Goal: Task Accomplishment & Management: Use online tool/utility

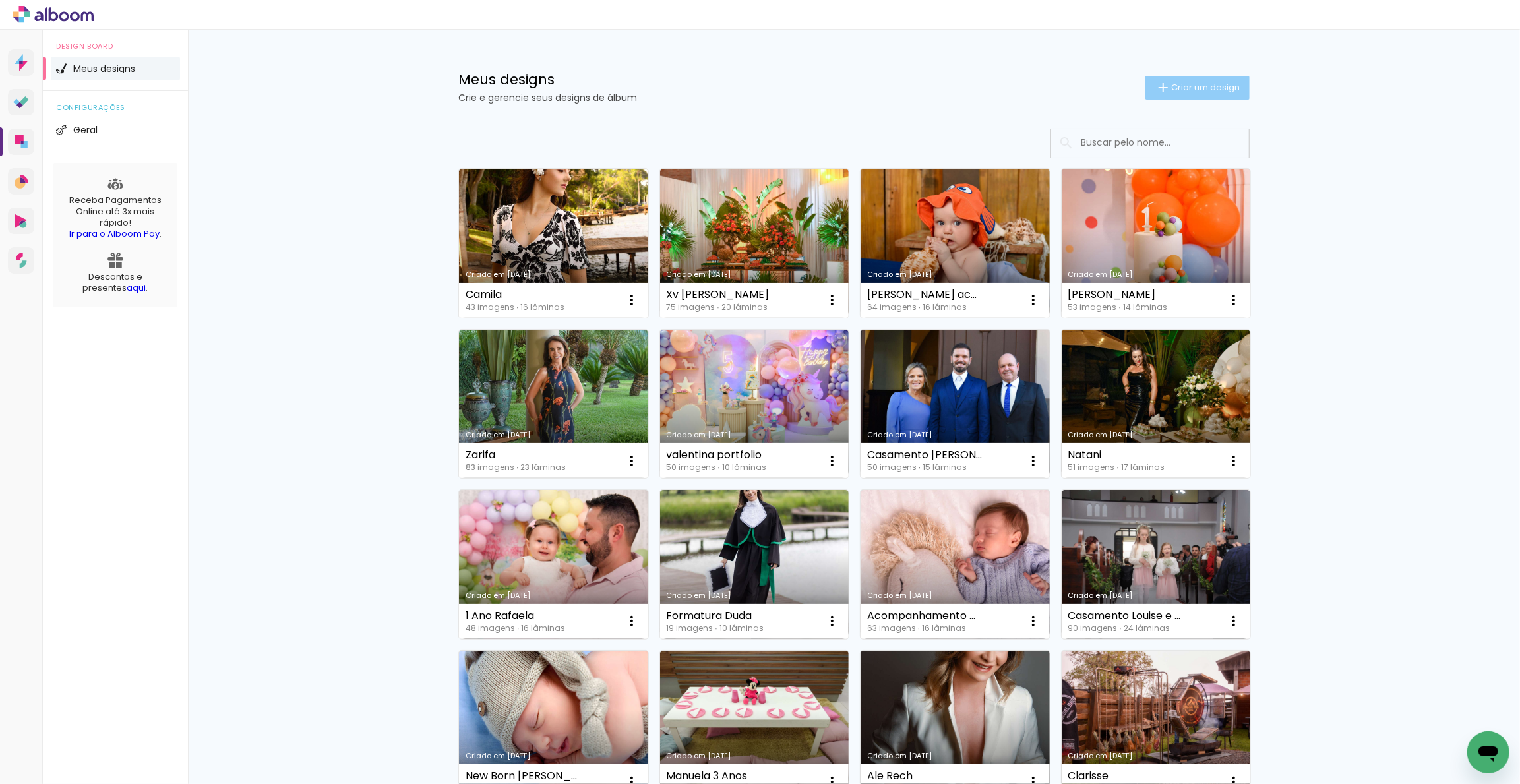
click at [1188, 76] on paper-button "Criar um design" at bounding box center [1197, 87] width 104 height 23
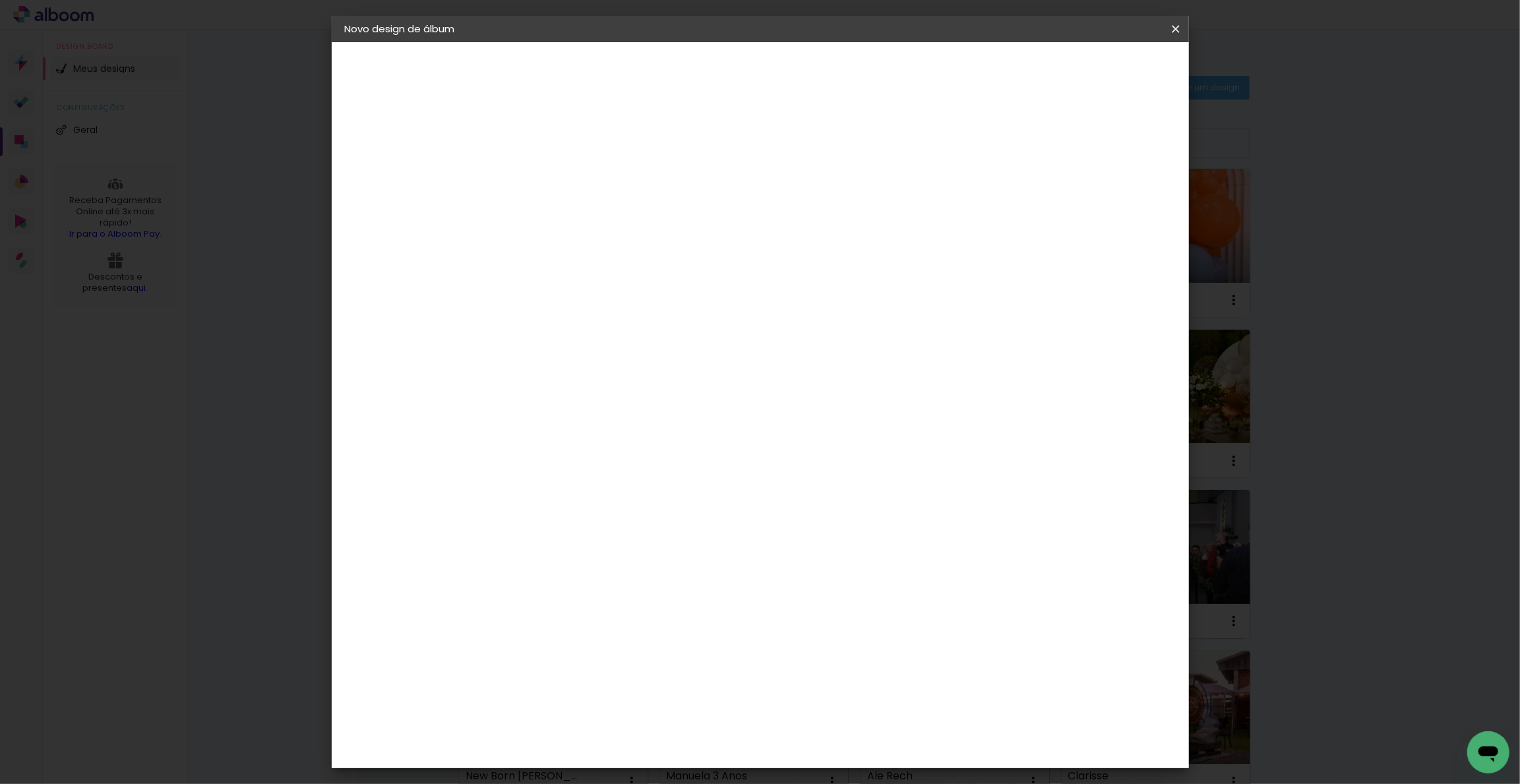
click at [561, 176] on input at bounding box center [561, 176] width 0 height 20
type input "I"
type input "[MEDICAL_DATA]"
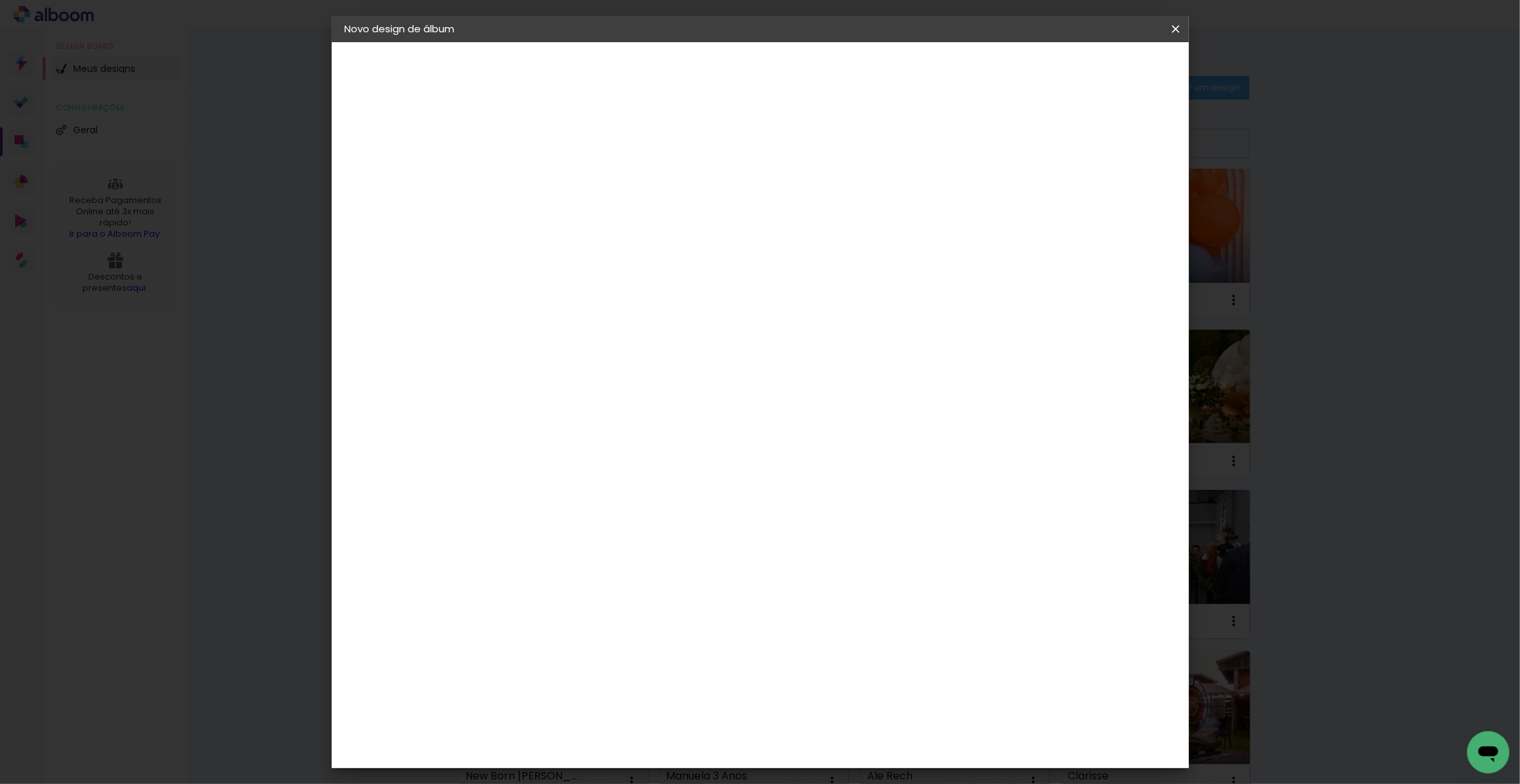
type paper-input "[MEDICAL_DATA]"
click at [0, 0] on slot "Avançar" at bounding box center [0, 0] width 0 height 0
click at [767, 222] on paper-item "Grupo Foto Sul" at bounding box center [661, 223] width 211 height 44
click at [0, 0] on slot "Avançar" at bounding box center [0, 0] width 0 height 0
click at [650, 683] on span "25 × 25" at bounding box center [619, 700] width 62 height 35
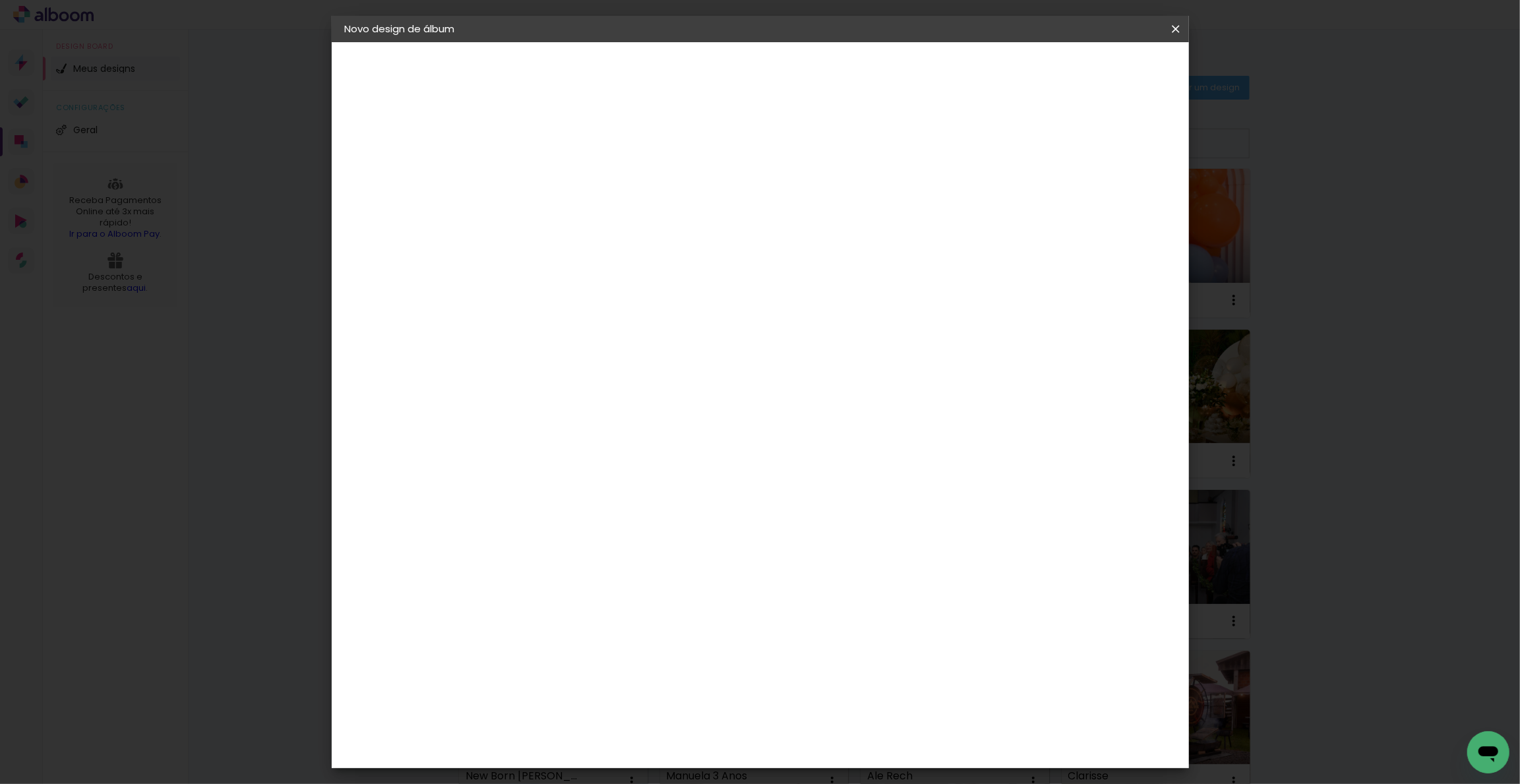
click at [0, 0] on slot "Avançar" at bounding box center [0, 0] width 0 height 0
click at [1090, 73] on span "Iniciar design" at bounding box center [1060, 70] width 60 height 9
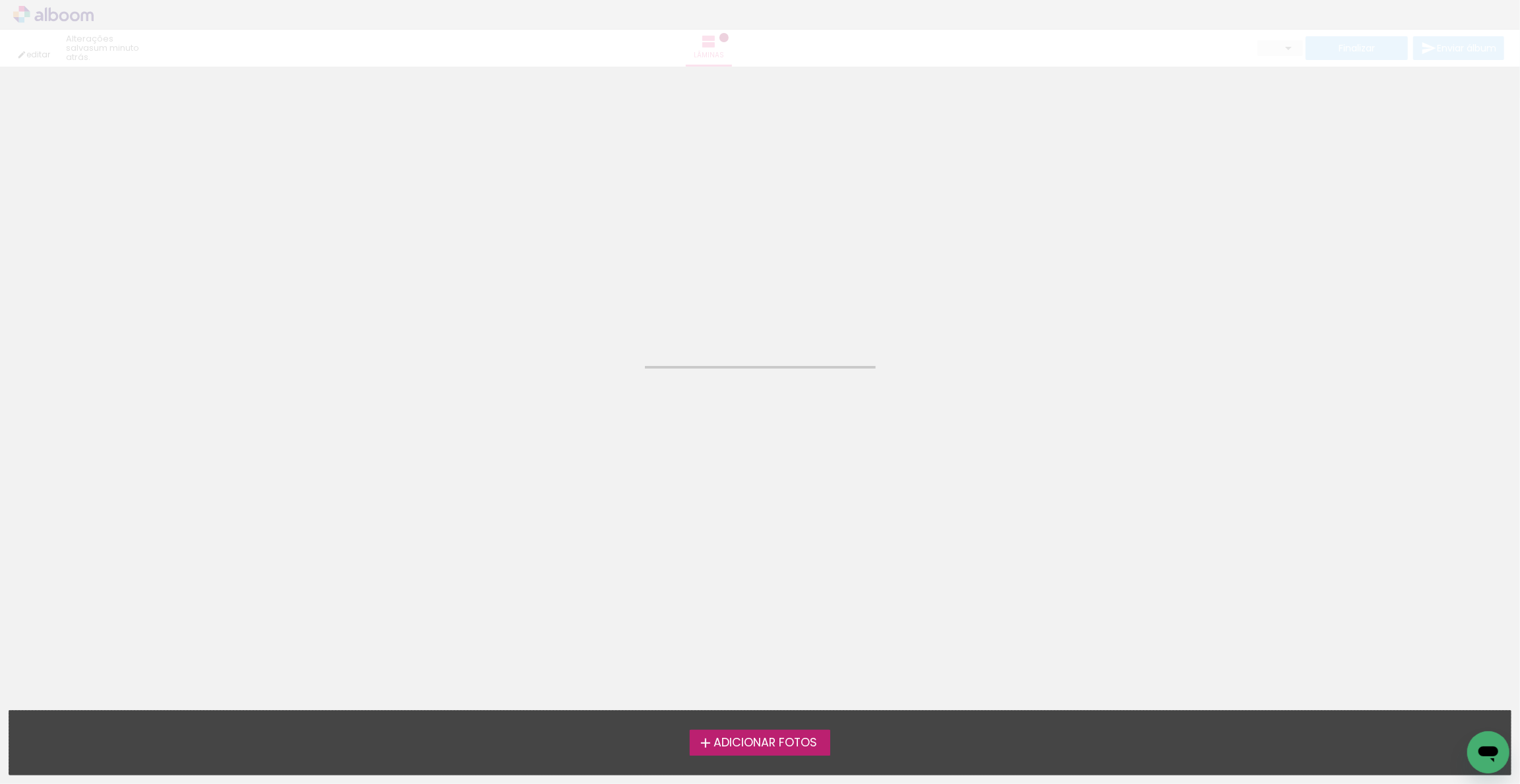
click at [758, 743] on span "Adicionar Fotos" at bounding box center [766, 743] width 104 height 12
click at [0, 0] on input "file" at bounding box center [0, 0] width 0 height 0
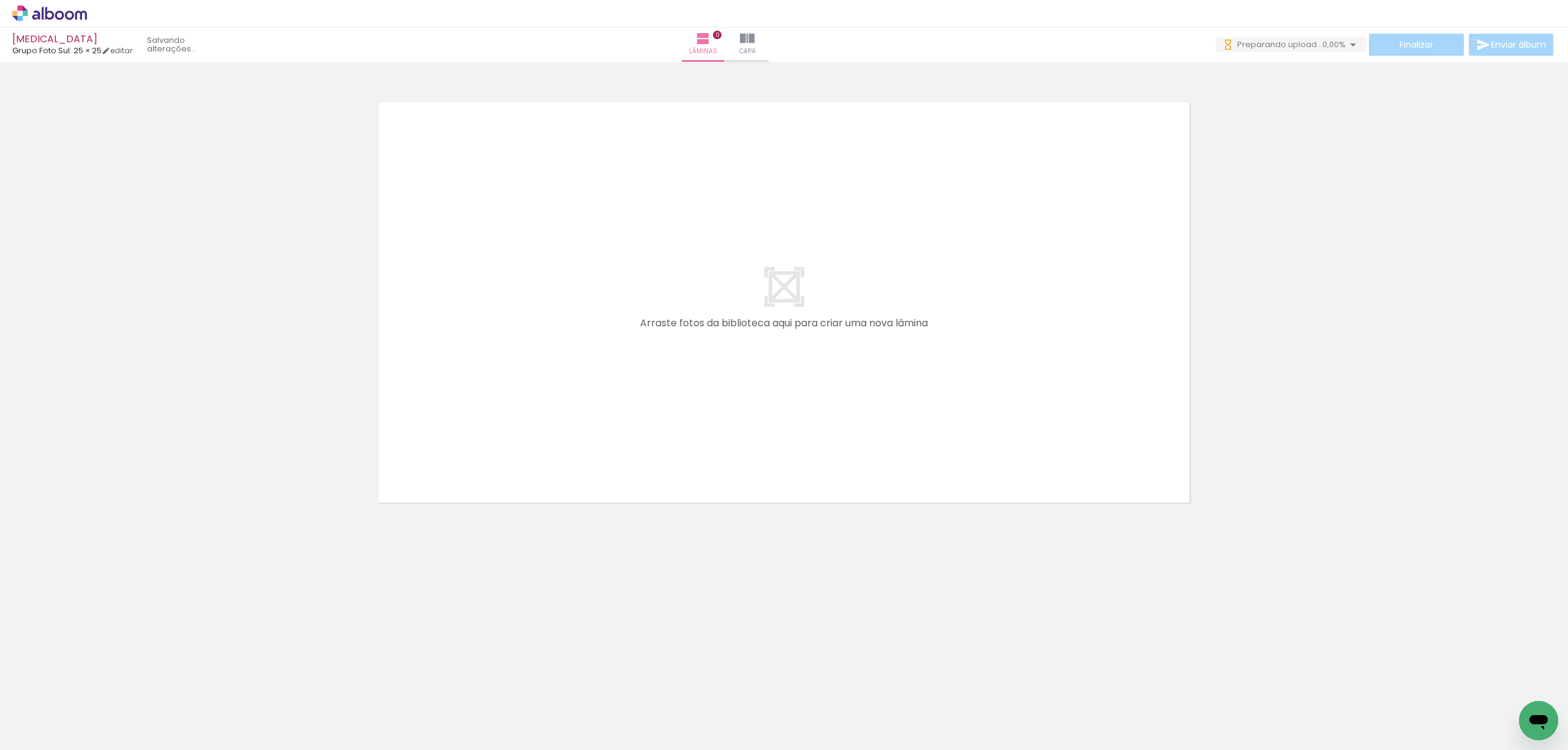
click at [187, 537] on neon-animatable "Confirmar Cancelar" at bounding box center [784, 344] width 1568 height 565
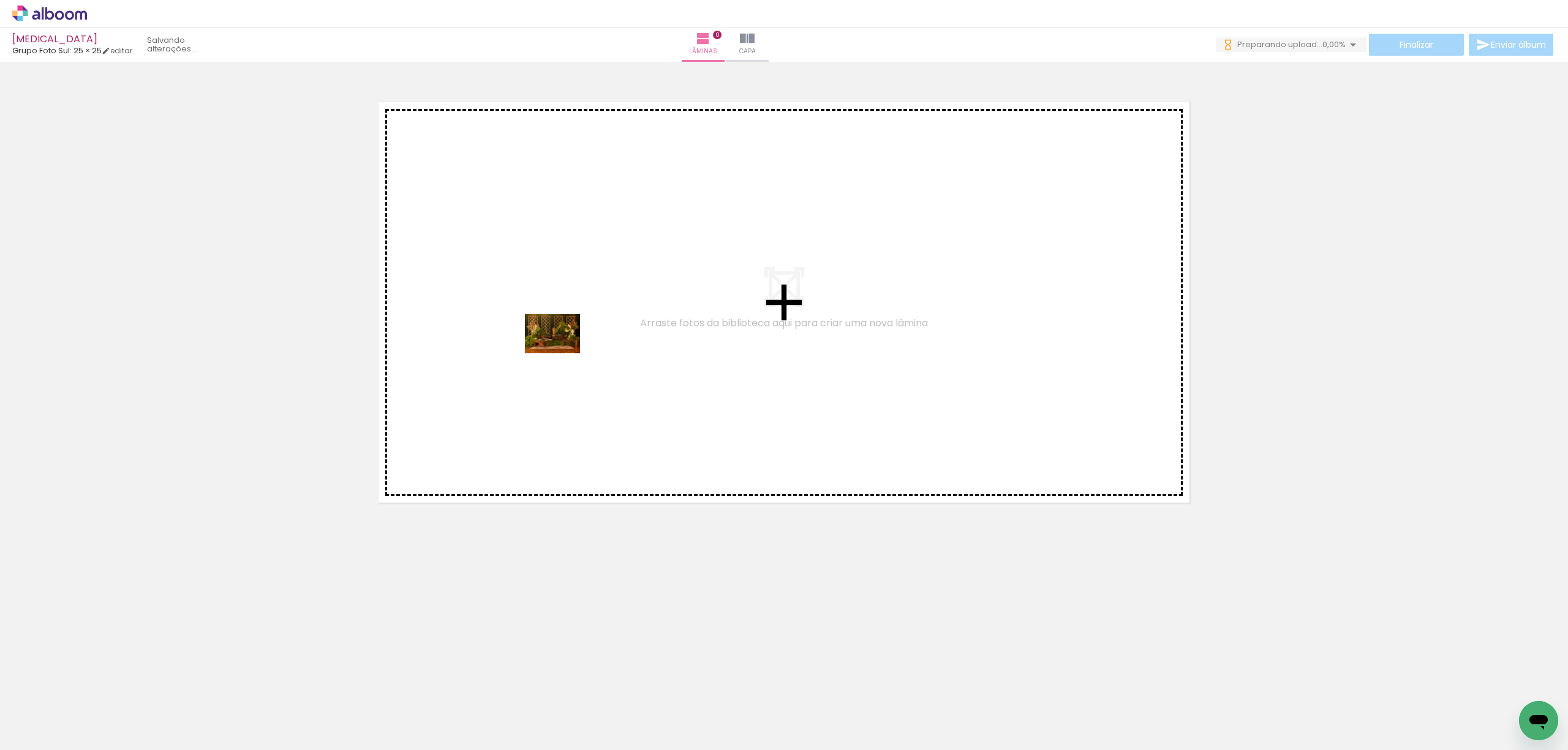
drag, startPoint x: 310, startPoint y: 513, endPoint x: 562, endPoint y: 351, distance: 299.6
click at [562, 351] on quentale-workspace at bounding box center [784, 375] width 1568 height 750
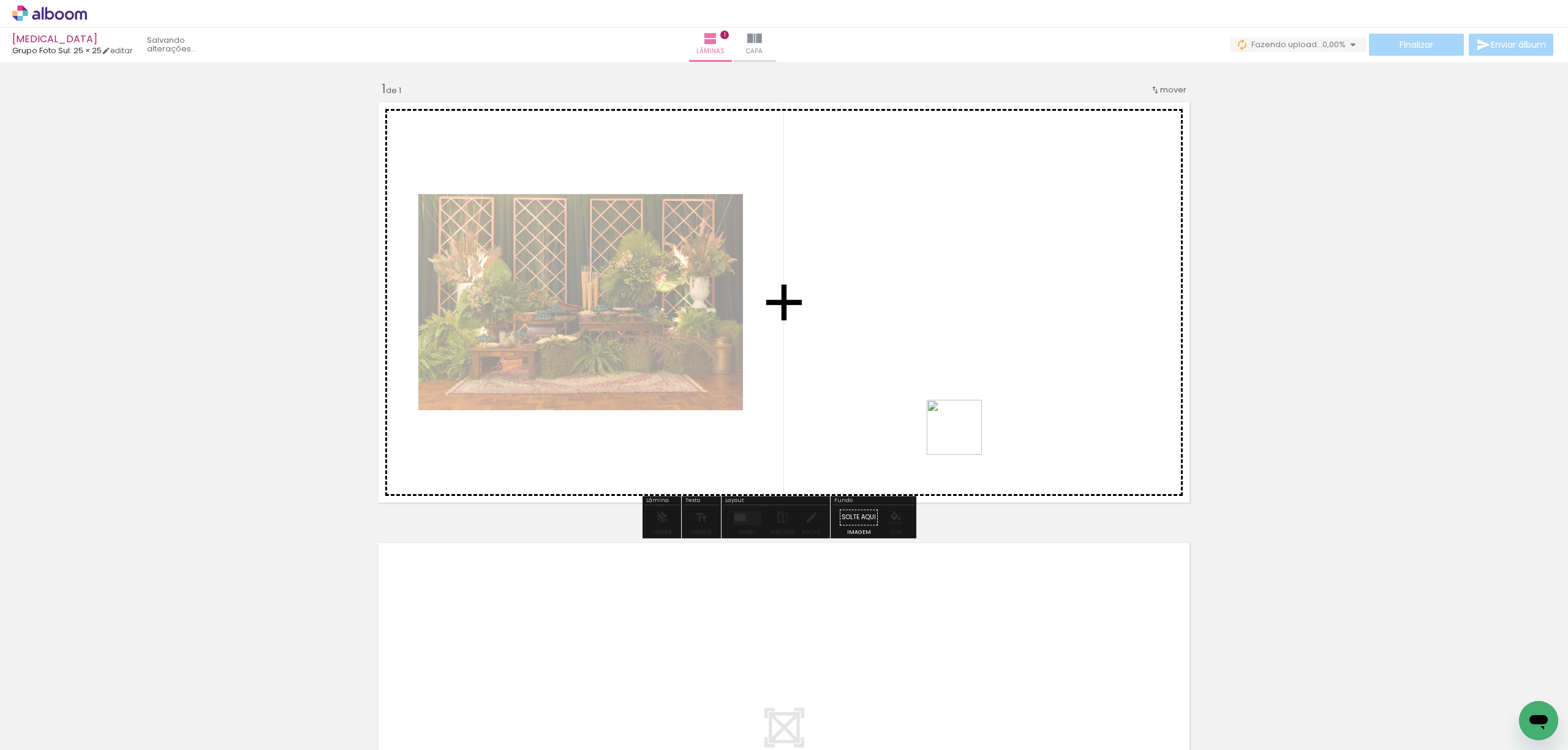
drag, startPoint x: 811, startPoint y: 721, endPoint x: 1022, endPoint y: 334, distance: 440.8
click at [1022, 334] on quentale-workspace at bounding box center [784, 375] width 1568 height 750
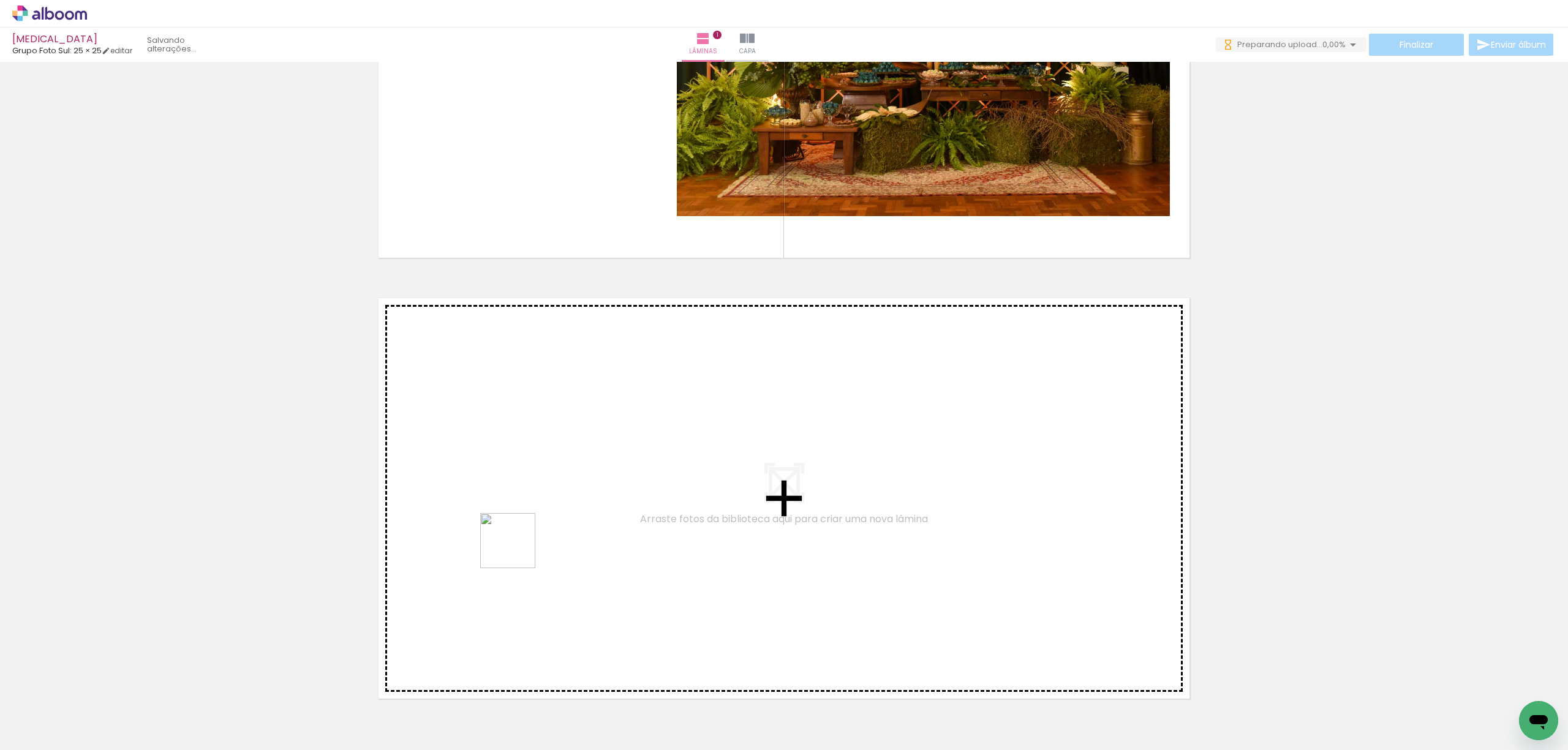
drag, startPoint x: 322, startPoint y: 627, endPoint x: 667, endPoint y: 494, distance: 369.7
click at [667, 494] on quentale-workspace at bounding box center [784, 375] width 1568 height 750
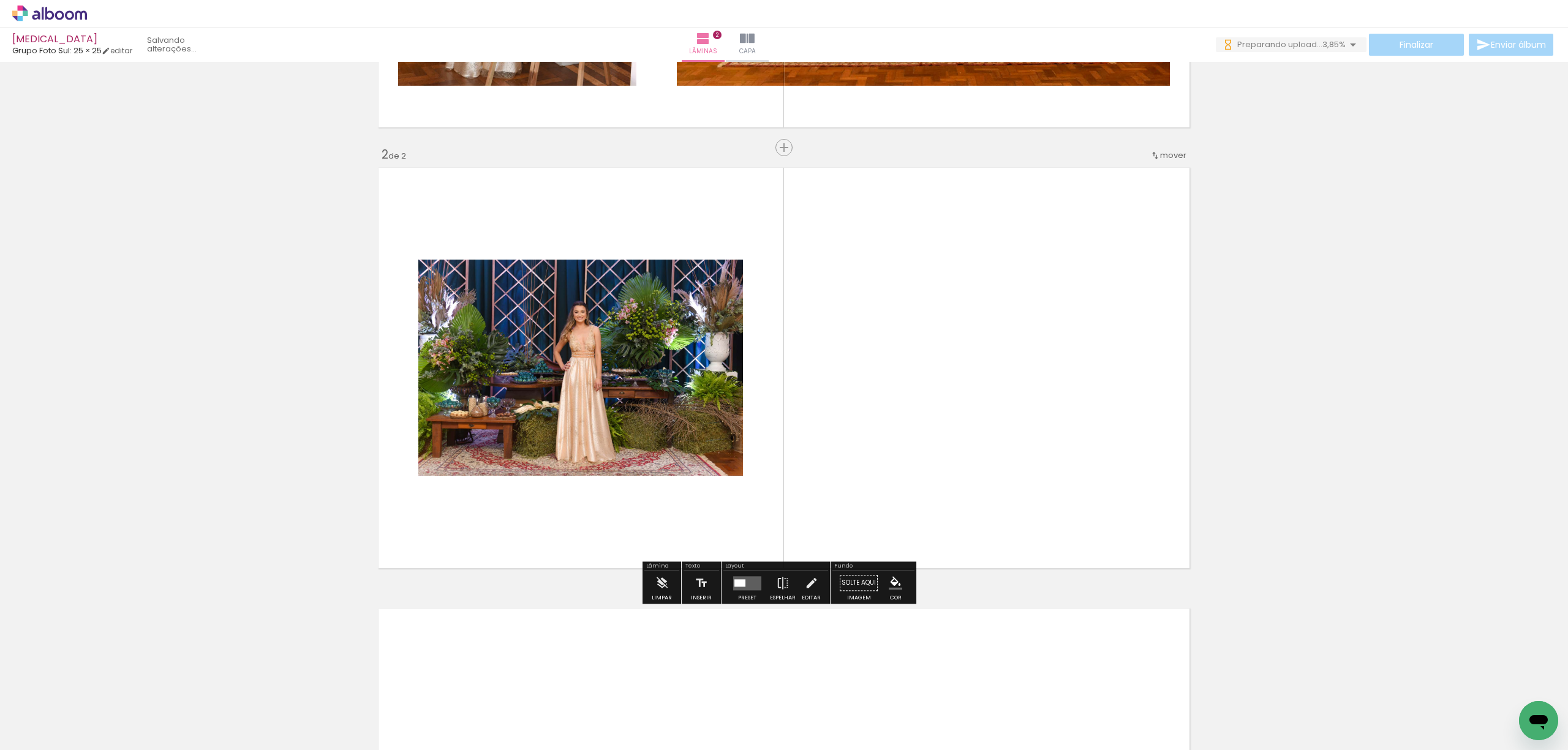
click at [1272, 586] on div "Inserir lâmina 1 de 2 Inserir lâmina 2 de 2" at bounding box center [784, 352] width 1568 height 1323
click at [755, 586] on quentale-layouter at bounding box center [746, 583] width 28 height 14
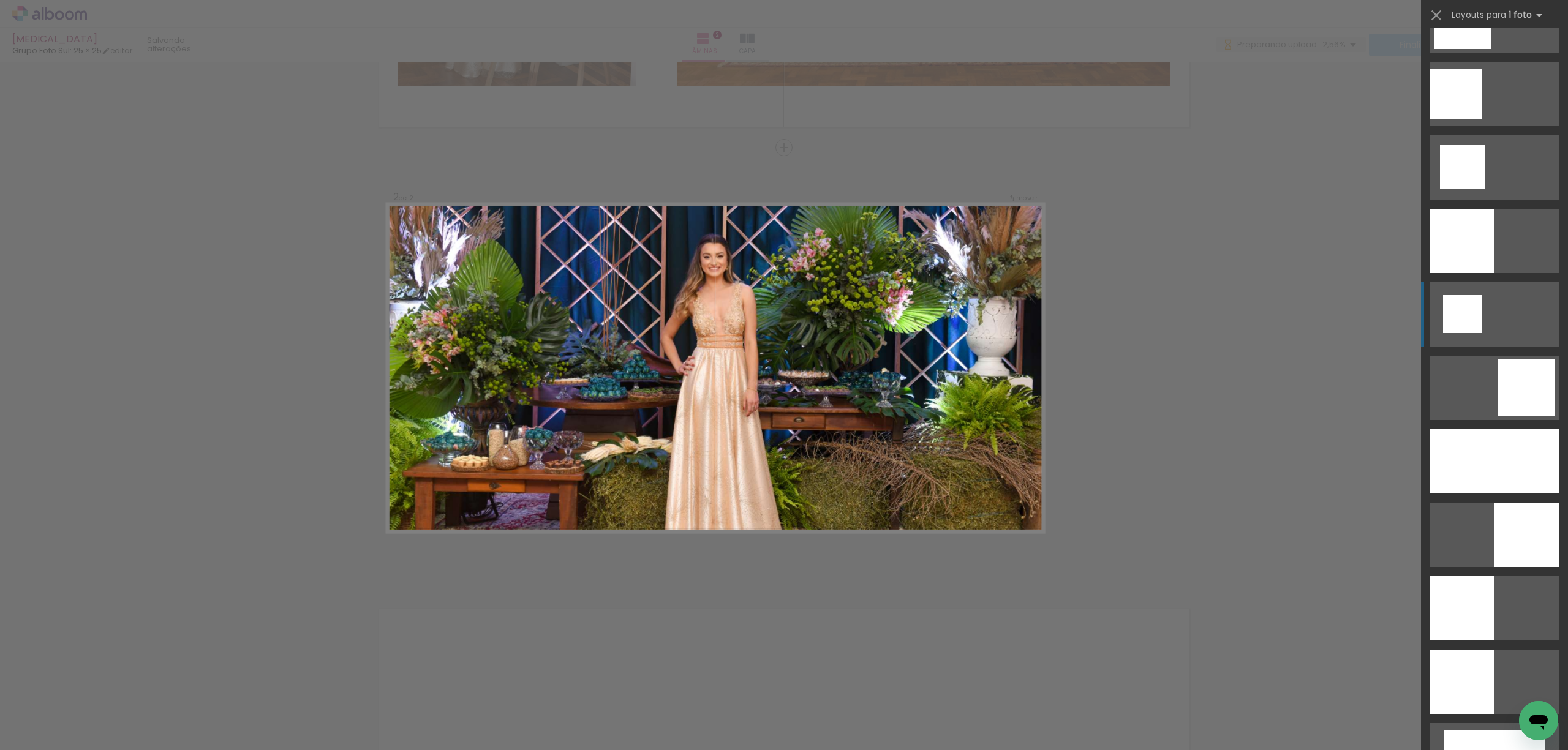
scroll to position [1470, 0]
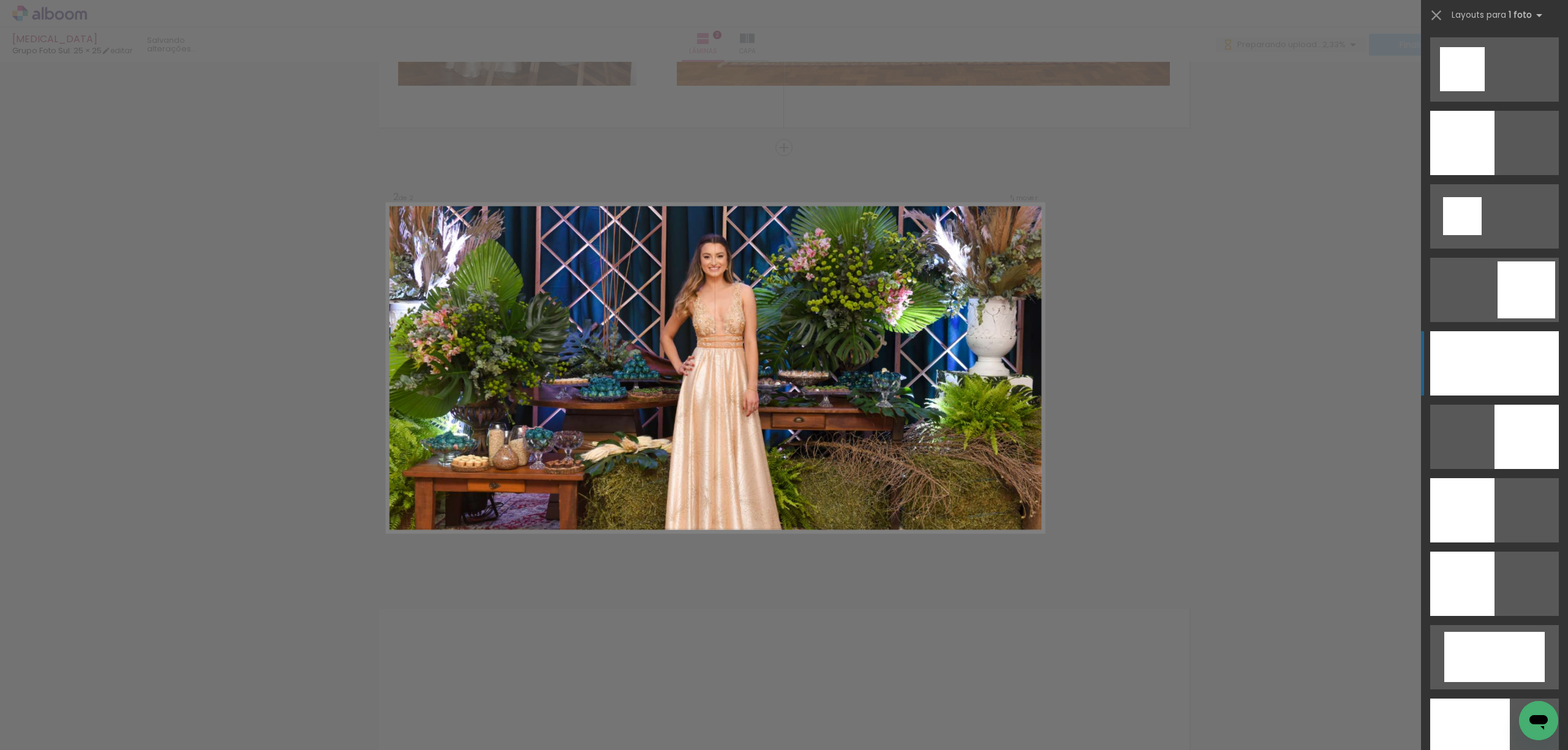
click at [1411, 360] on div at bounding box center [1494, 364] width 129 height 65
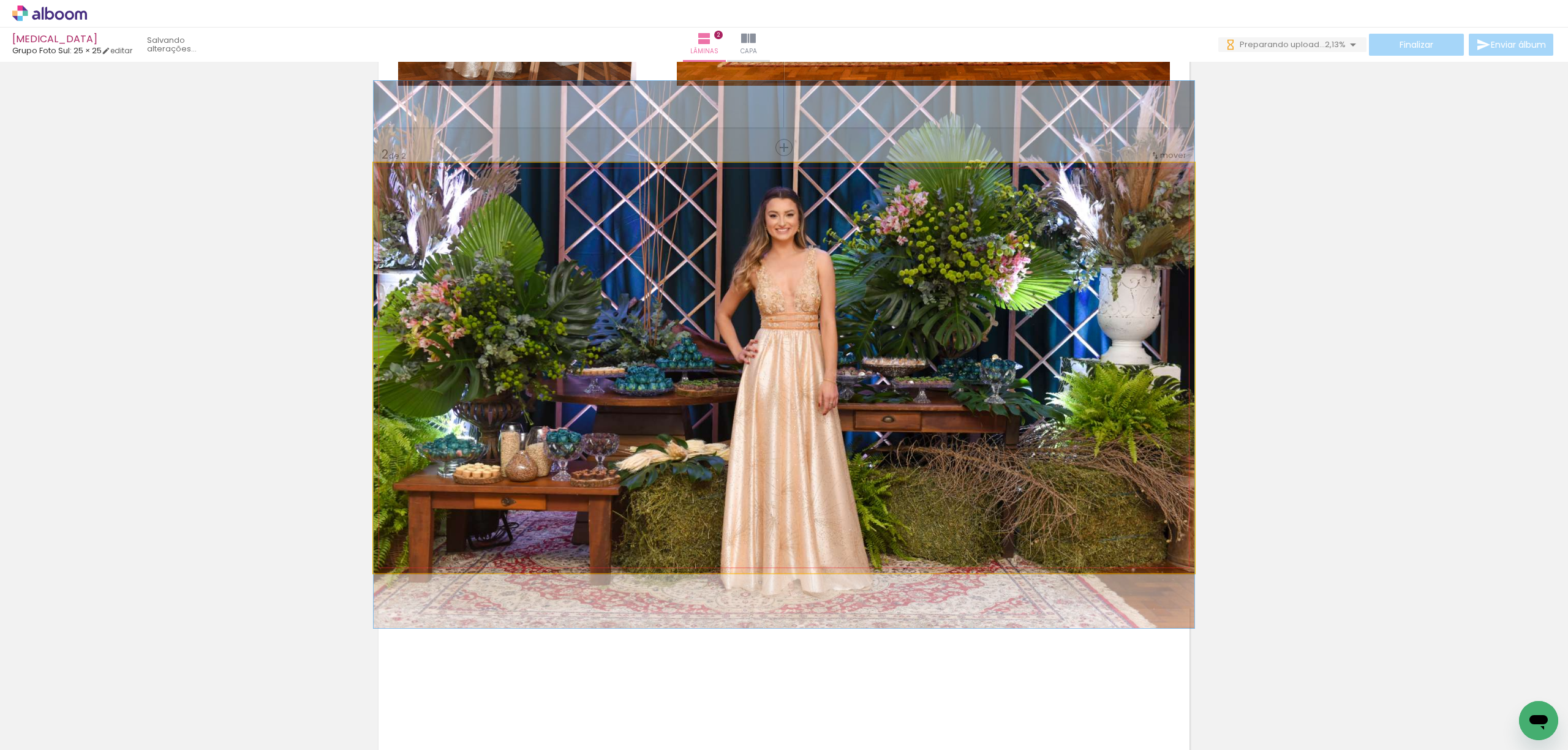
scroll to position [0, 0]
drag, startPoint x: 1060, startPoint y: 430, endPoint x: 1061, endPoint y: 437, distance: 7.1
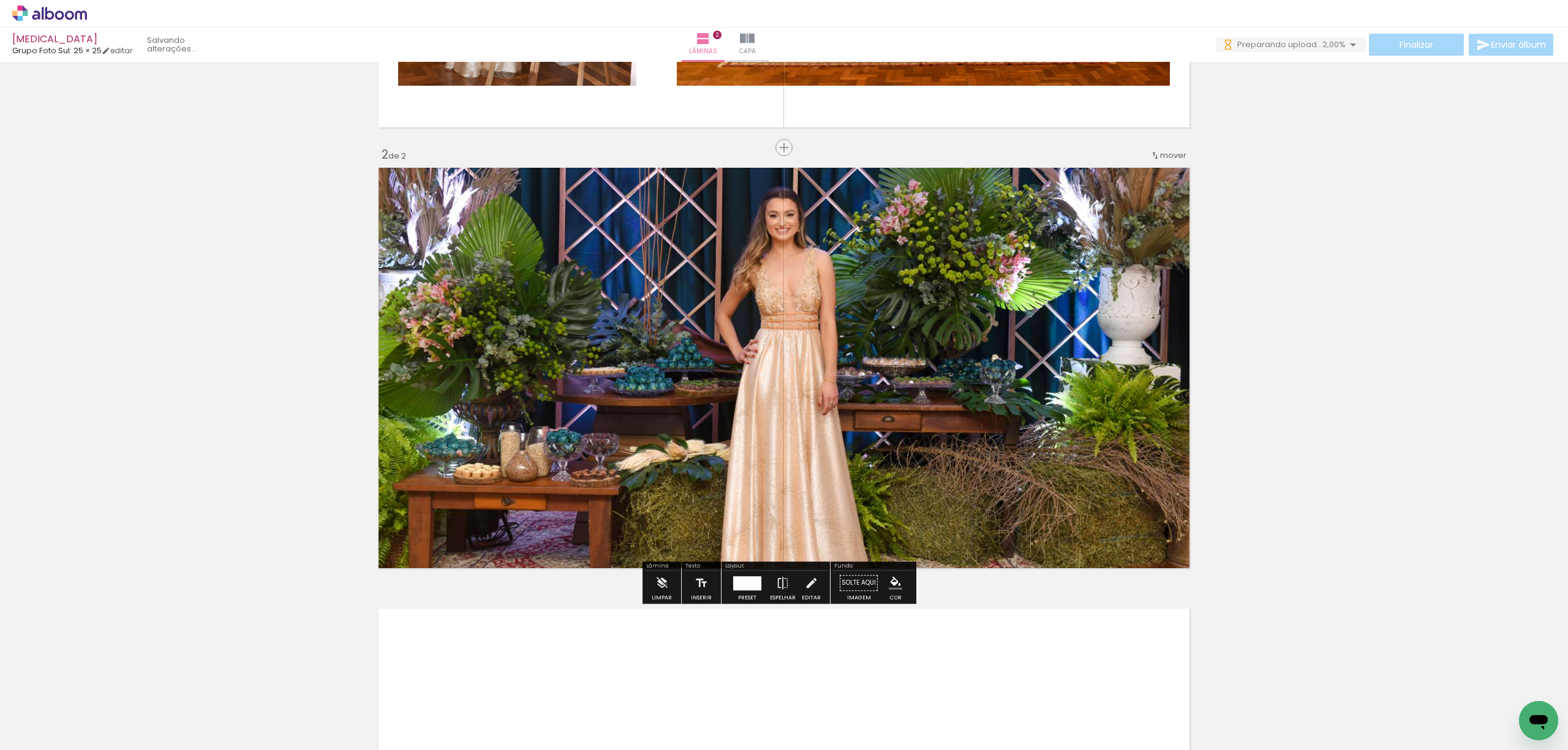
click at [733, 585] on div at bounding box center [746, 583] width 28 height 14
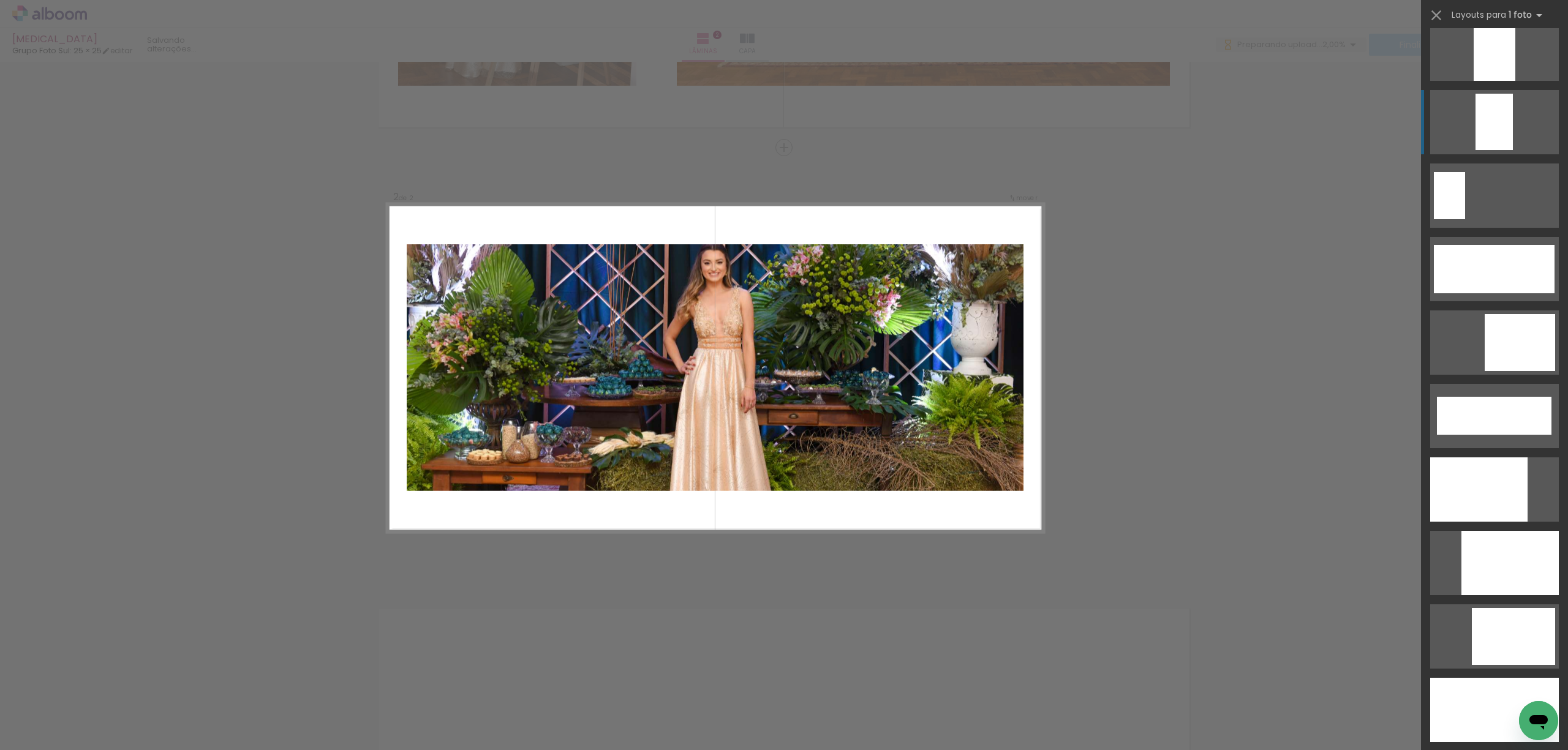
scroll to position [2906, 0]
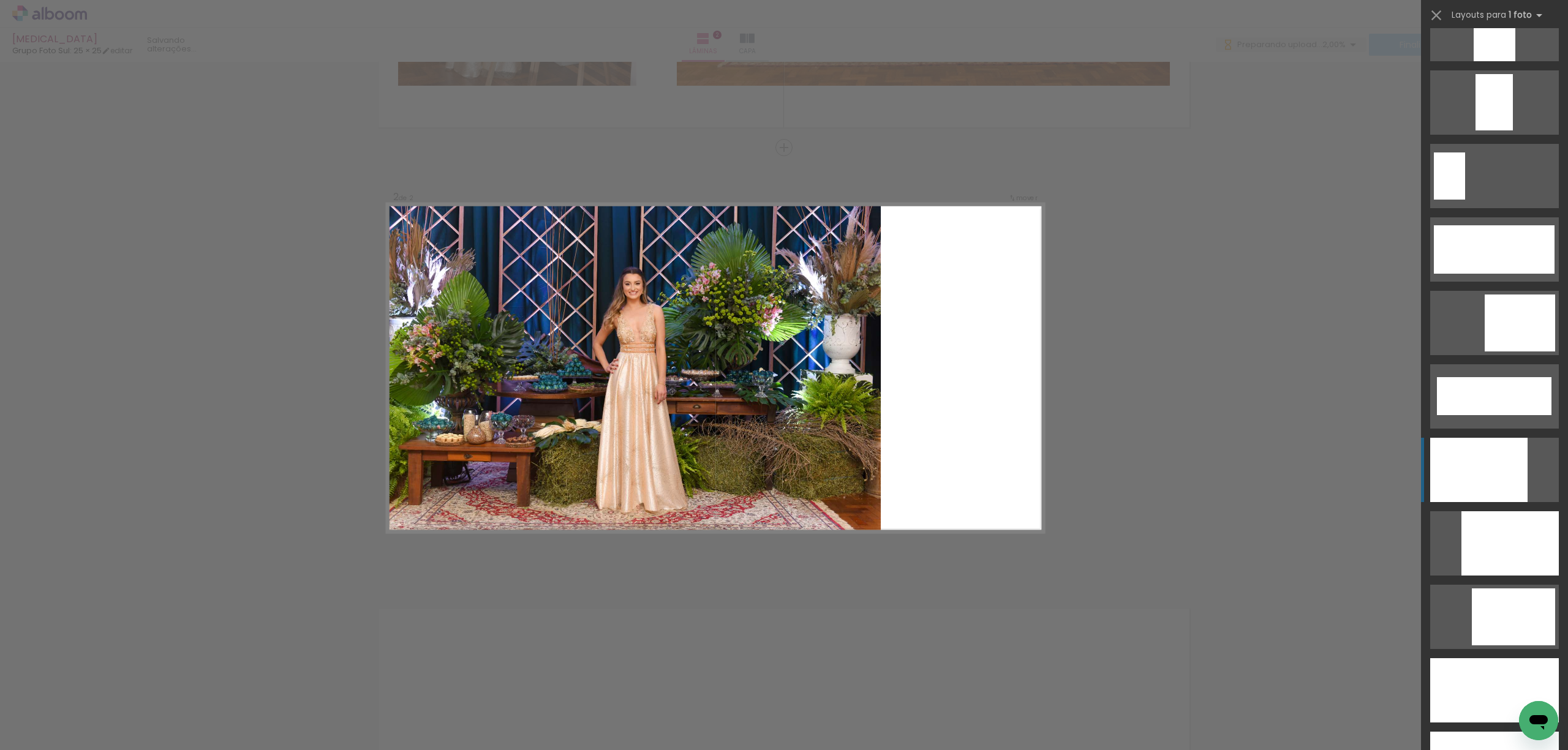
click at [1411, 468] on div at bounding box center [1479, 470] width 98 height 65
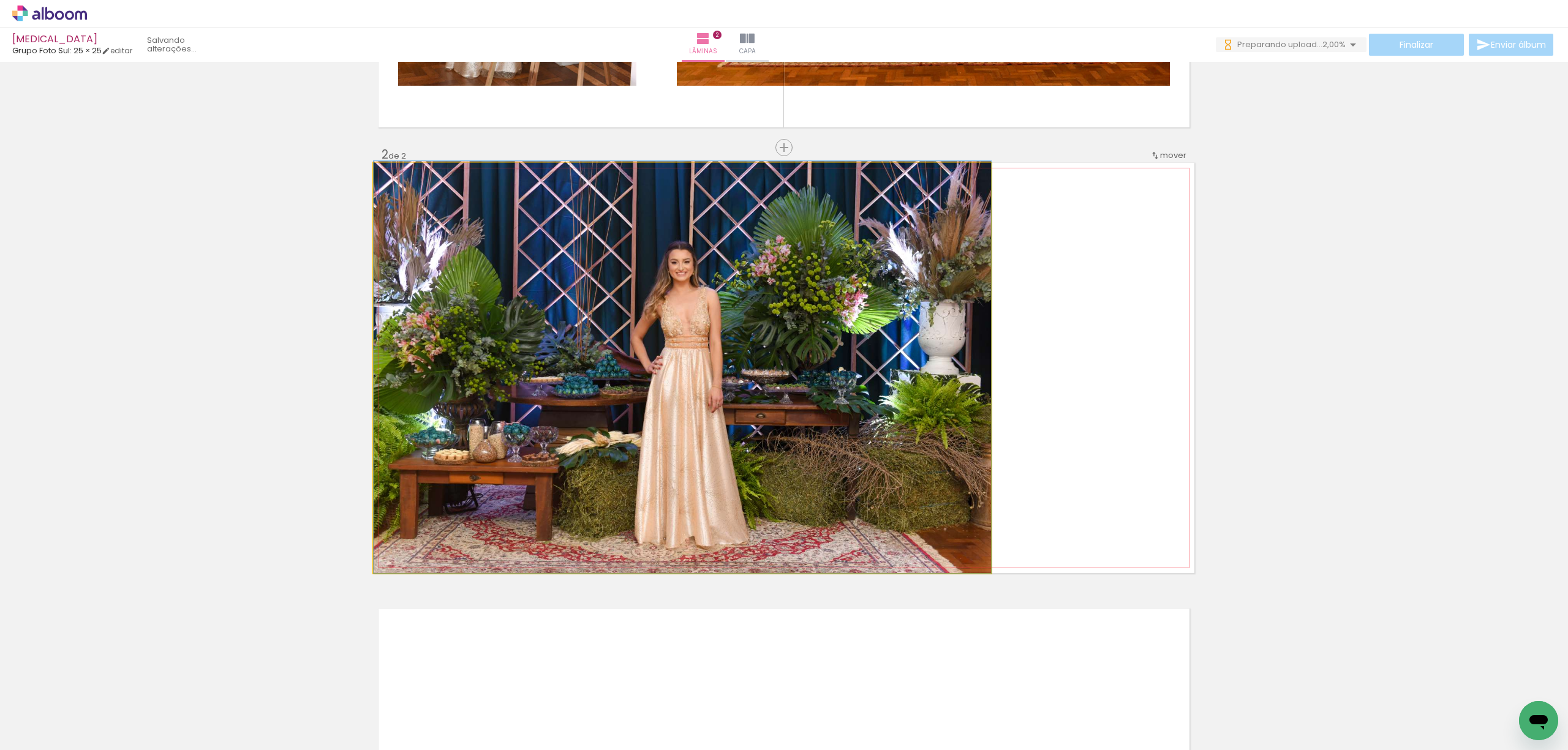
drag, startPoint x: 873, startPoint y: 474, endPoint x: 875, endPoint y: 465, distance: 9.2
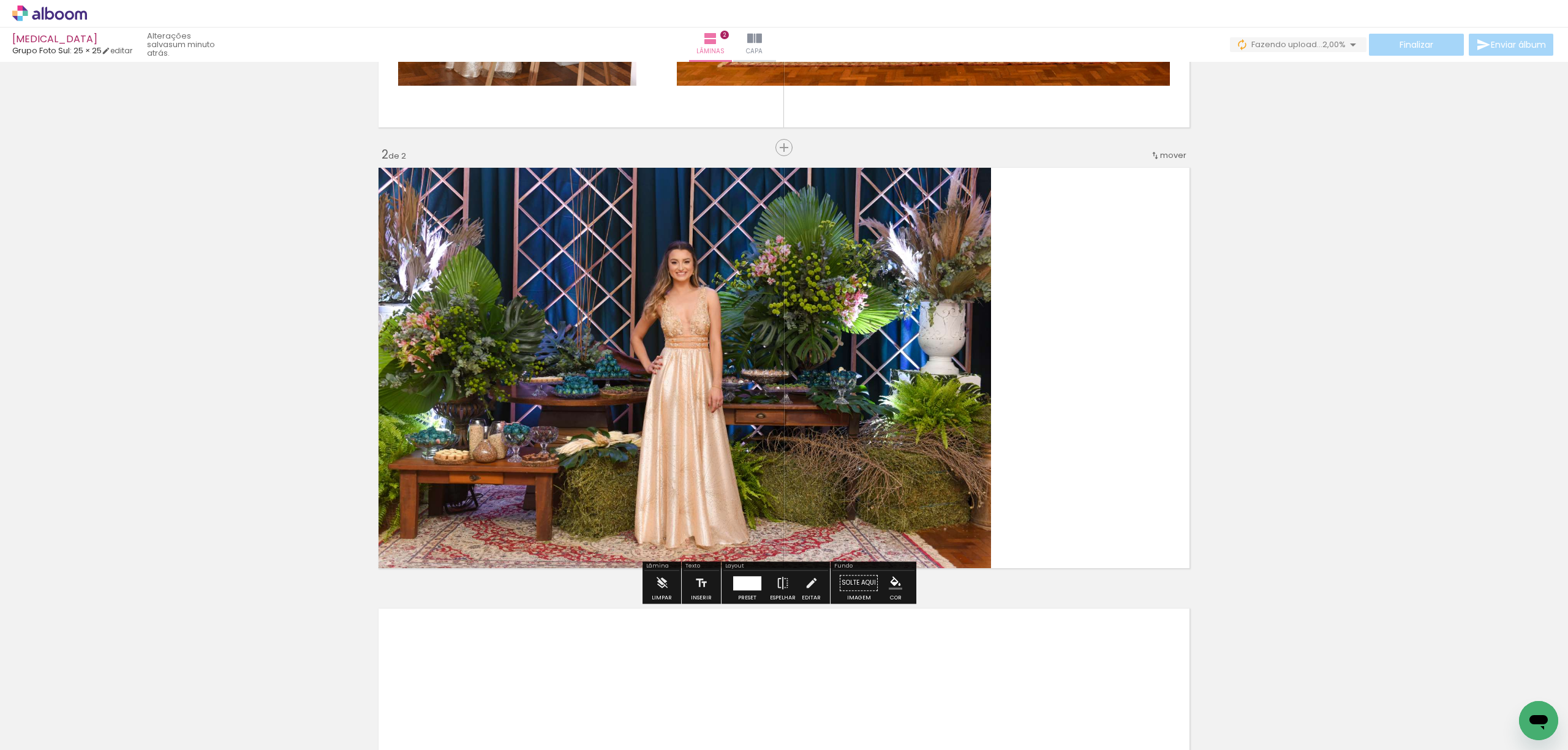
click at [1363, 441] on div "Inserir lâmina 1 de 2 Inserir lâmina 2 de 2" at bounding box center [784, 352] width 1568 height 1323
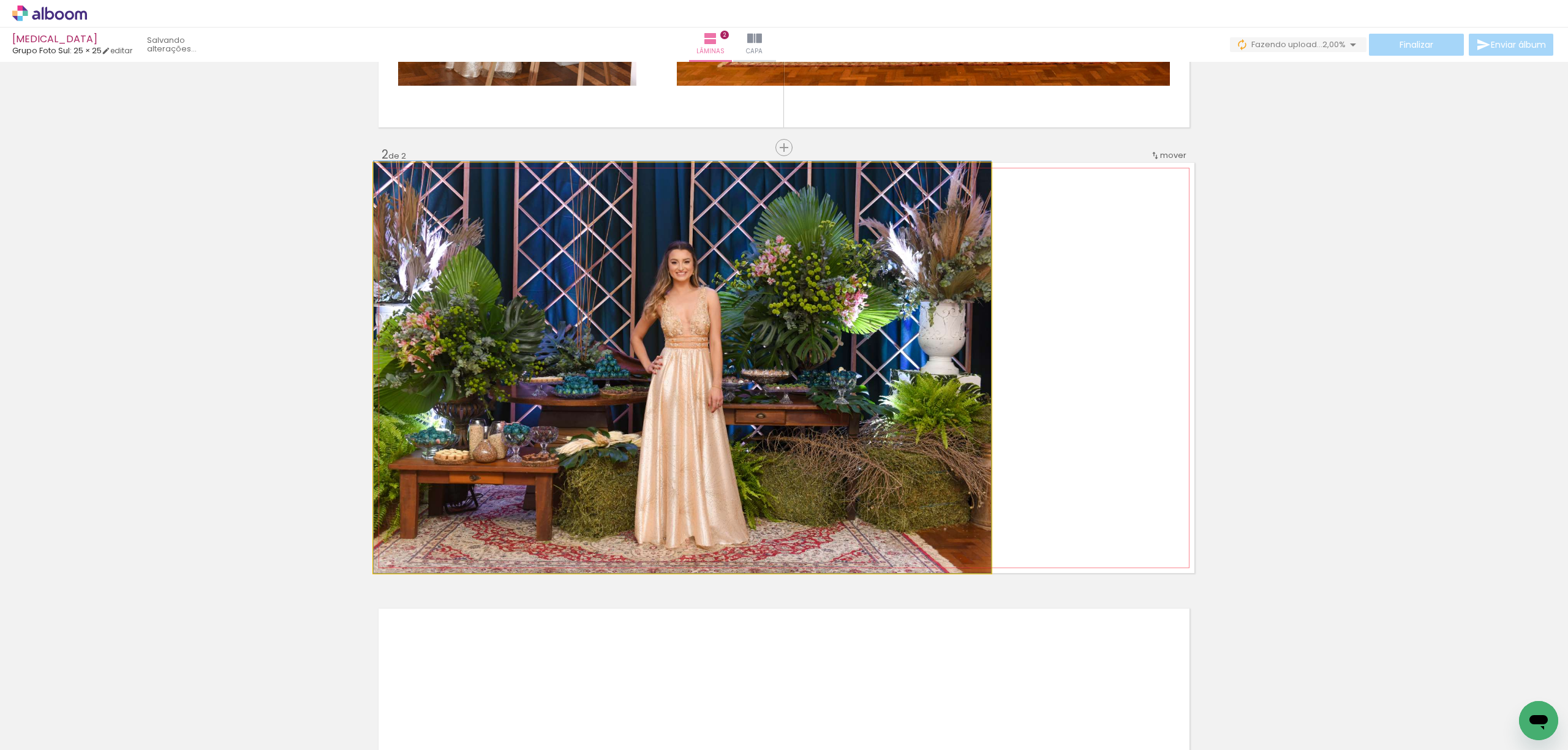
click at [846, 390] on quentale-photo at bounding box center [682, 368] width 617 height 410
click at [854, 387] on quentale-photo at bounding box center [682, 368] width 617 height 410
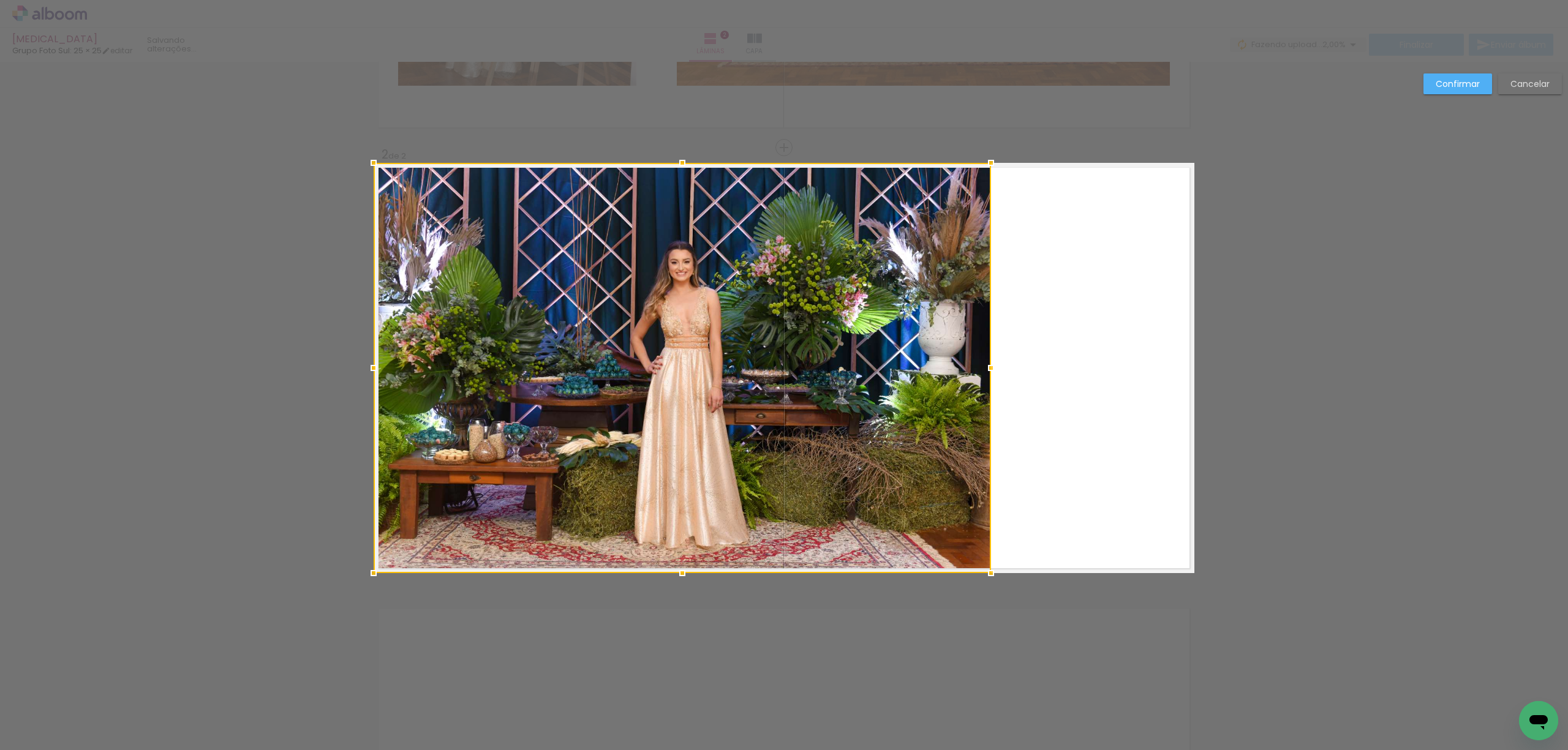
click at [854, 387] on div at bounding box center [682, 368] width 617 height 410
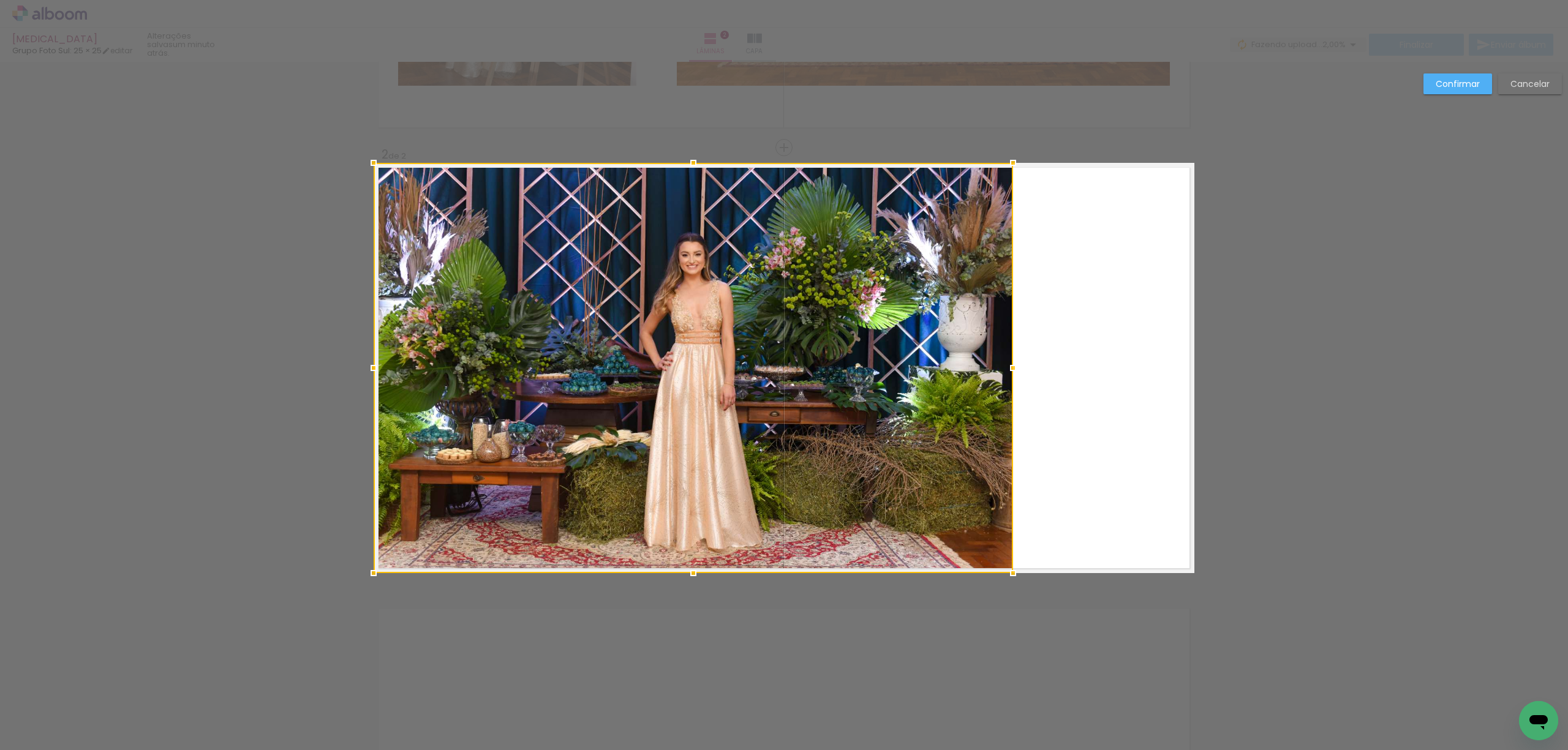
drag, startPoint x: 985, startPoint y: 366, endPoint x: 1007, endPoint y: 362, distance: 22.4
click at [1007, 362] on div at bounding box center [1013, 367] width 25 height 25
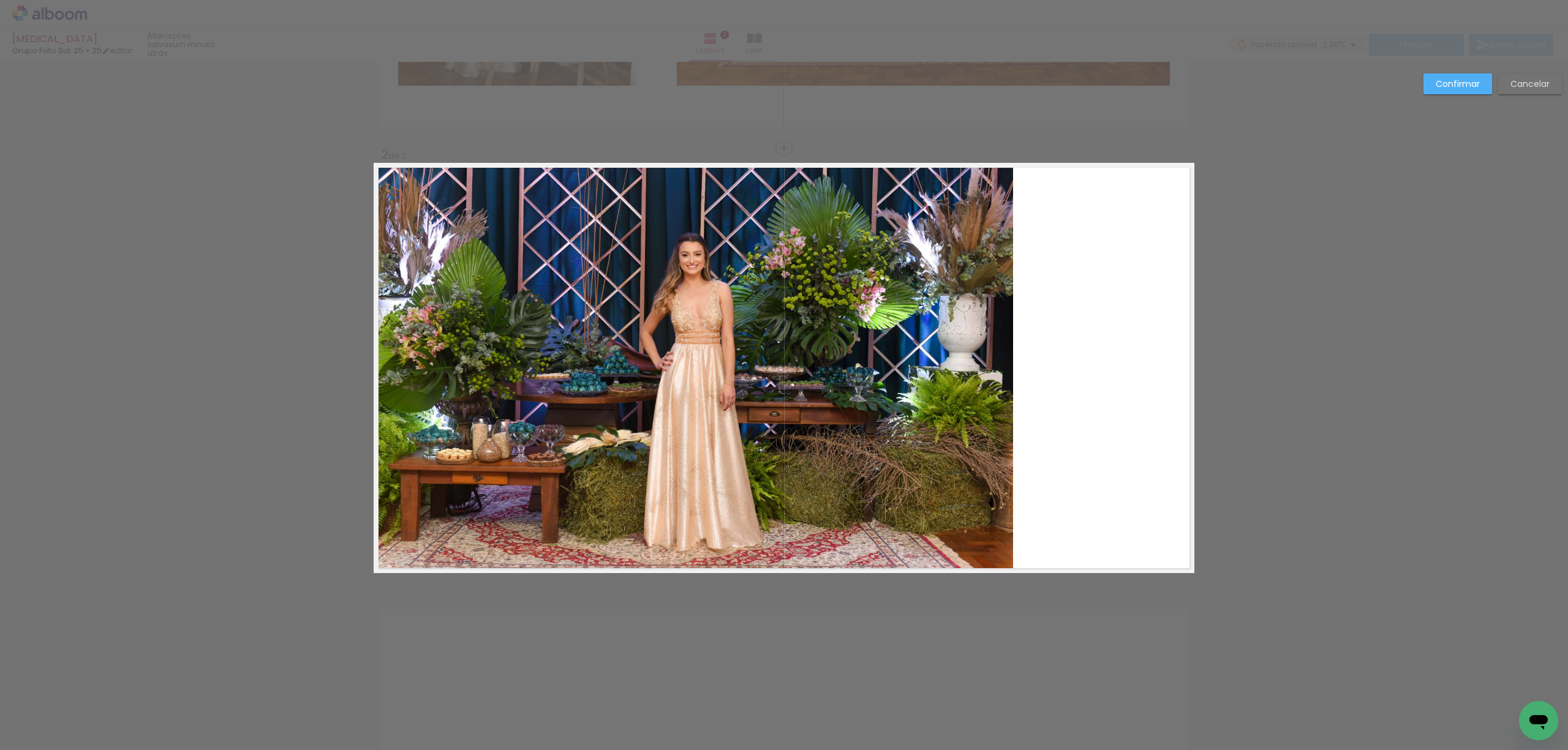
click at [0, 0] on slot "Confirmar" at bounding box center [0, 0] width 0 height 0
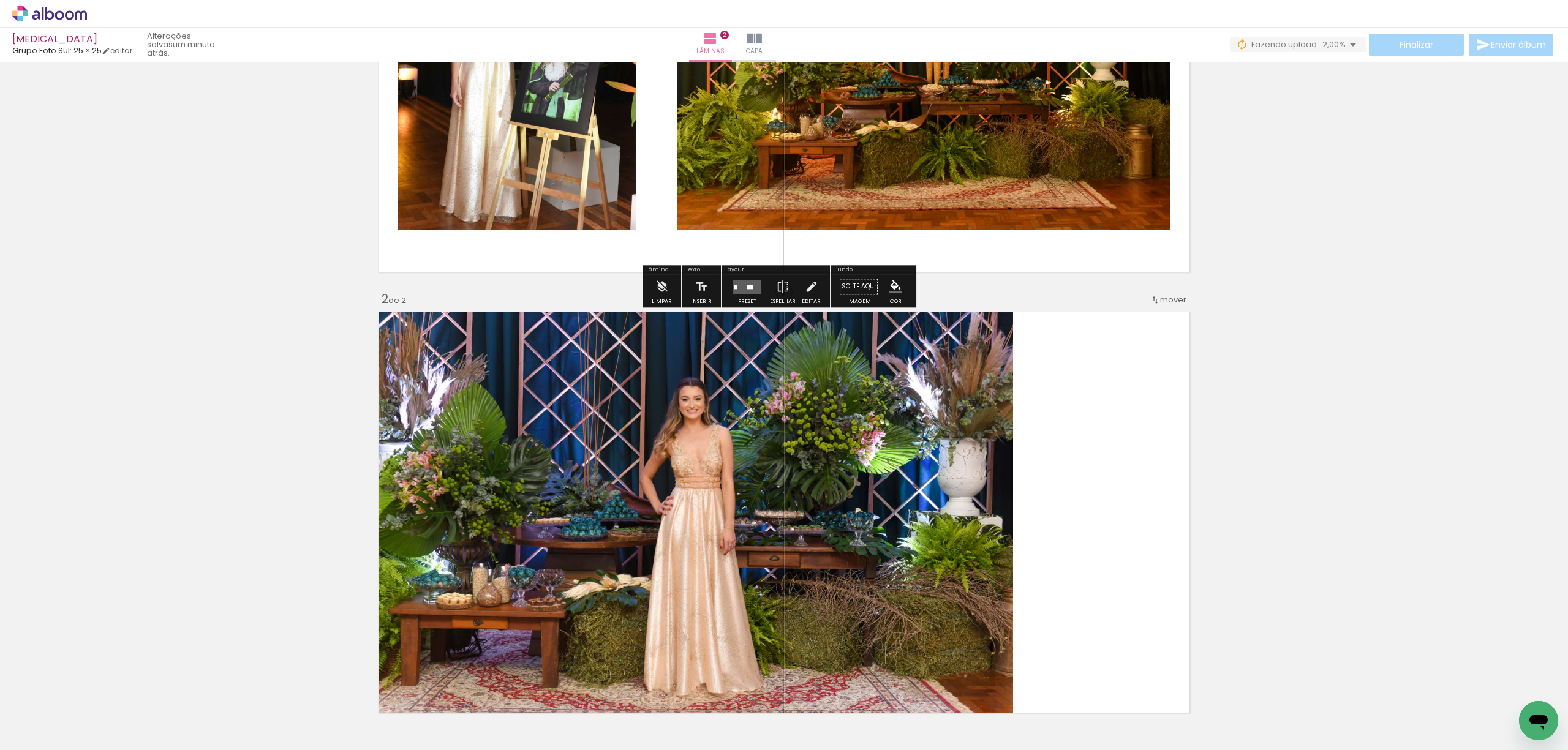
scroll to position [212, 0]
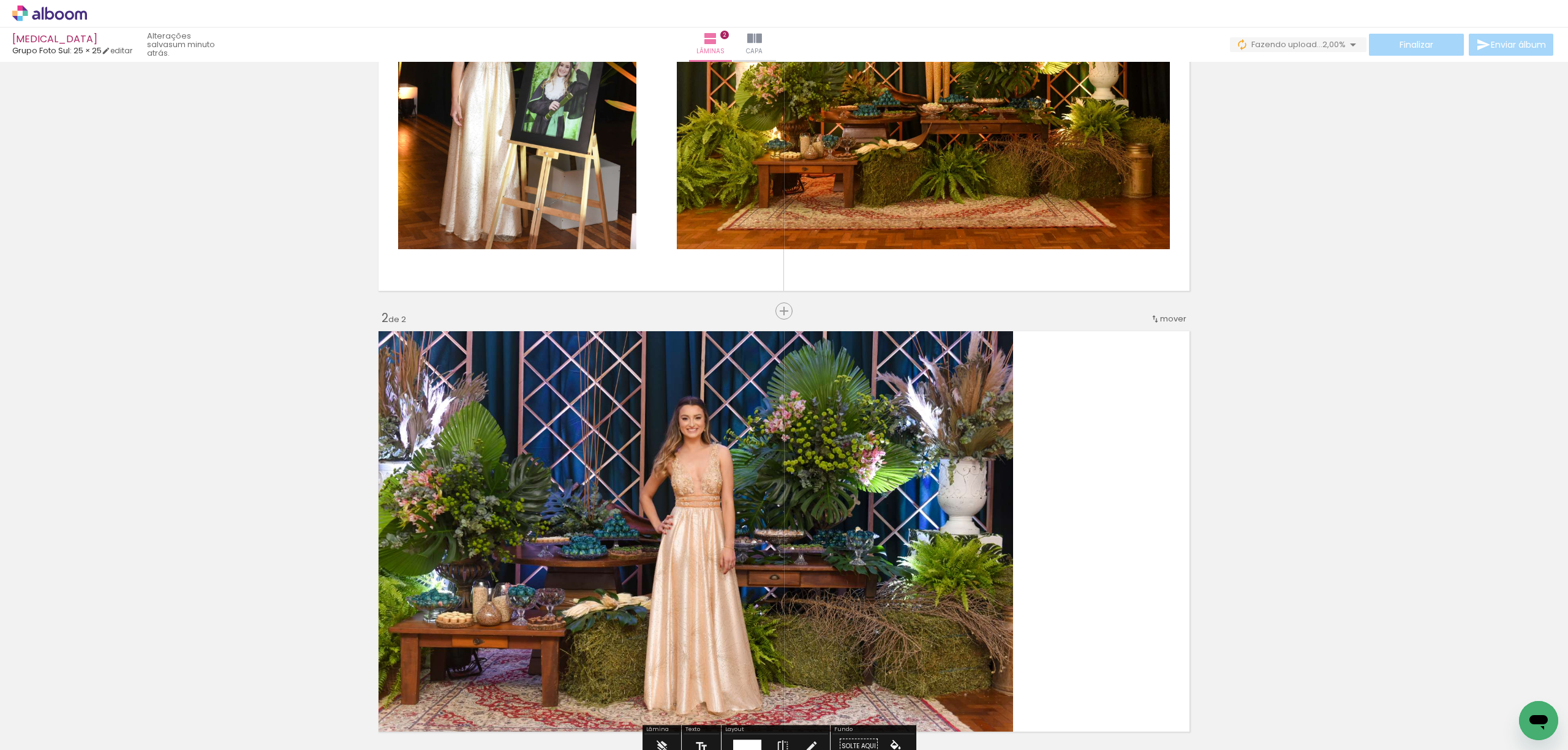
click at [1170, 319] on span "mover" at bounding box center [1173, 318] width 26 height 11
click at [1147, 321] on paper-item "antes da 1" at bounding box center [1136, 316] width 93 height 20
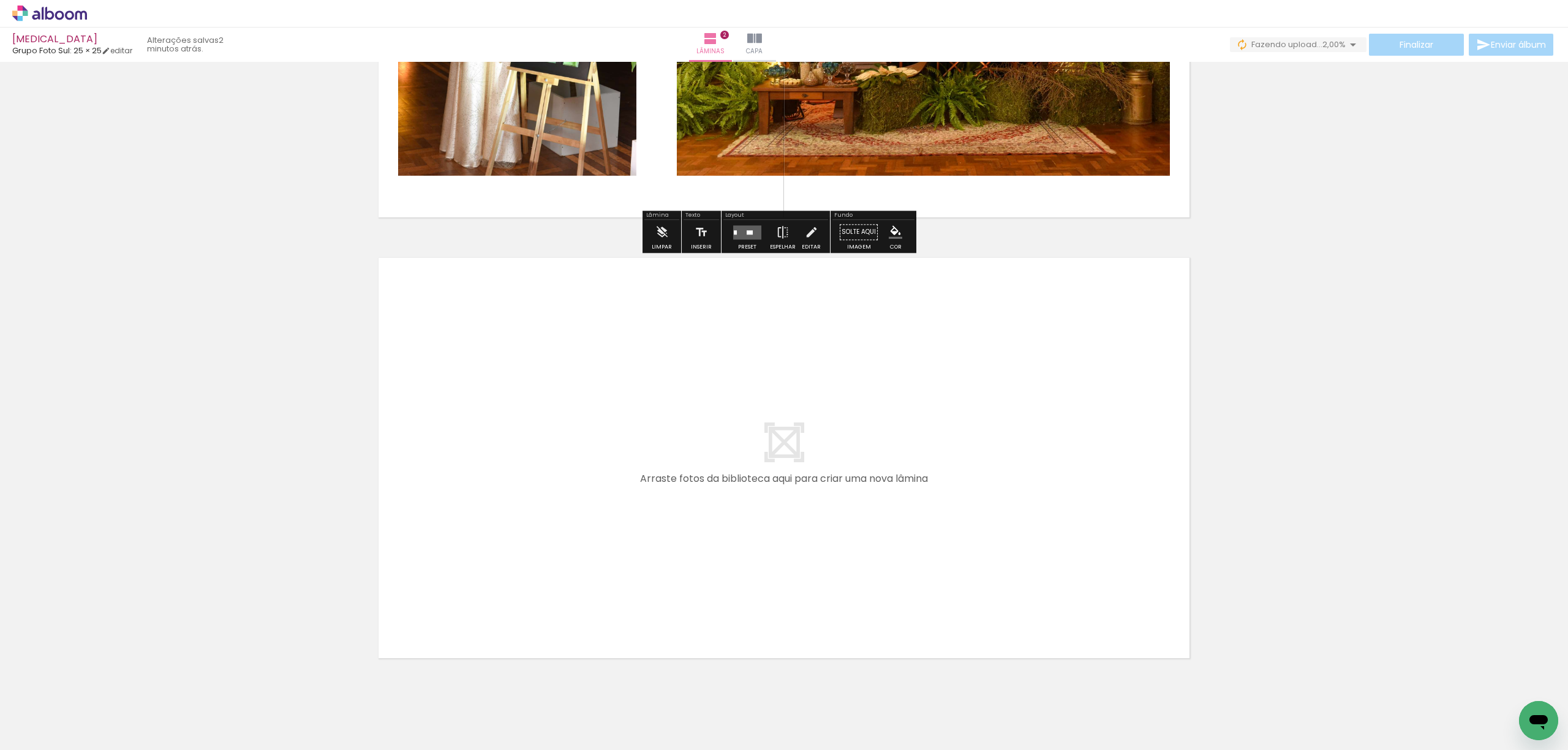
scroll to position [735, 0]
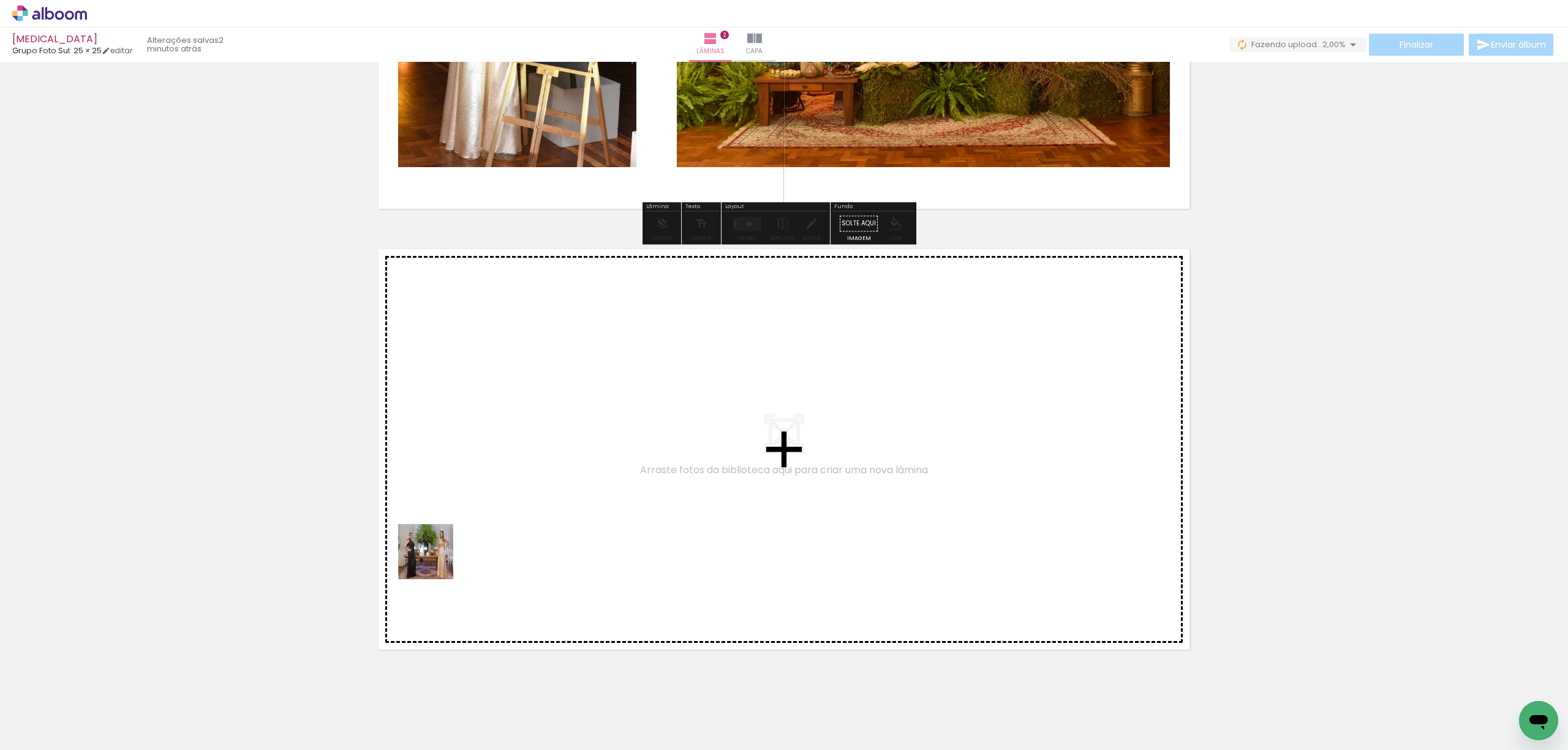
drag, startPoint x: 283, startPoint y: 710, endPoint x: 652, endPoint y: 428, distance: 464.4
click at [652, 428] on quentale-workspace at bounding box center [784, 375] width 1568 height 750
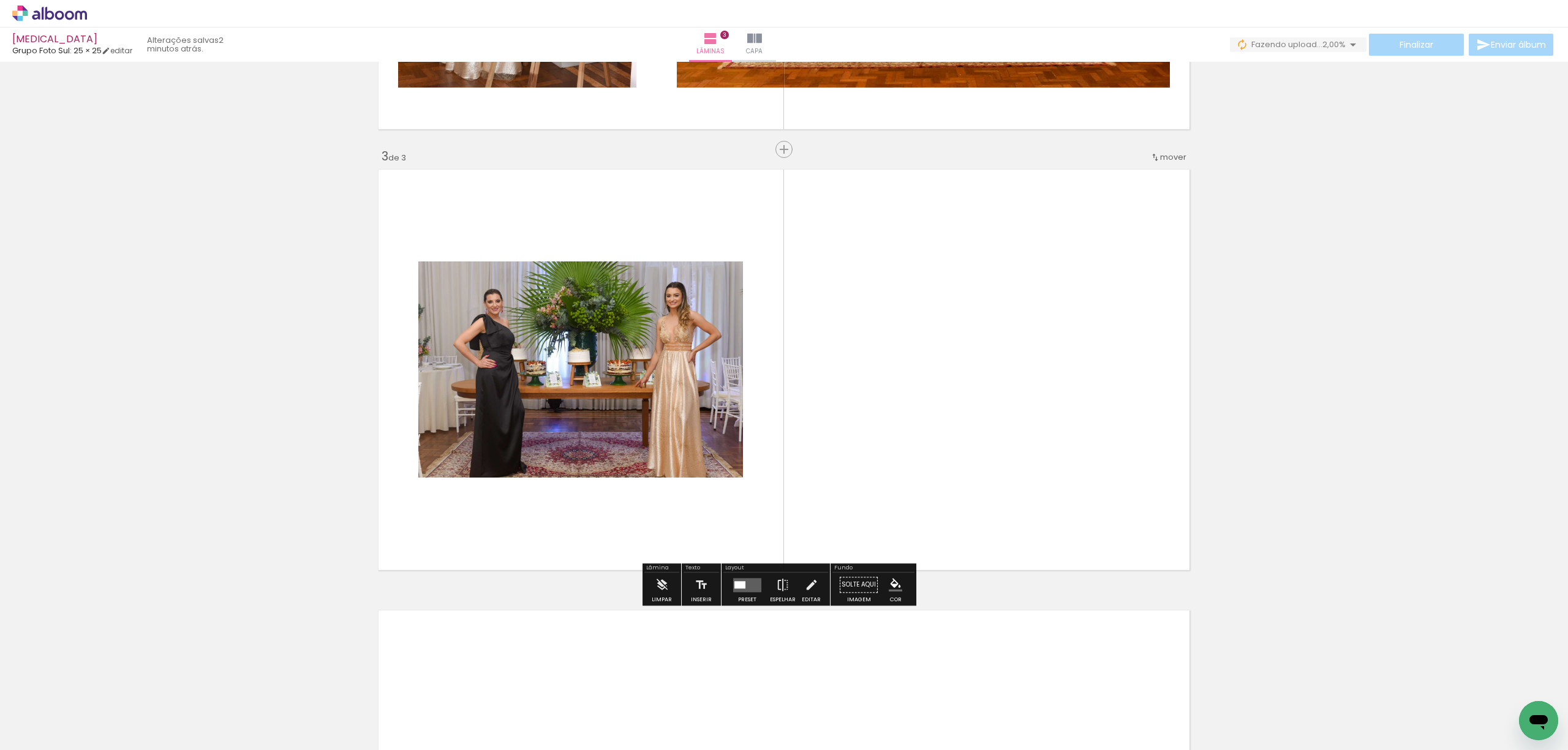
scroll to position [816, 0]
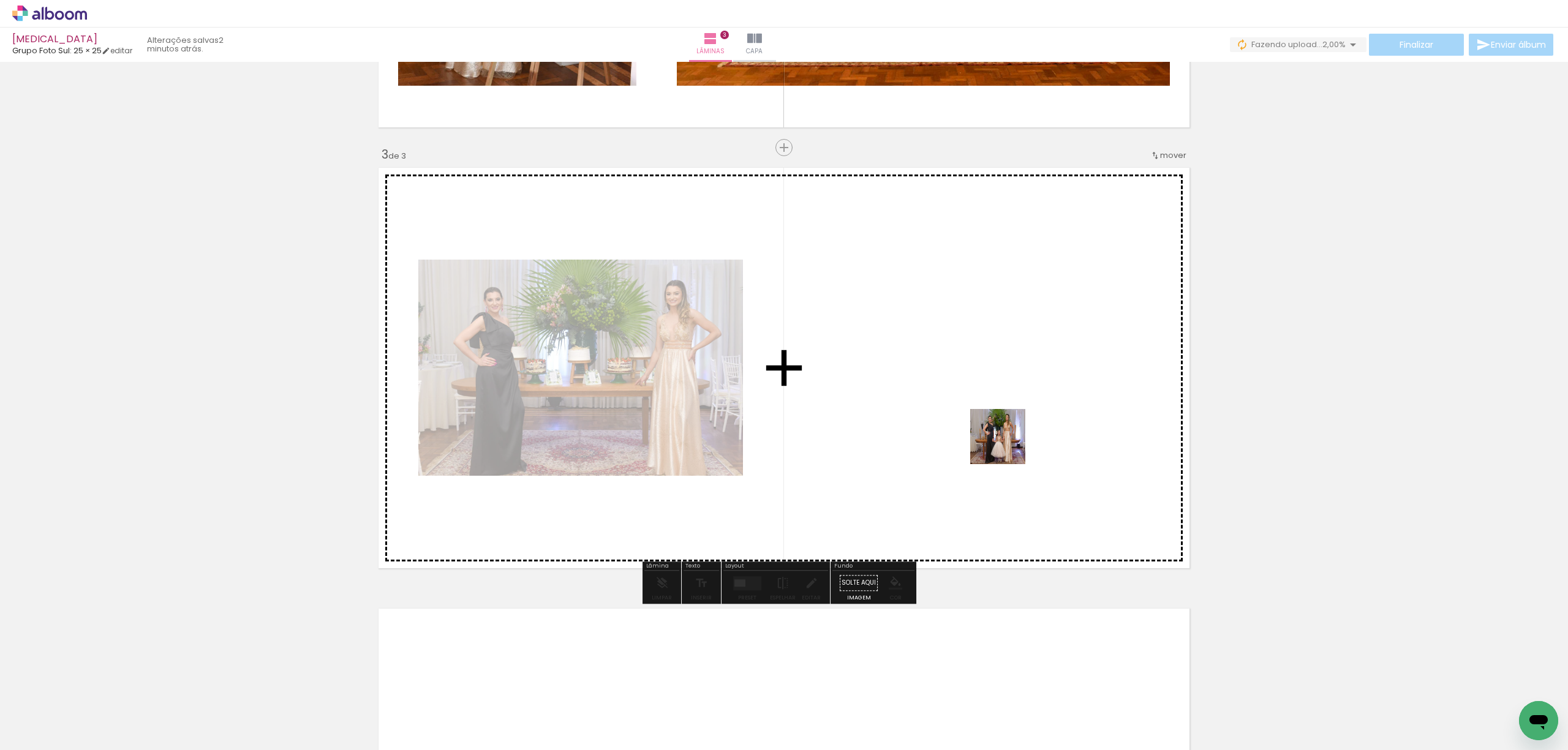
drag, startPoint x: 353, startPoint y: 721, endPoint x: 1037, endPoint y: 422, distance: 746.5
click at [1037, 422] on quentale-workspace at bounding box center [784, 375] width 1568 height 750
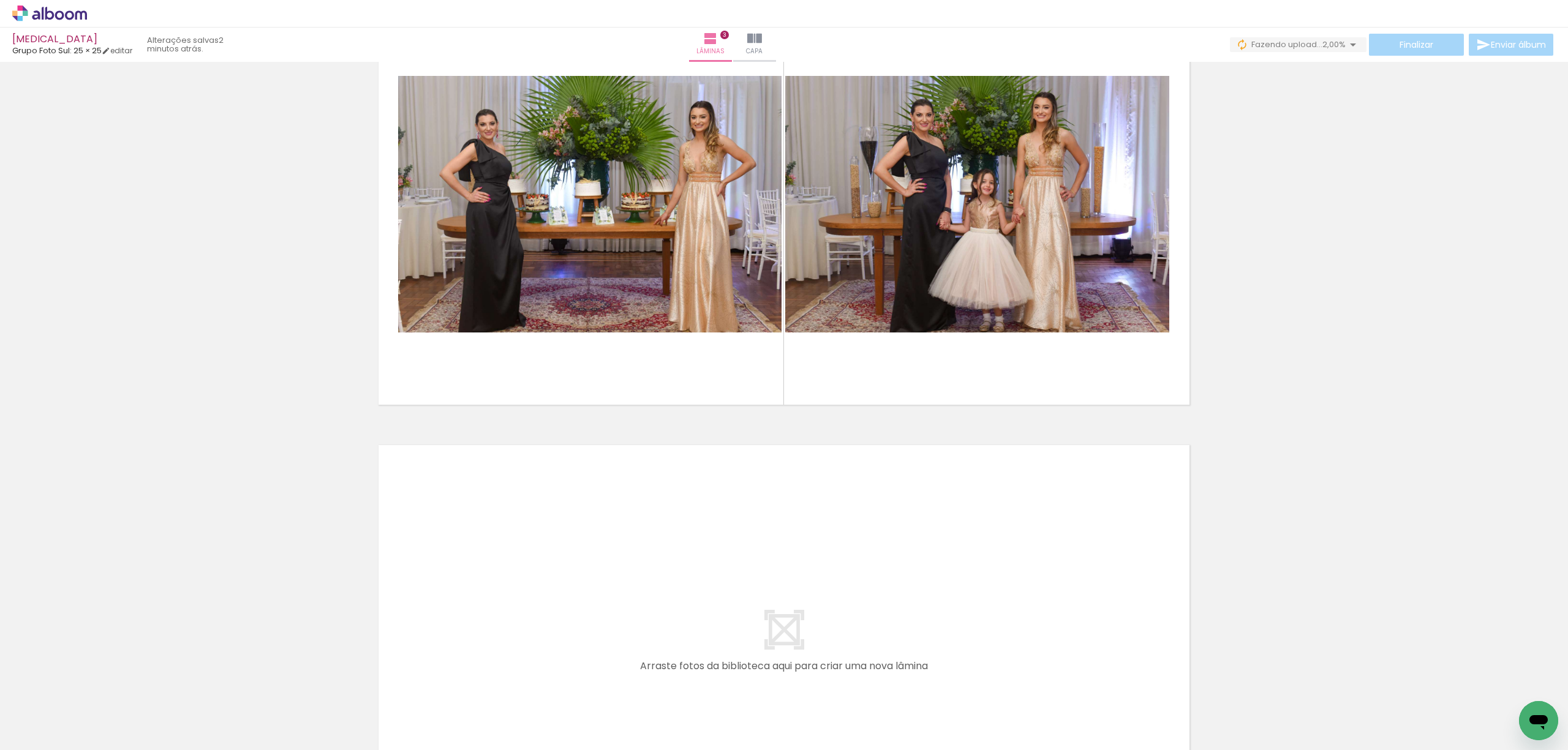
scroll to position [898, 0]
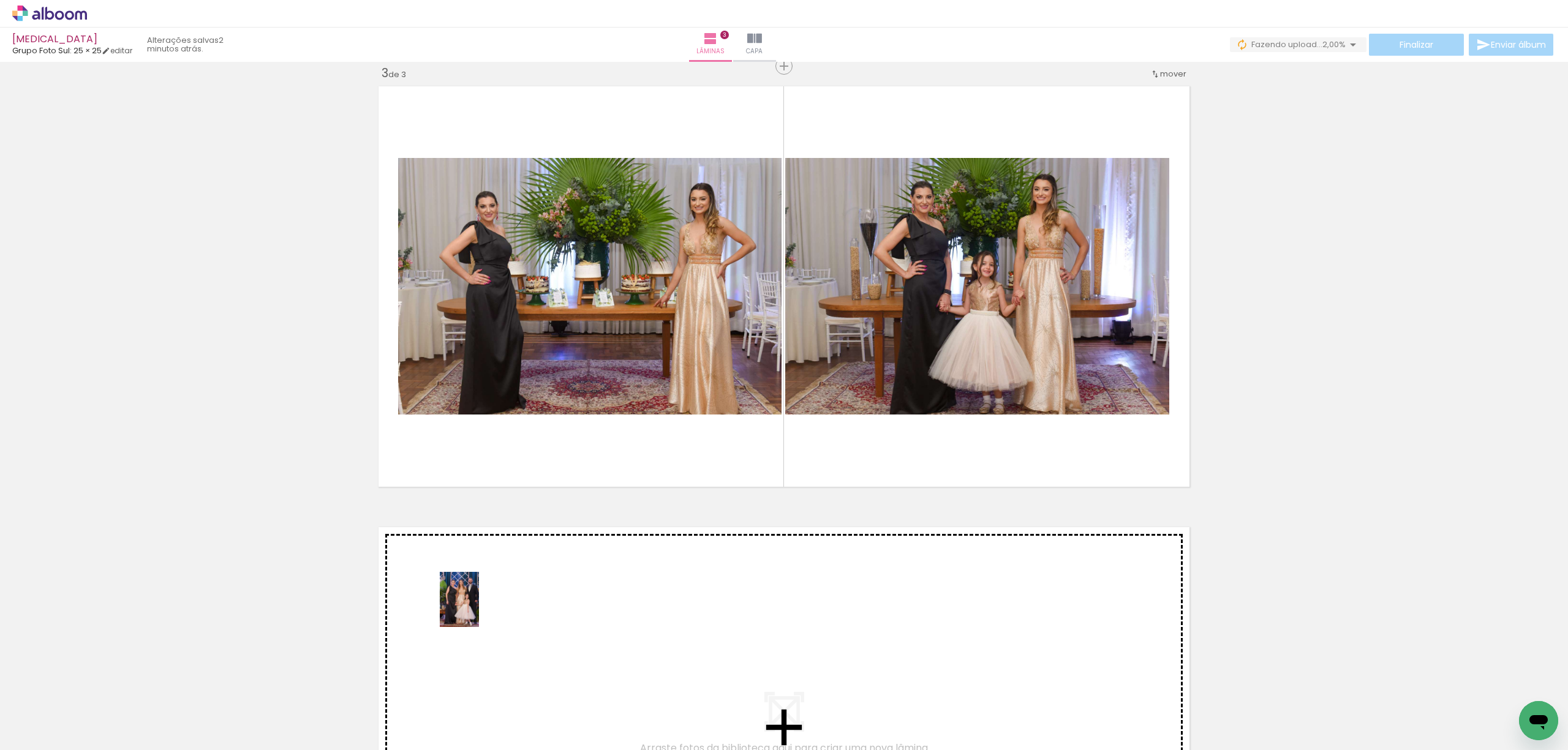
drag, startPoint x: 402, startPoint y: 716, endPoint x: 477, endPoint y: 609, distance: 130.7
click at [477, 609] on quentale-workspace at bounding box center [784, 375] width 1568 height 750
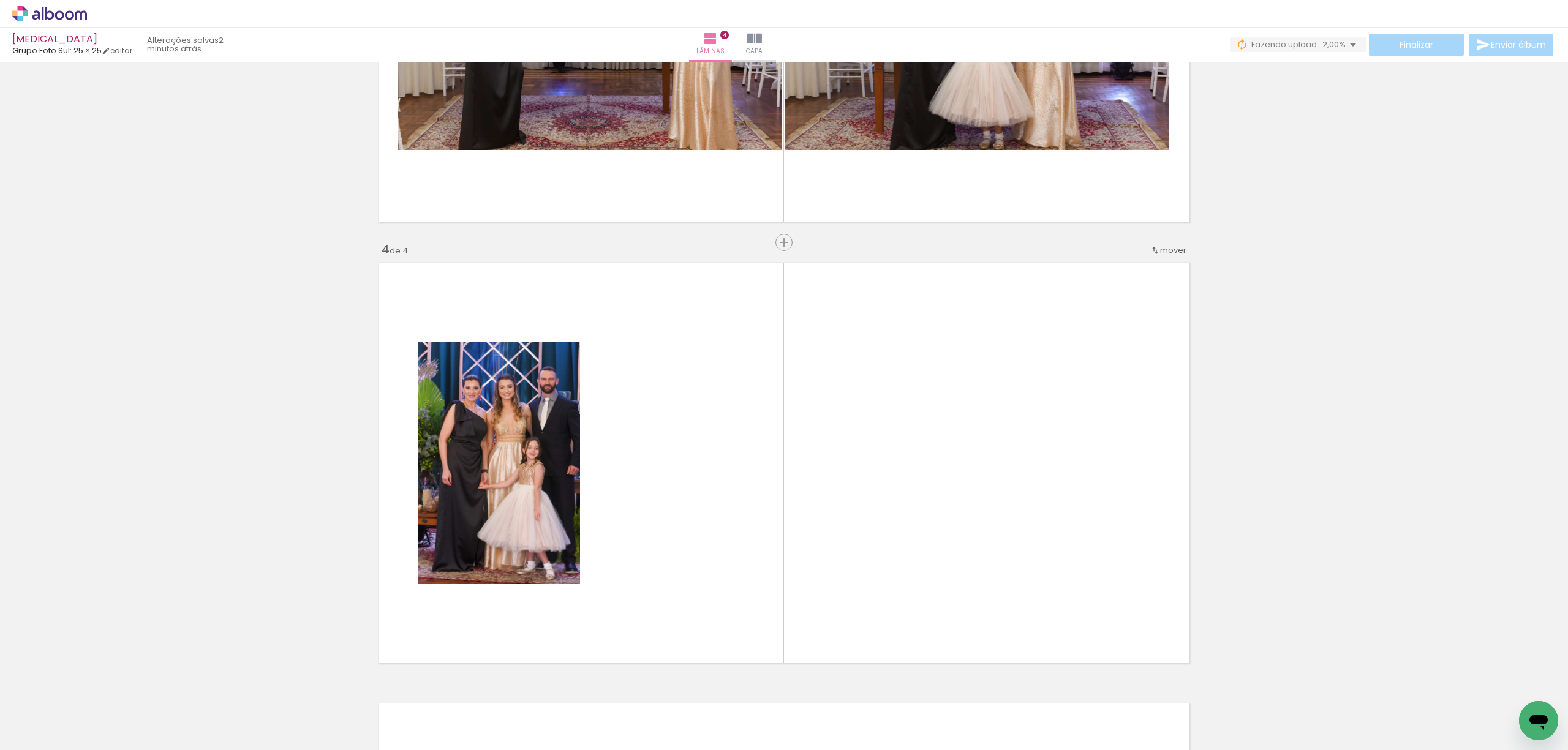
scroll to position [1257, 0]
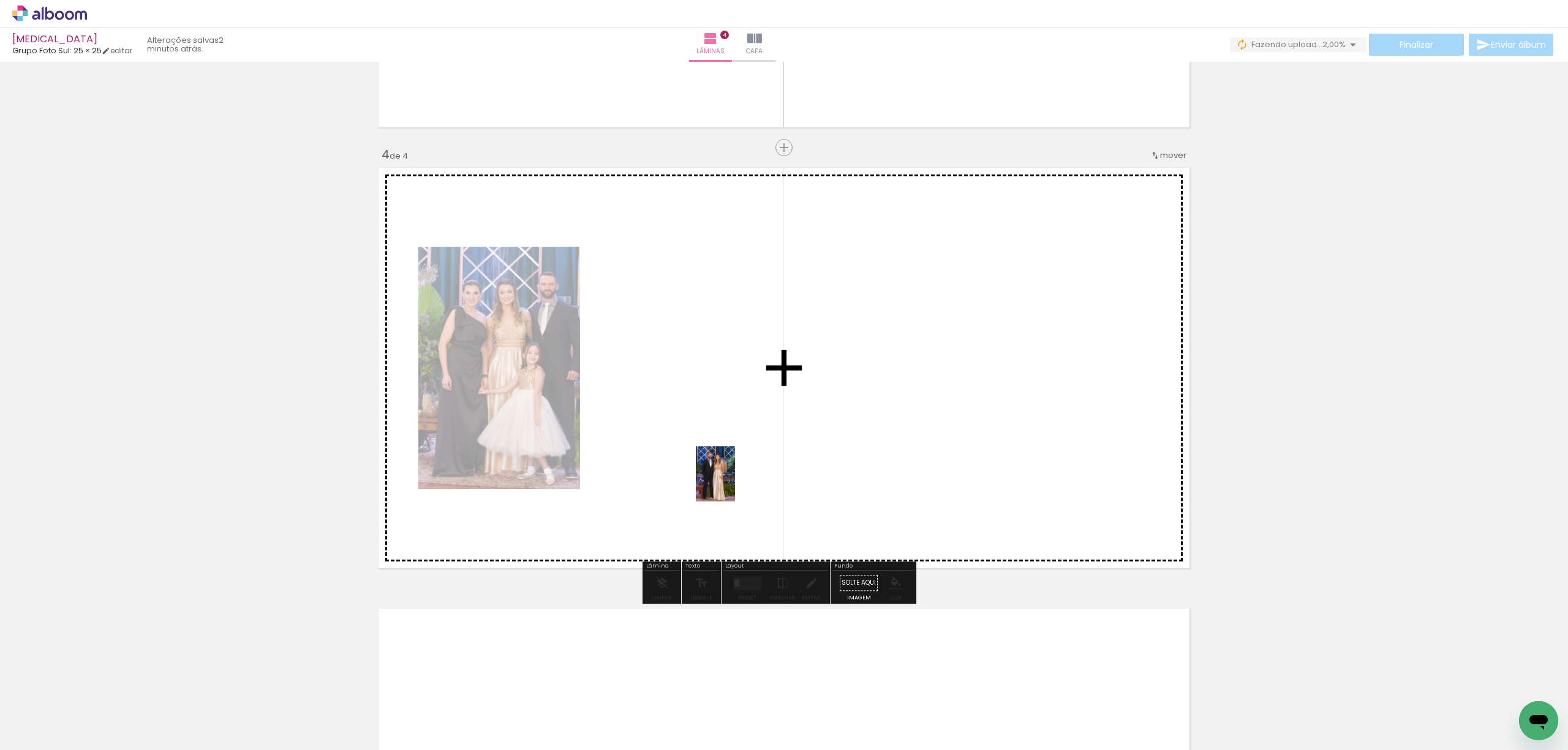
drag, startPoint x: 479, startPoint y: 711, endPoint x: 733, endPoint y: 483, distance: 341.3
click at [733, 483] on quentale-workspace at bounding box center [784, 375] width 1568 height 750
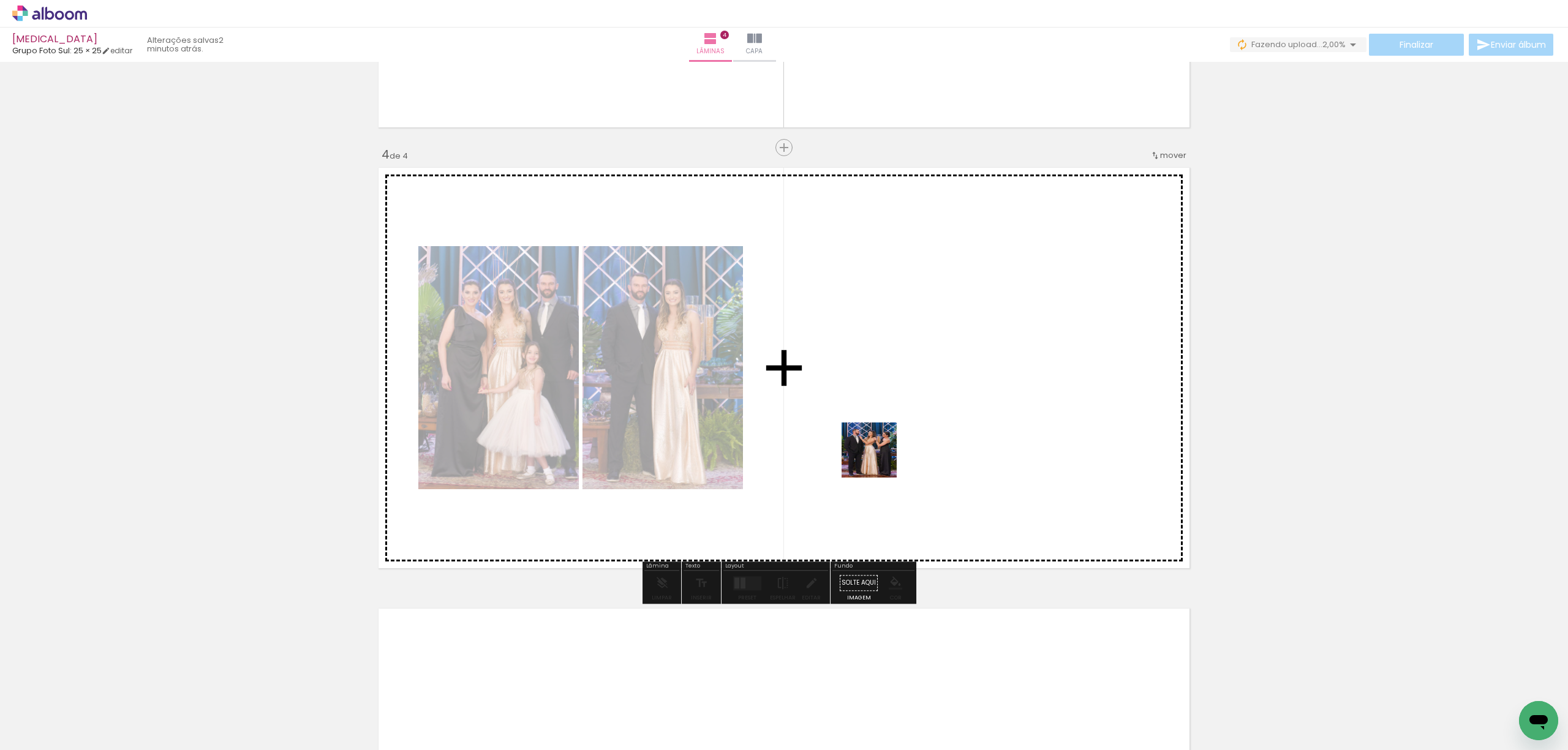
drag, startPoint x: 549, startPoint y: 706, endPoint x: 894, endPoint y: 442, distance: 434.4
click at [894, 442] on quentale-workspace at bounding box center [784, 375] width 1568 height 750
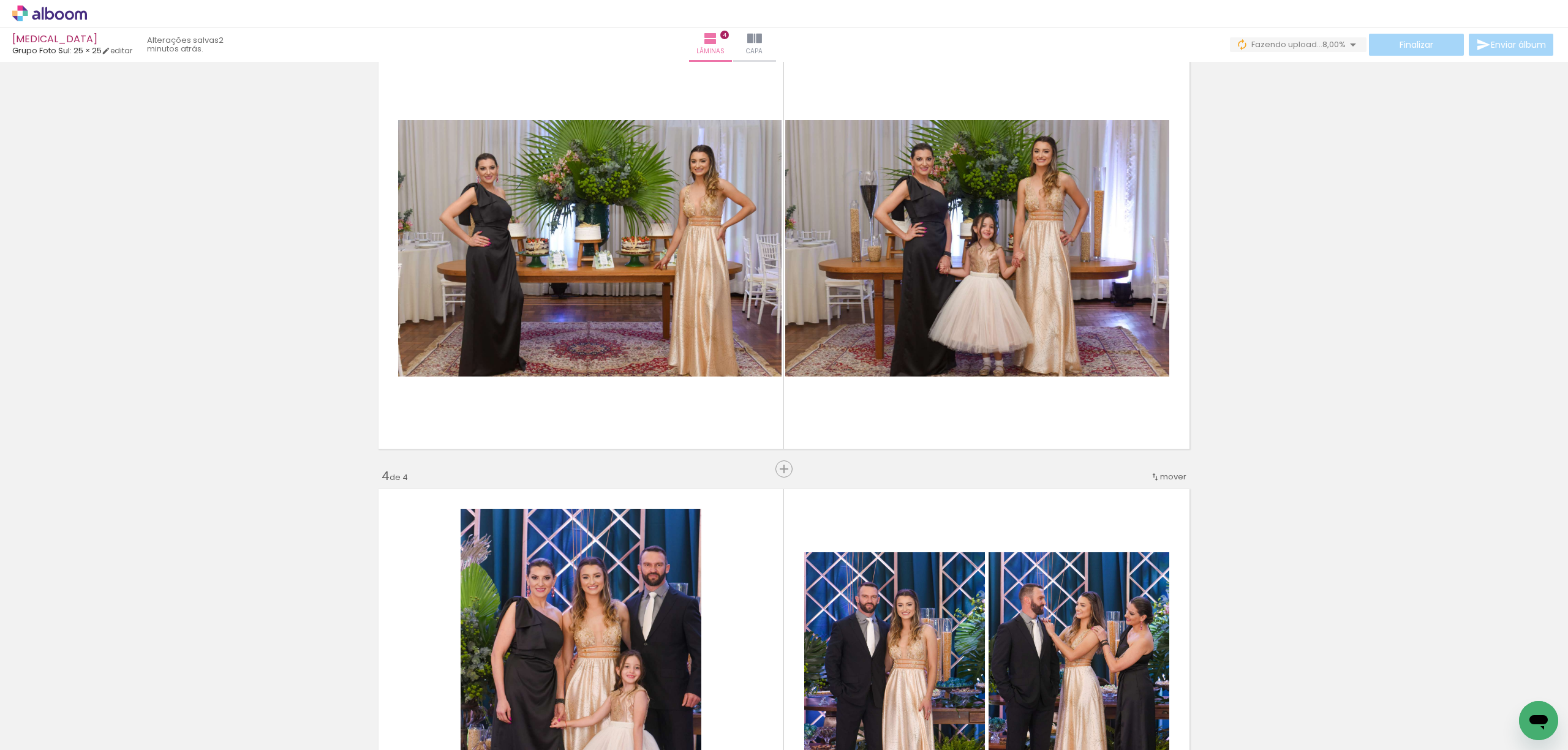
scroll to position [931, 0]
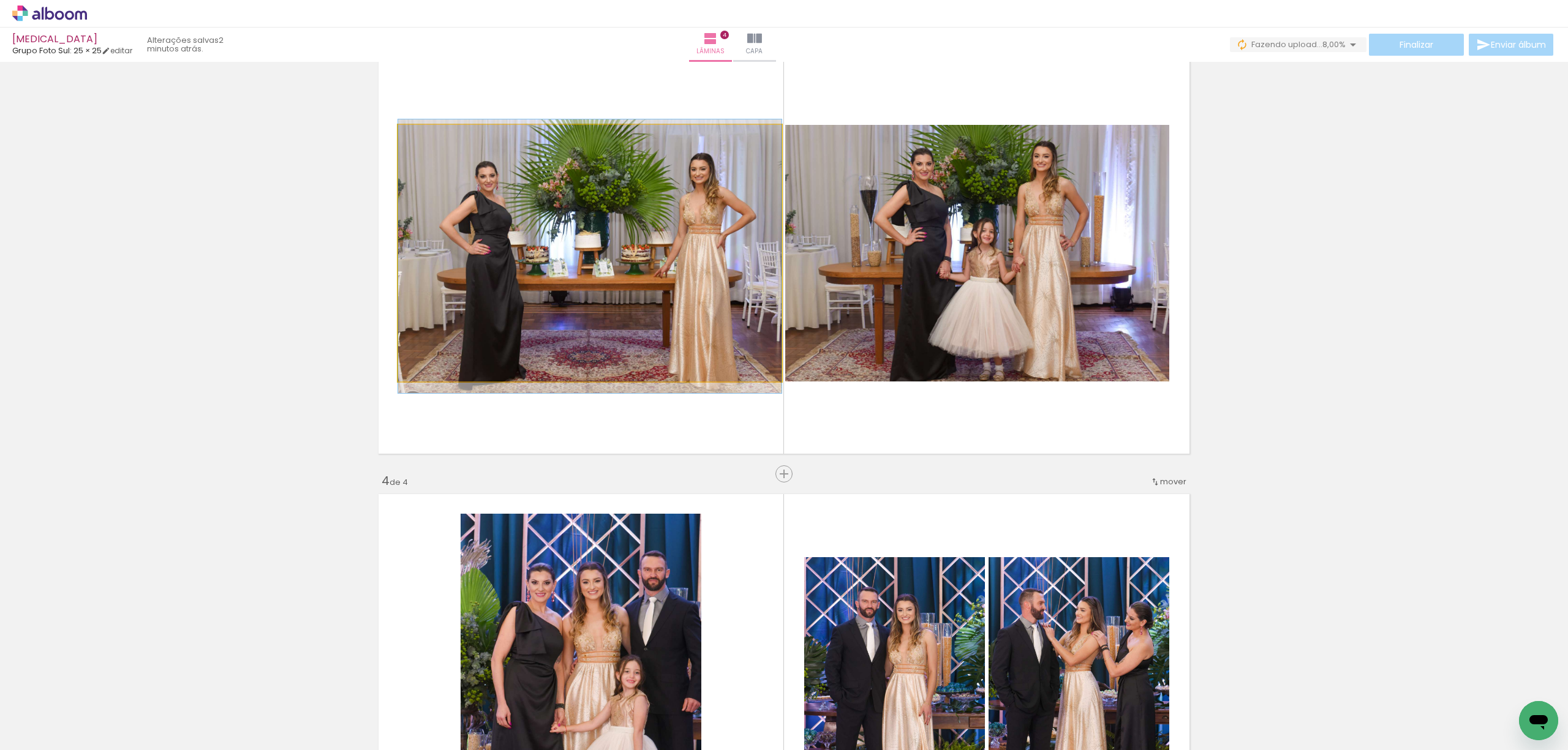
drag, startPoint x: 607, startPoint y: 292, endPoint x: 537, endPoint y: 295, distance: 70.1
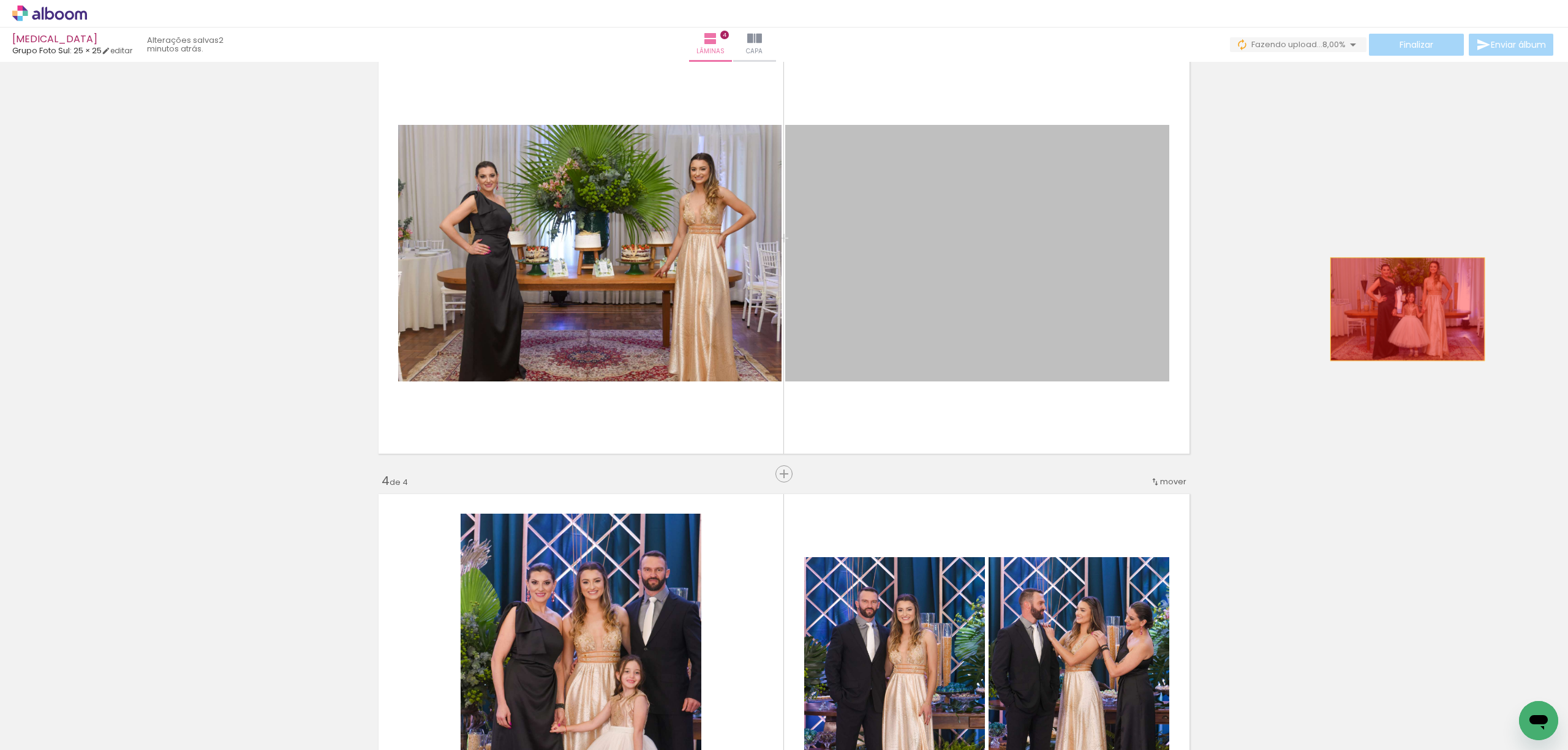
drag, startPoint x: 978, startPoint y: 310, endPoint x: 1401, endPoint y: 310, distance: 423.0
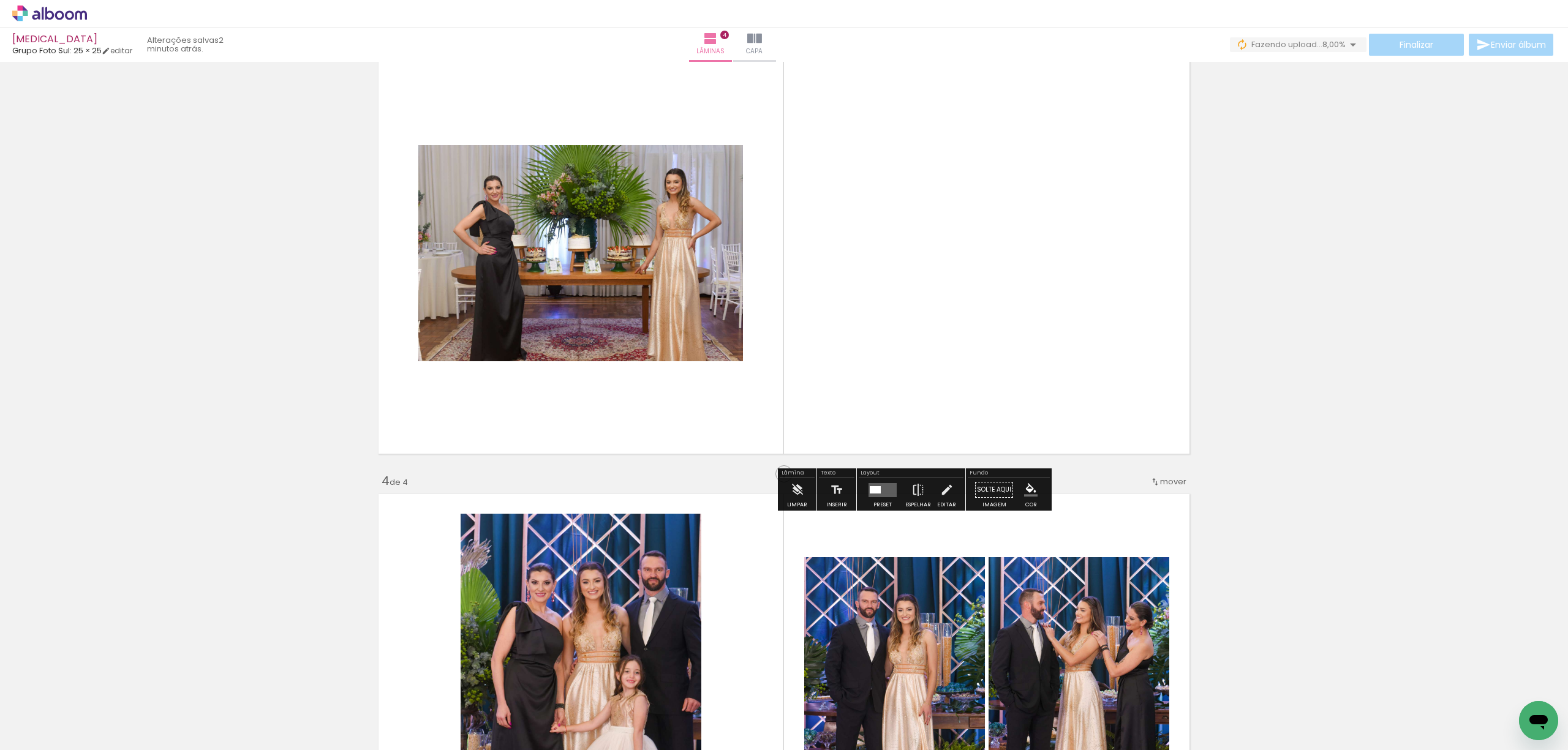
click at [1401, 310] on div "Inserir lâmina 1 de 4 Inserir lâmina 2 de 4 Inserir lâmina 3 de 4 Inserir lâmin…" at bounding box center [784, 237] width 1568 height 2205
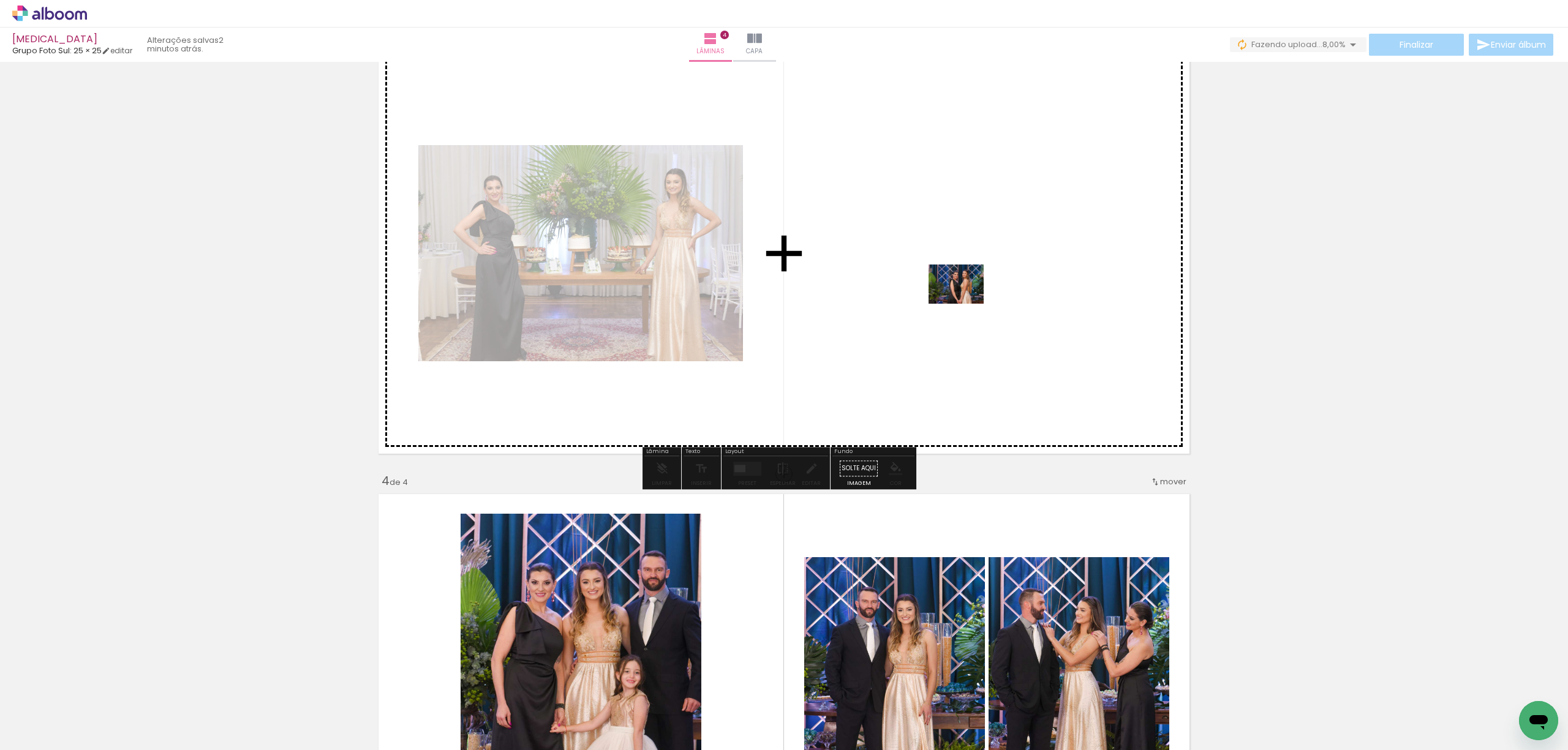
drag, startPoint x: 685, startPoint y: 726, endPoint x: 782, endPoint y: 558, distance: 194.0
click at [969, 286] on quentale-workspace at bounding box center [784, 375] width 1568 height 750
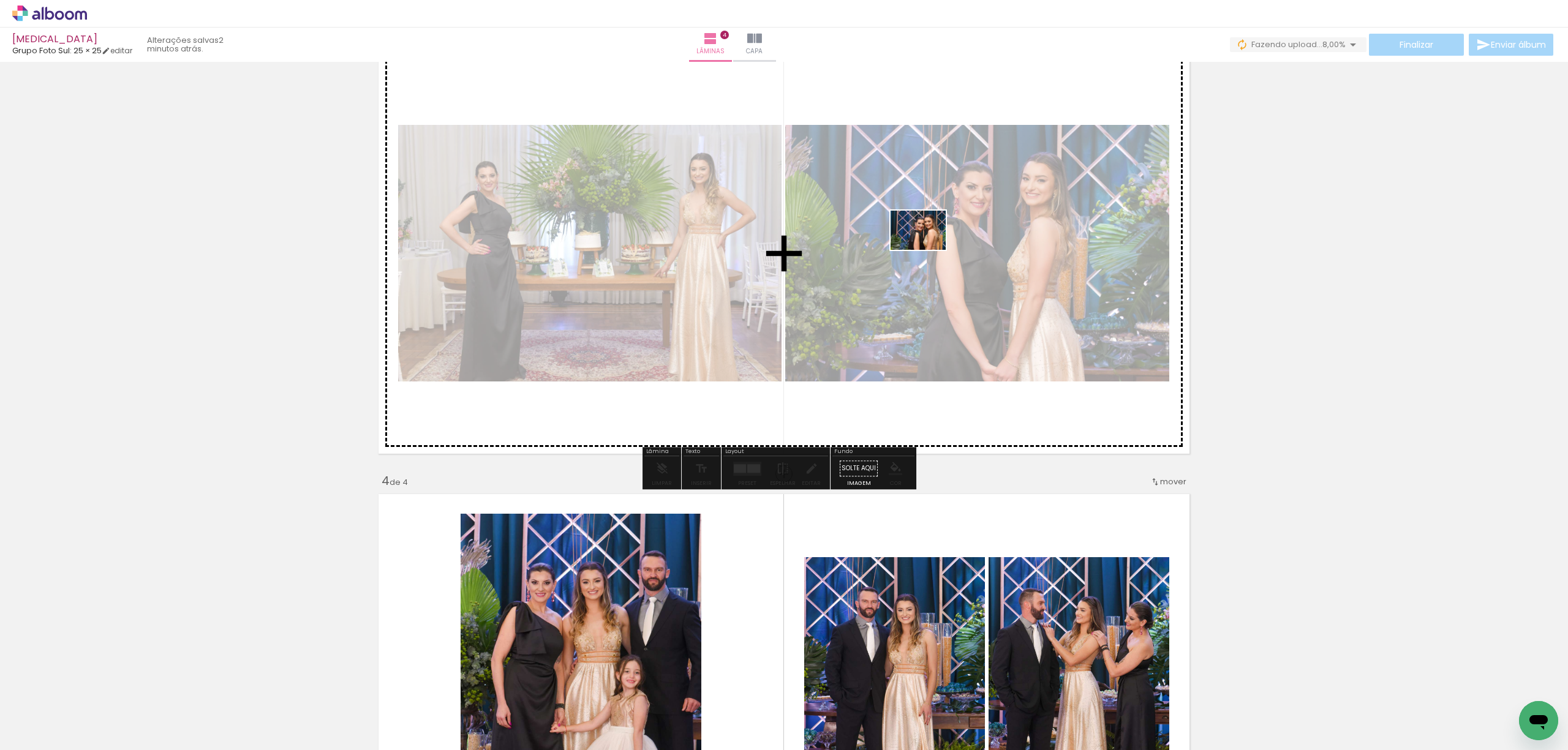
drag, startPoint x: 753, startPoint y: 709, endPoint x: 928, endPoint y: 246, distance: 495.0
click at [928, 246] on quentale-workspace at bounding box center [784, 375] width 1568 height 750
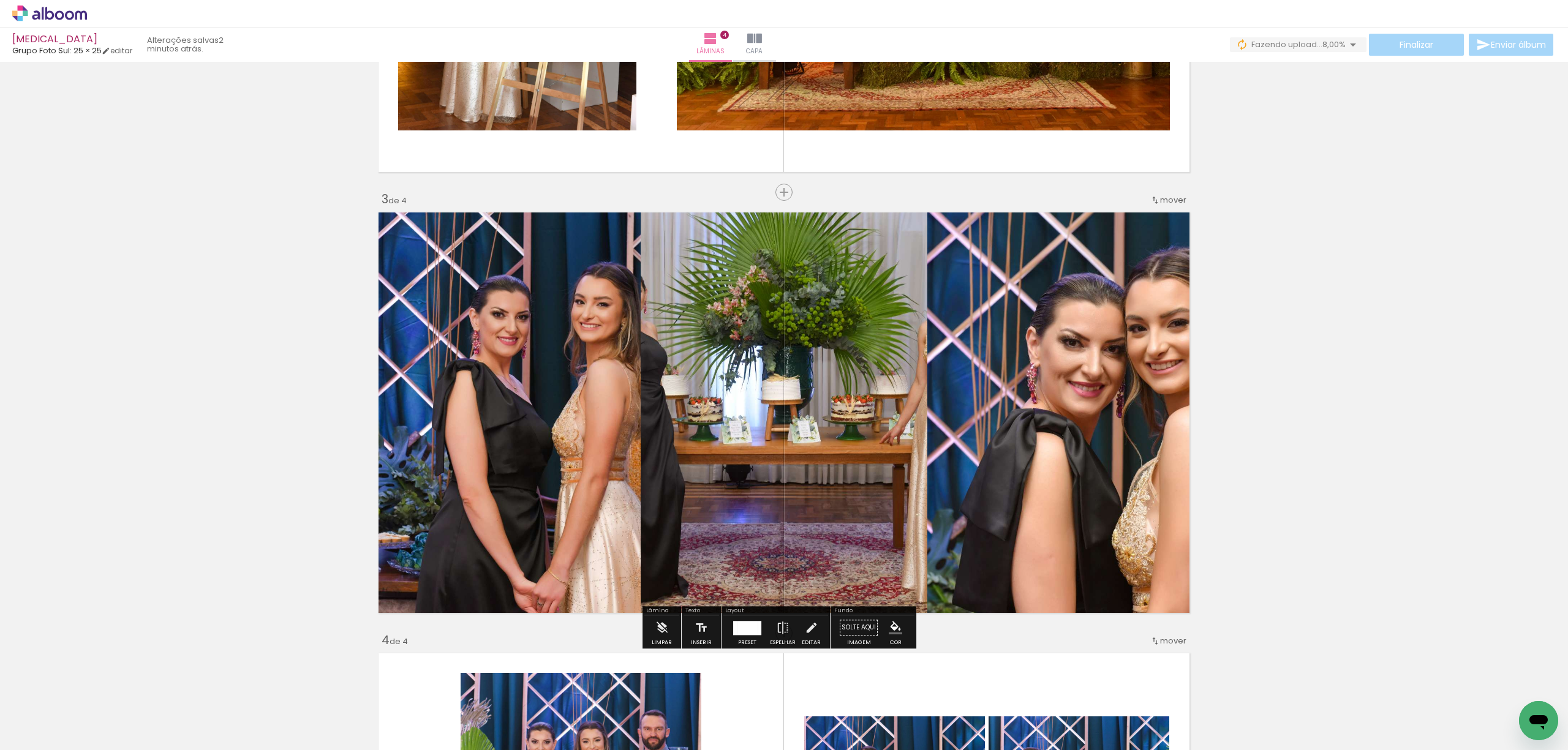
scroll to position [767, 0]
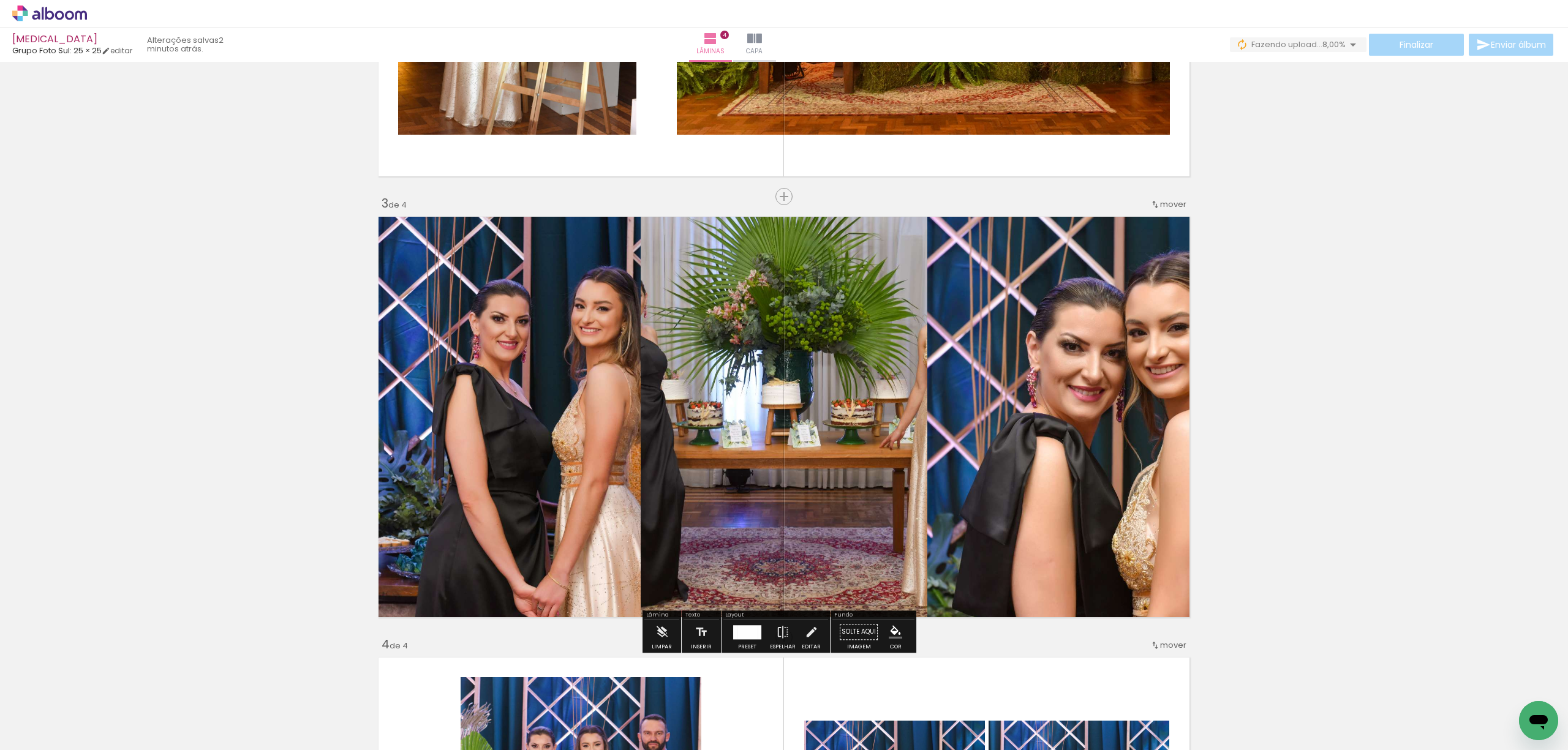
click at [1160, 207] on span "mover" at bounding box center [1173, 204] width 26 height 11
click at [1145, 258] on span "4" at bounding box center [1143, 263] width 8 height 20
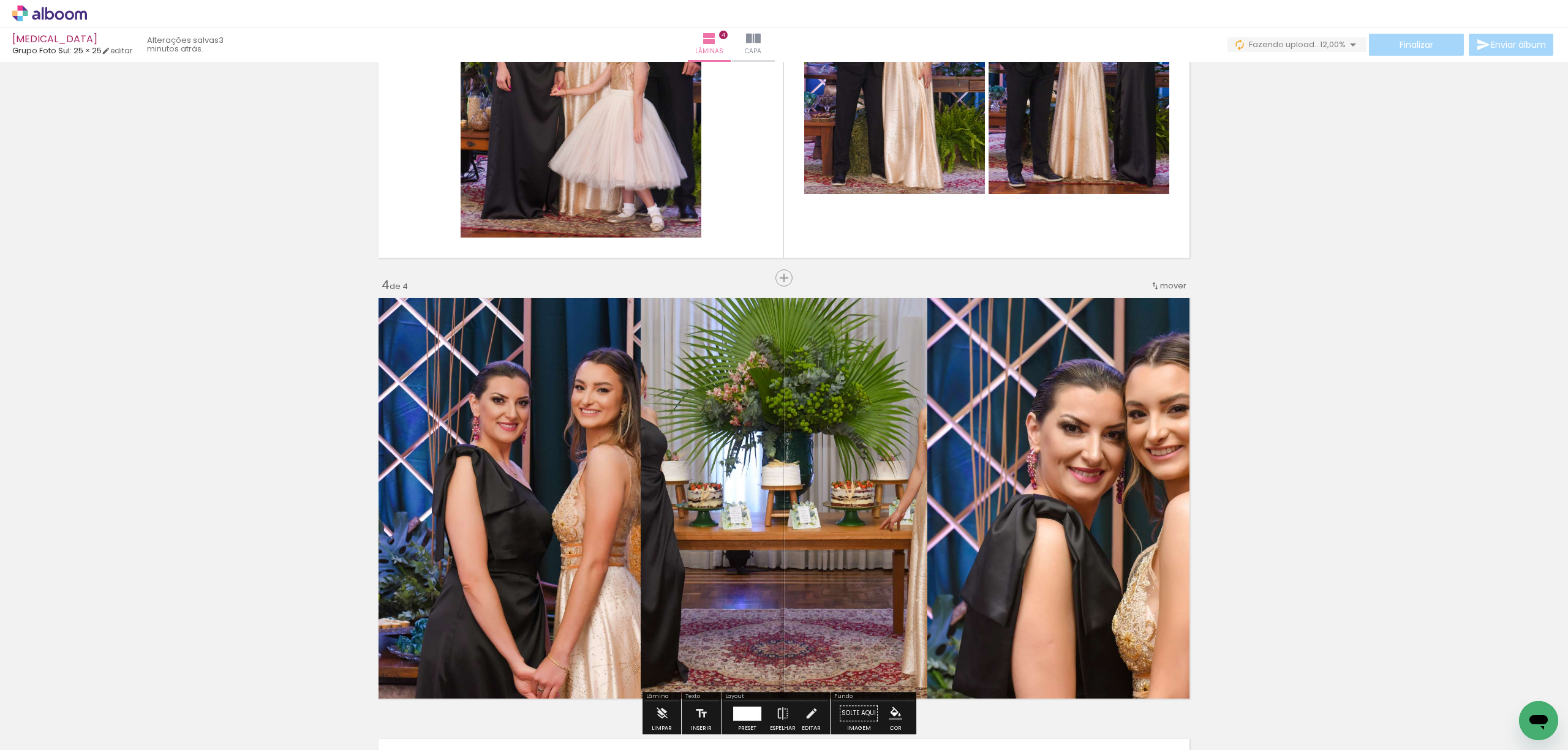
scroll to position [1232, 0]
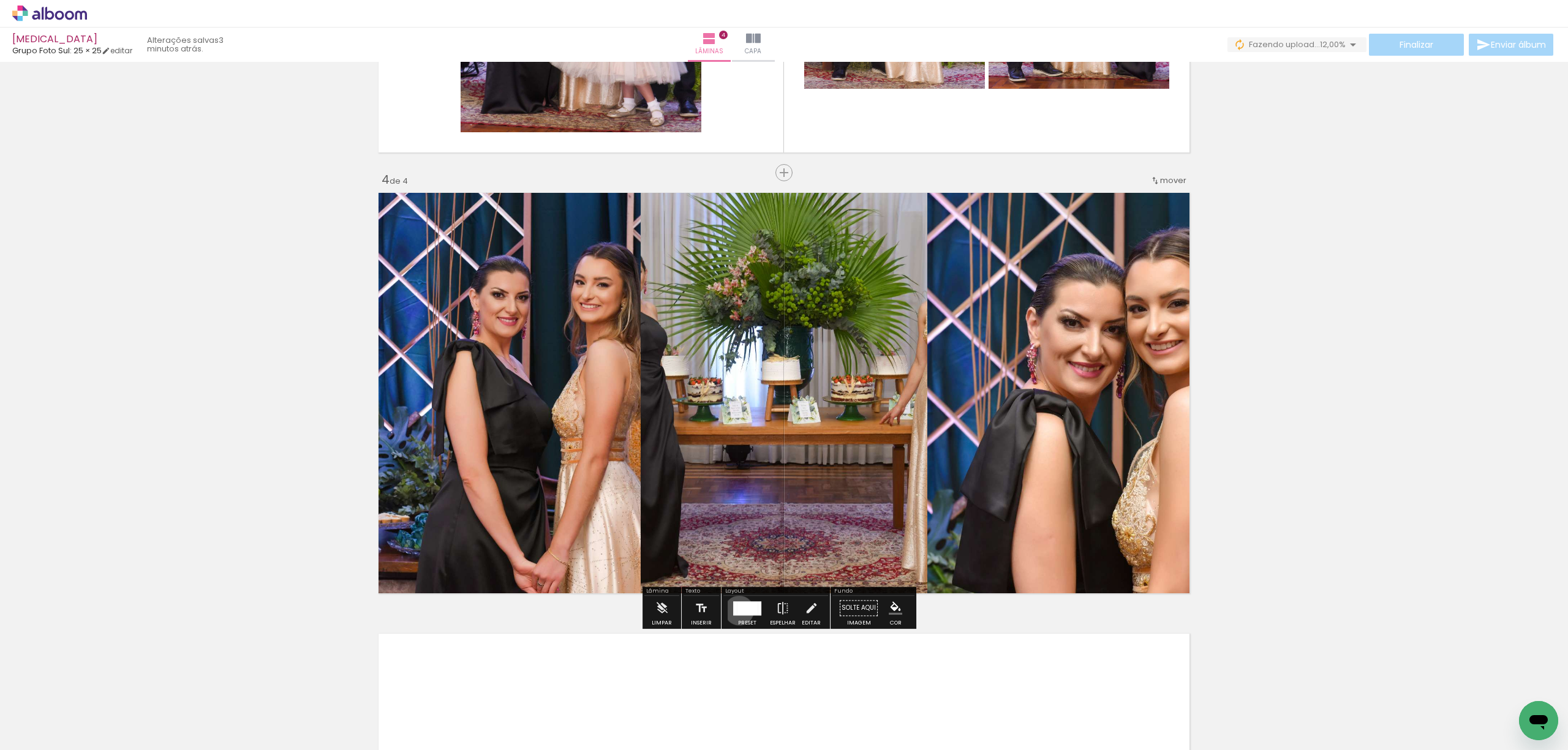
click at [737, 610] on div at bounding box center [747, 608] width 21 height 14
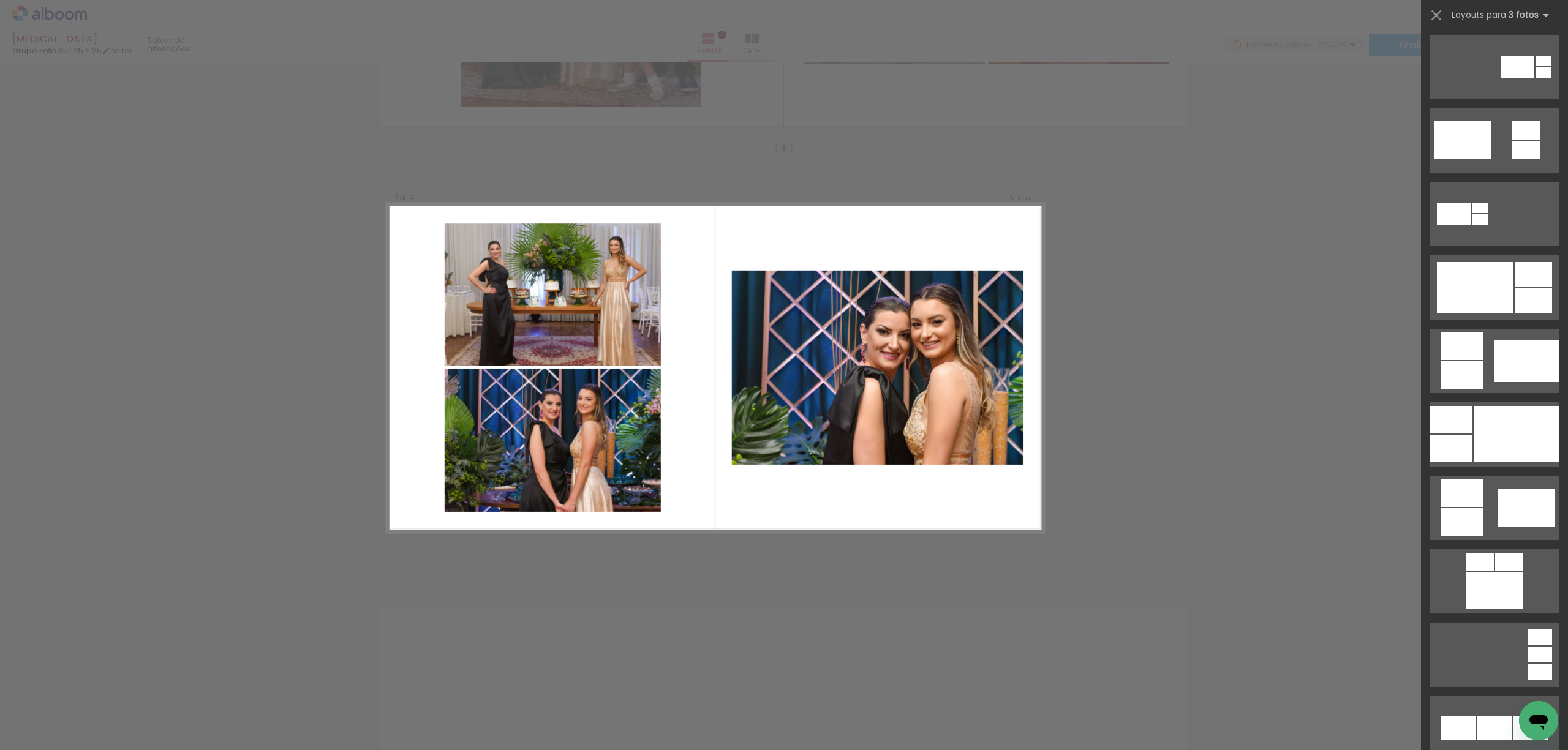
scroll to position [735, 0]
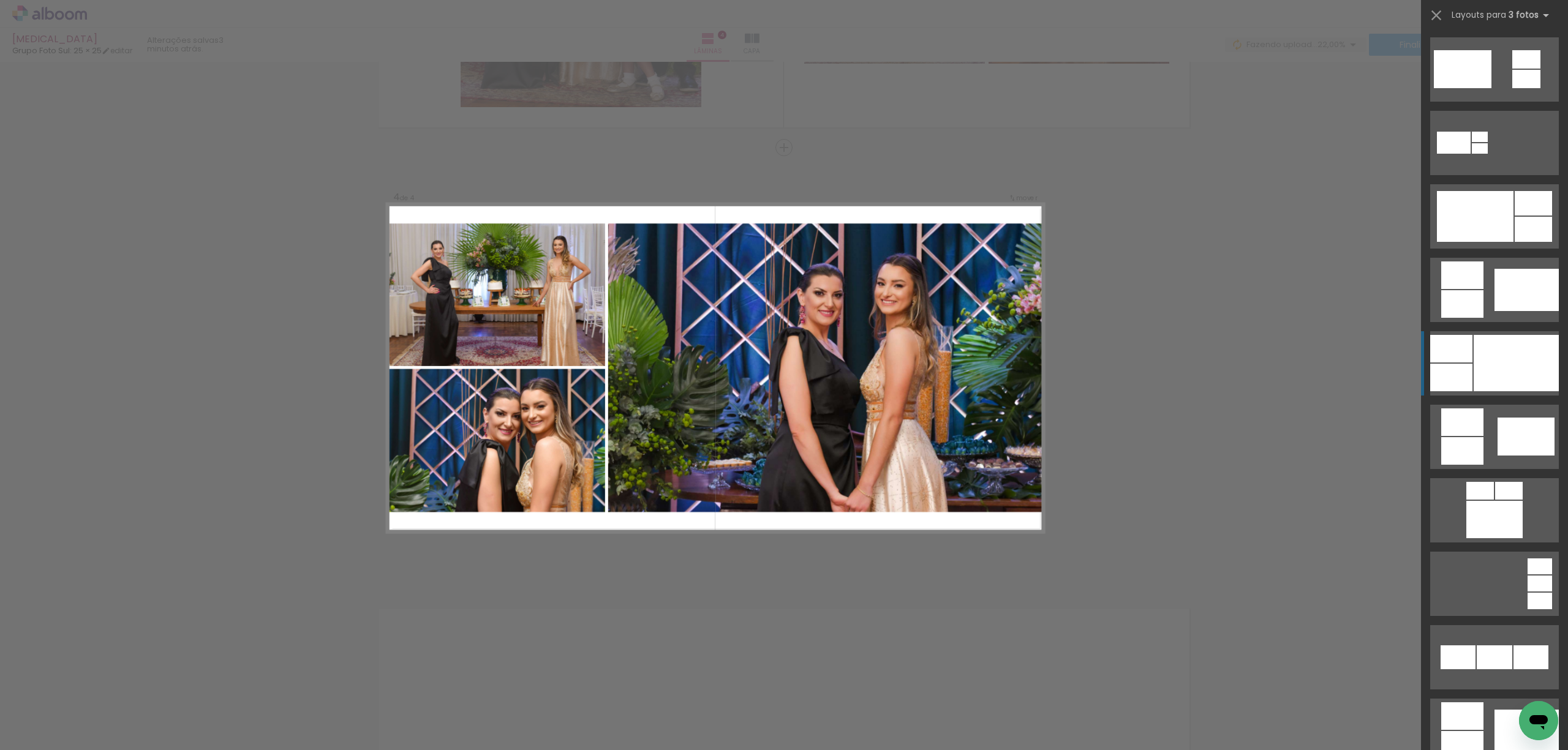
click at [1411, 382] on div at bounding box center [1516, 363] width 85 height 56
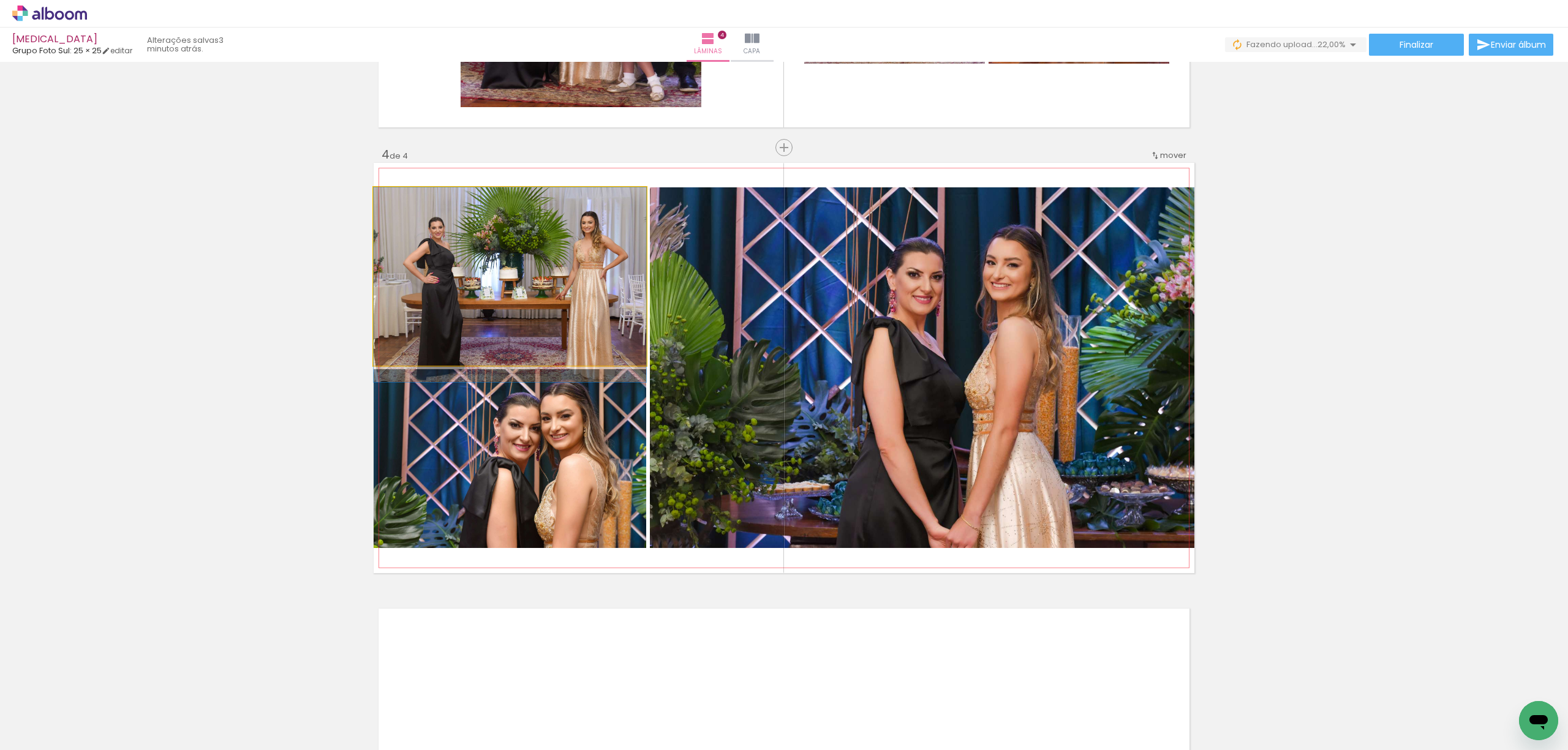
drag, startPoint x: 537, startPoint y: 280, endPoint x: 580, endPoint y: 282, distance: 43.0
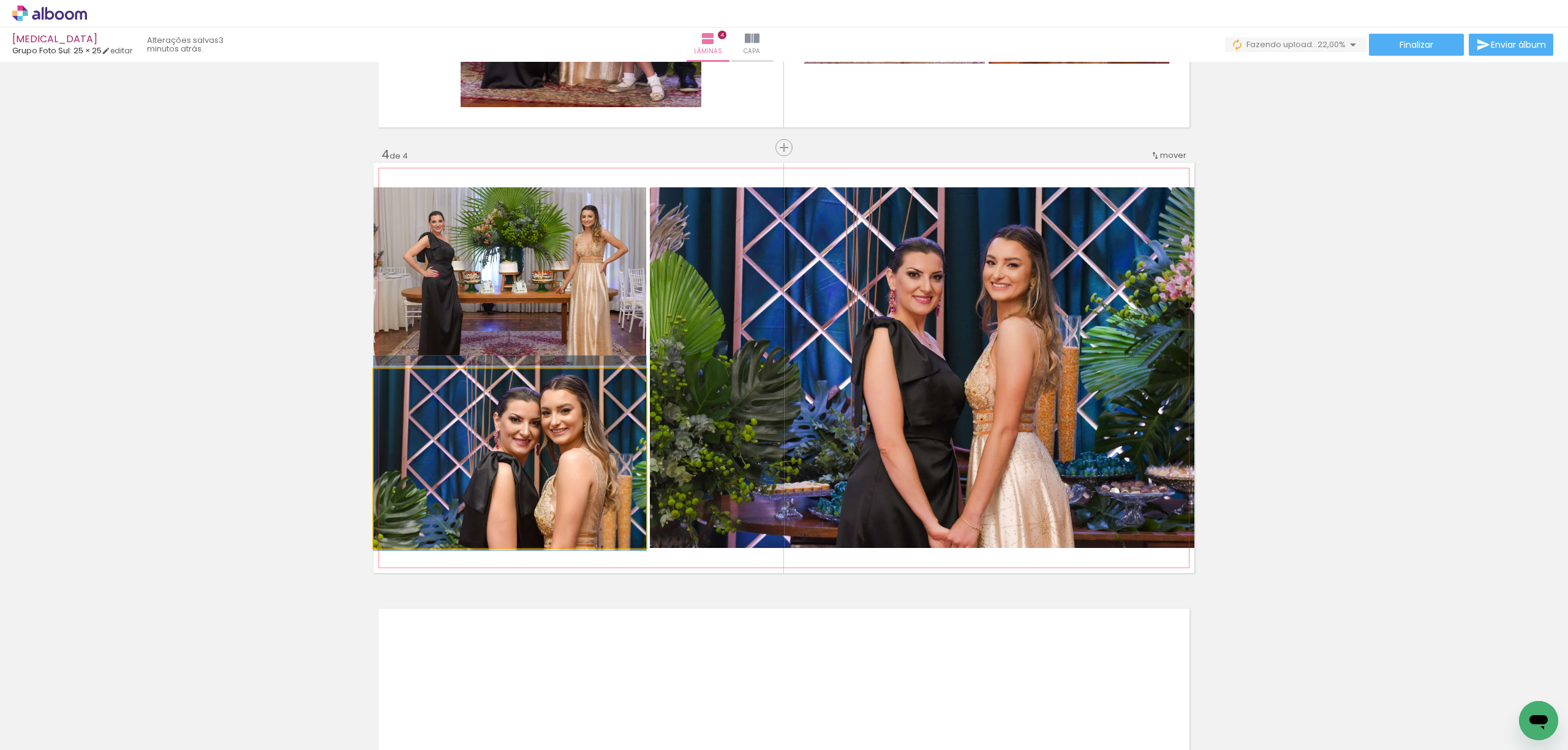
drag, startPoint x: 551, startPoint y: 417, endPoint x: 898, endPoint y: 358, distance: 352.0
click at [0, 0] on slot at bounding box center [0, 0] width 0 height 0
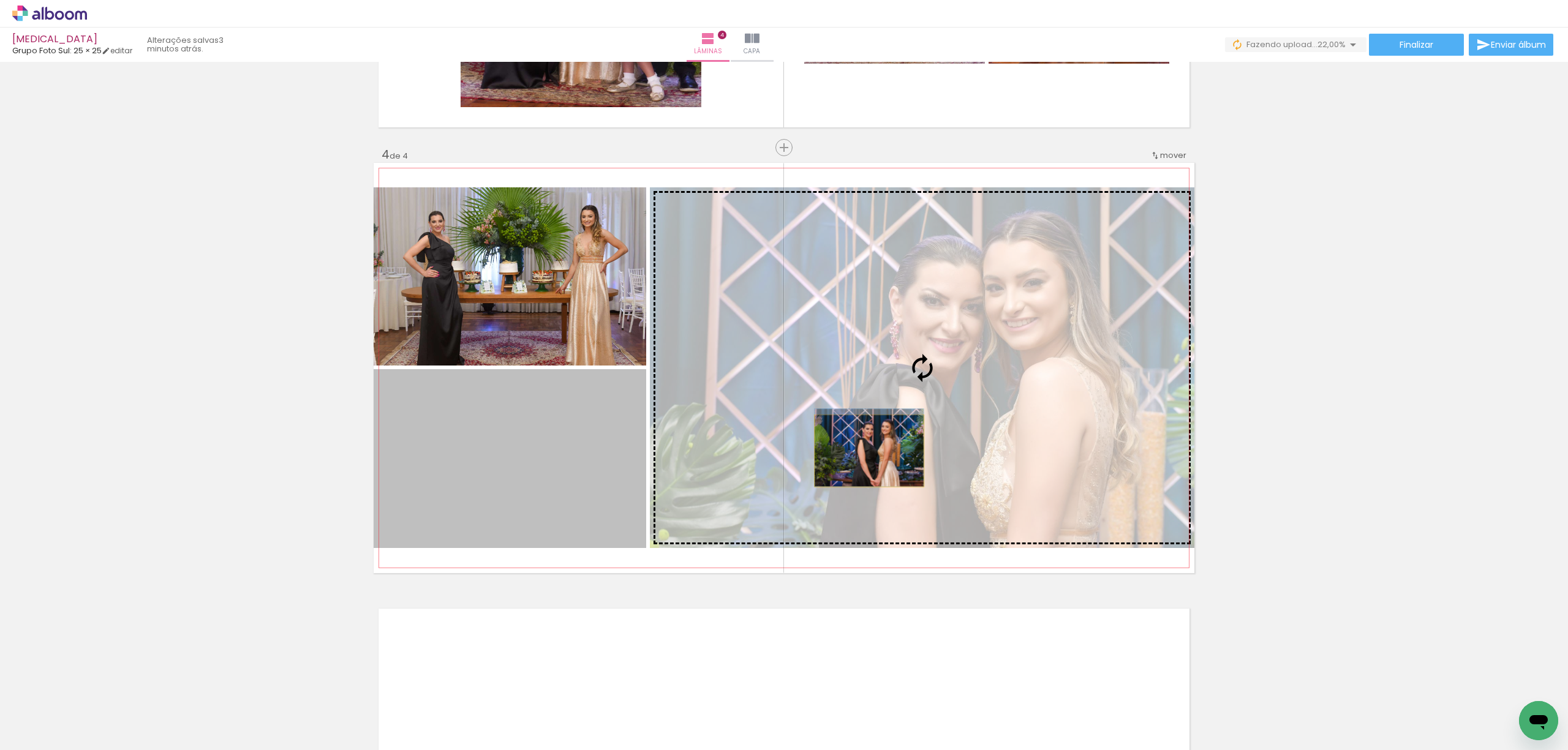
drag, startPoint x: 694, startPoint y: 476, endPoint x: 863, endPoint y: 451, distance: 170.8
click at [0, 0] on slot at bounding box center [0, 0] width 0 height 0
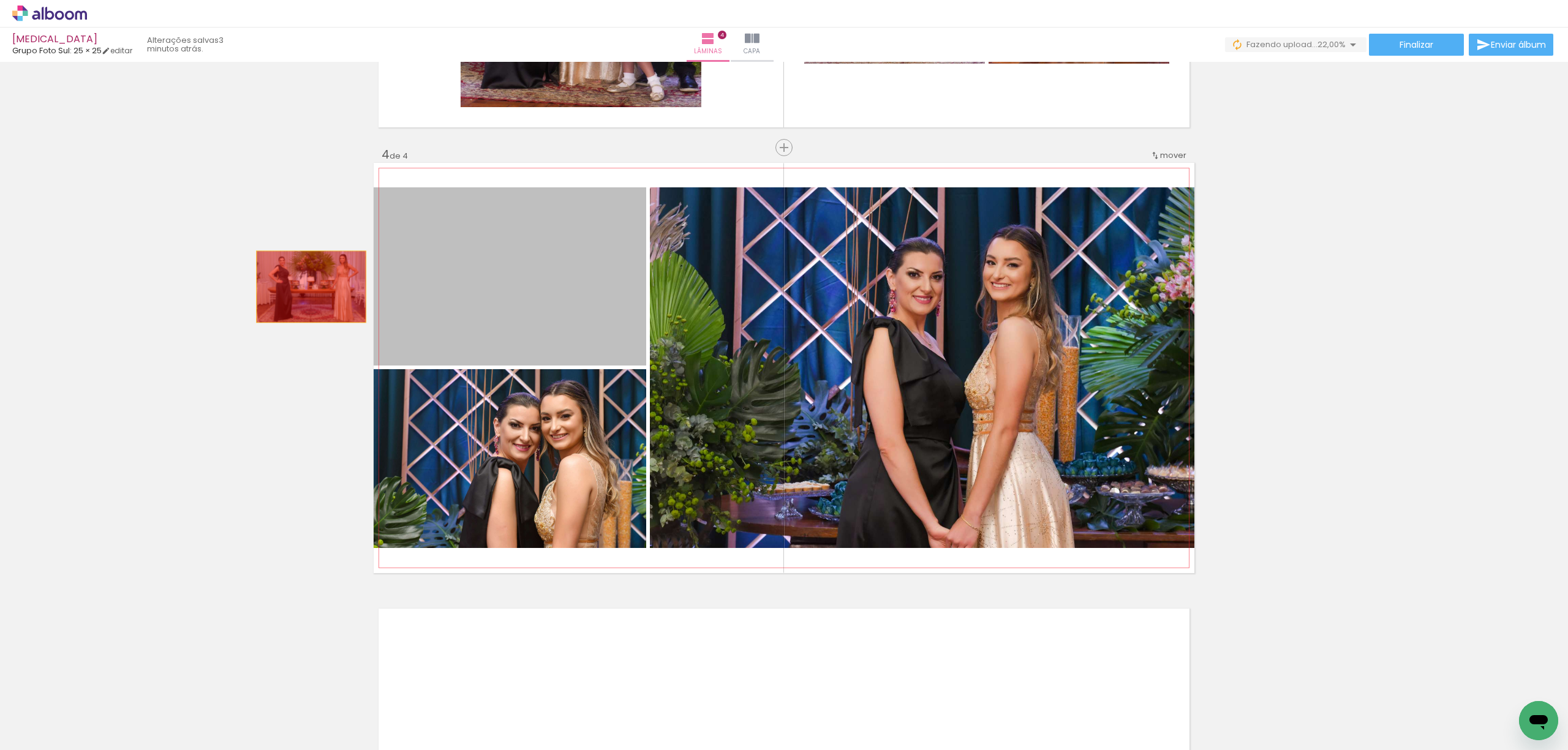
drag, startPoint x: 525, startPoint y: 315, endPoint x: 303, endPoint y: 284, distance: 224.2
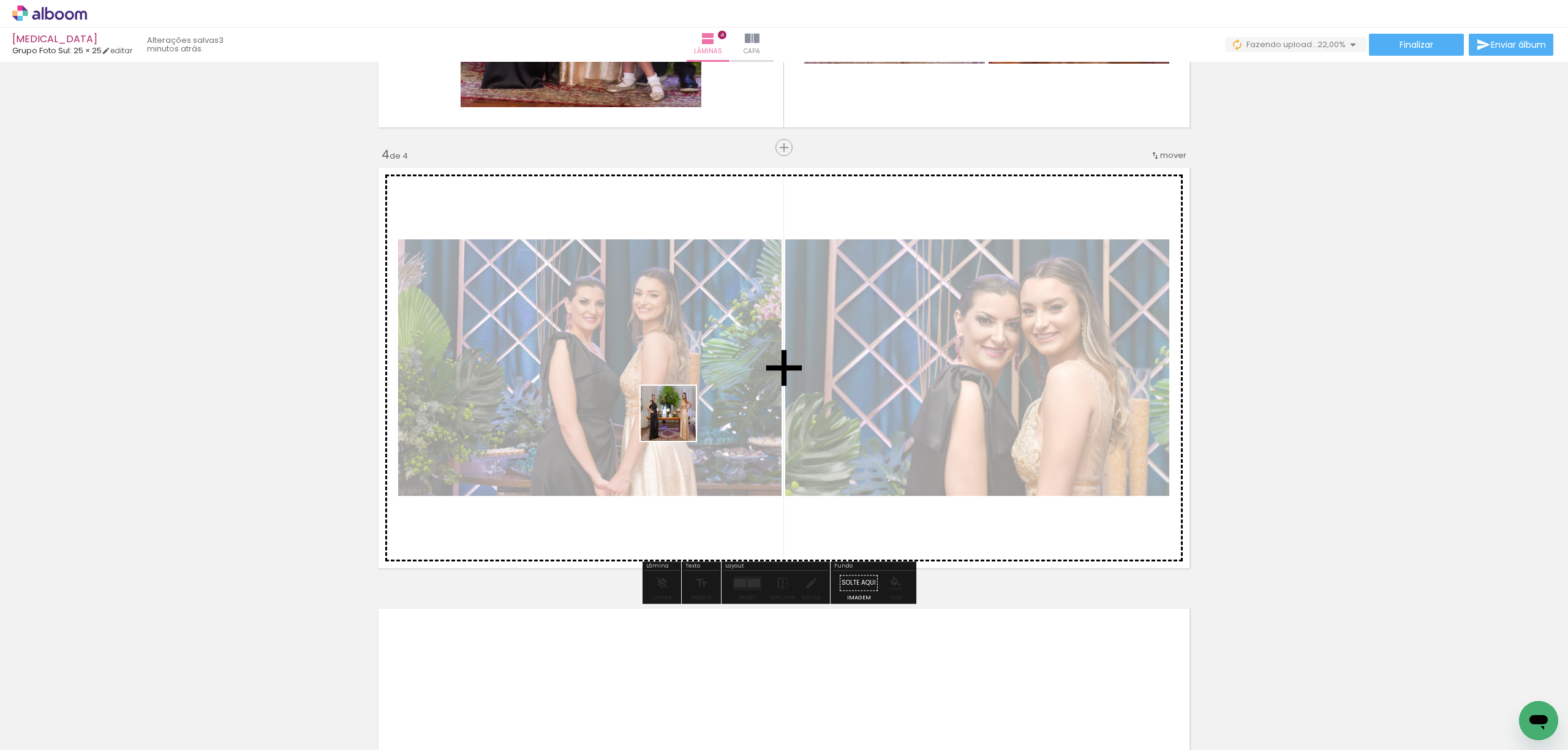
drag, startPoint x: 277, startPoint y: 710, endPoint x: 696, endPoint y: 398, distance: 522.4
click at [696, 398] on quentale-workspace at bounding box center [784, 375] width 1568 height 750
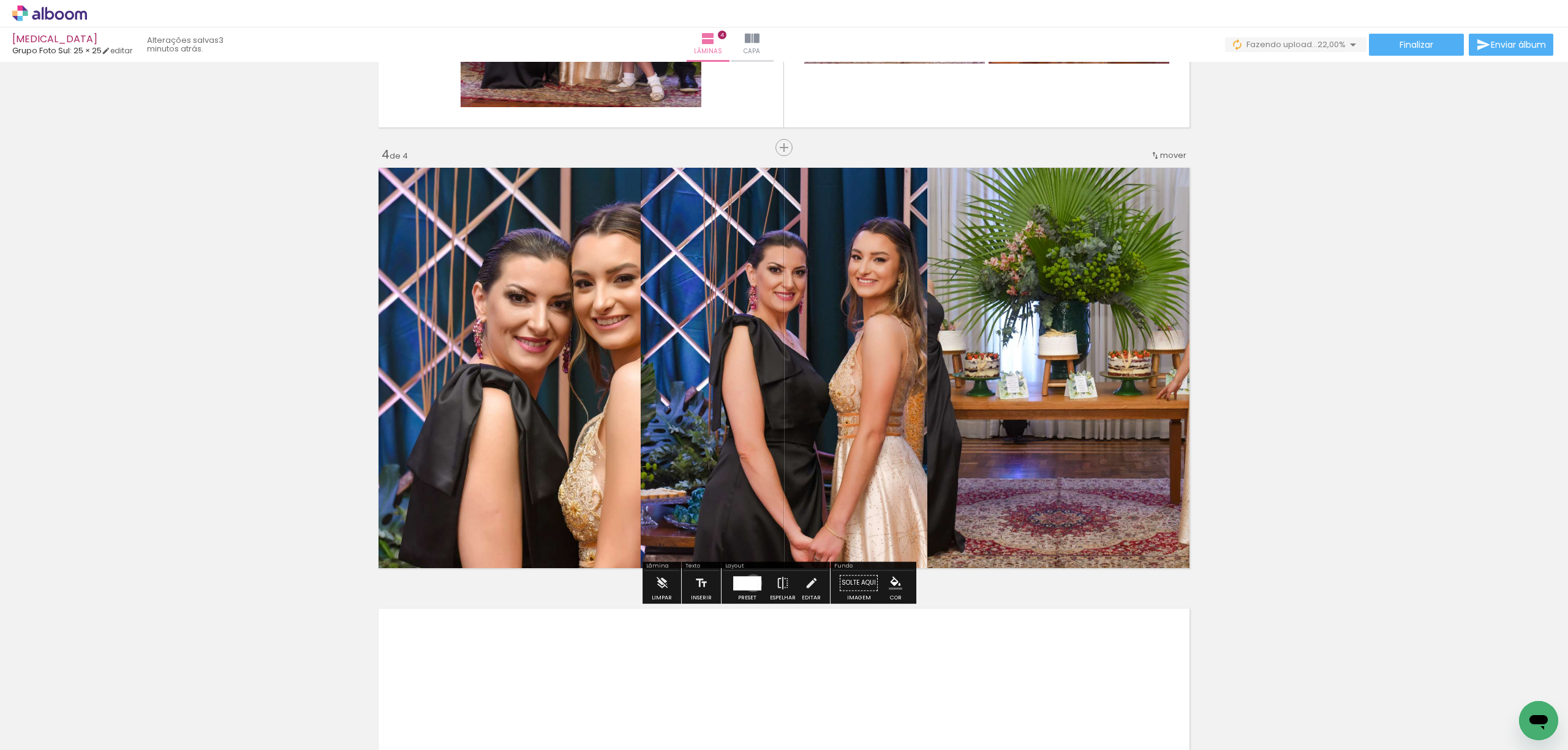
click at [750, 583] on div at bounding box center [747, 583] width 21 height 14
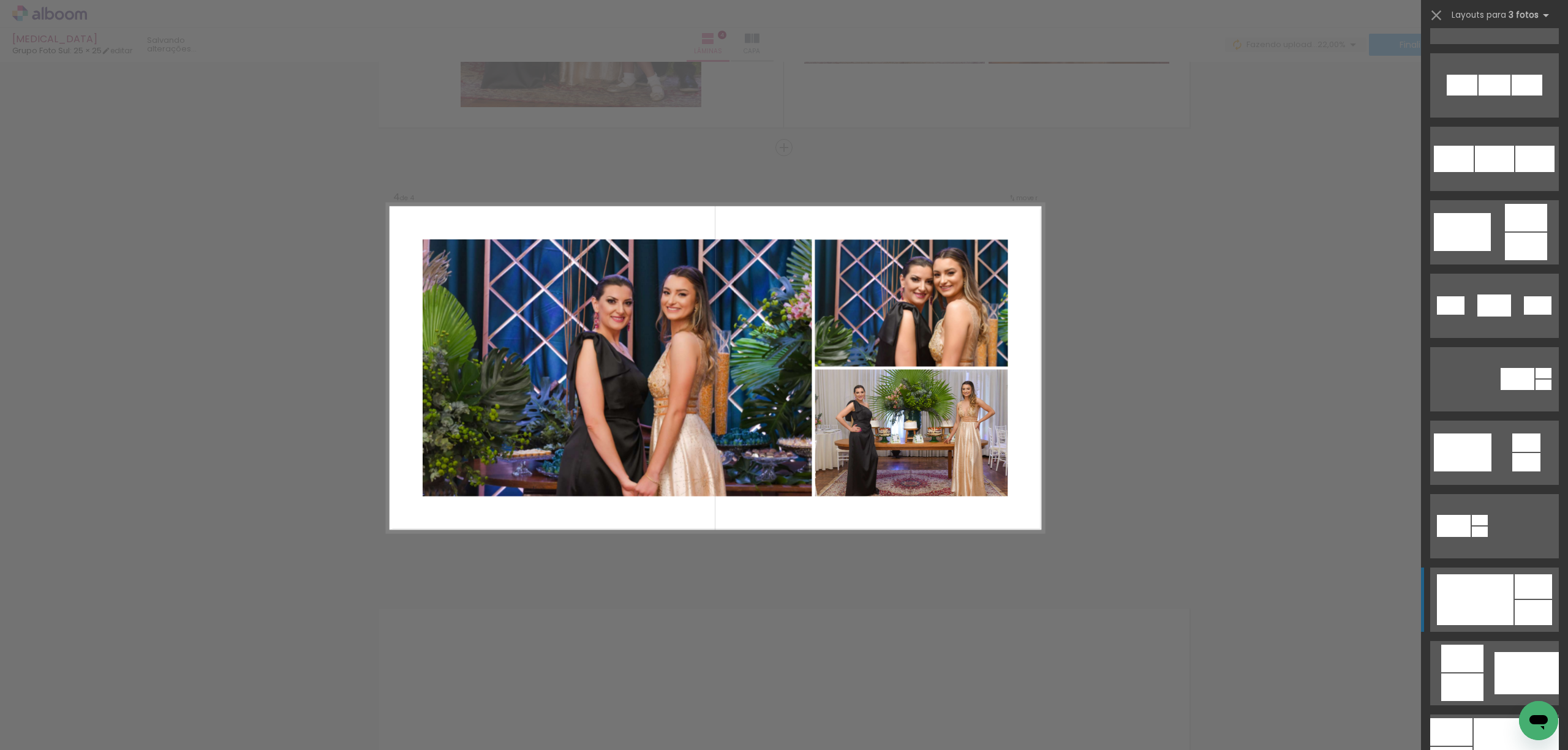
scroll to position [490, 0]
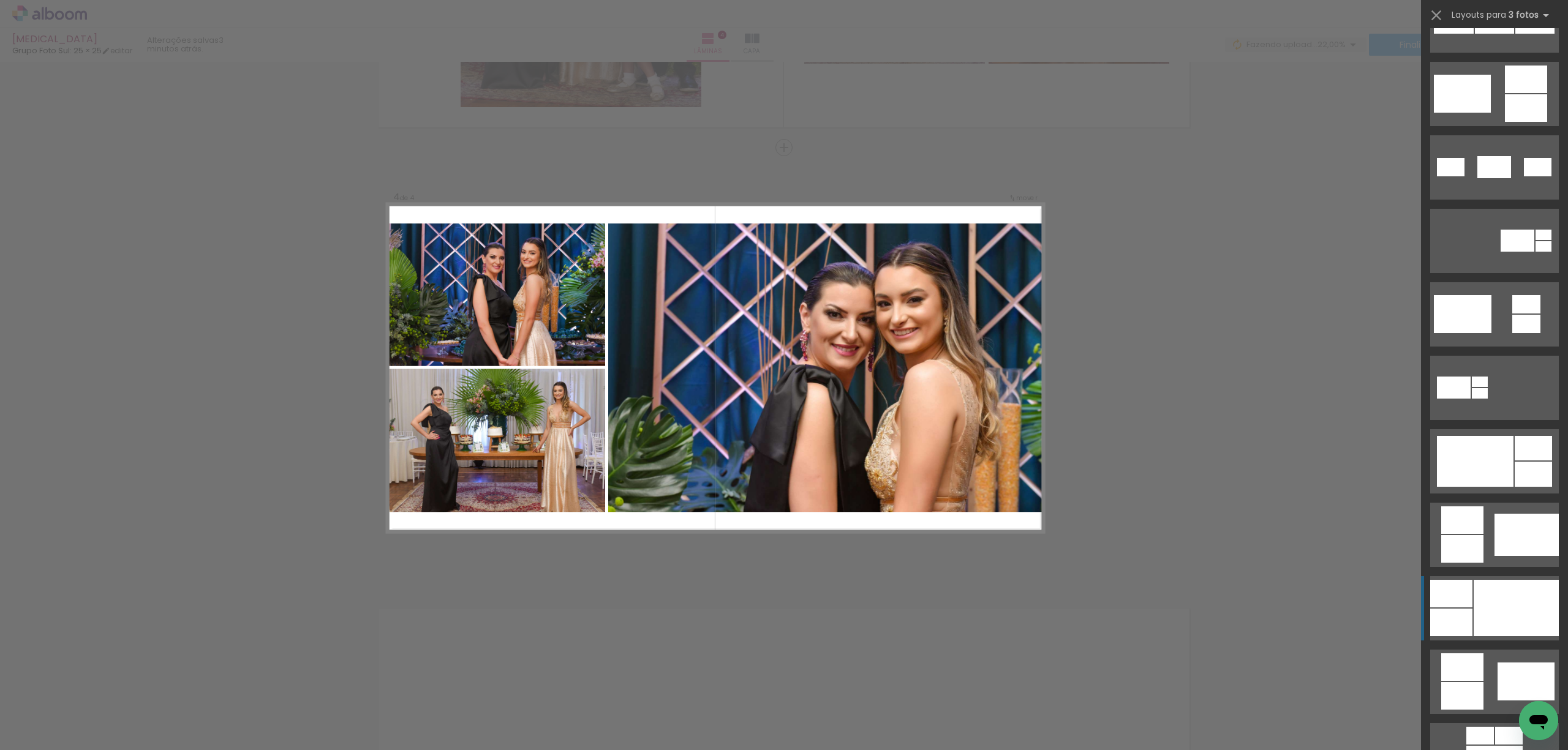
click at [1411, 601] on div at bounding box center [1516, 608] width 85 height 56
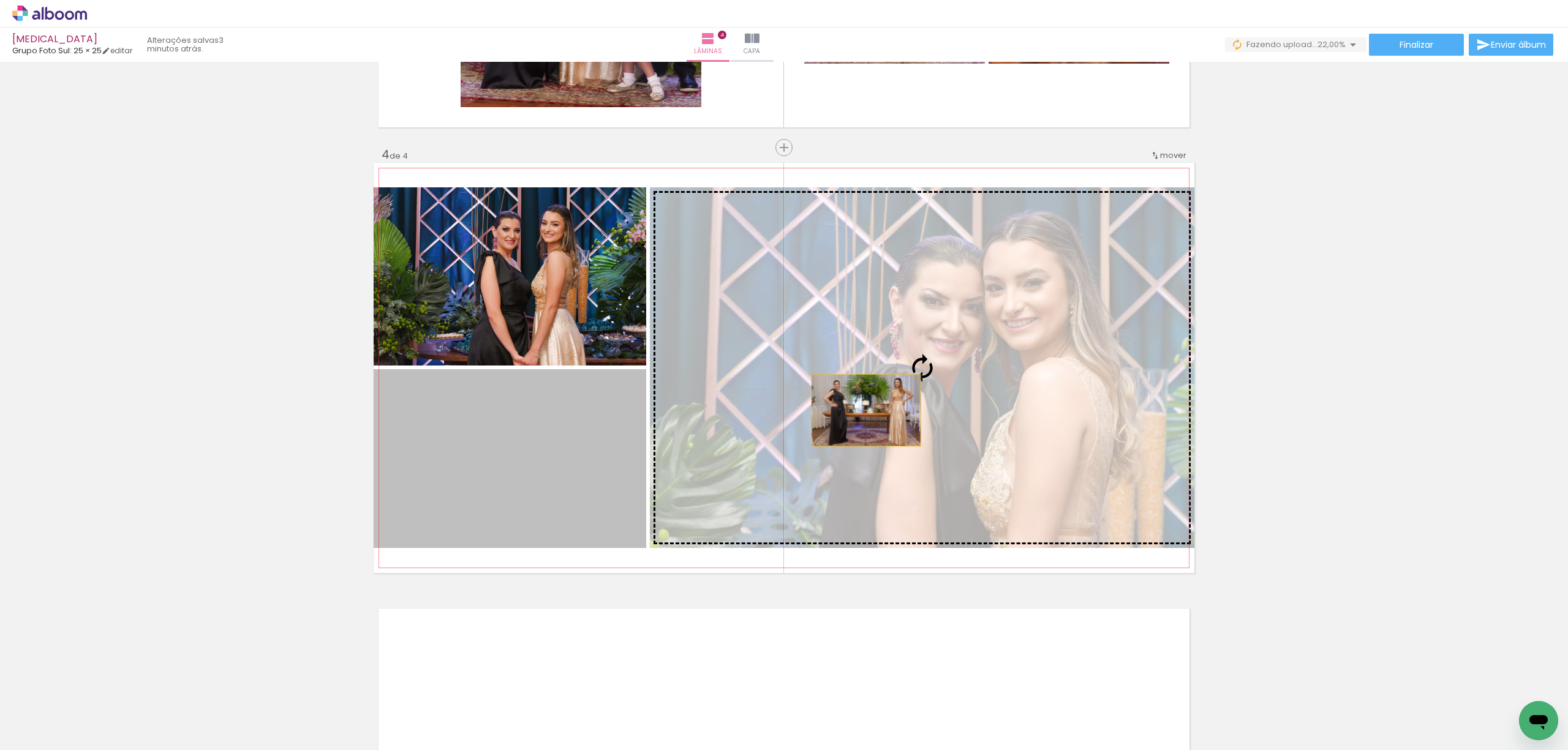
drag, startPoint x: 512, startPoint y: 466, endPoint x: 860, endPoint y: 410, distance: 352.5
click at [0, 0] on slot at bounding box center [0, 0] width 0 height 0
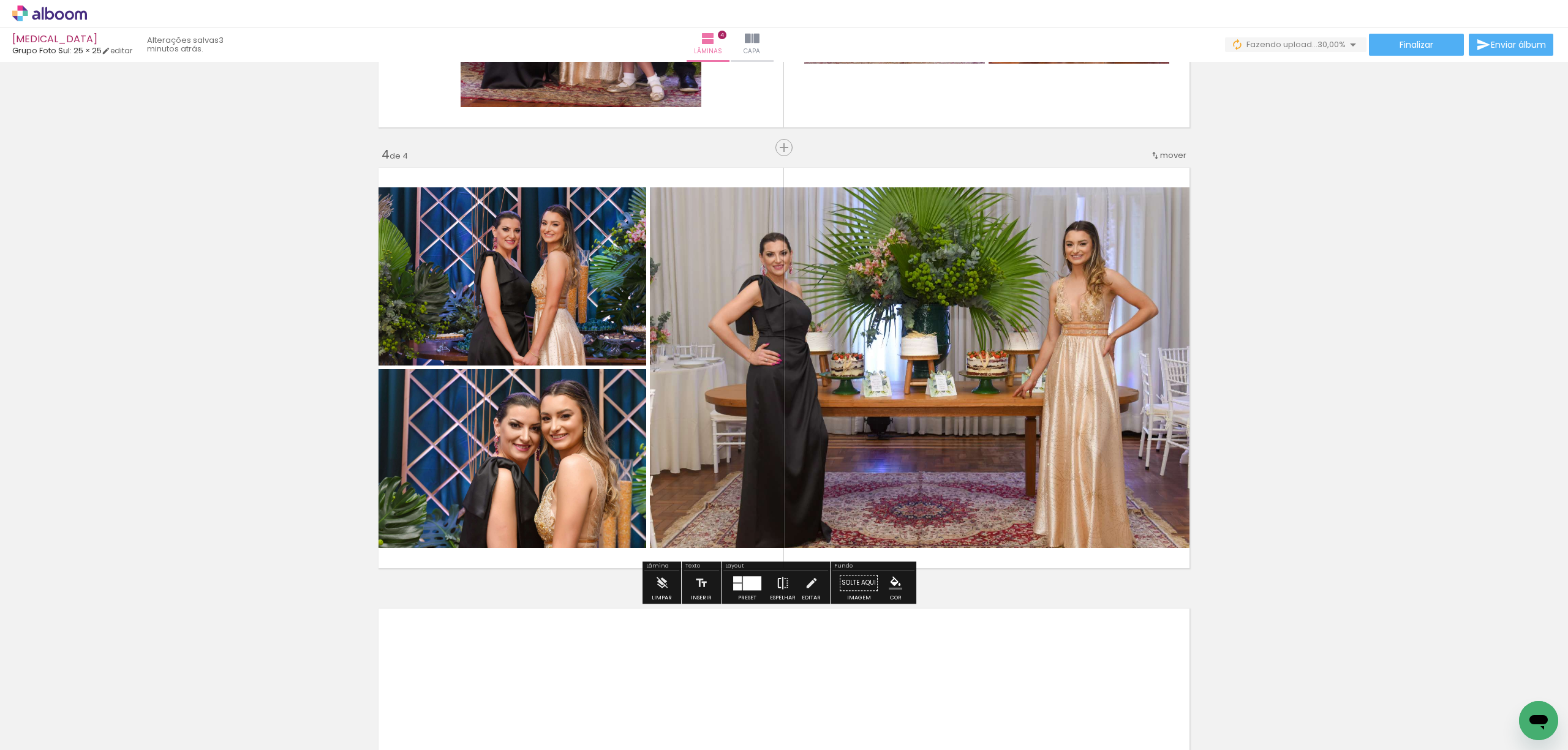
click at [777, 587] on iron-icon at bounding box center [782, 582] width 14 height 25
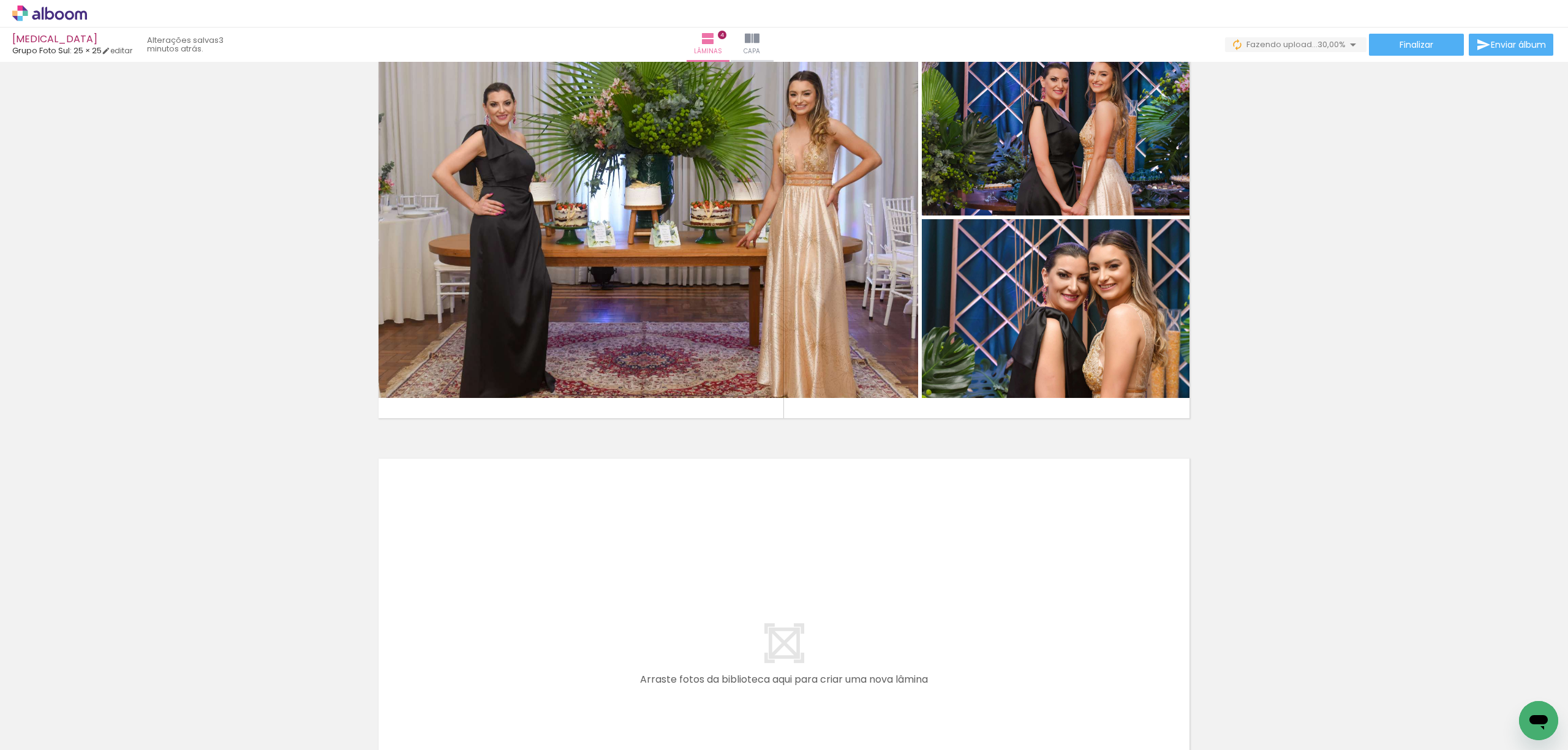
scroll to position [1502, 0]
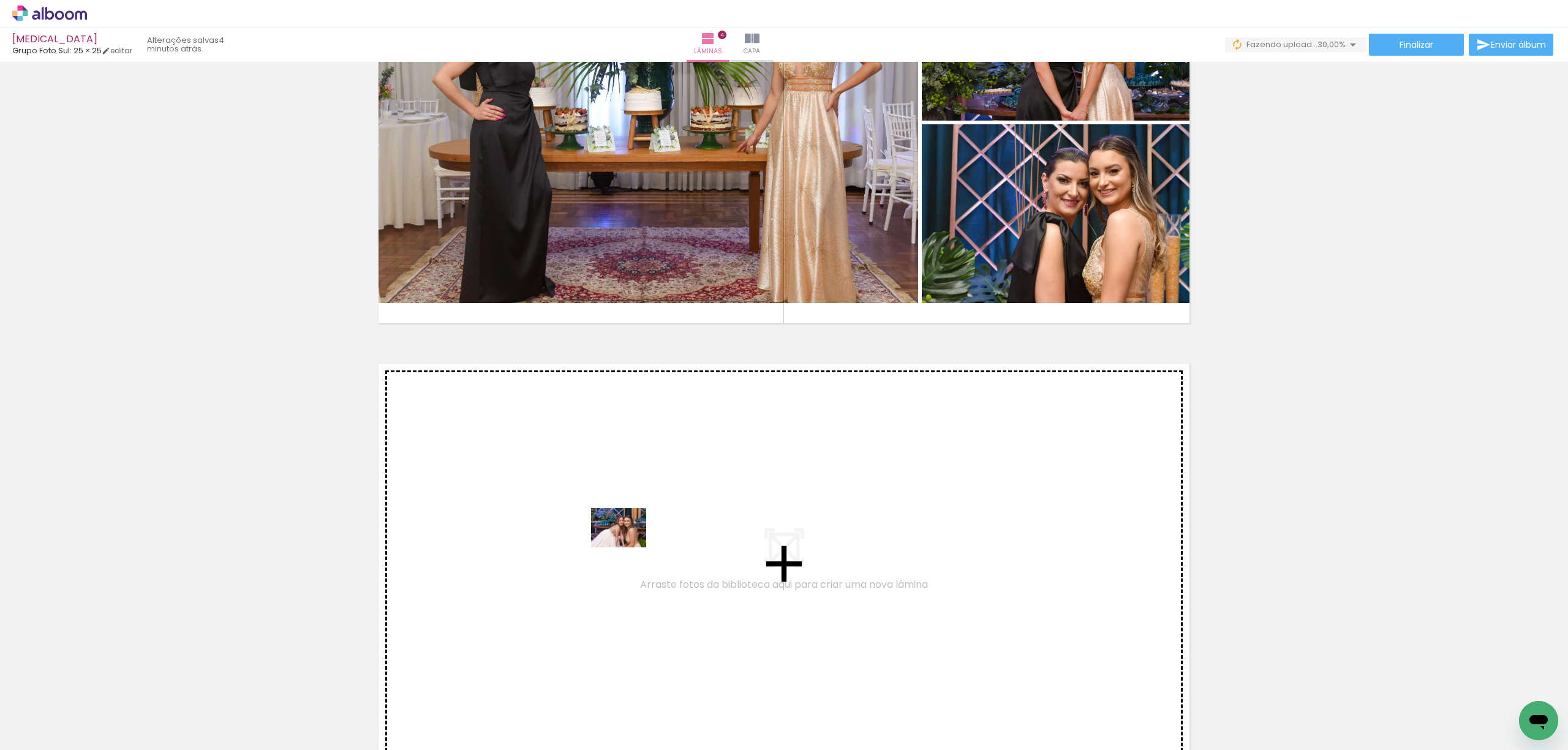
drag, startPoint x: 599, startPoint y: 718, endPoint x: 628, endPoint y: 545, distance: 175.4
click at [628, 545] on quentale-workspace at bounding box center [784, 375] width 1568 height 750
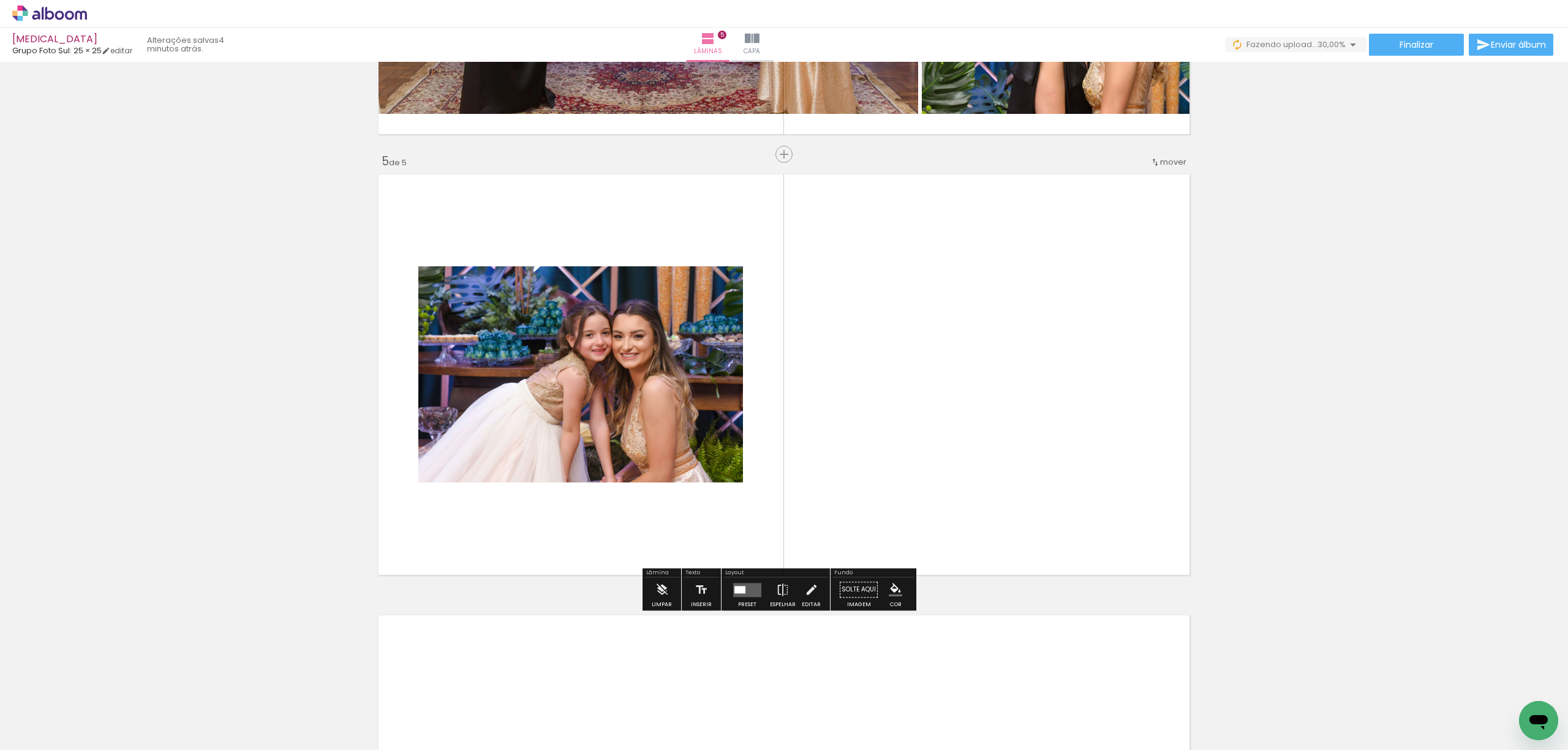
scroll to position [1698, 0]
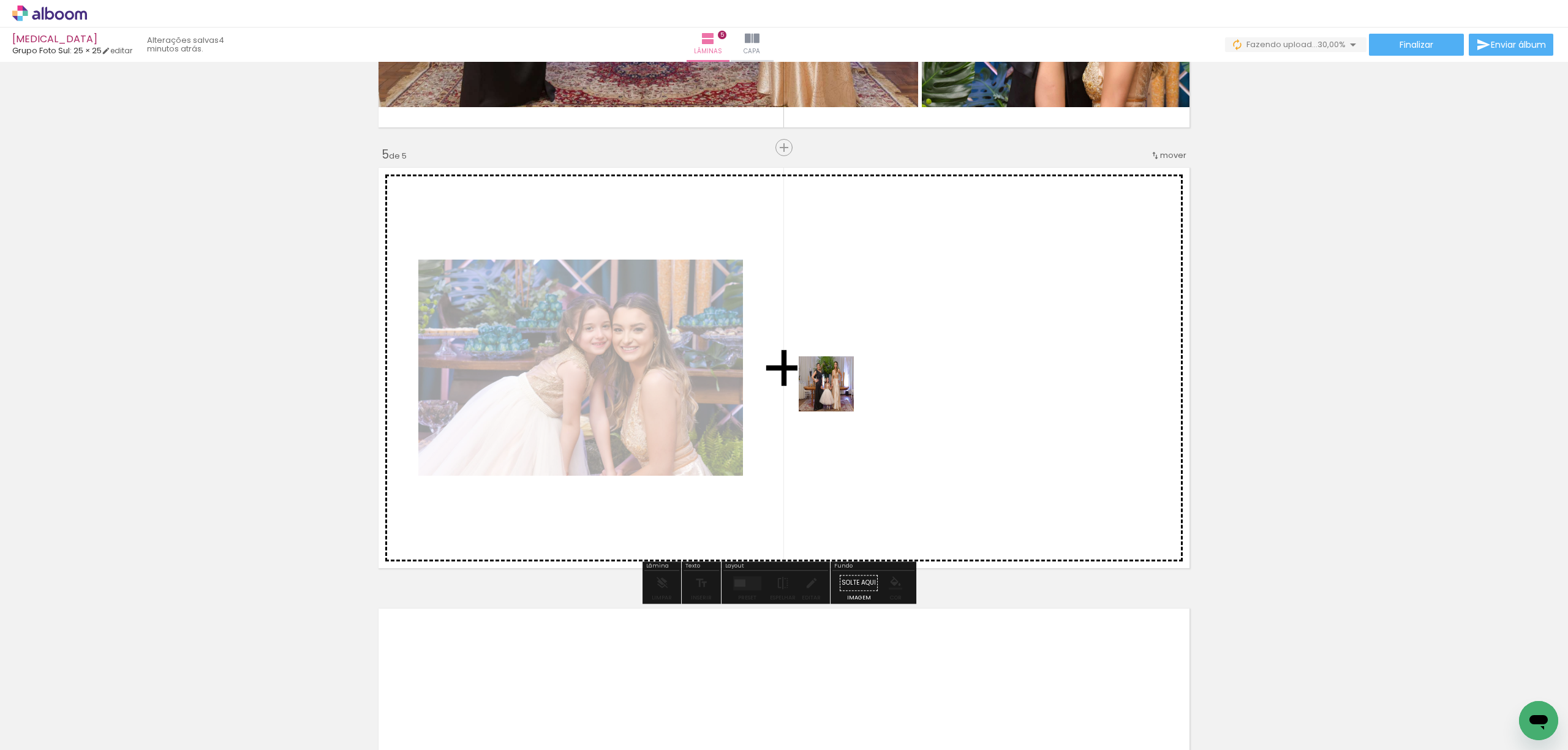
drag, startPoint x: 324, startPoint y: 712, endPoint x: 853, endPoint y: 383, distance: 623.0
click at [853, 383] on quentale-workspace at bounding box center [784, 375] width 1568 height 750
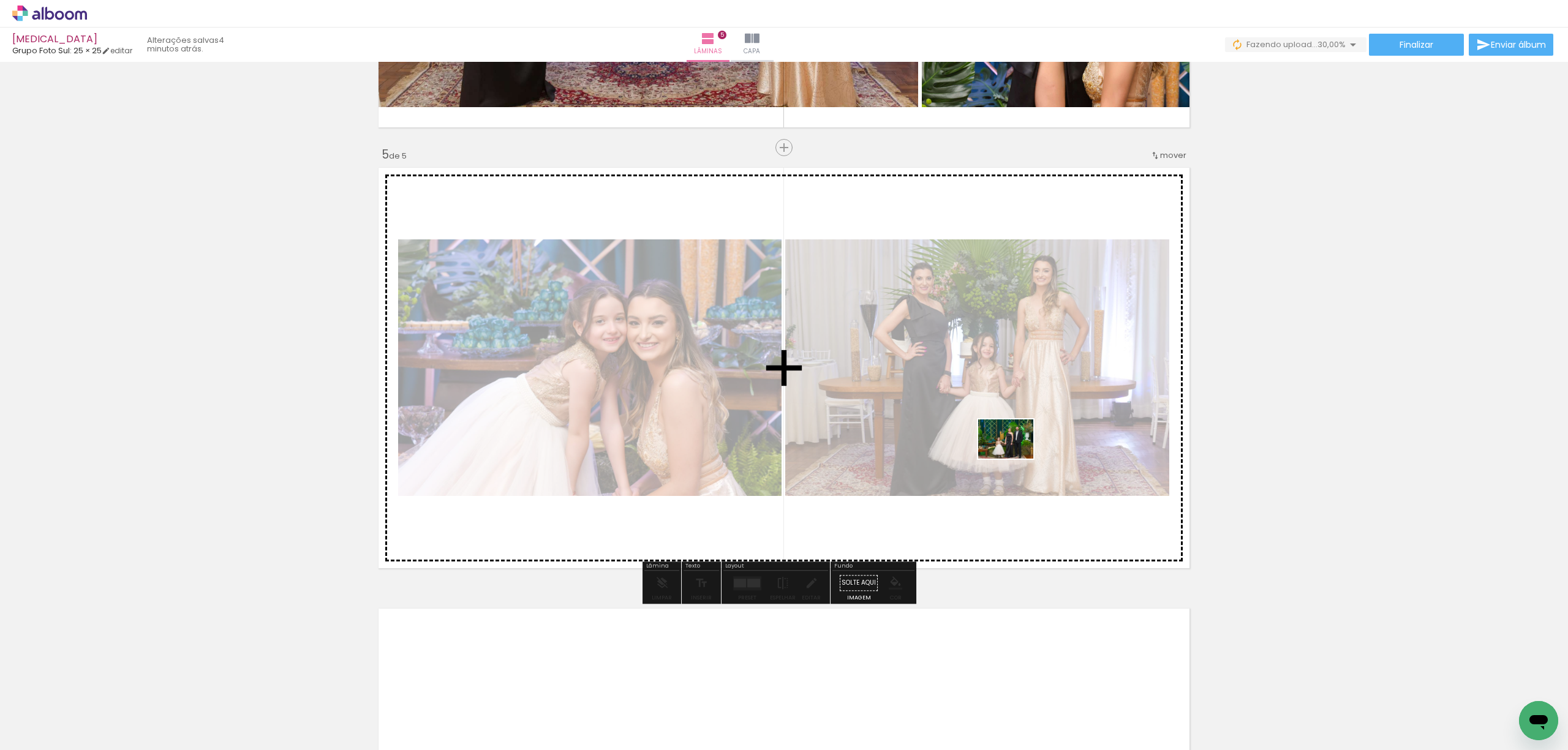
drag, startPoint x: 887, startPoint y: 712, endPoint x: 1015, endPoint y: 456, distance: 286.2
click at [1015, 456] on quentale-workspace at bounding box center [784, 375] width 1568 height 750
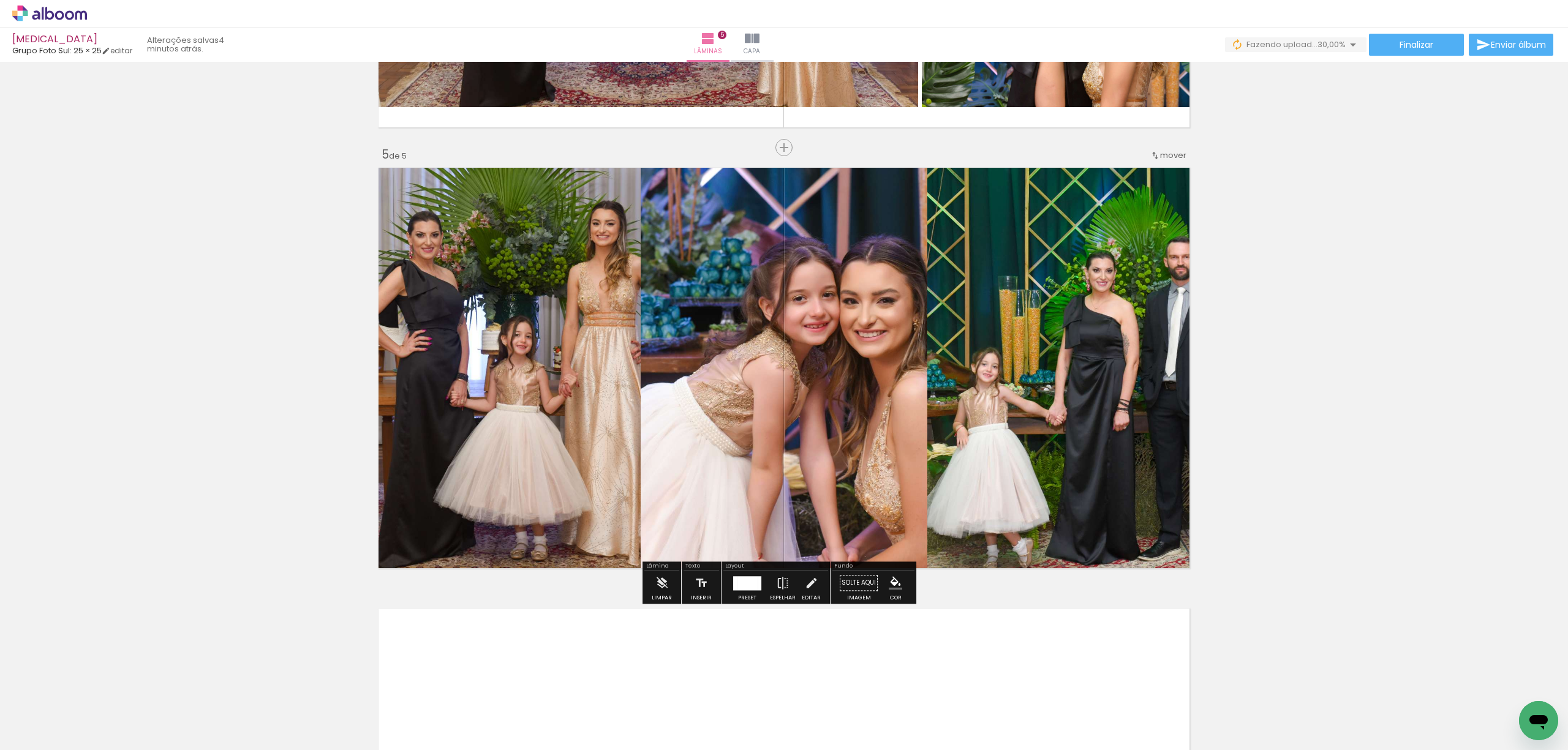
click at [740, 587] on div at bounding box center [747, 583] width 21 height 14
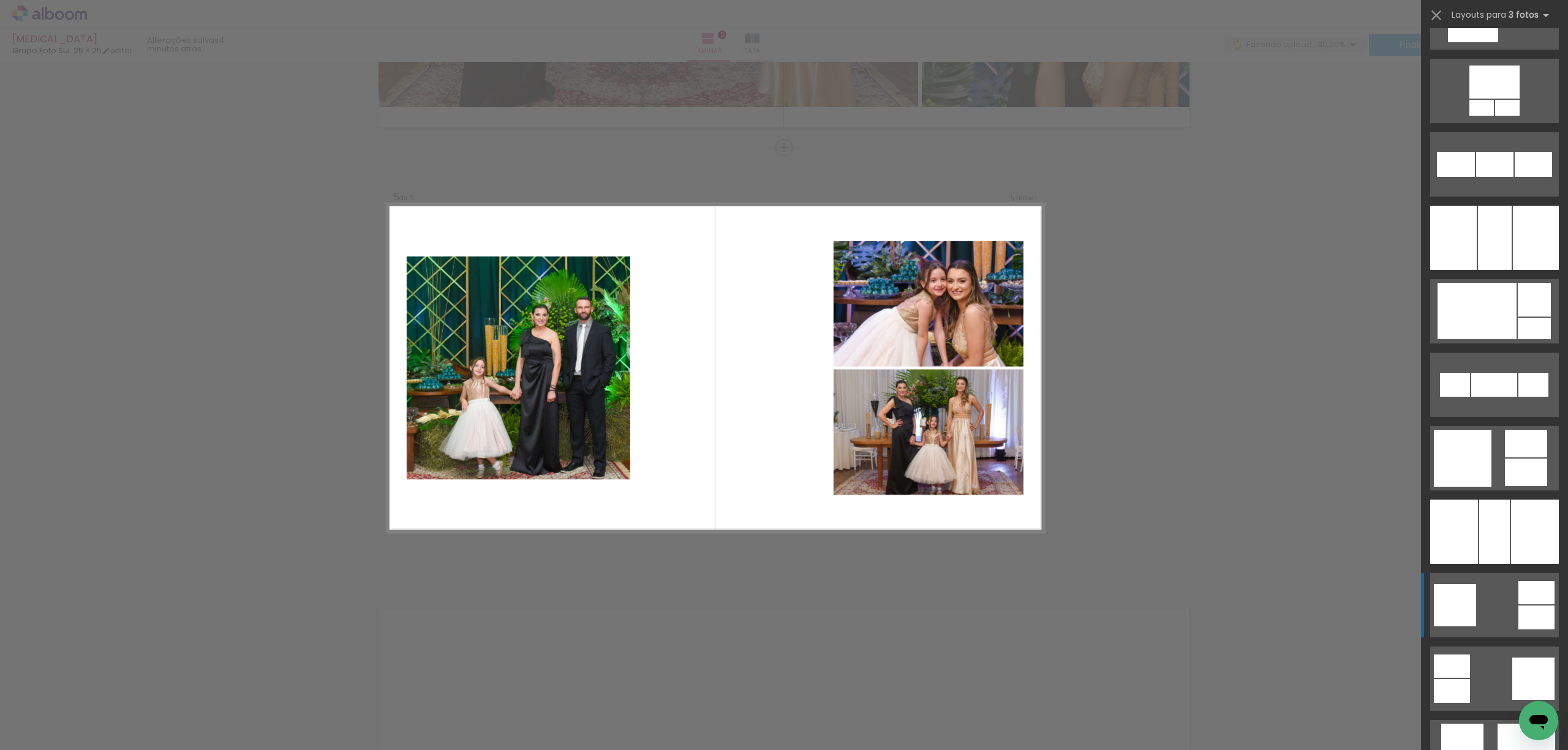
scroll to position [3102, 0]
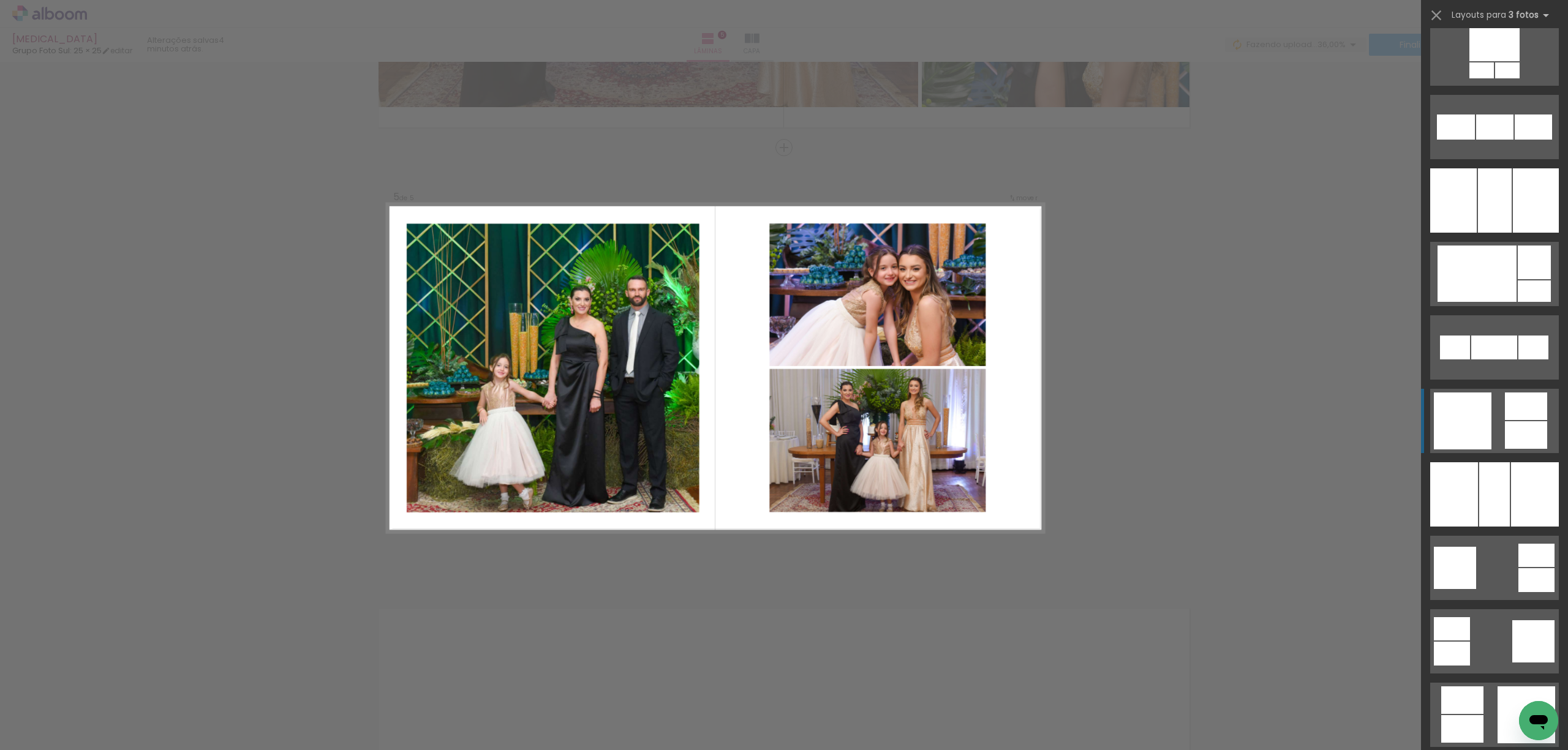
click at [1411, 419] on div at bounding box center [1526, 406] width 42 height 28
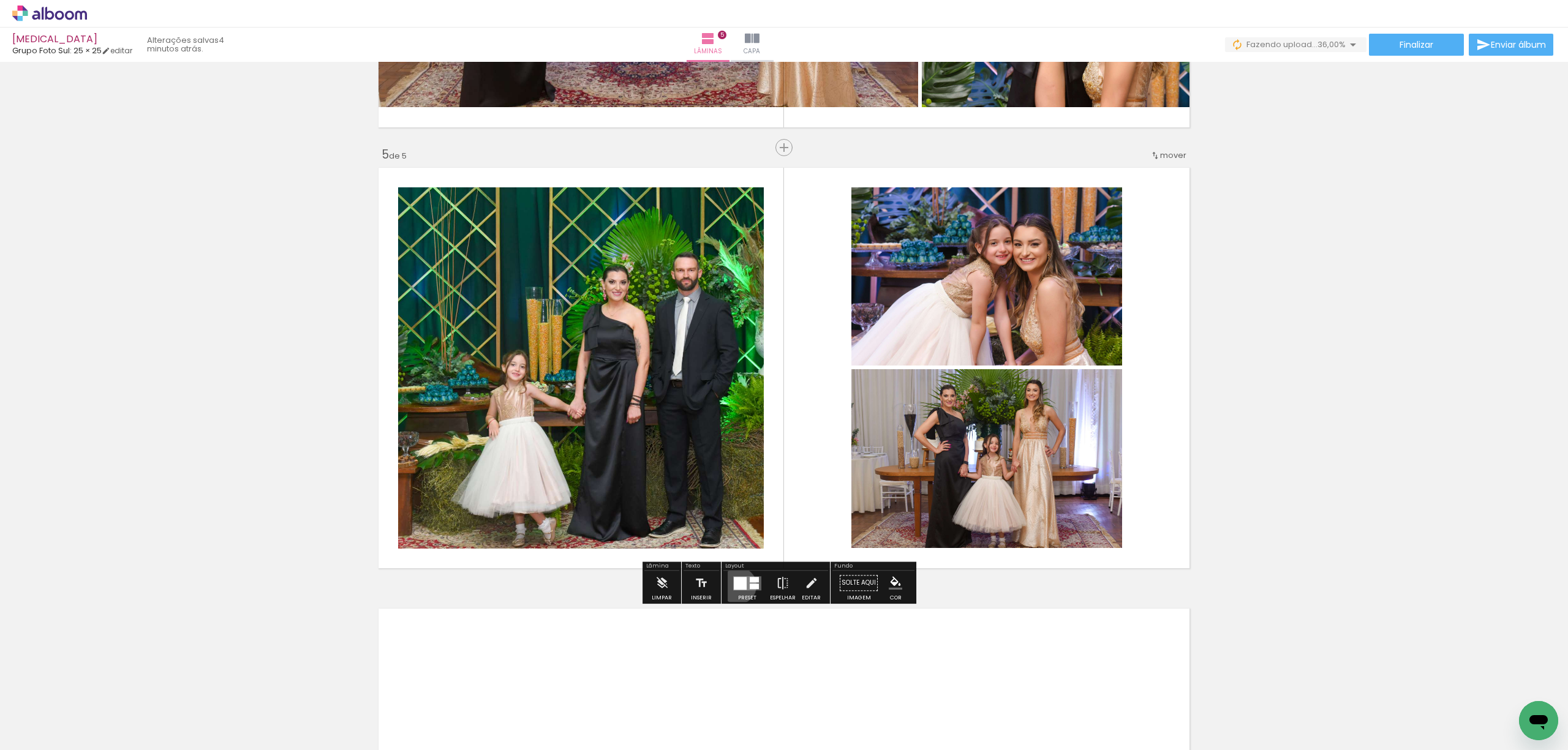
click at [735, 585] on div at bounding box center [740, 583] width 13 height 13
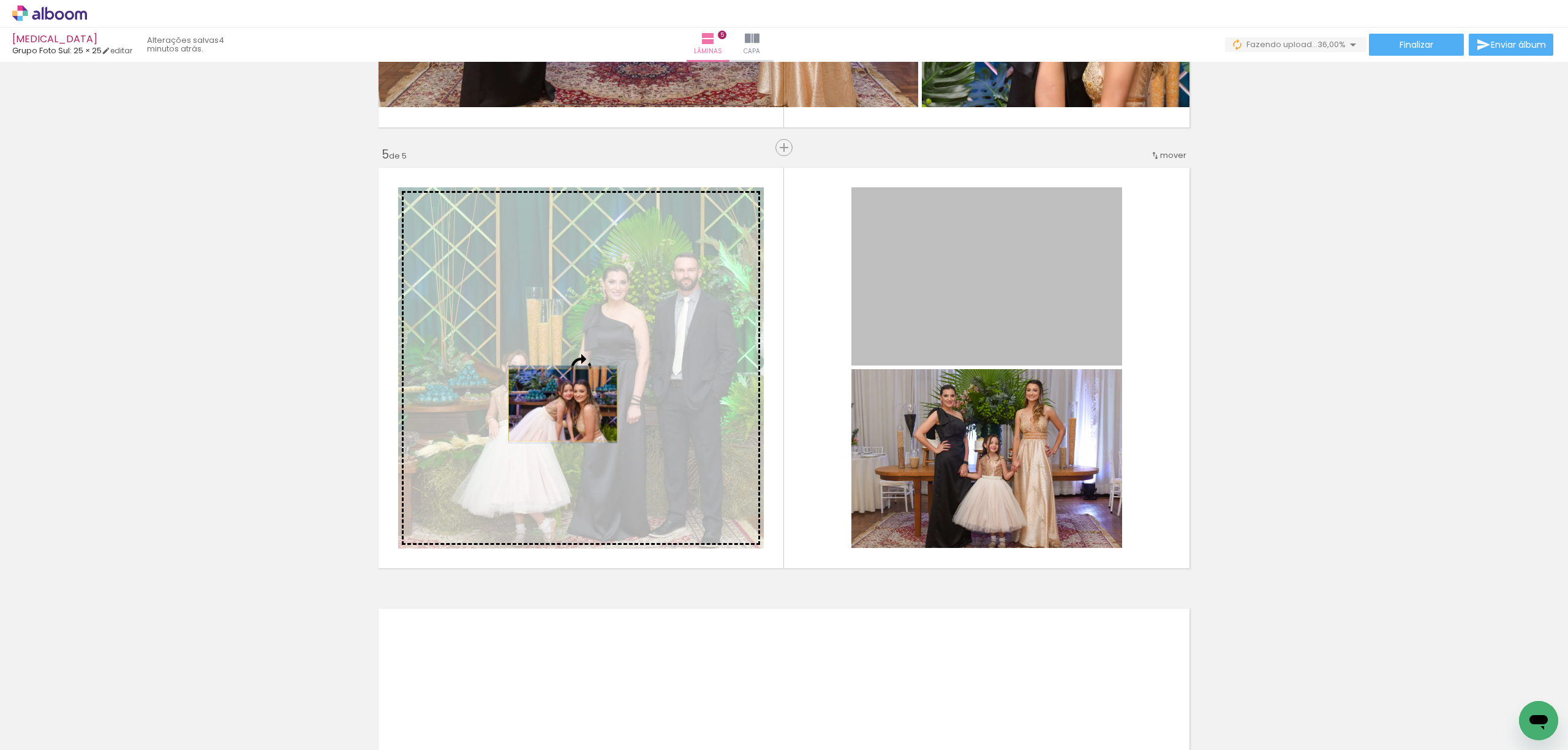
drag, startPoint x: 1041, startPoint y: 328, endPoint x: 557, endPoint y: 405, distance: 490.1
click at [0, 0] on slot at bounding box center [0, 0] width 0 height 0
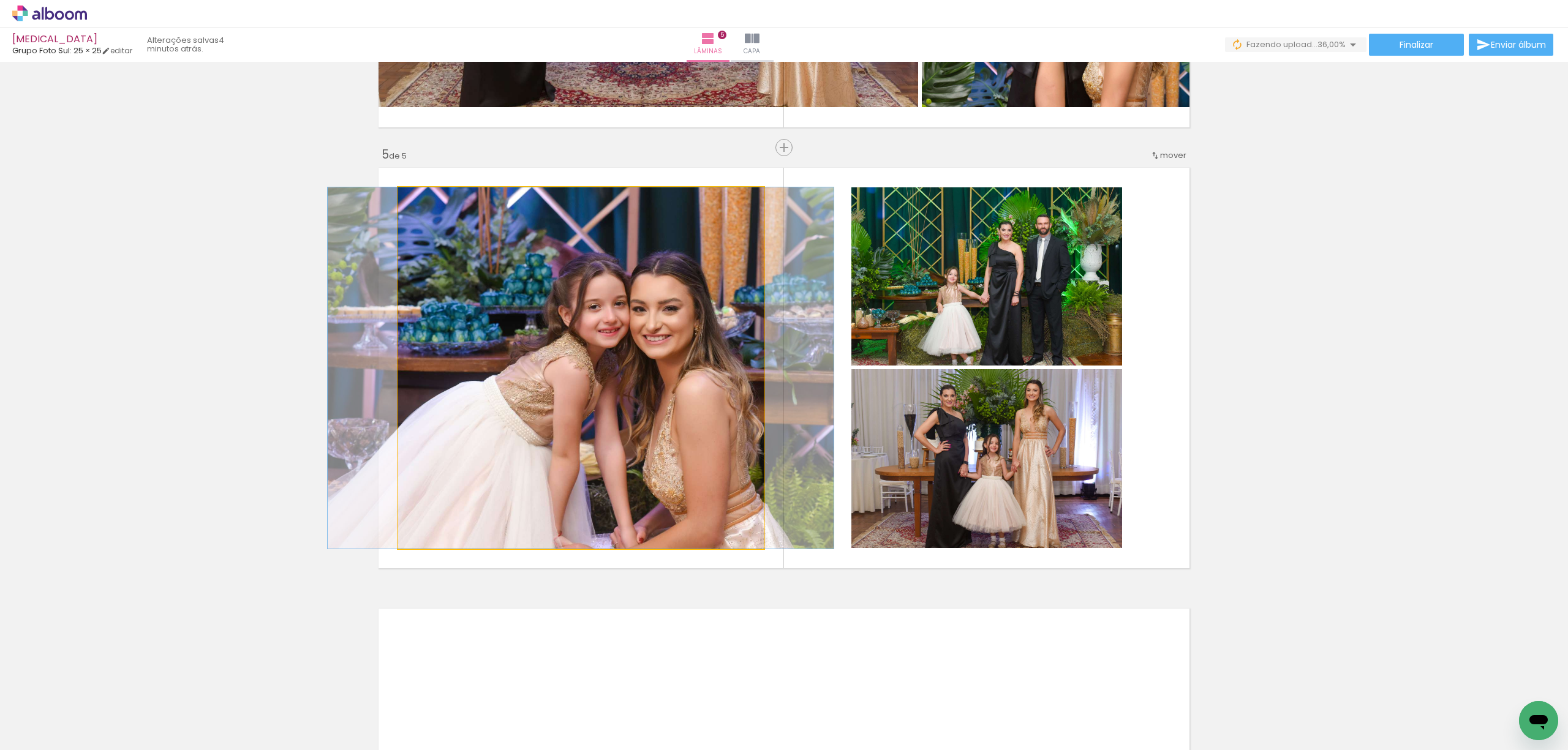
click at [709, 391] on quentale-photo at bounding box center [581, 367] width 365 height 361
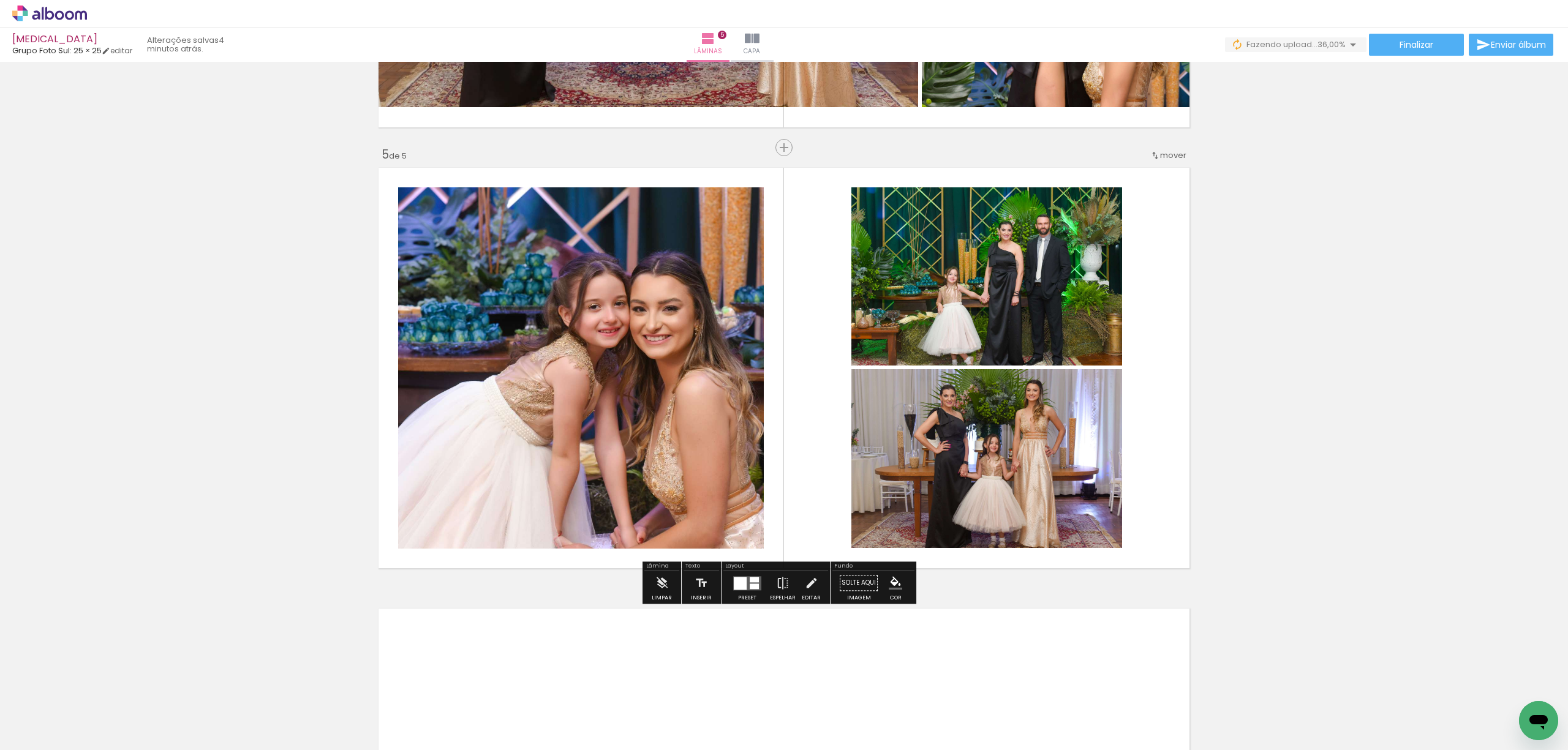
click at [552, 270] on quentale-photo at bounding box center [581, 367] width 365 height 361
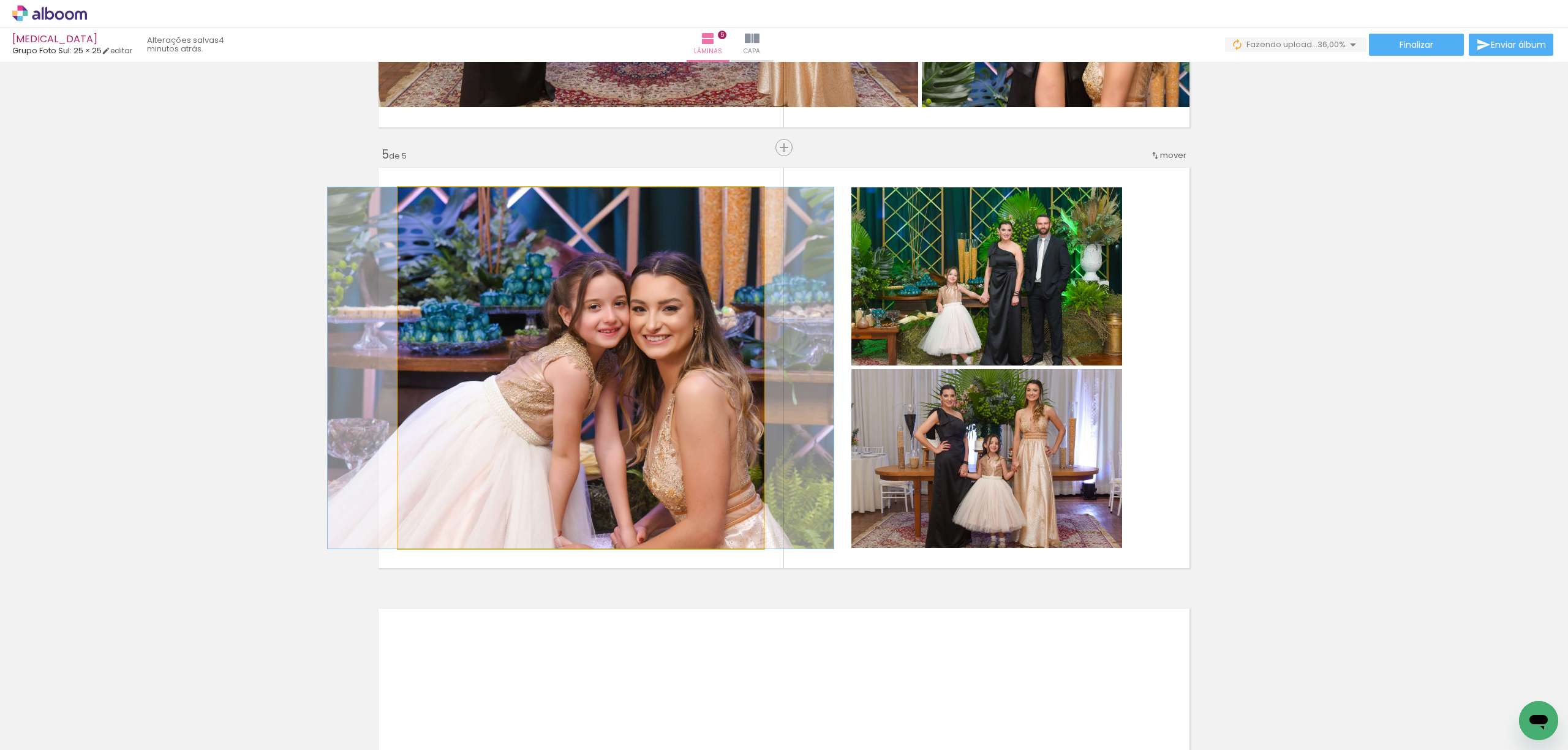
click at [552, 270] on quentale-photo at bounding box center [581, 367] width 365 height 361
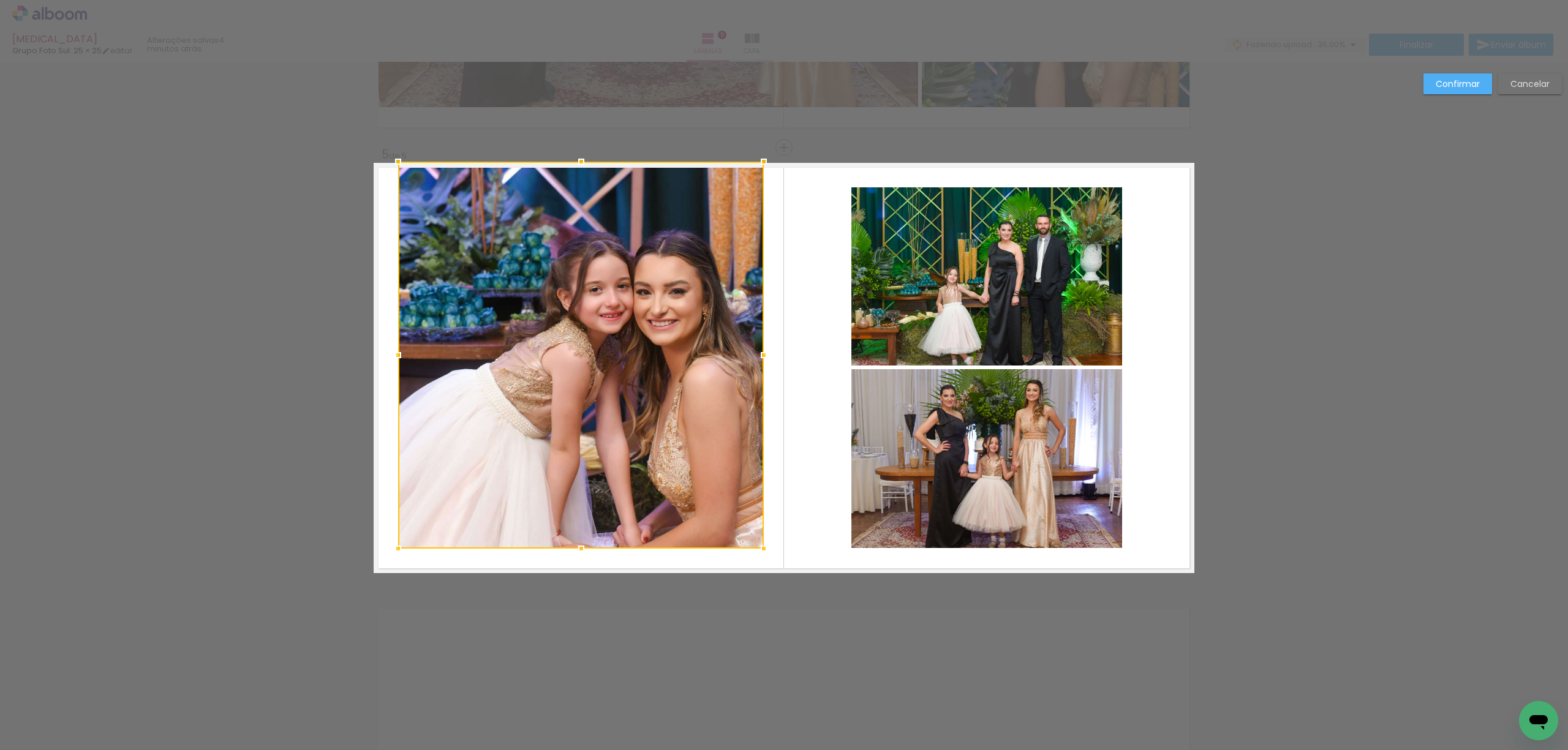
drag, startPoint x: 571, startPoint y: 189, endPoint x: 580, endPoint y: 155, distance: 35.2
click at [580, 155] on div at bounding box center [581, 162] width 25 height 25
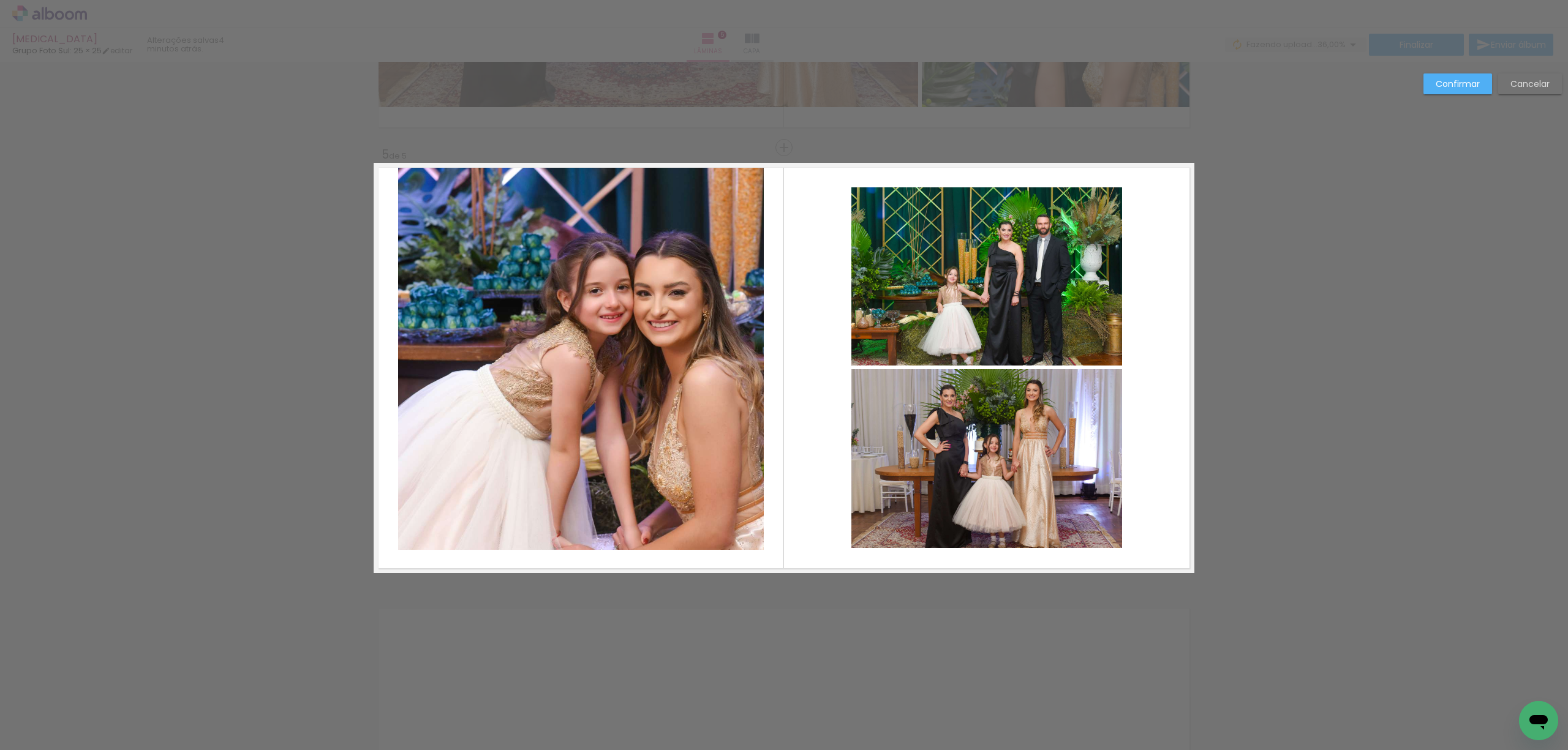
click at [398, 373] on quentale-photo at bounding box center [581, 356] width 365 height 387
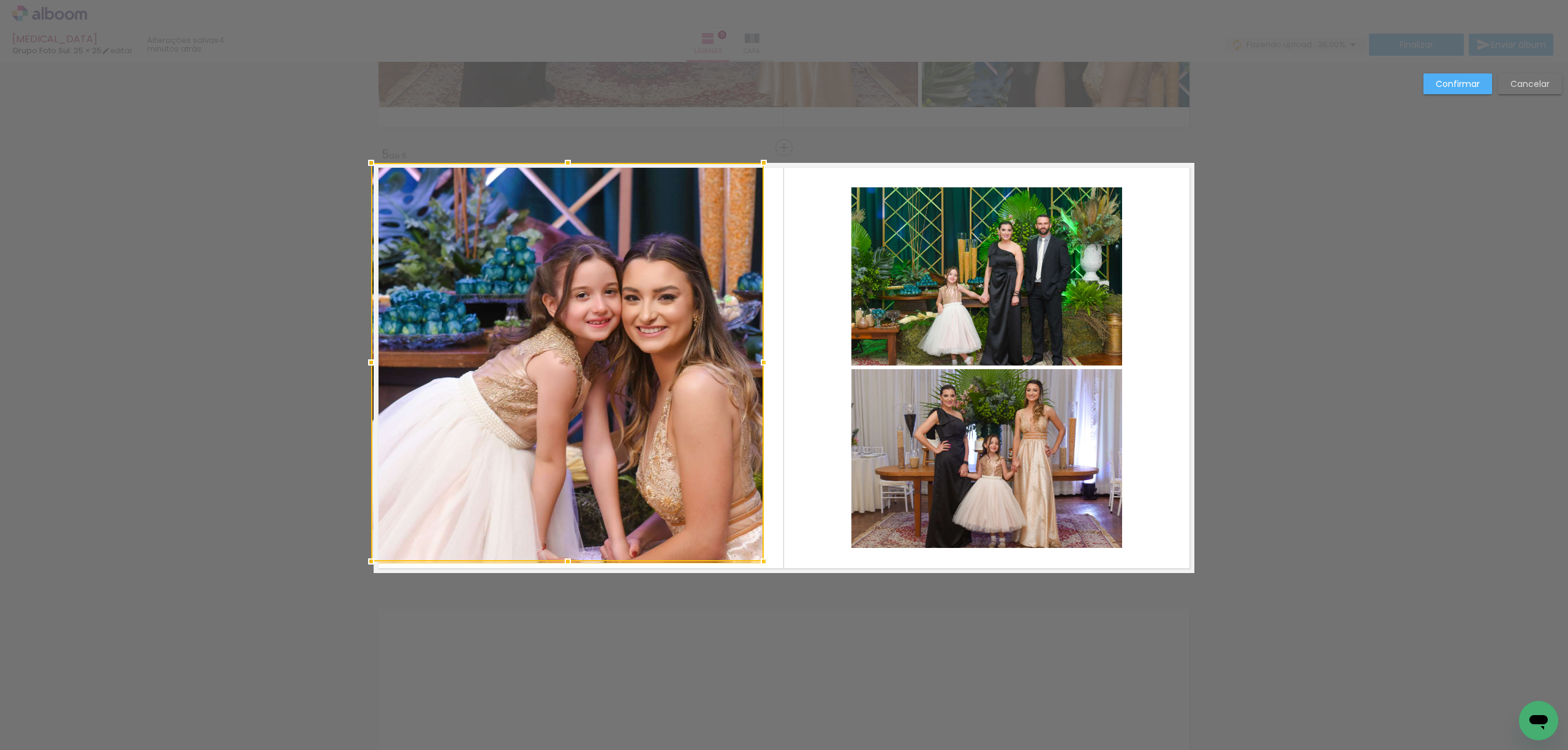
drag, startPoint x: 395, startPoint y: 360, endPoint x: 366, endPoint y: 360, distance: 29.0
click at [366, 360] on div at bounding box center [371, 362] width 25 height 25
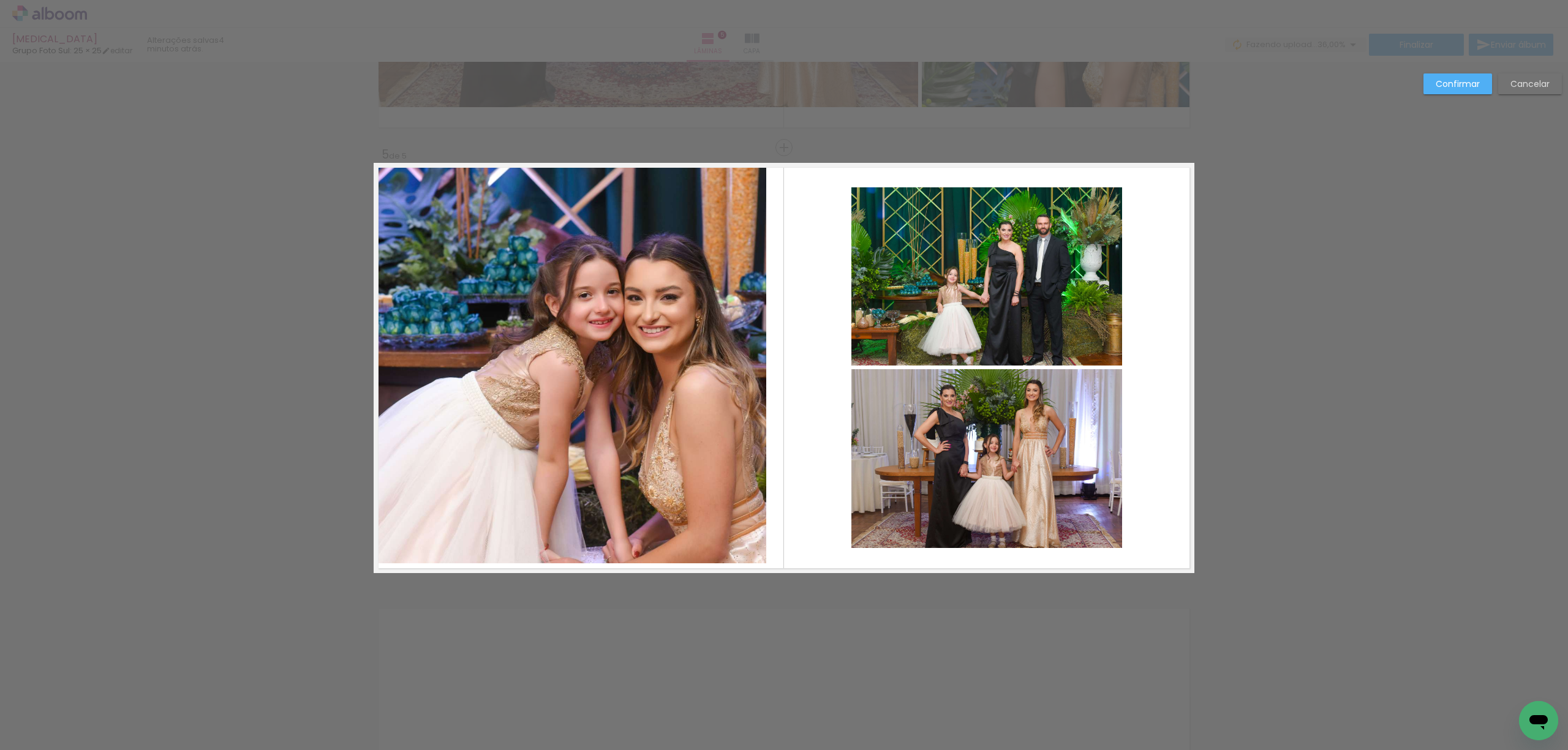
click at [748, 359] on quentale-photo at bounding box center [570, 363] width 392 height 401
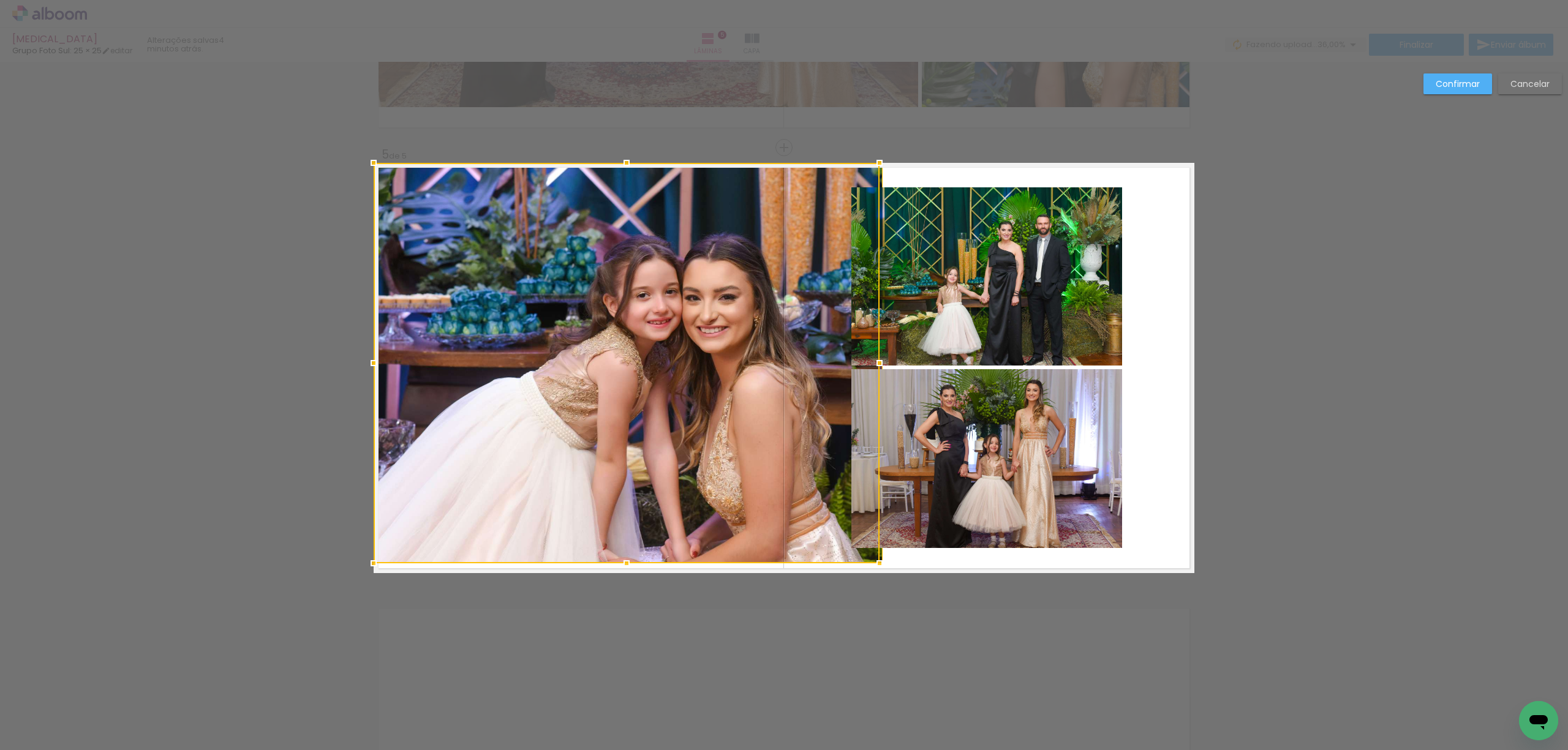
drag, startPoint x: 756, startPoint y: 360, endPoint x: 740, endPoint y: 354, distance: 17.1
click at [740, 354] on div at bounding box center [626, 363] width 506 height 401
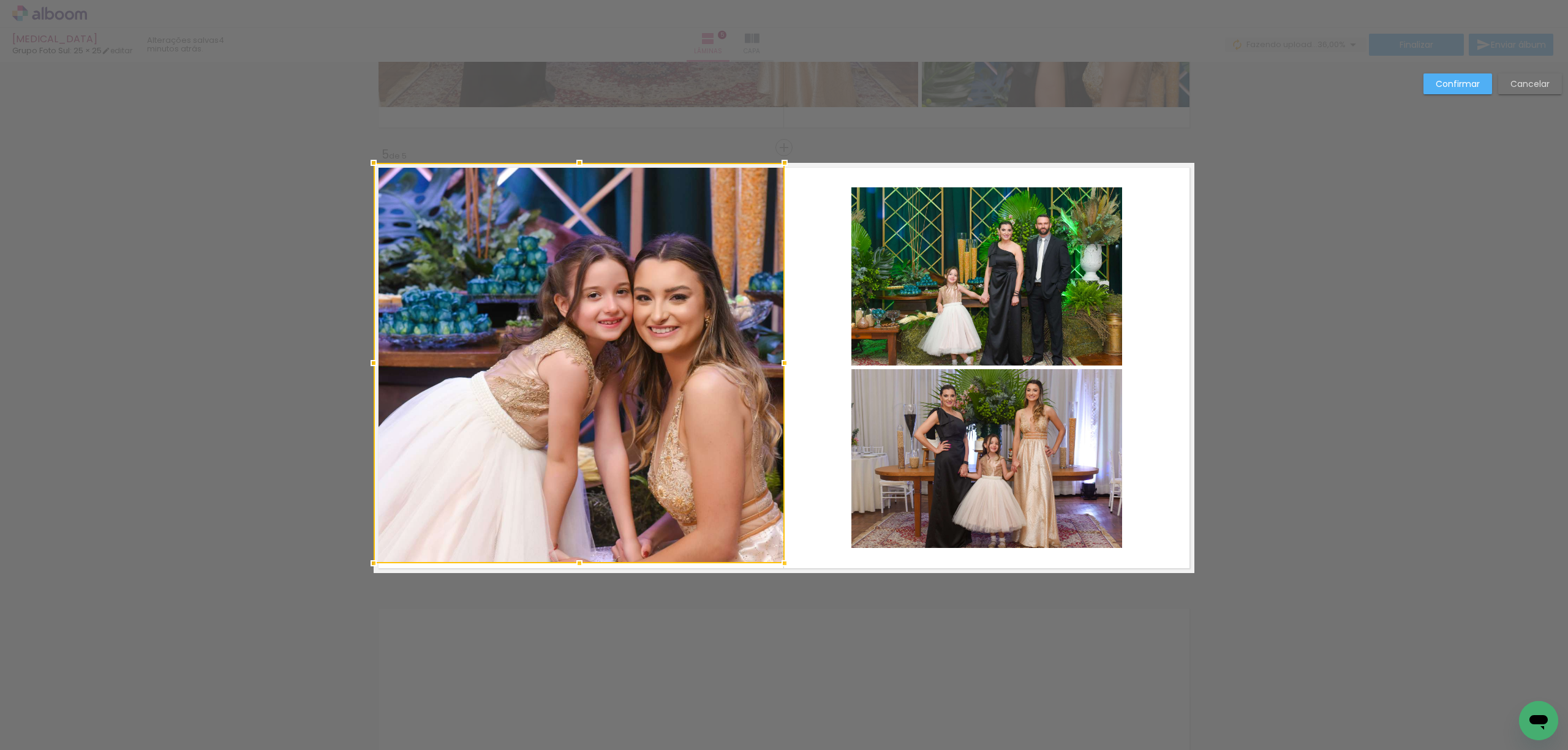
drag, startPoint x: 875, startPoint y: 367, endPoint x: 776, endPoint y: 378, distance: 99.6
click at [776, 378] on div at bounding box center [579, 363] width 411 height 401
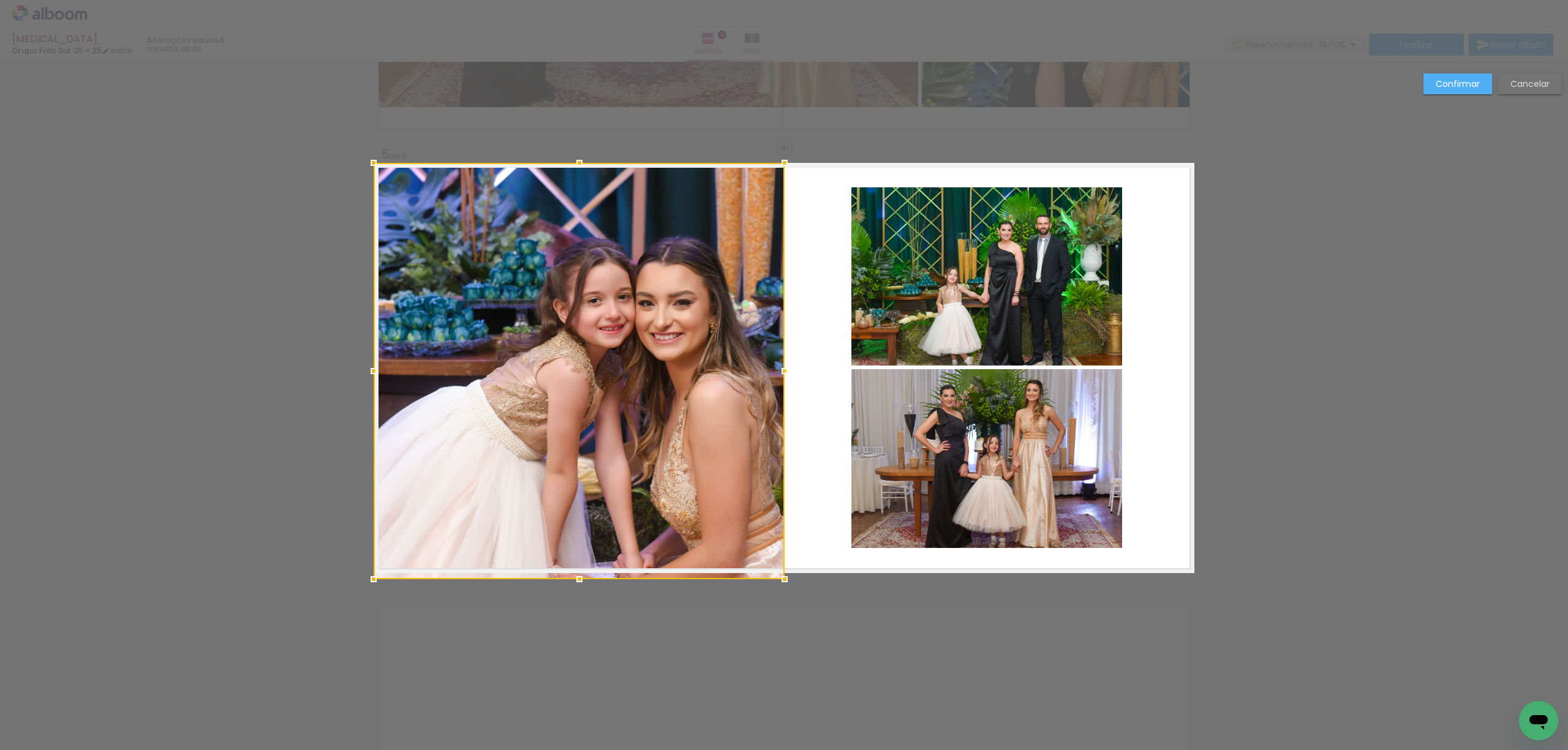
drag, startPoint x: 571, startPoint y: 557, endPoint x: 574, endPoint y: 570, distance: 13.3
click at [574, 570] on div at bounding box center [580, 579] width 25 height 25
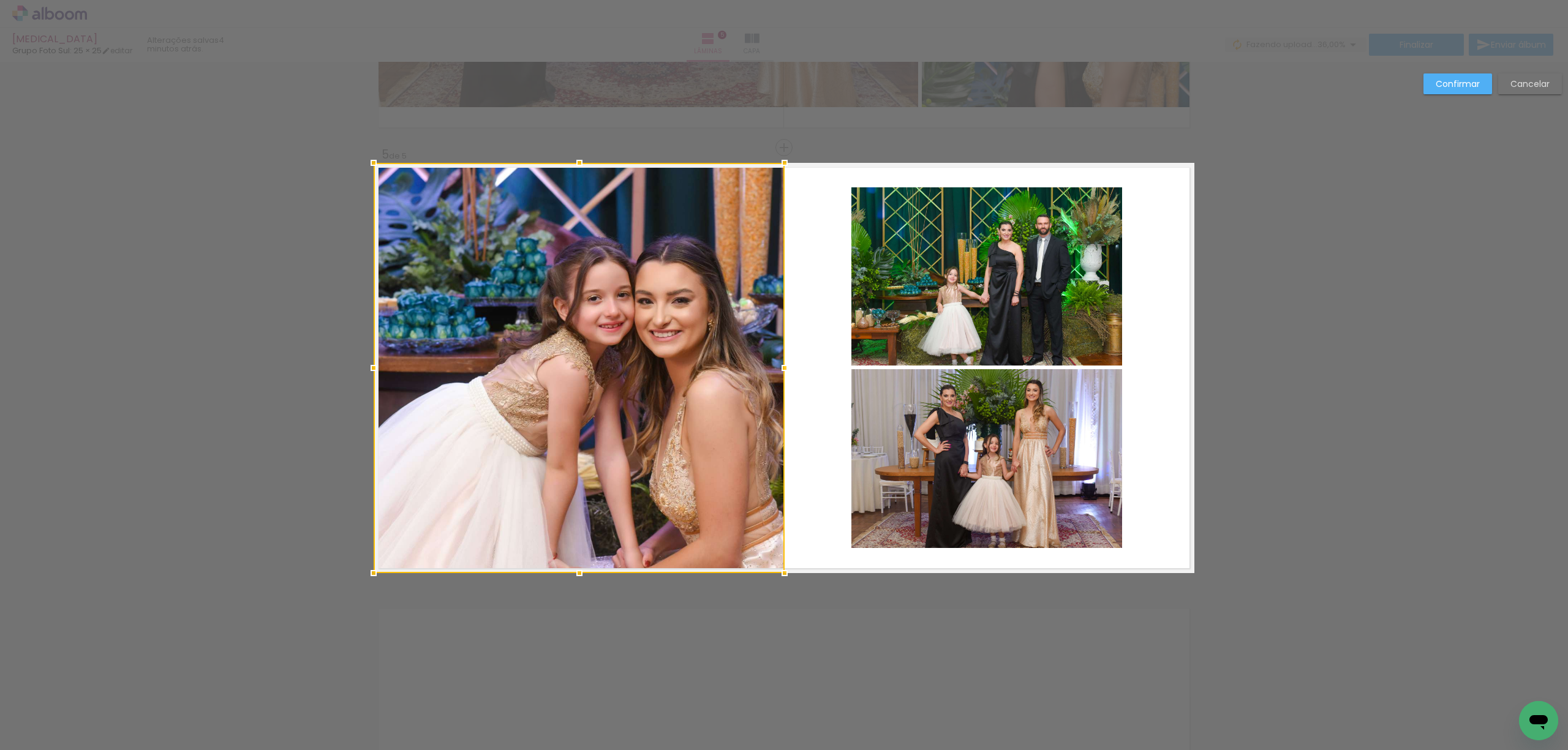
click at [0, 0] on slot "Confirmar" at bounding box center [0, 0] width 0 height 0
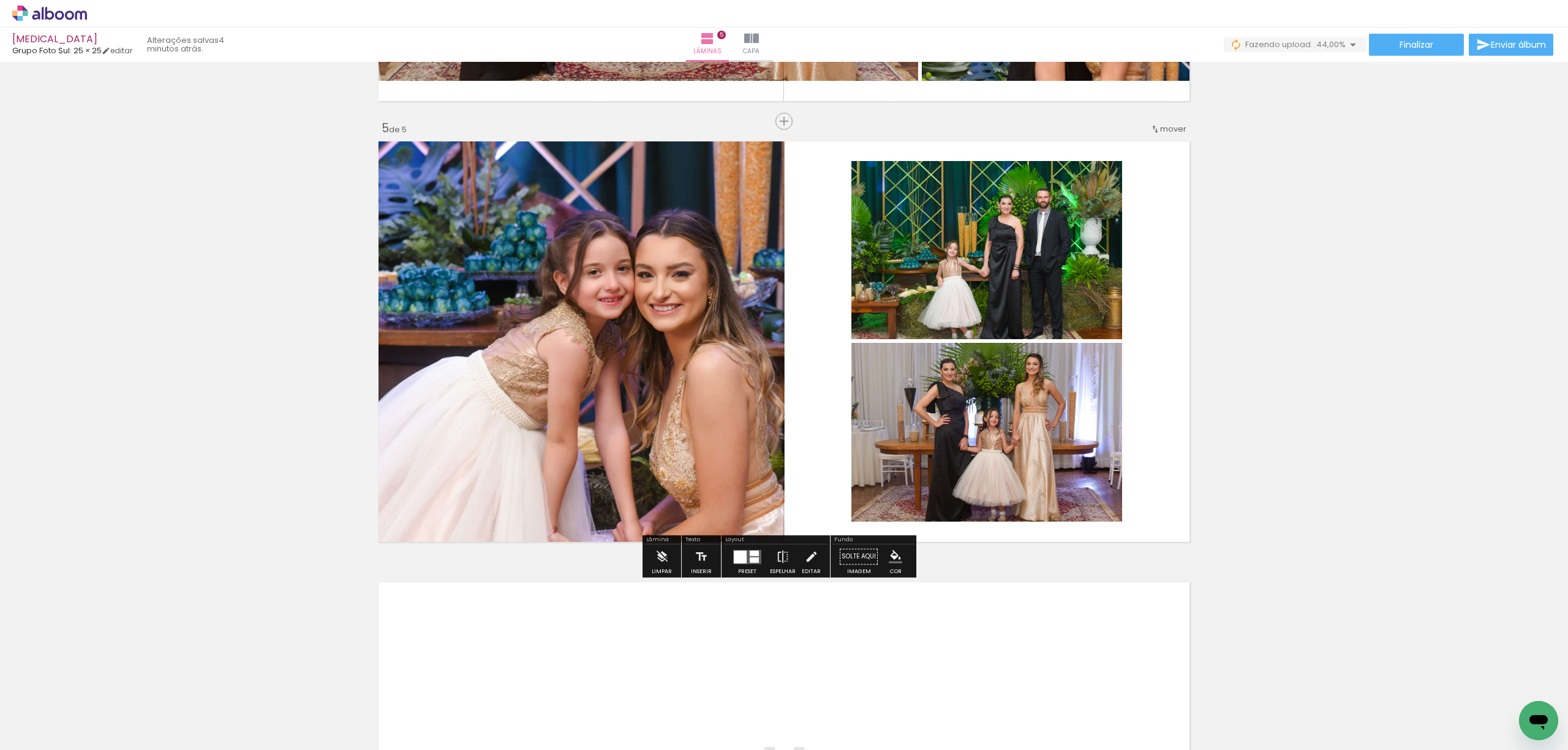
scroll to position [1698, 0]
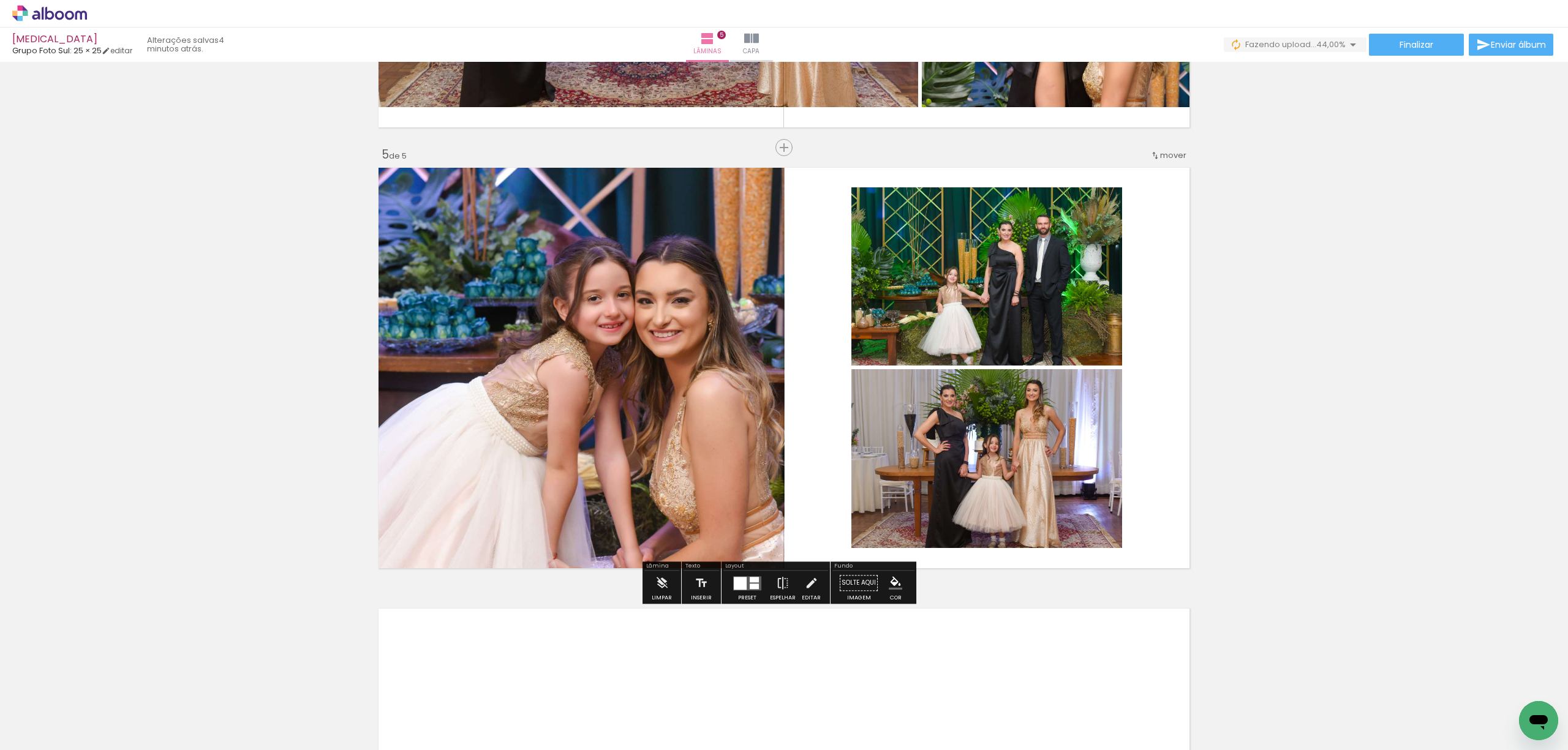
click at [650, 321] on quentale-photo at bounding box center [579, 368] width 411 height 410
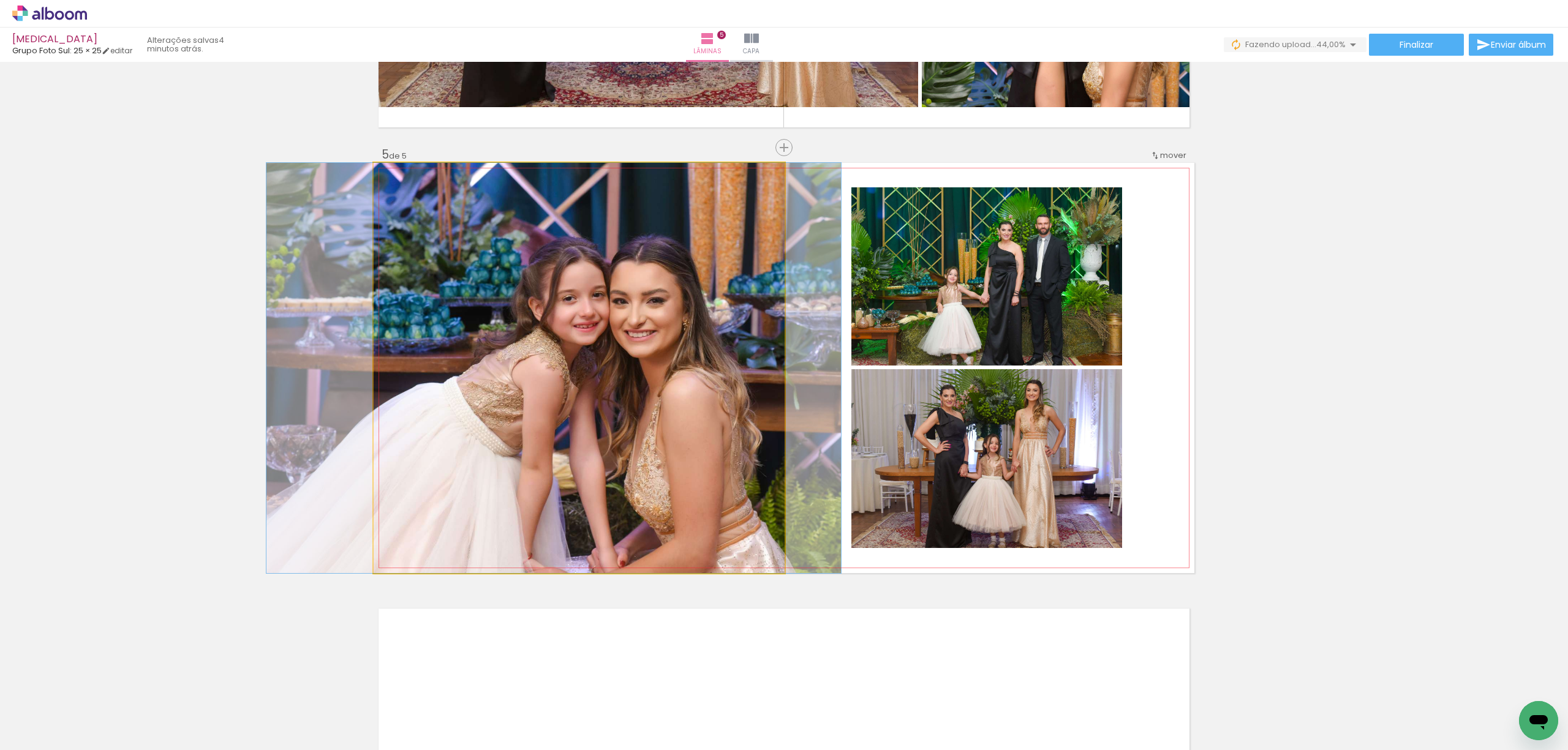
drag, startPoint x: 670, startPoint y: 346, endPoint x: 645, endPoint y: 346, distance: 25.0
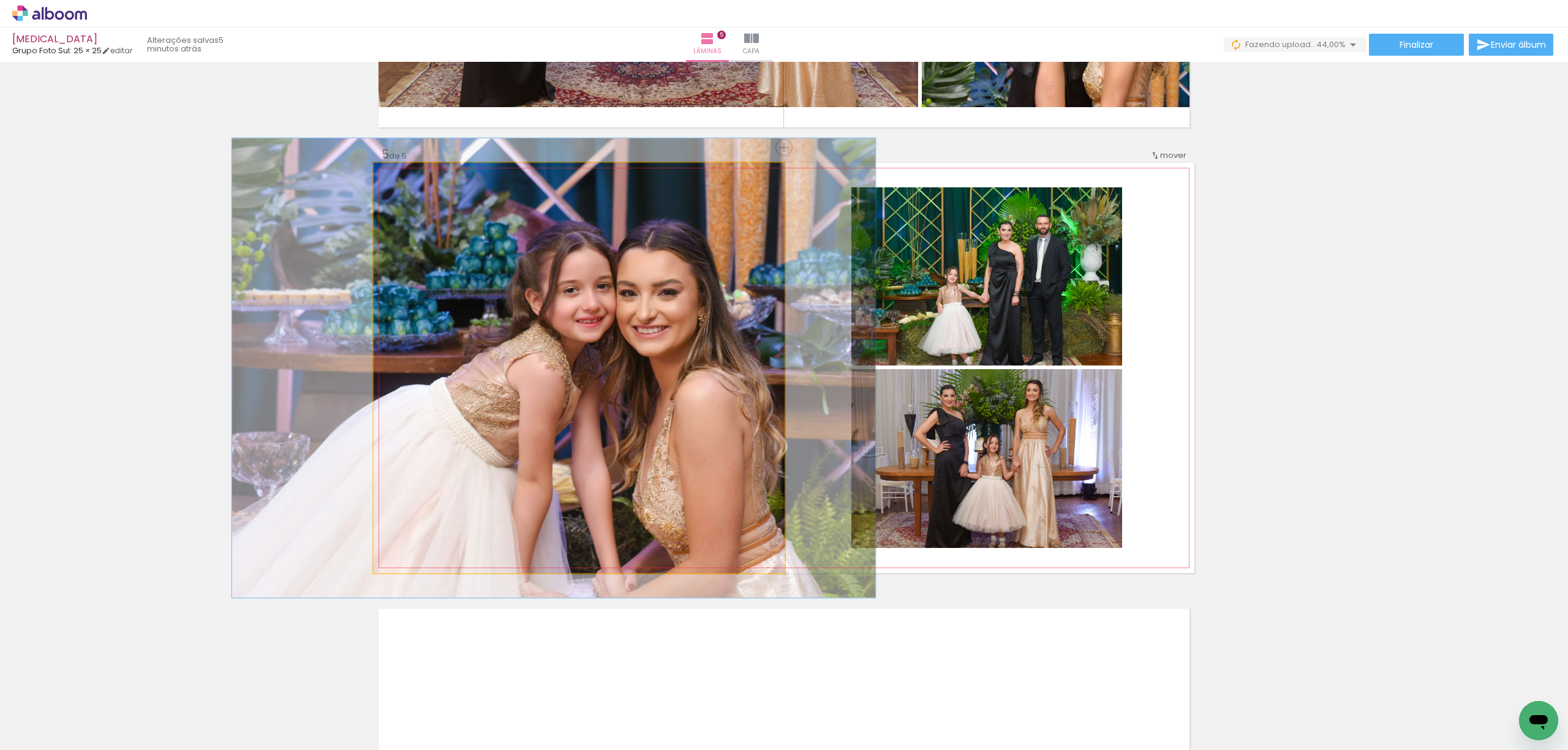
type paper-slider "112"
click at [409, 177] on div at bounding box center [407, 176] width 20 height 20
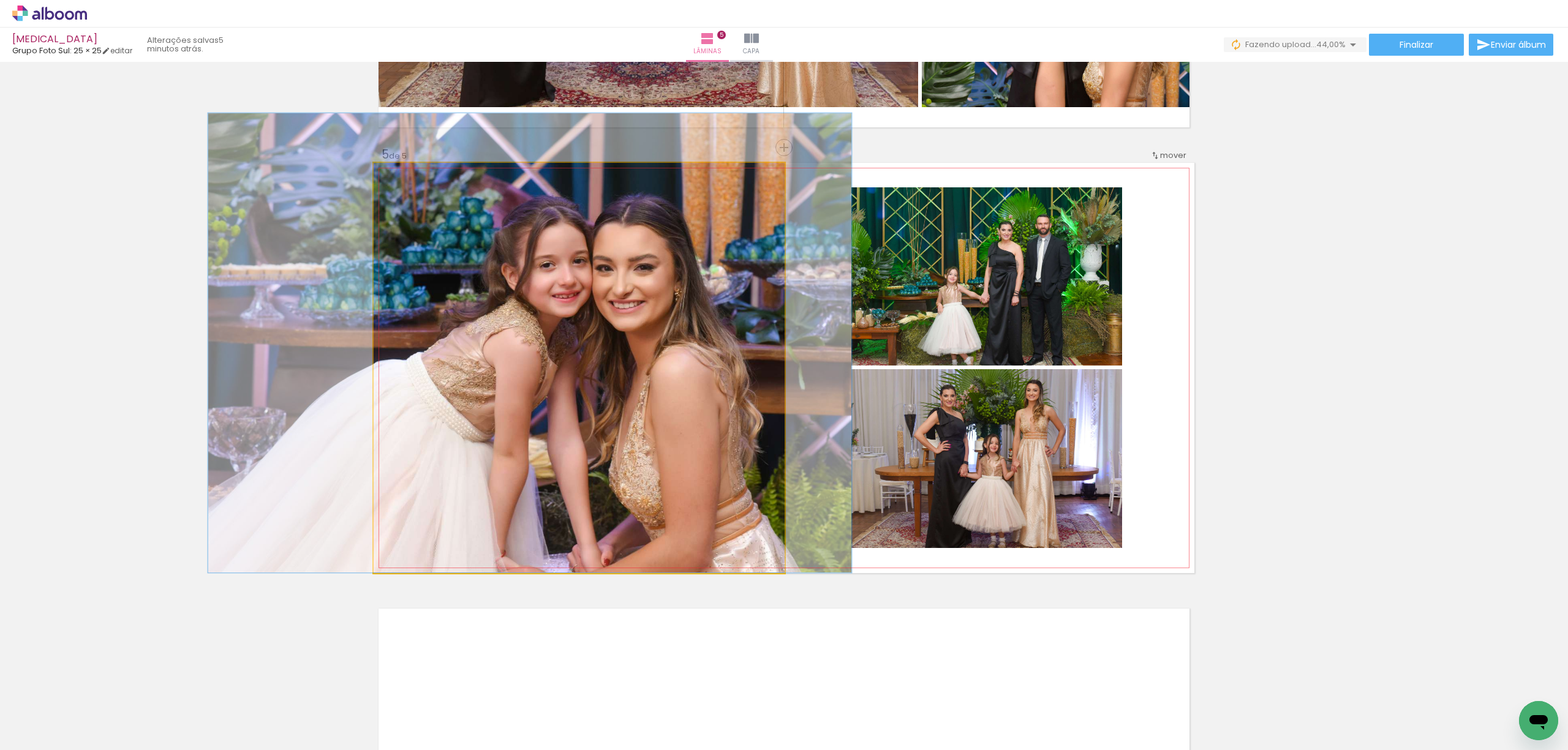
drag, startPoint x: 475, startPoint y: 315, endPoint x: 452, endPoint y: 277, distance: 44.4
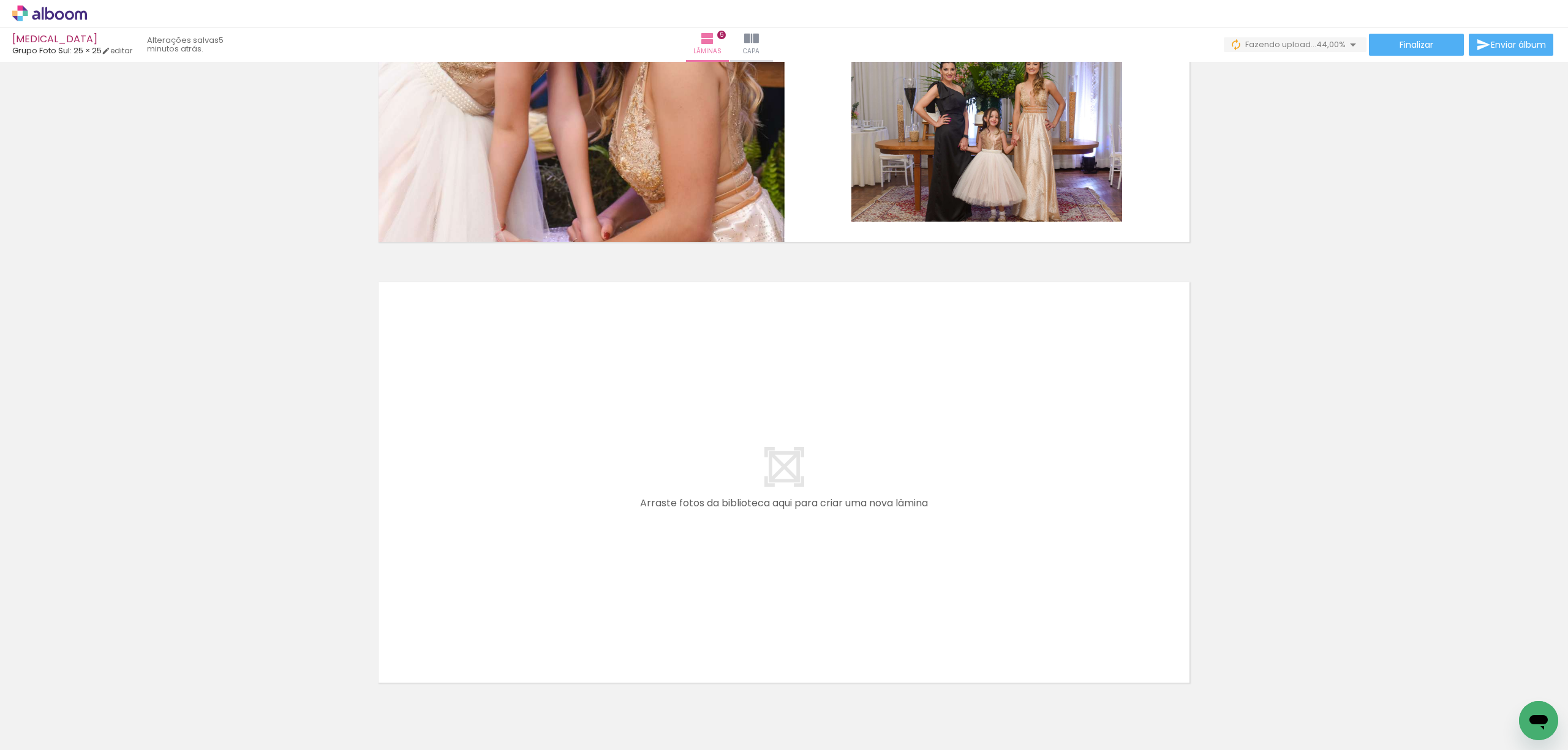
scroll to position [0, 280]
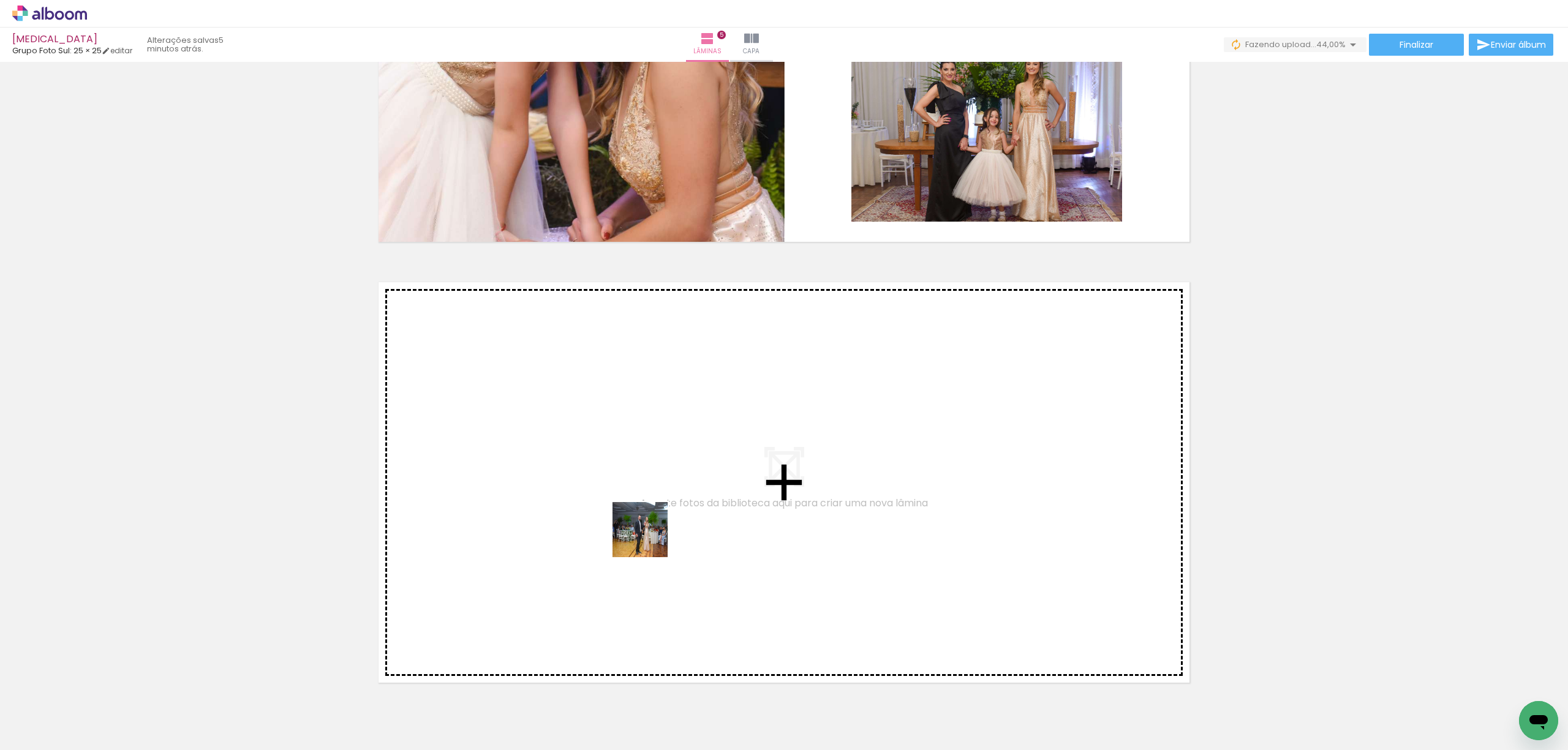
drag, startPoint x: 673, startPoint y: 715, endPoint x: 650, endPoint y: 502, distance: 214.2
click at [650, 502] on quentale-workspace at bounding box center [784, 375] width 1568 height 750
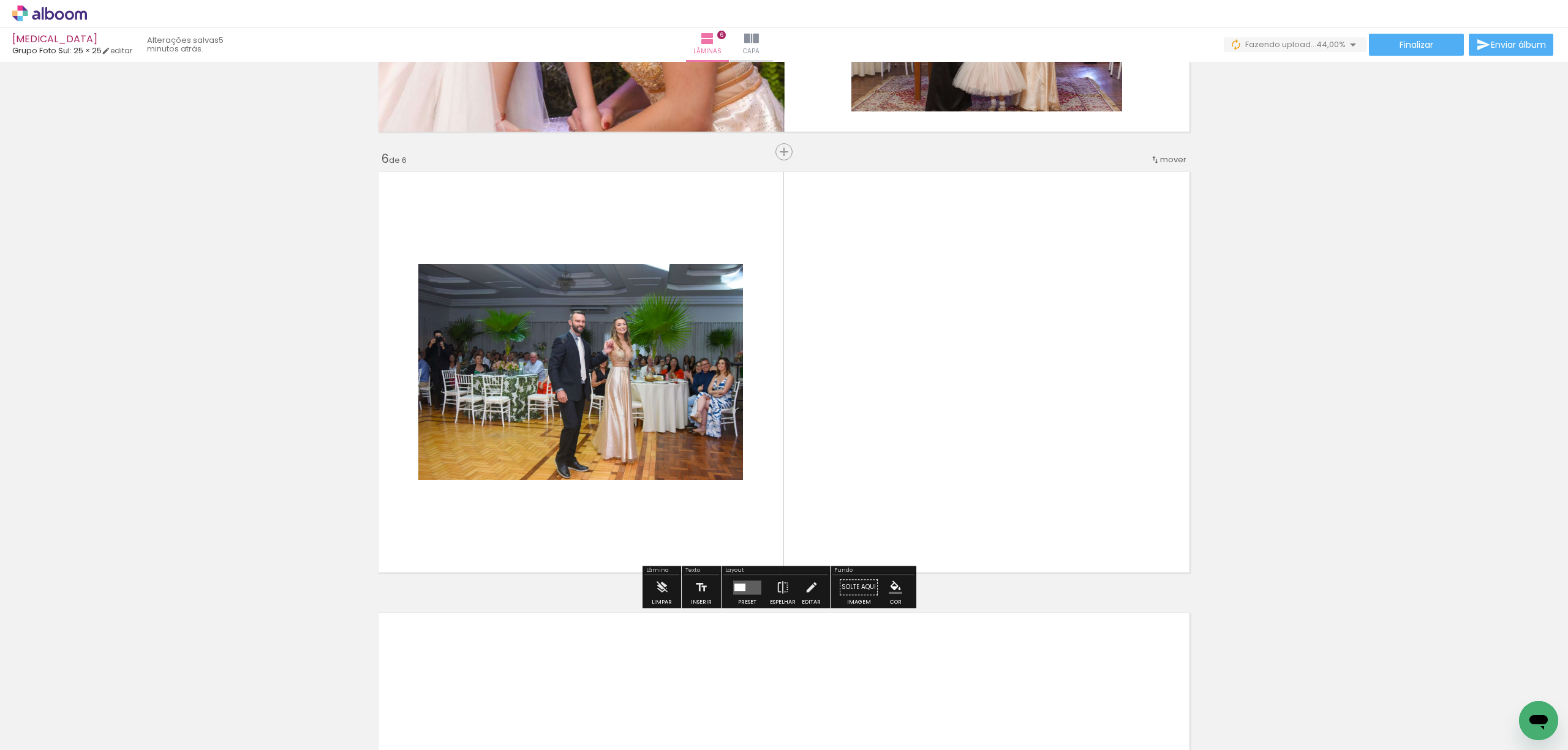
scroll to position [2139, 0]
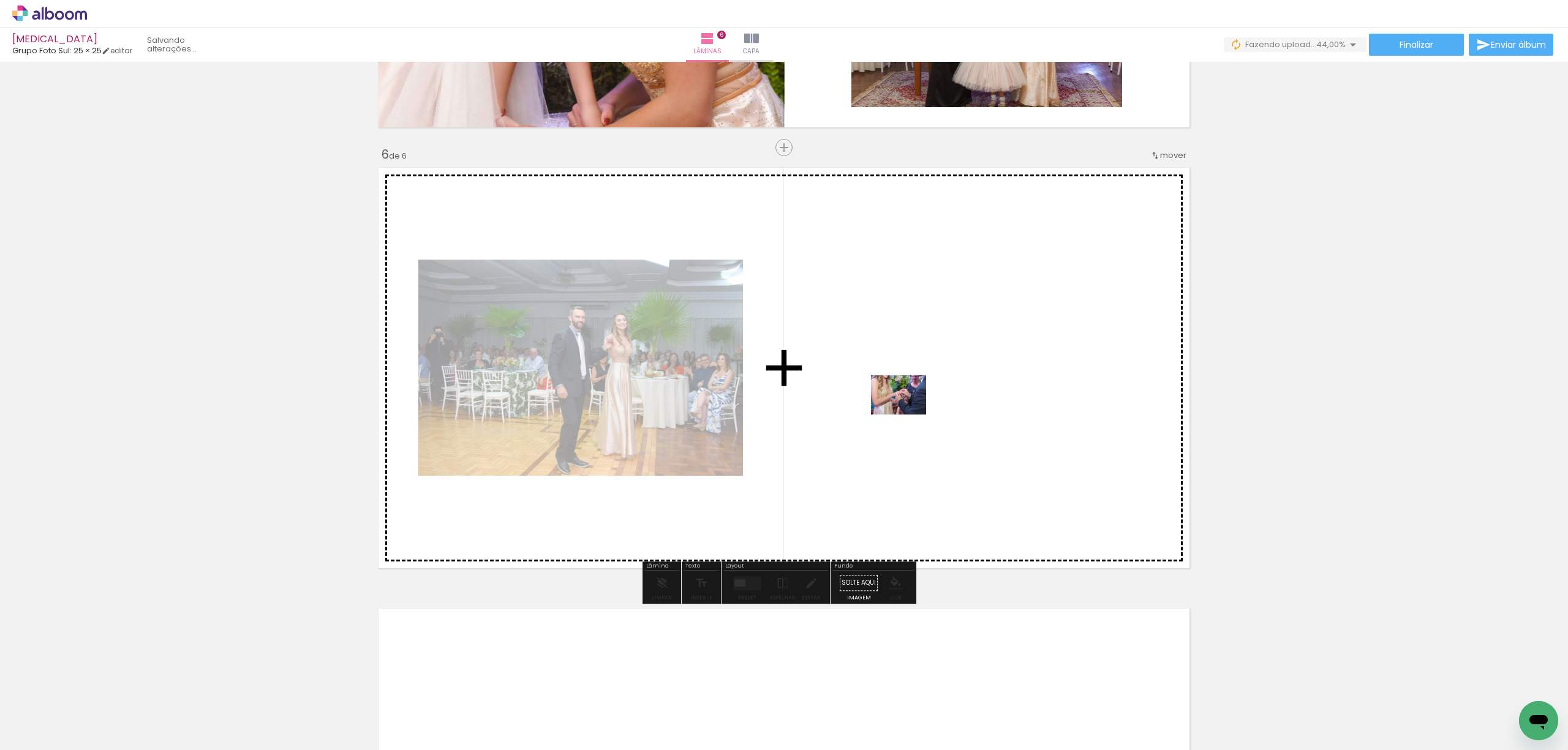
drag, startPoint x: 743, startPoint y: 718, endPoint x: 908, endPoint y: 412, distance: 347.7
click at [908, 412] on quentale-workspace at bounding box center [784, 375] width 1568 height 750
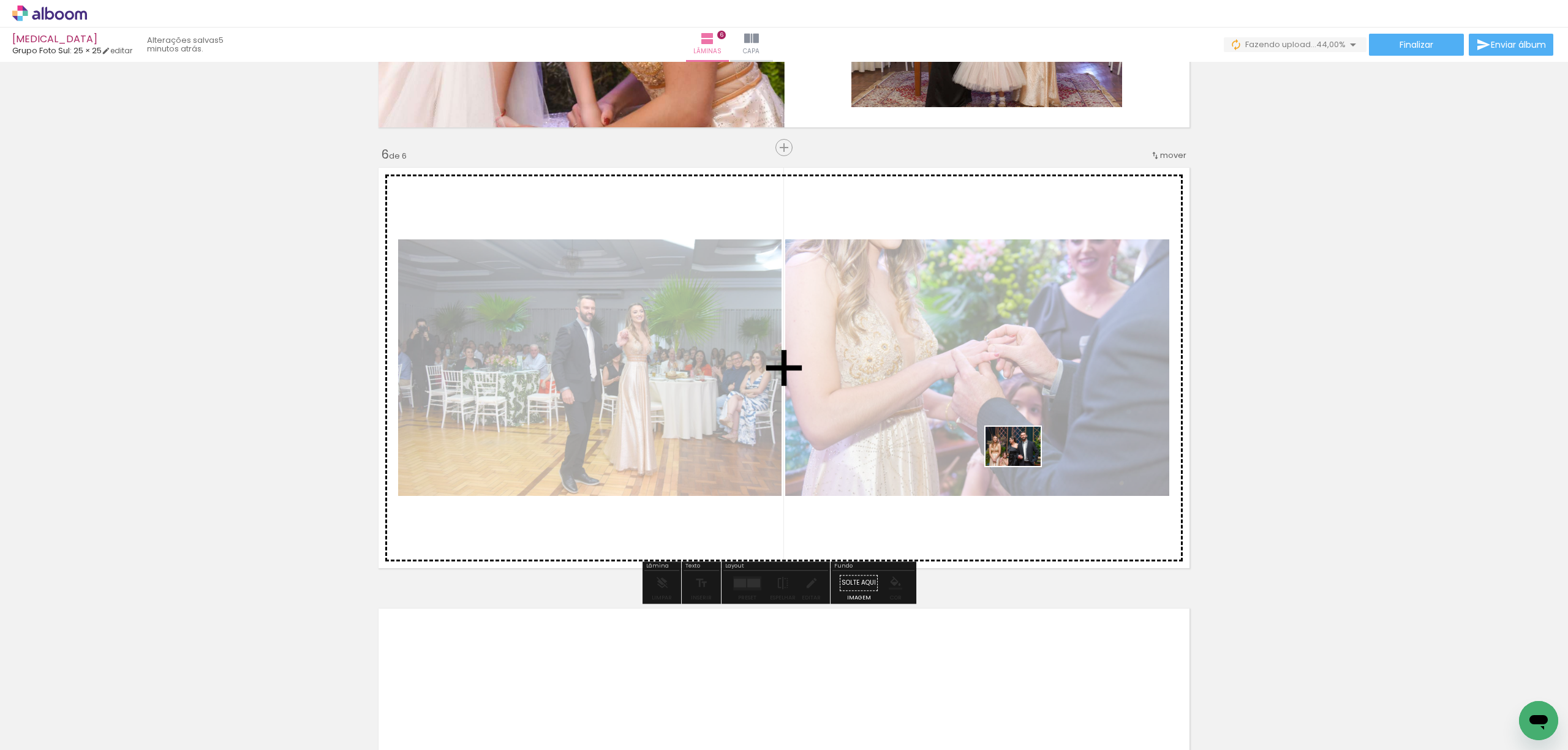
drag, startPoint x: 815, startPoint y: 726, endPoint x: 1022, endPoint y: 464, distance: 333.9
click at [1022, 464] on quentale-workspace at bounding box center [784, 375] width 1568 height 750
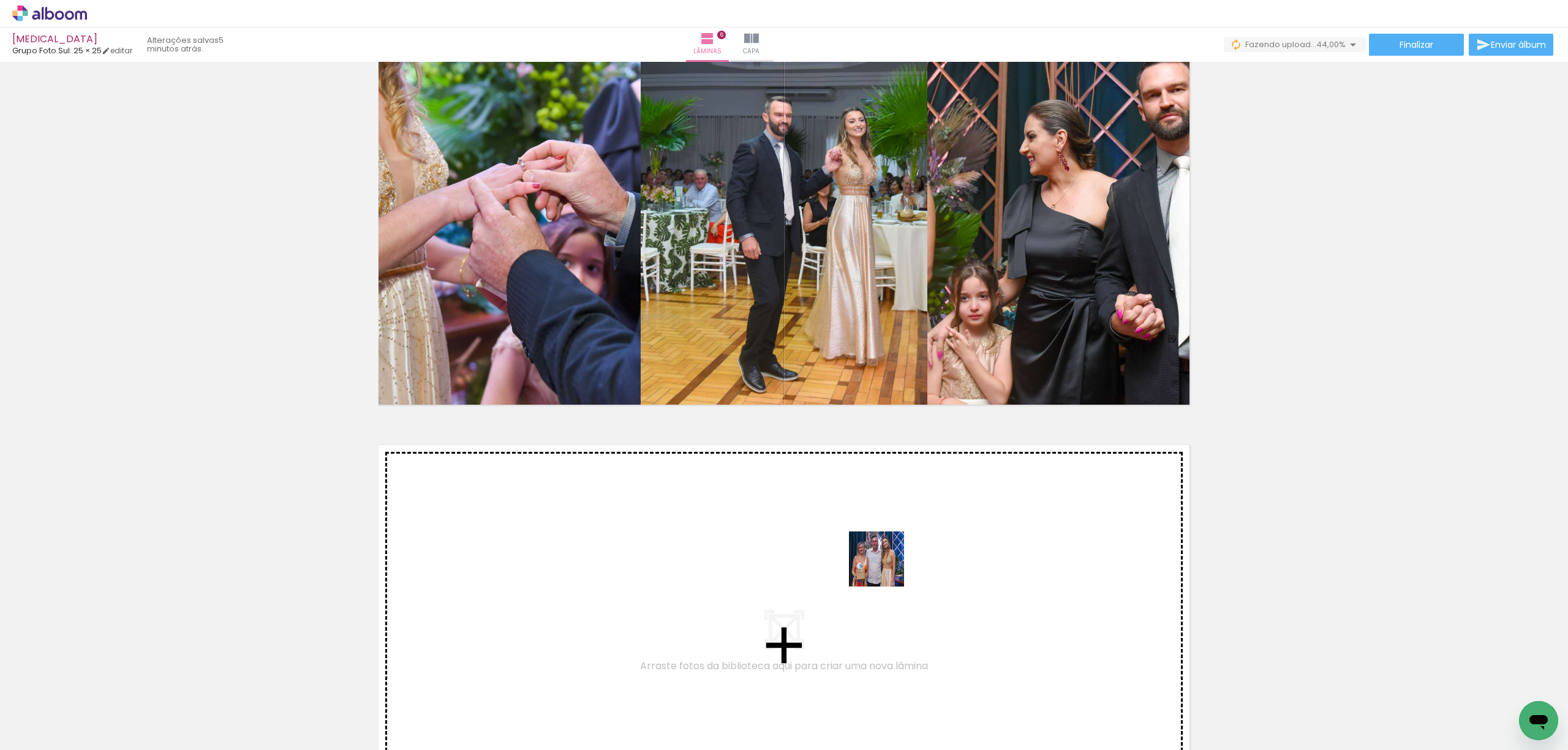
drag, startPoint x: 888, startPoint y: 718, endPoint x: 940, endPoint y: 713, distance: 52.2
click at [885, 564] on quentale-workspace at bounding box center [784, 375] width 1568 height 750
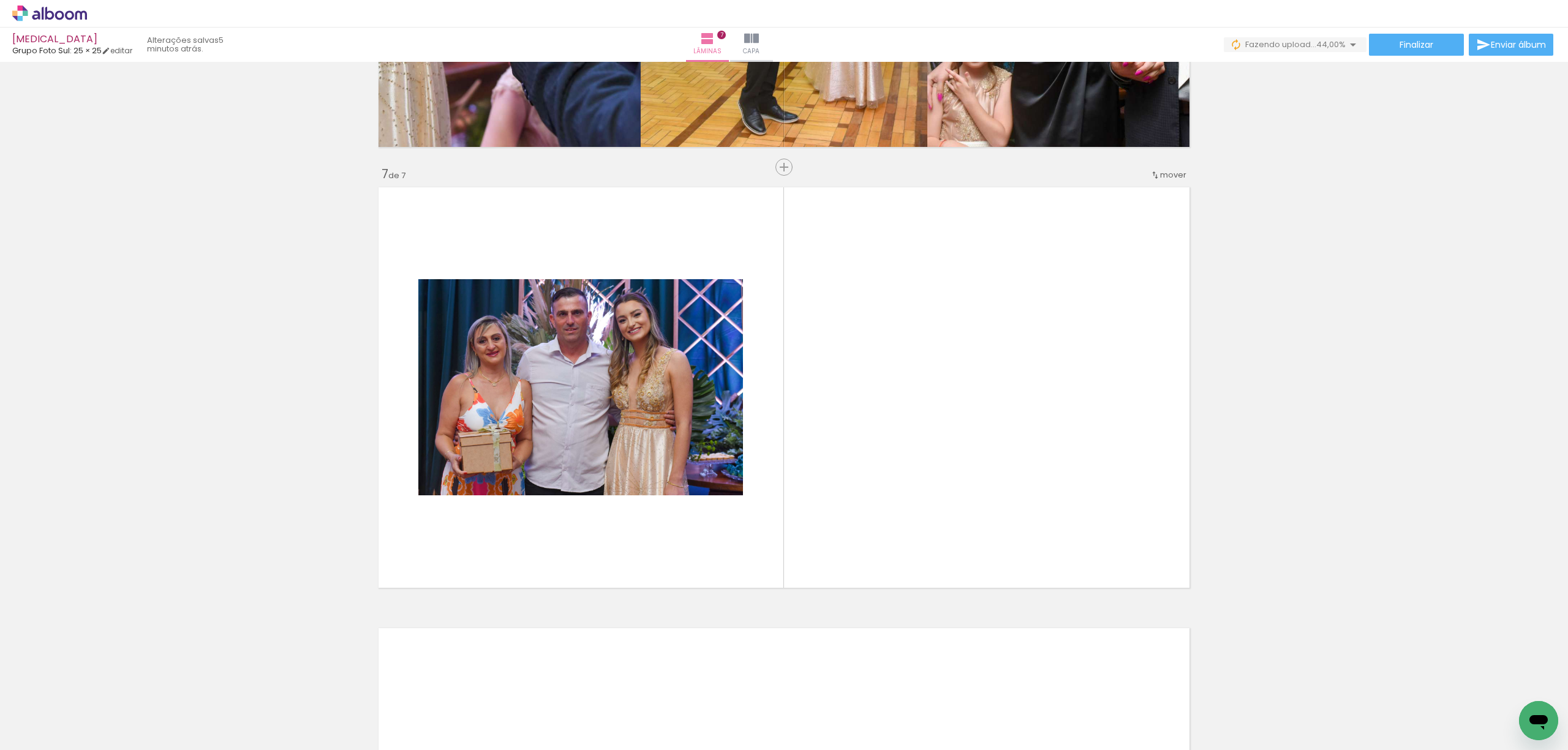
scroll to position [2580, 0]
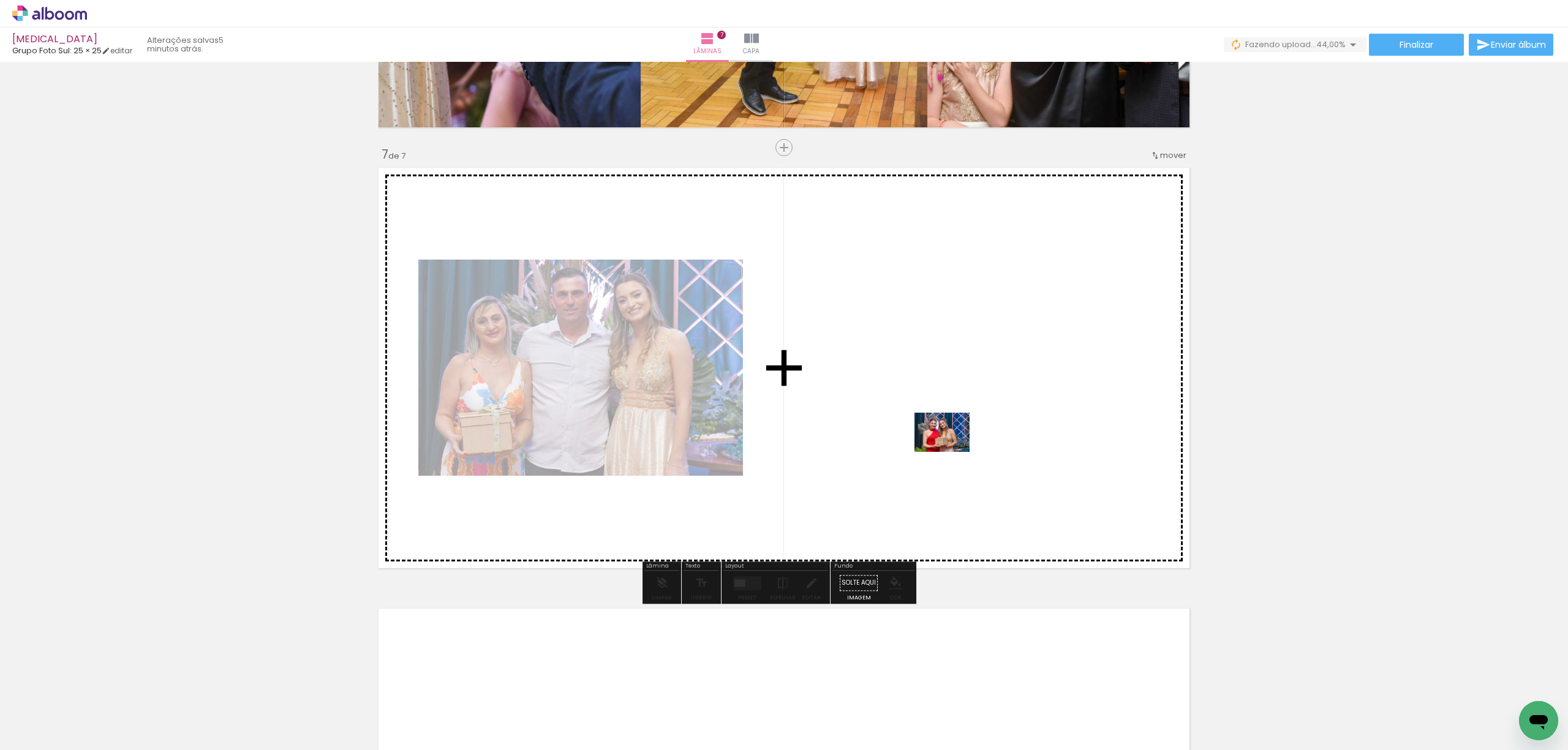
drag, startPoint x: 952, startPoint y: 724, endPoint x: 951, endPoint y: 449, distance: 275.0
click at [951, 449] on quentale-workspace at bounding box center [784, 375] width 1568 height 750
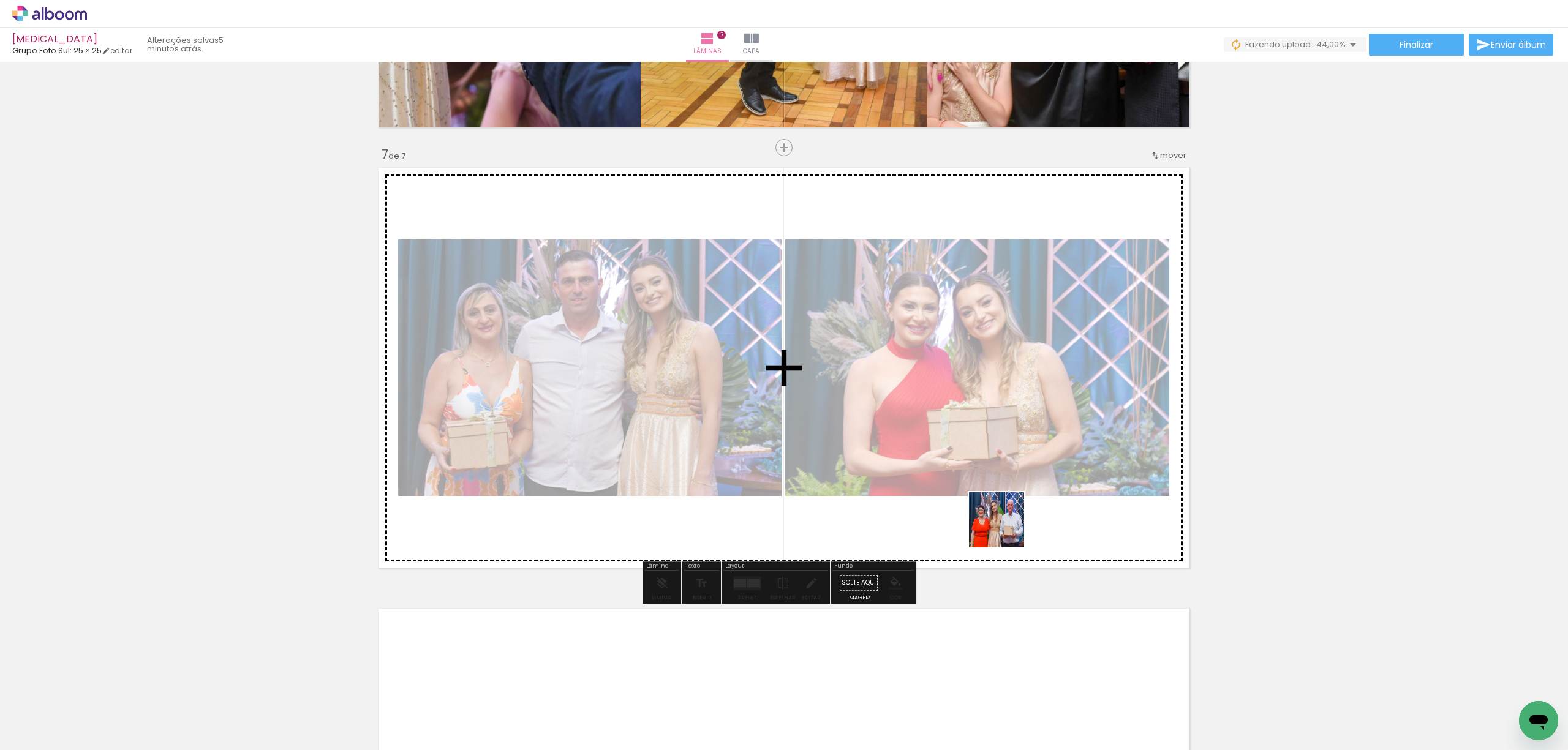
drag, startPoint x: 1014, startPoint y: 710, endPoint x: 1098, endPoint y: 701, distance: 84.5
click at [996, 452] on quentale-workspace at bounding box center [784, 375] width 1568 height 750
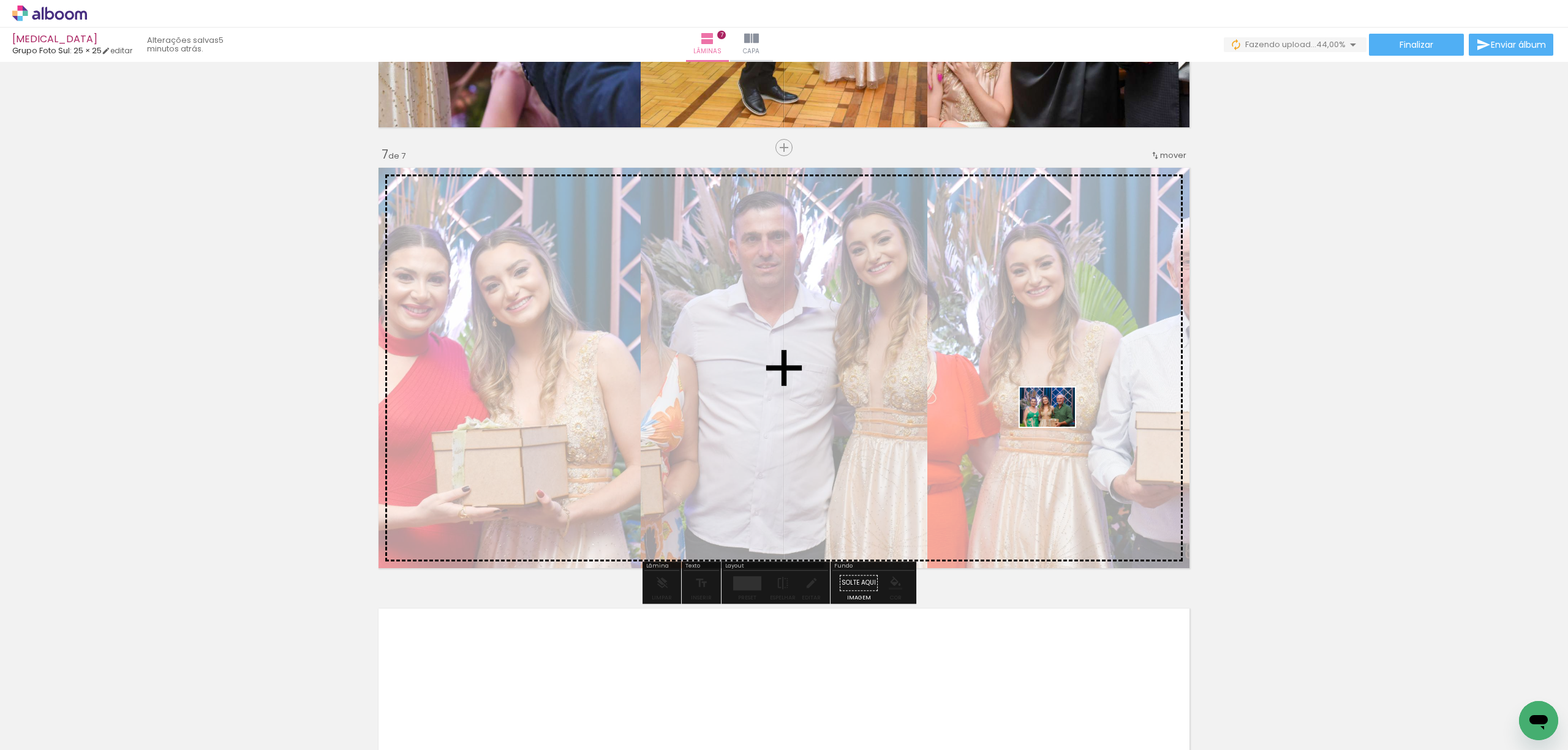
drag, startPoint x: 1088, startPoint y: 709, endPoint x: 1156, endPoint y: 621, distance: 111.2
click at [1057, 425] on quentale-workspace at bounding box center [784, 375] width 1568 height 750
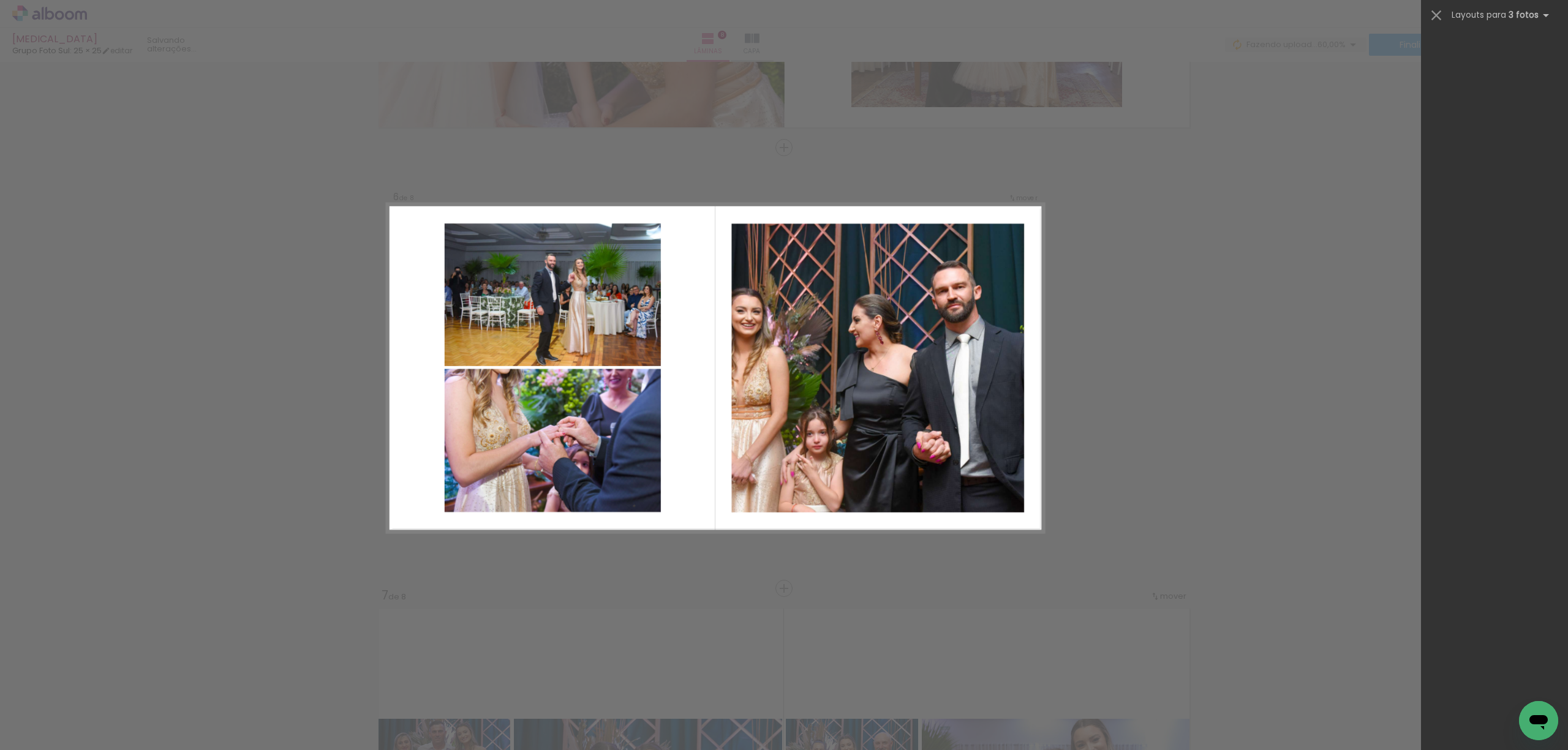
scroll to position [0, 280]
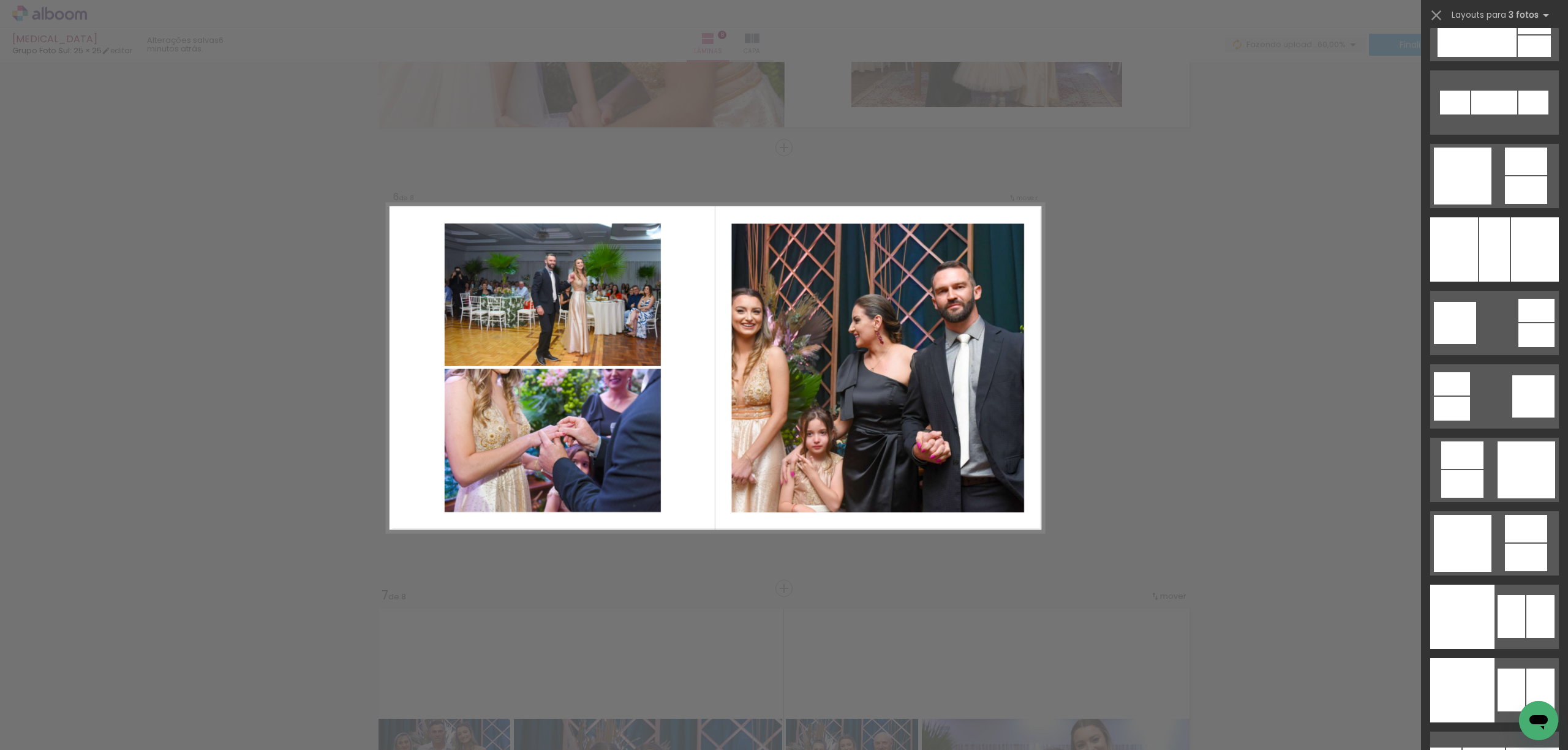
click at [1500, 463] on div at bounding box center [1526, 470] width 58 height 57
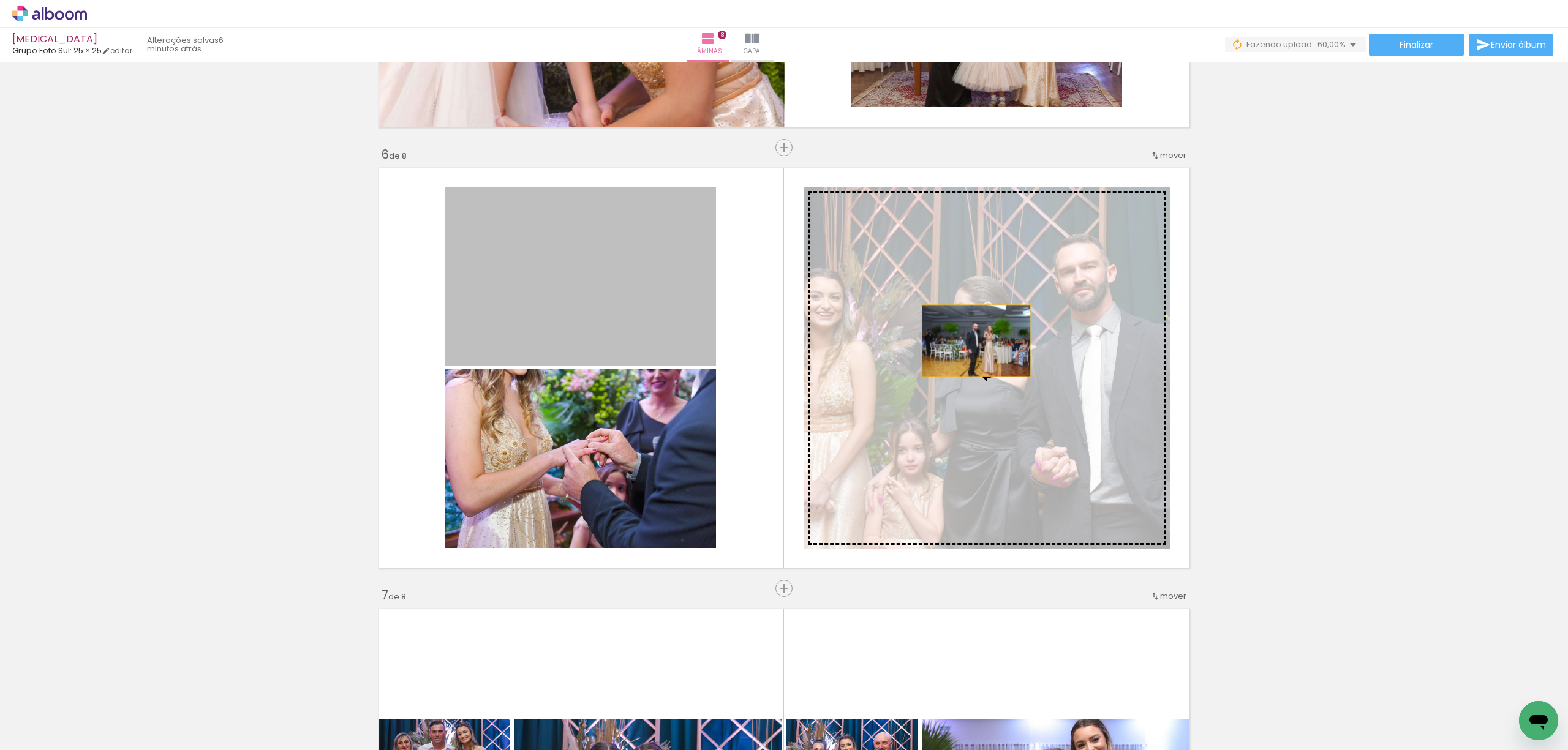
drag, startPoint x: 667, startPoint y: 307, endPoint x: 1067, endPoint y: 368, distance: 404.6
click at [0, 0] on slot at bounding box center [0, 0] width 0 height 0
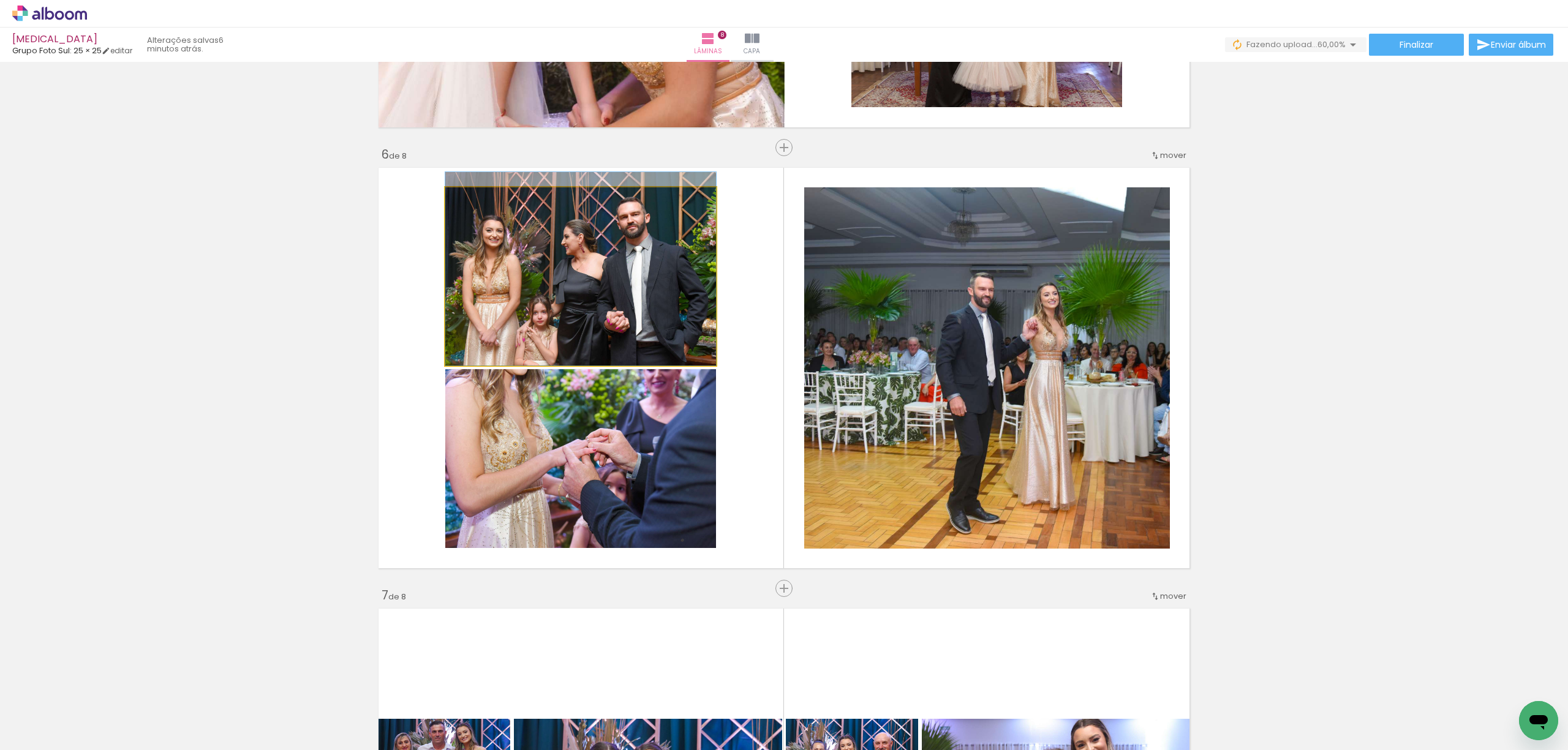
drag, startPoint x: 620, startPoint y: 300, endPoint x: 592, endPoint y: 256, distance: 52.2
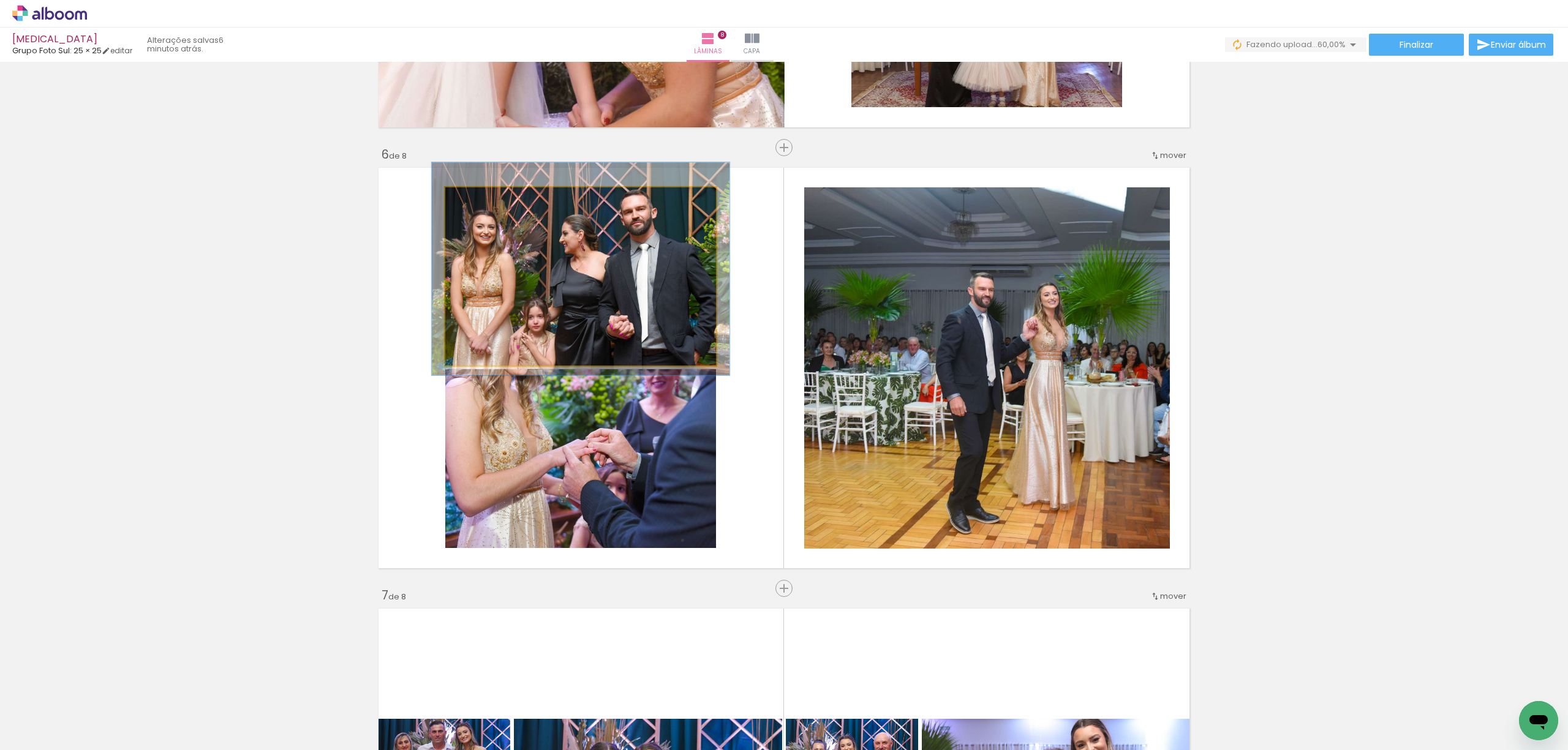
type paper-slider "110"
click at [474, 204] on div at bounding box center [478, 200] width 20 height 20
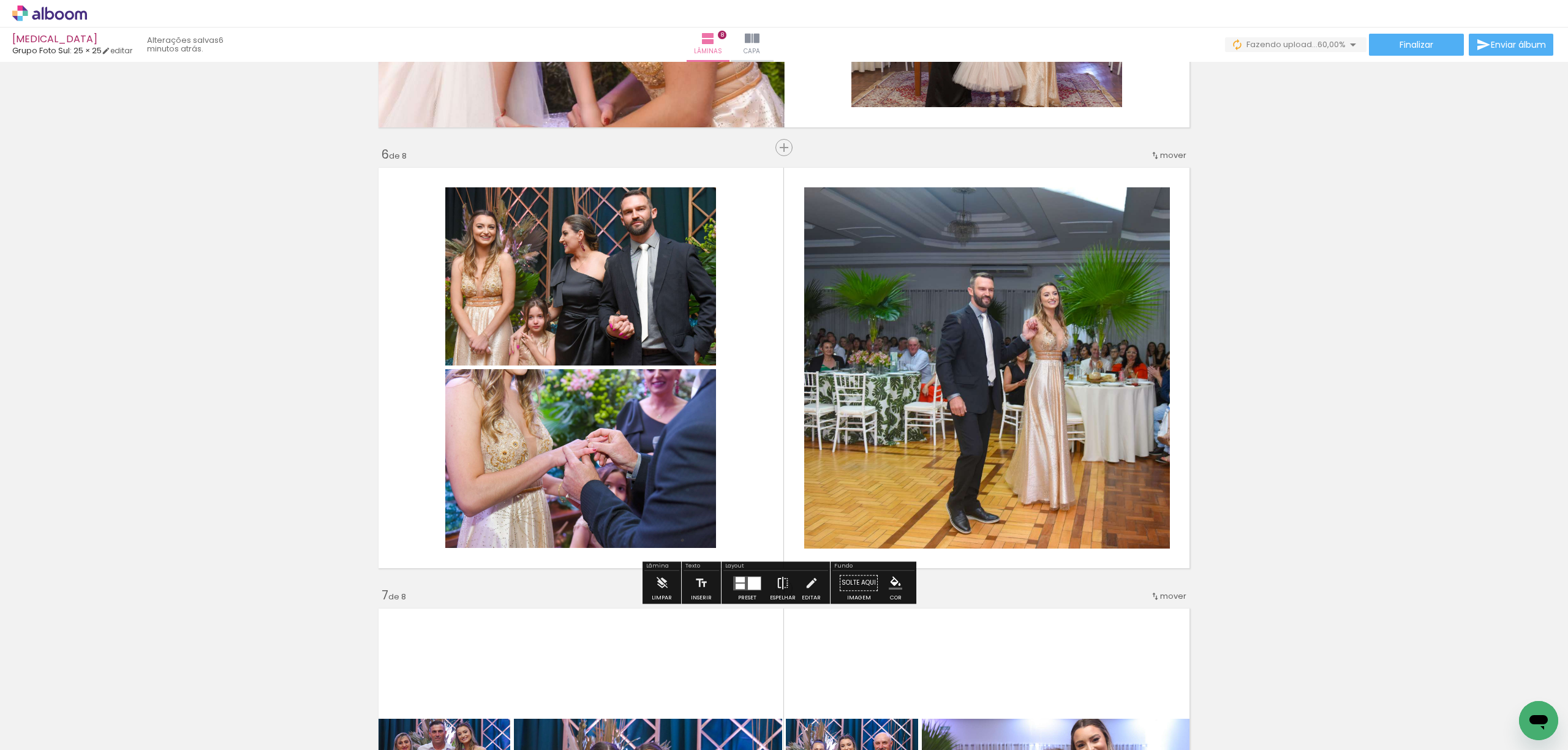
click at [776, 591] on iron-icon at bounding box center [782, 582] width 14 height 25
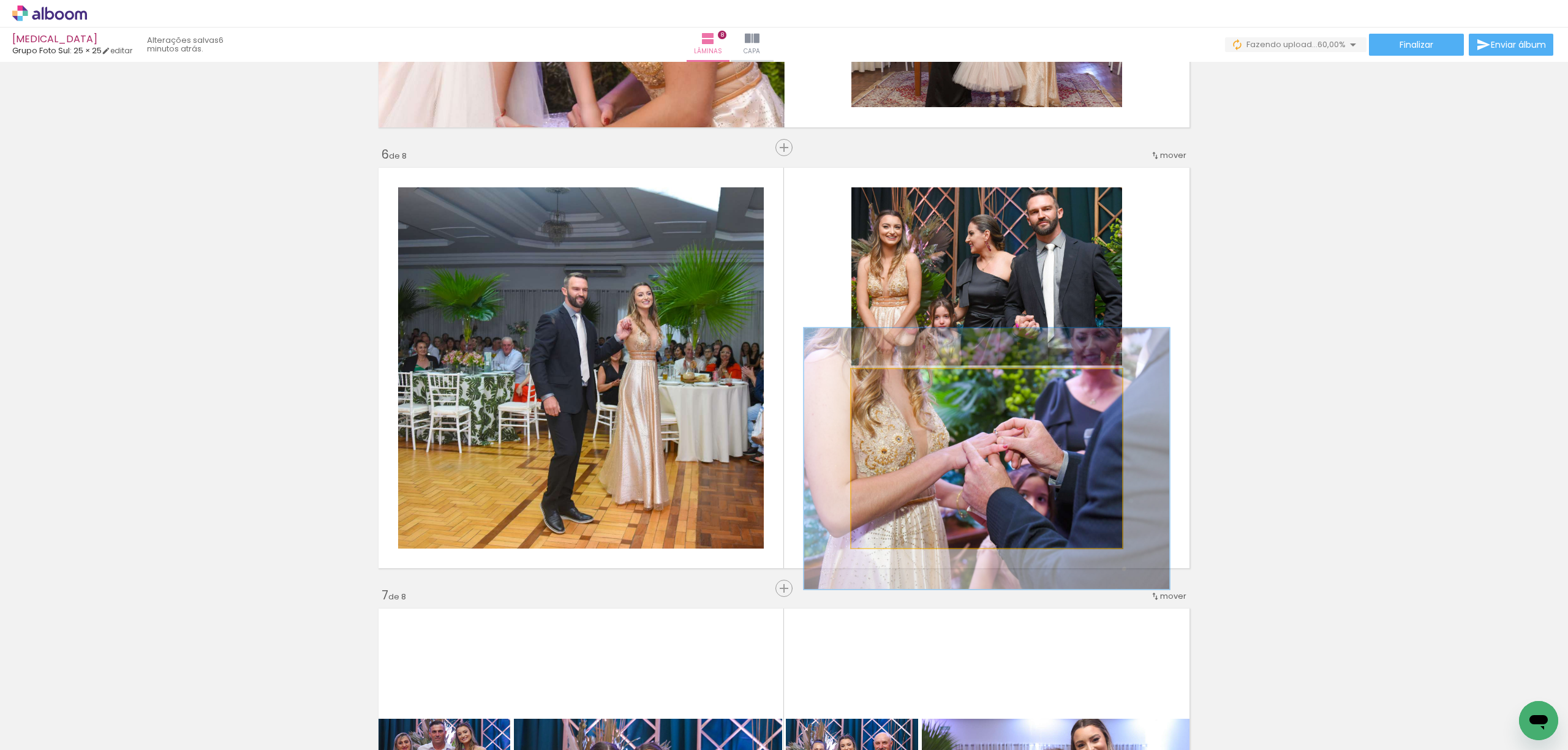
drag, startPoint x: 877, startPoint y: 380, endPoint x: 892, endPoint y: 380, distance: 15.0
click at [892, 380] on div at bounding box center [894, 382] width 20 height 20
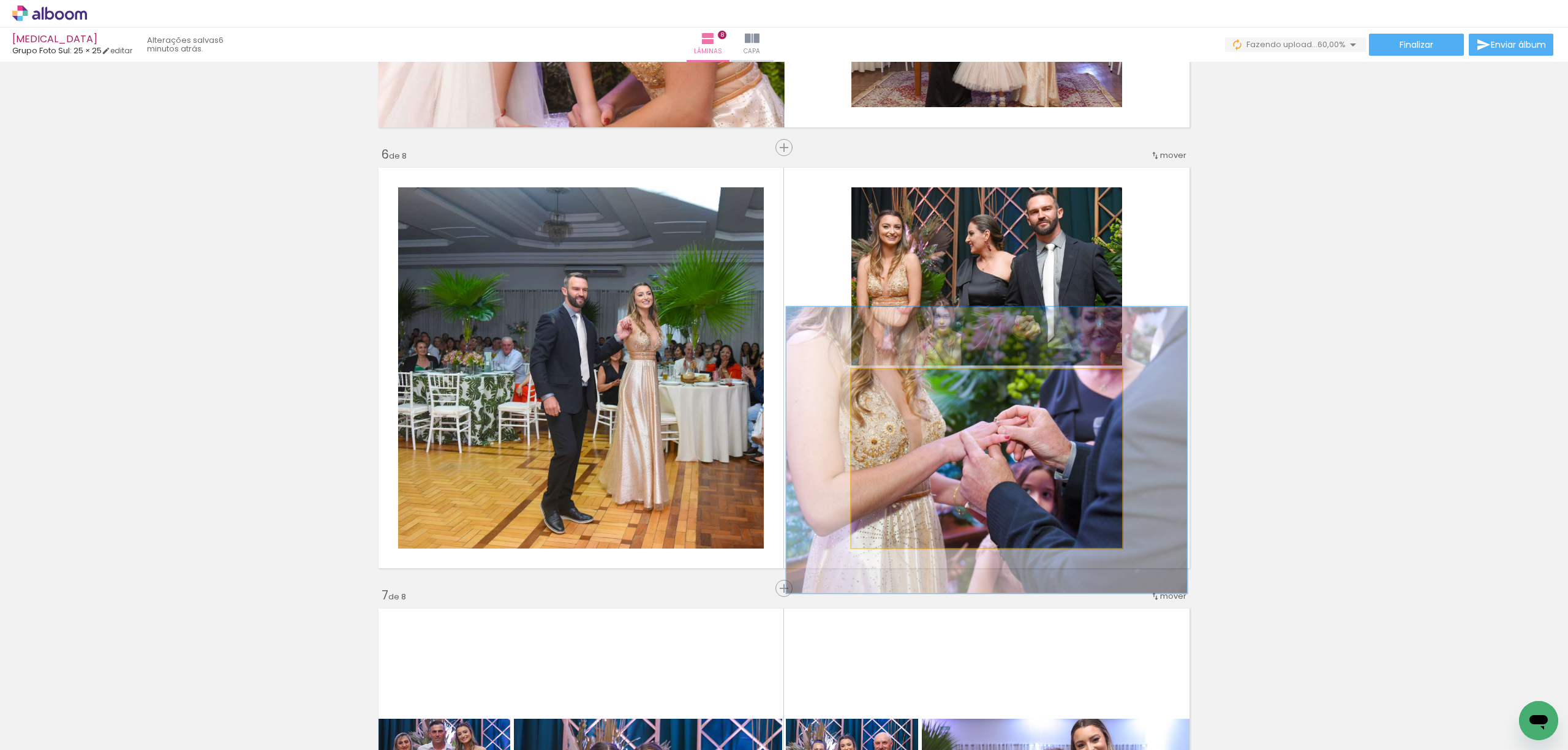
type paper-slider "148"
click at [893, 387] on div at bounding box center [903, 382] width 20 height 20
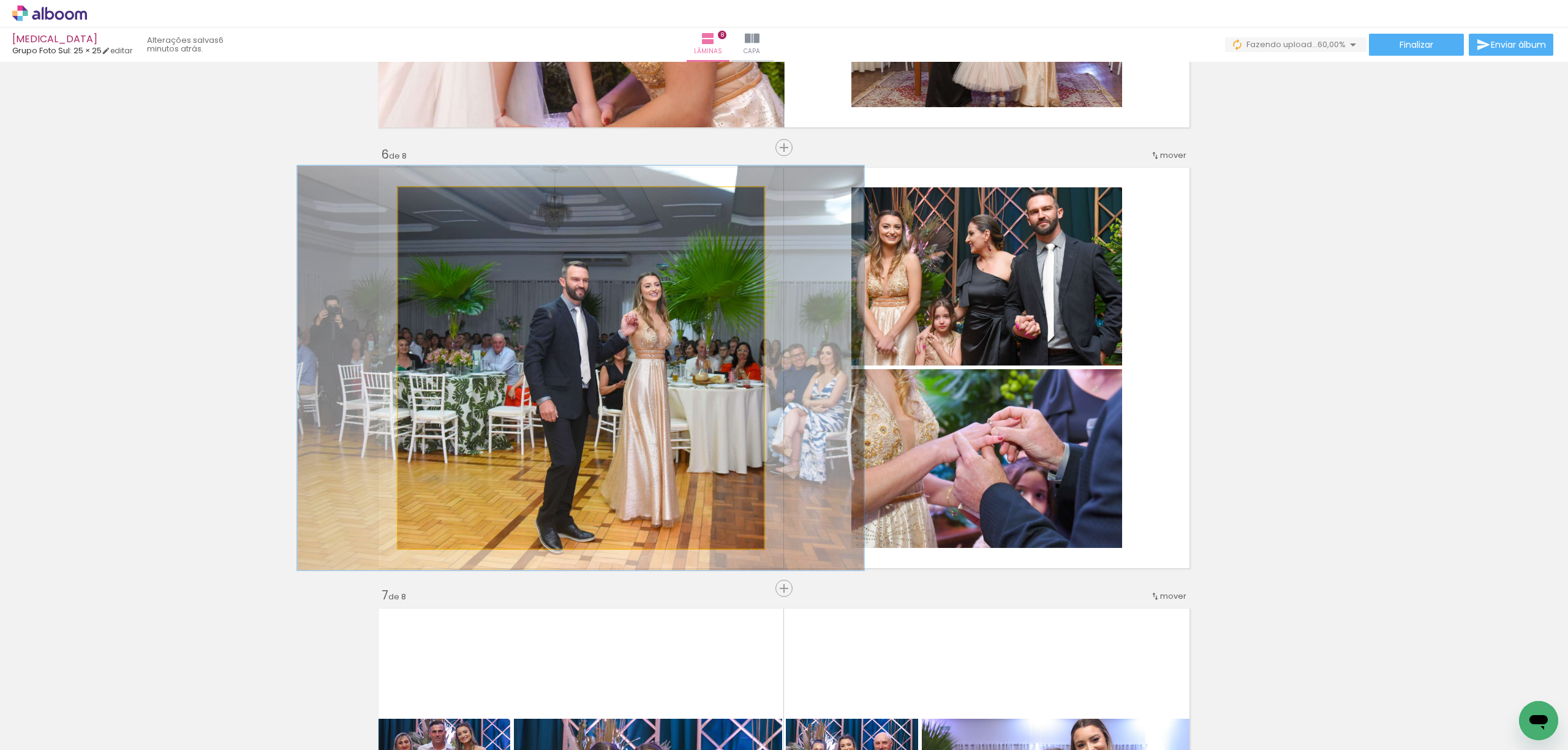
type paper-slider "112"
click at [427, 198] on div at bounding box center [431, 200] width 11 height 11
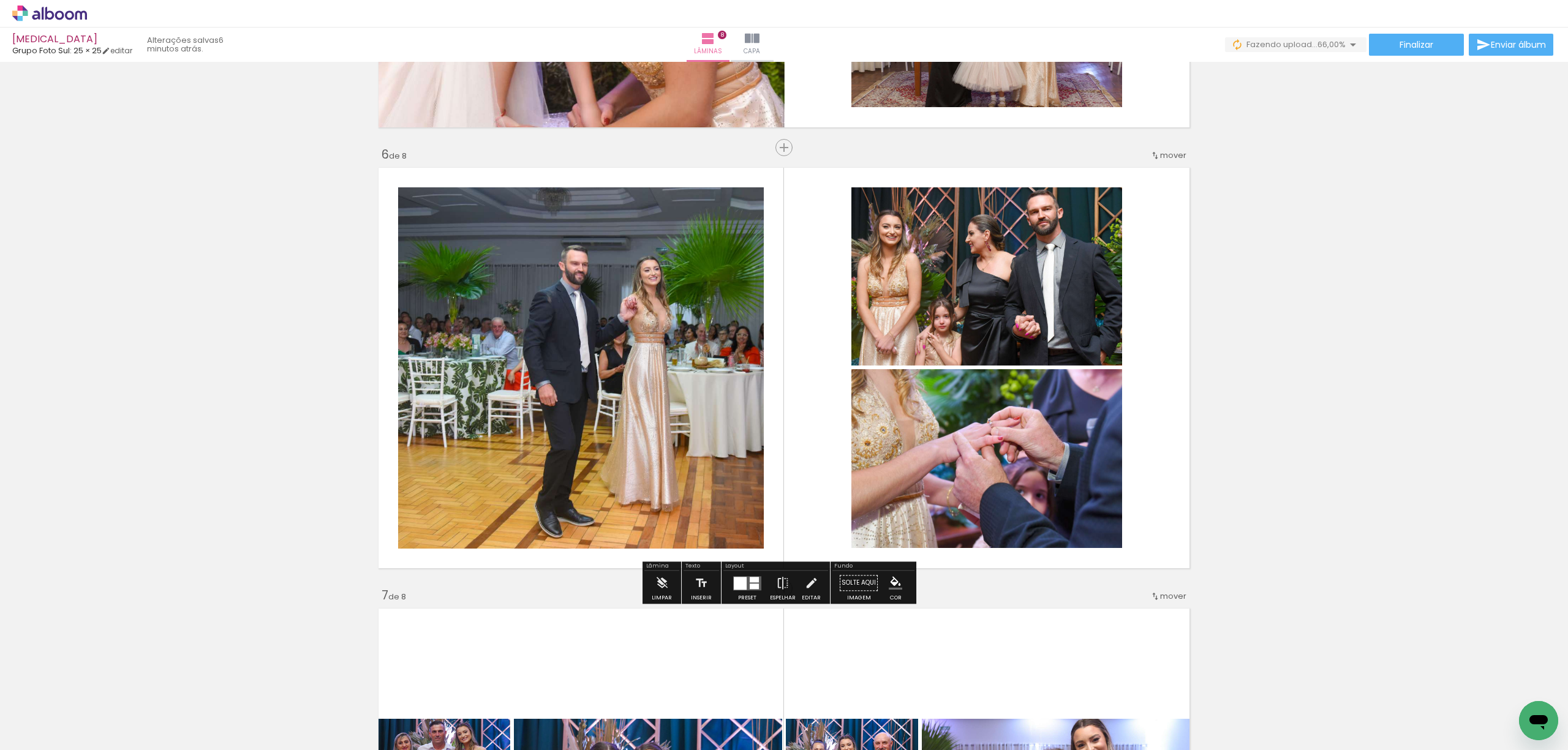
drag, startPoint x: 1349, startPoint y: 333, endPoint x: 1340, endPoint y: 334, distance: 9.1
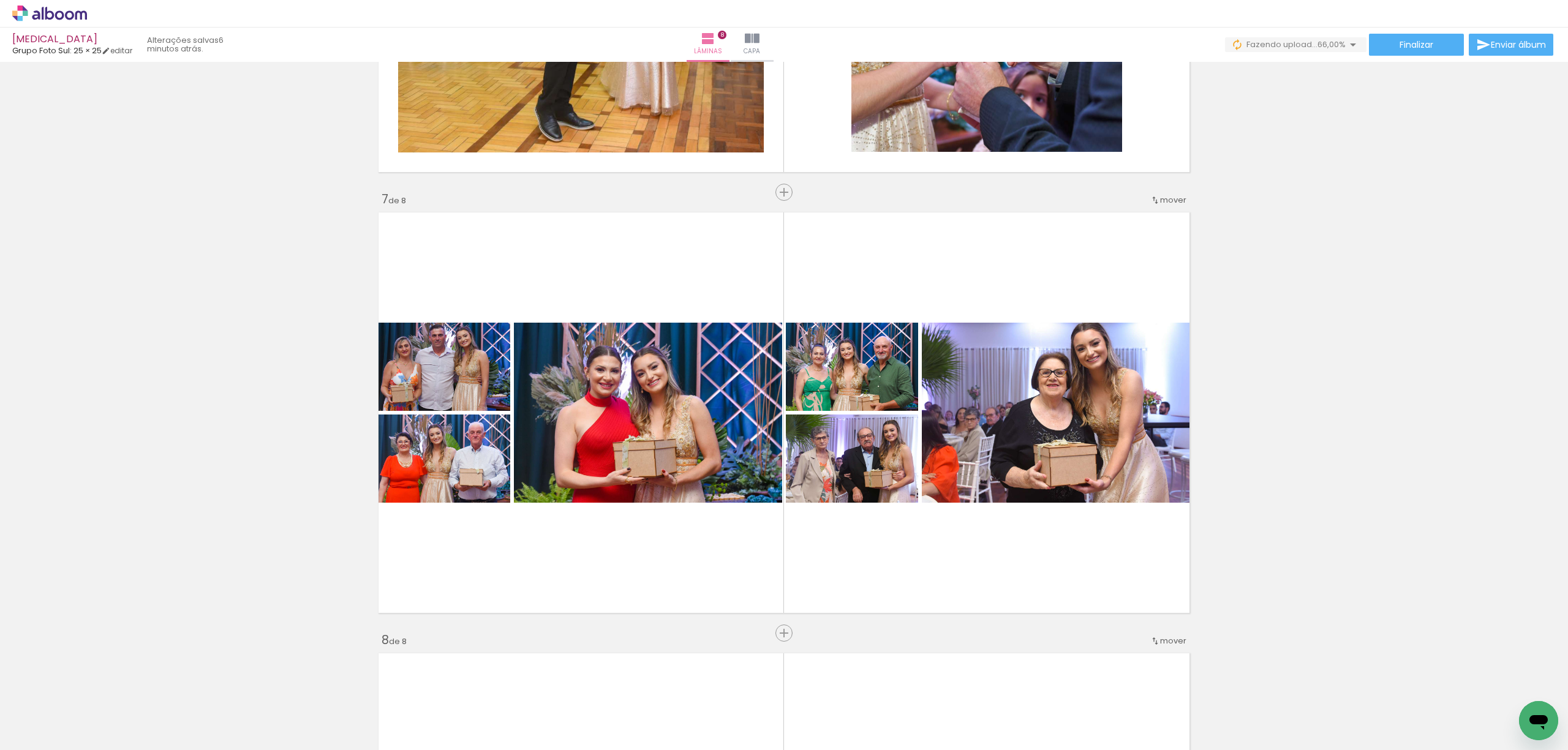
scroll to position [2629, 0]
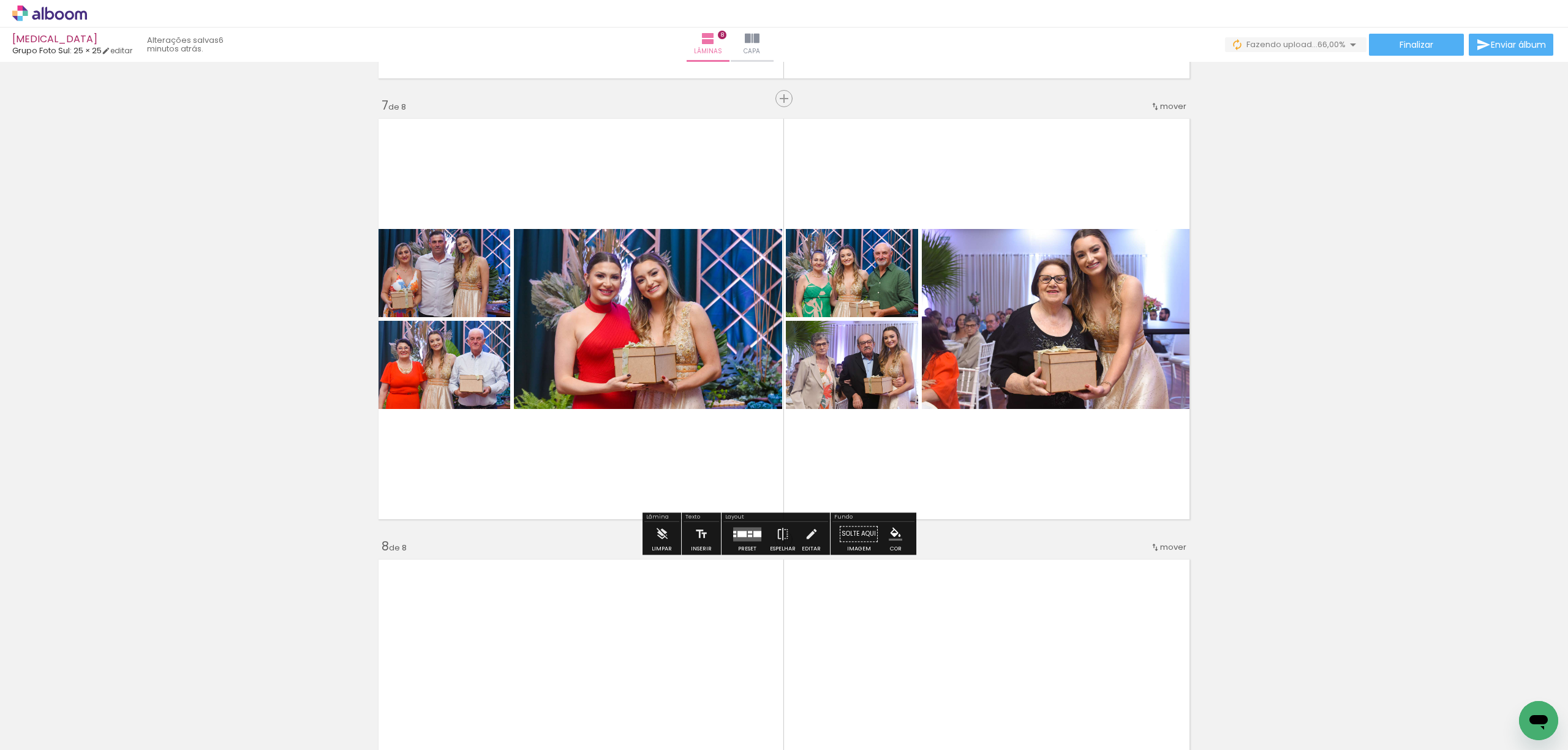
click at [743, 530] on quentale-layouter at bounding box center [746, 534] width 28 height 14
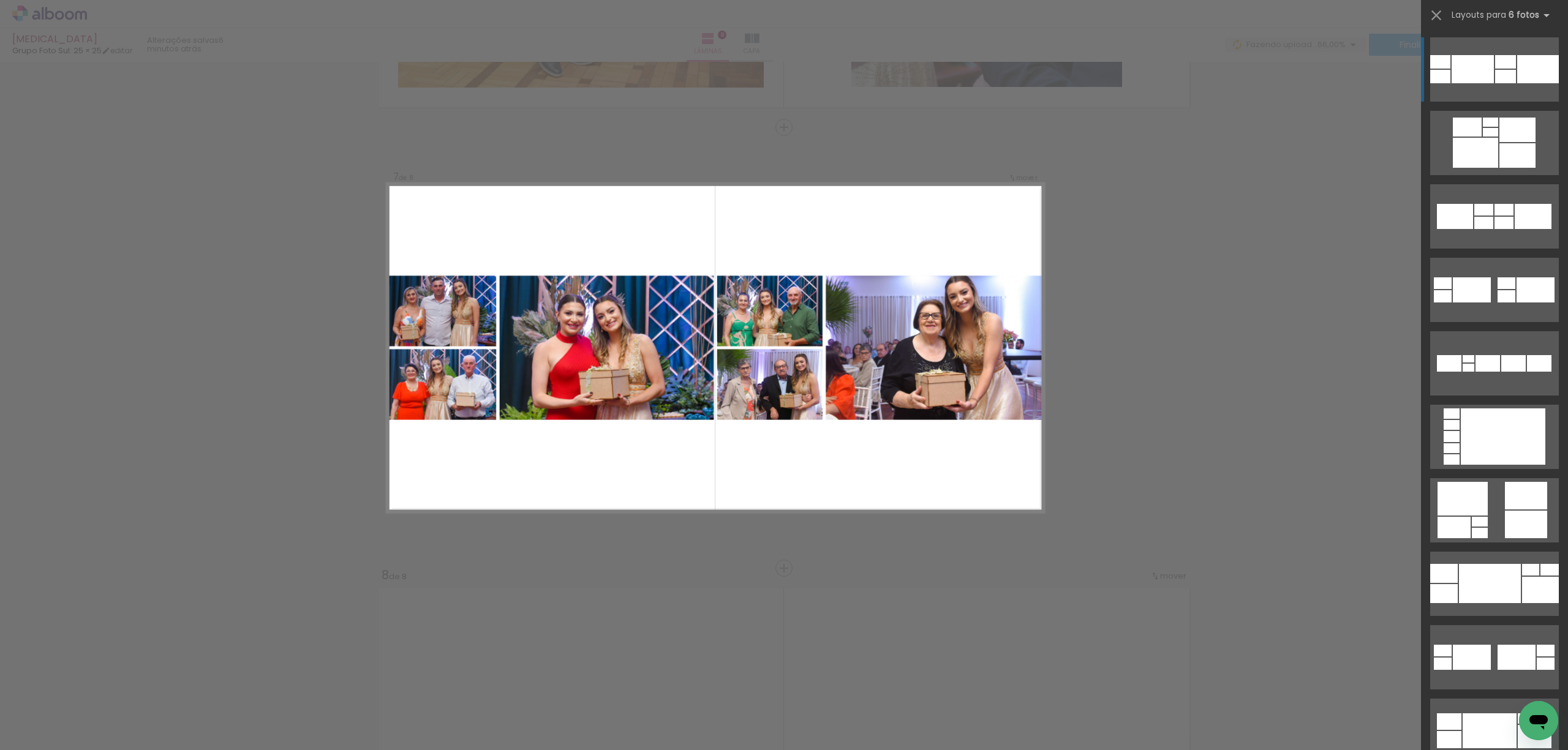
scroll to position [2580, 0]
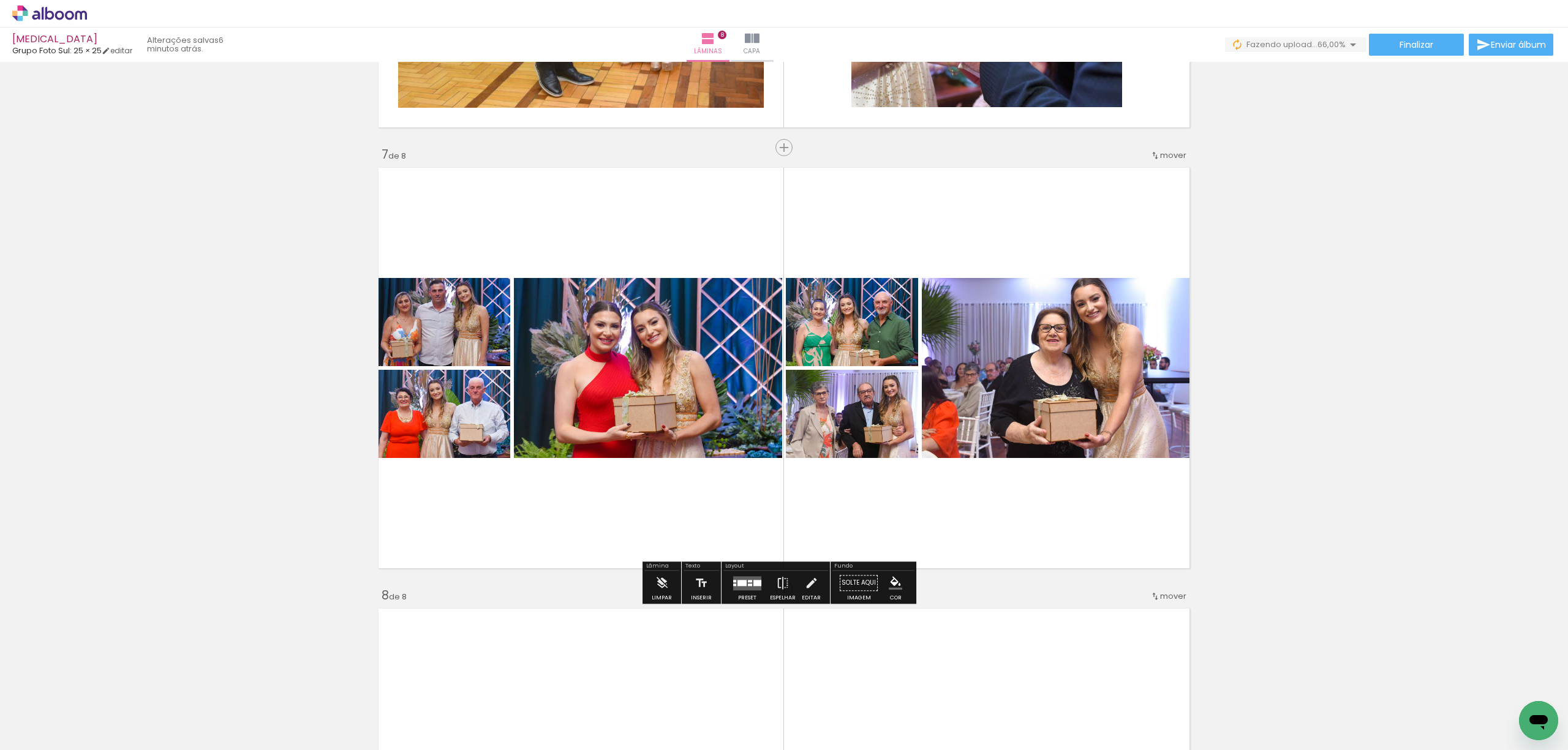
click at [743, 585] on div at bounding box center [742, 583] width 9 height 6
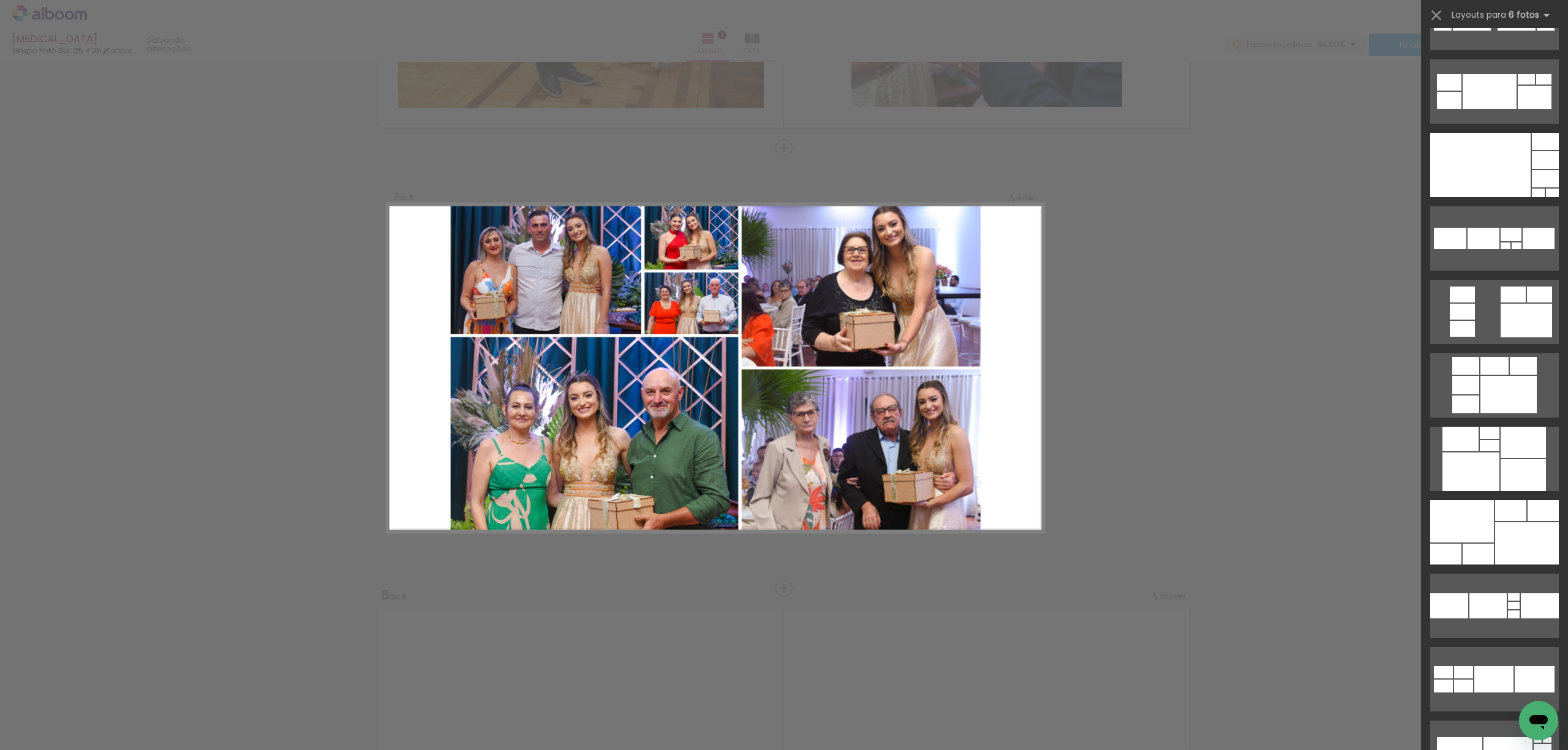
scroll to position [816, 0]
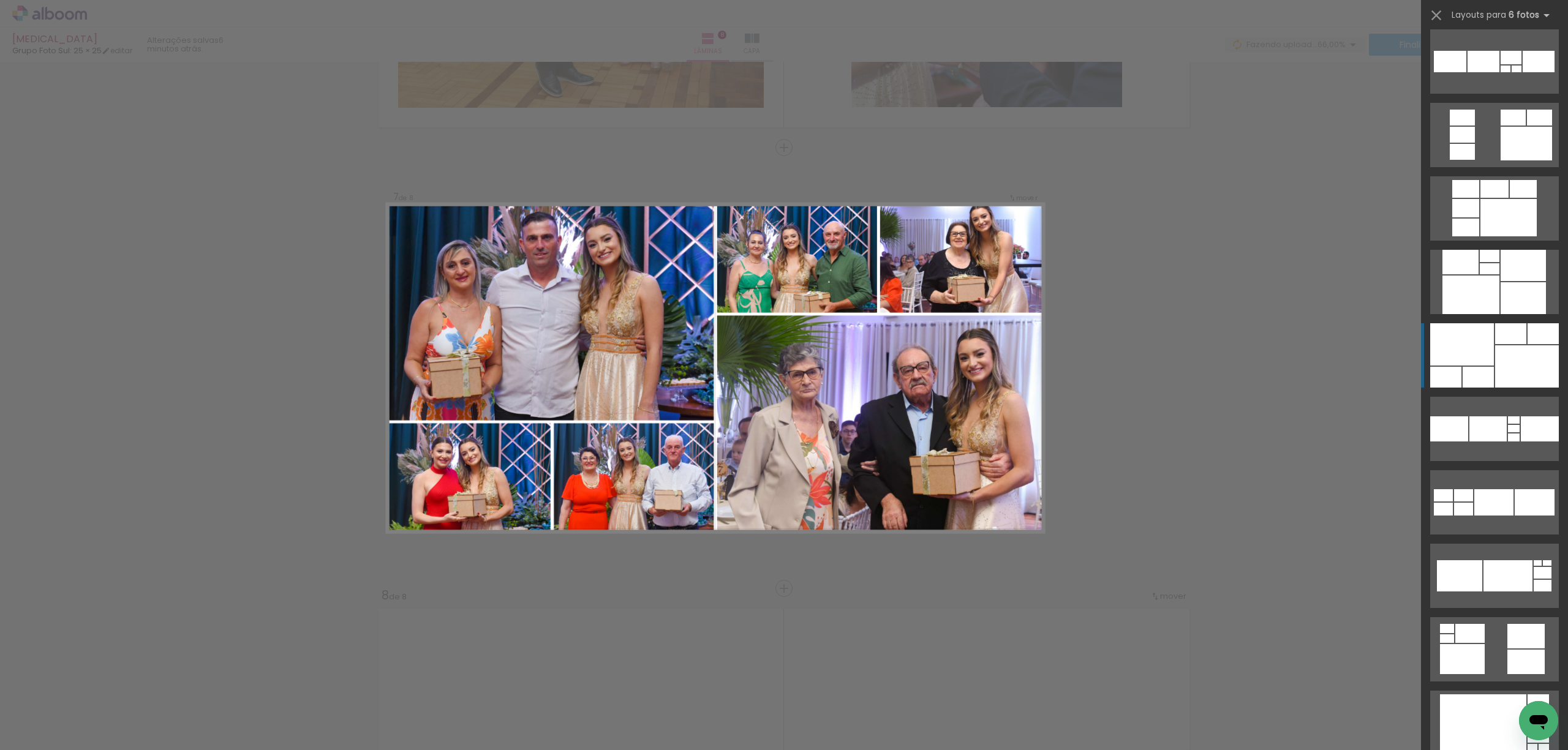
click at [1495, 350] on div at bounding box center [1527, 367] width 64 height 42
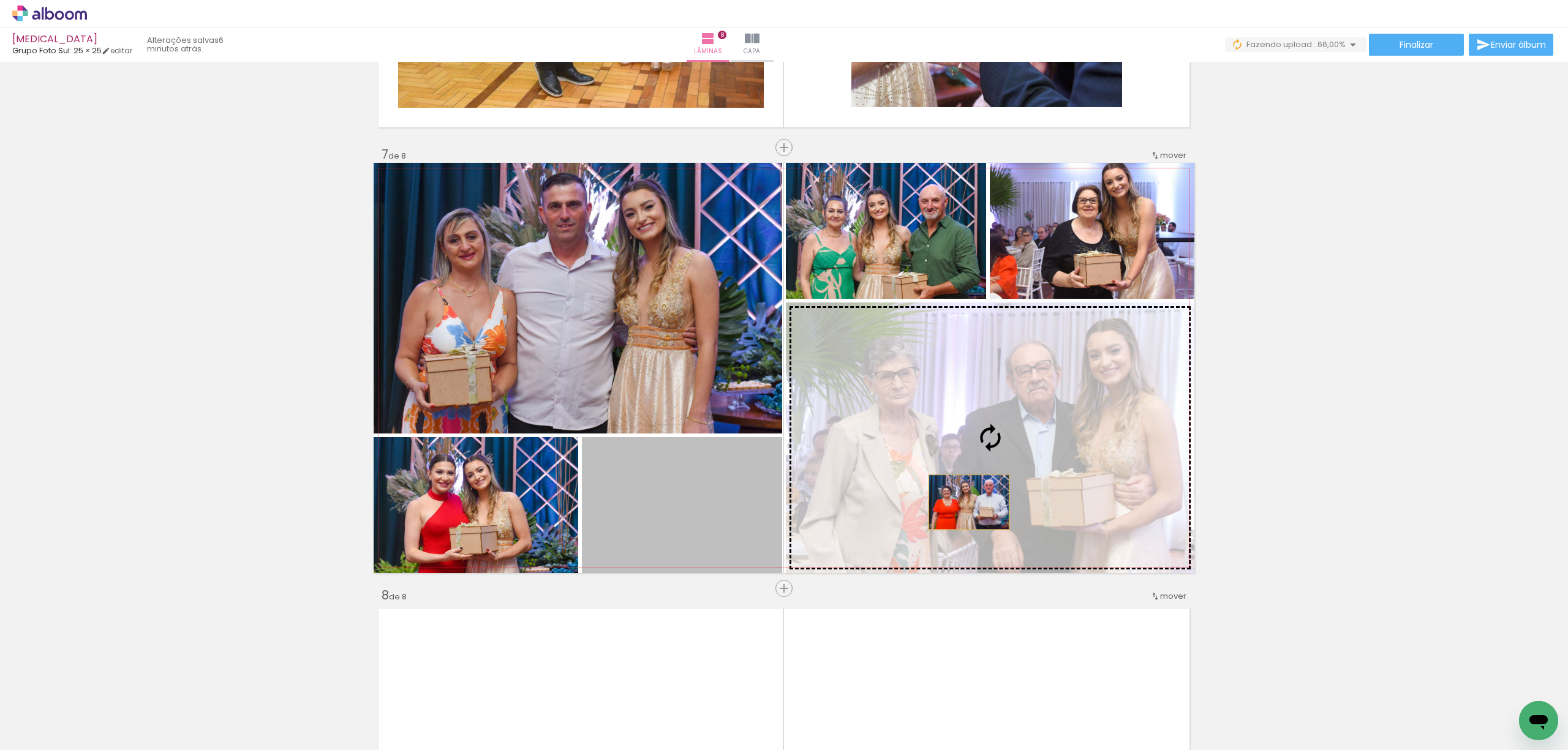
drag, startPoint x: 677, startPoint y: 516, endPoint x: 963, endPoint y: 502, distance: 286.3
click at [0, 0] on slot at bounding box center [0, 0] width 0 height 0
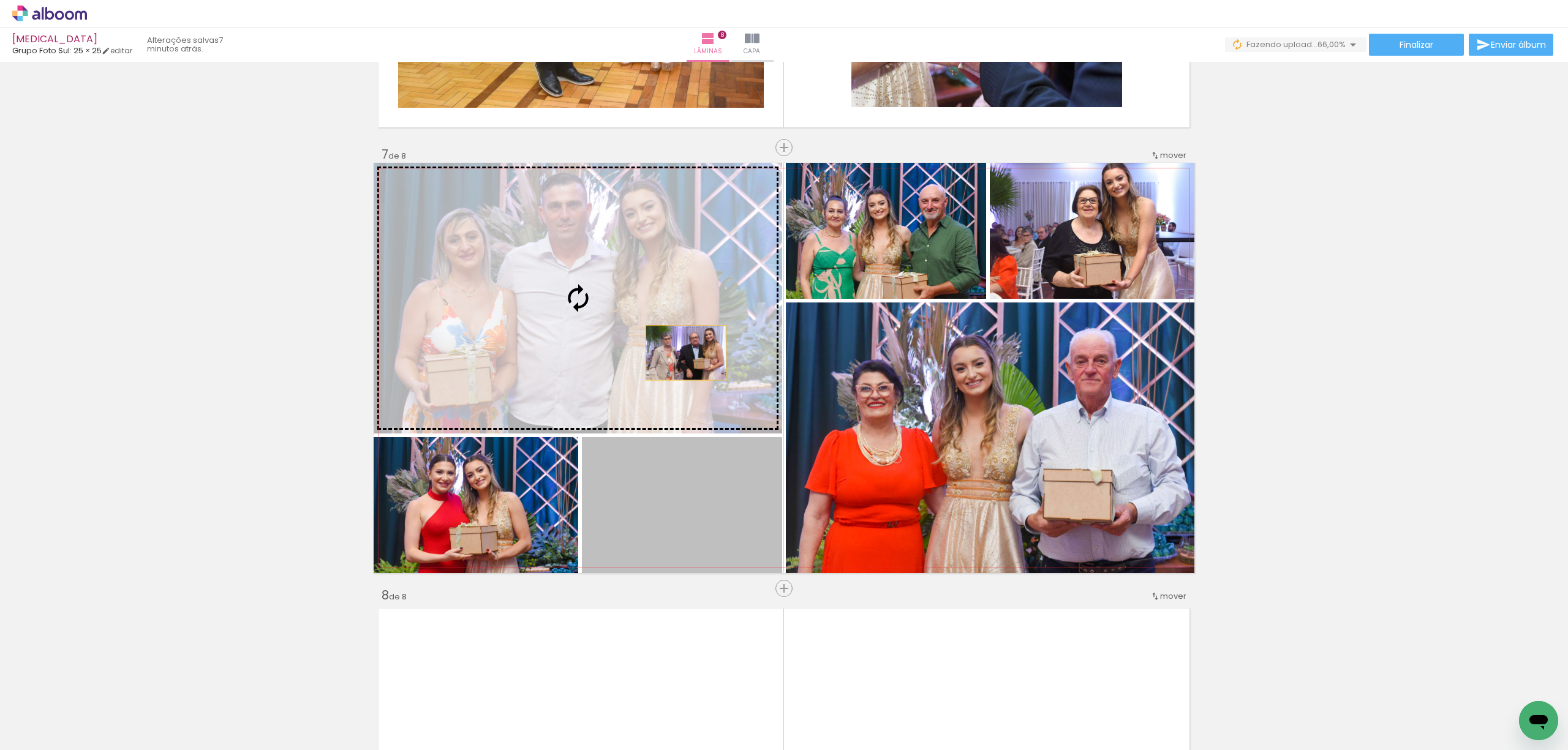
drag, startPoint x: 716, startPoint y: 500, endPoint x: 680, endPoint y: 352, distance: 152.3
click at [0, 0] on slot at bounding box center [0, 0] width 0 height 0
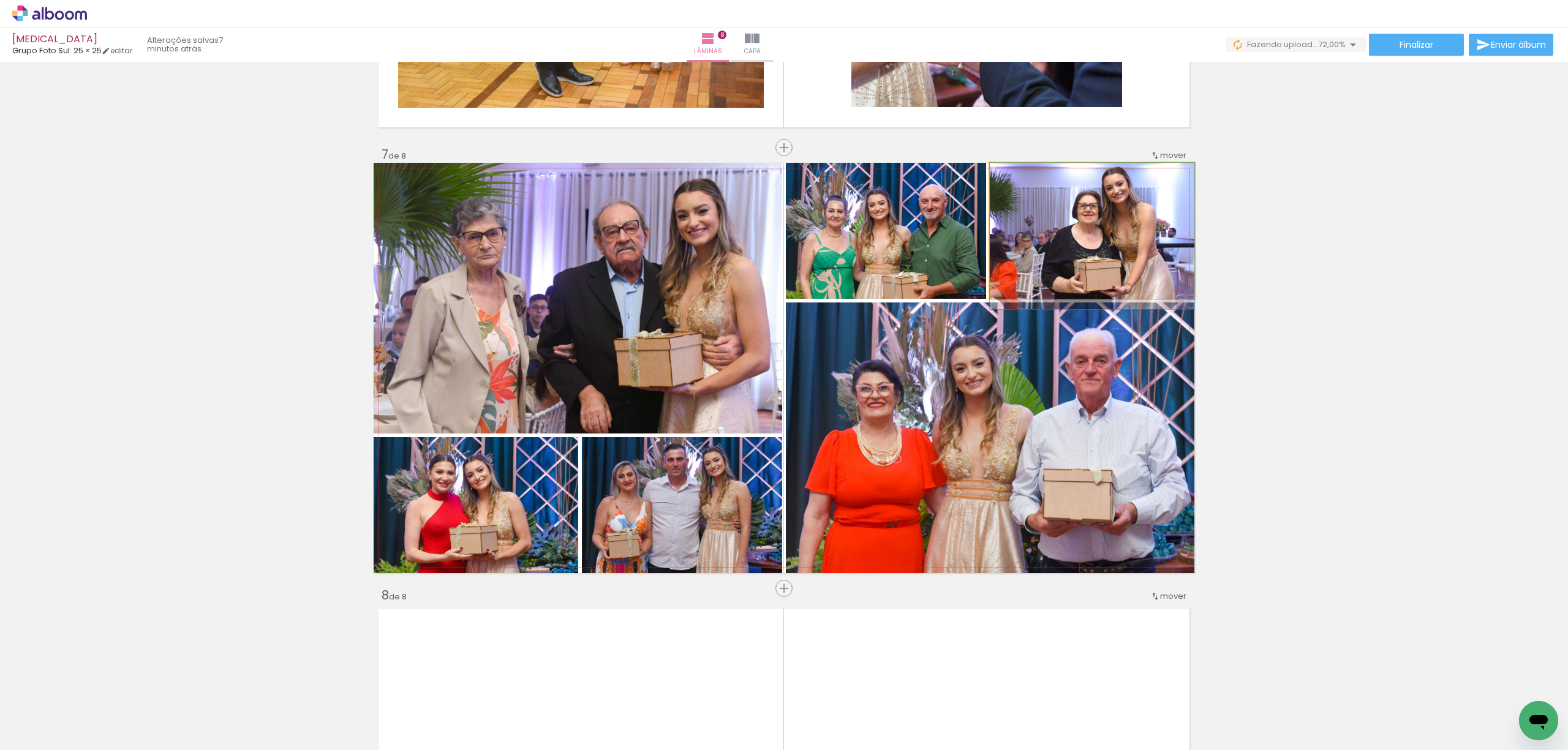
drag, startPoint x: 1146, startPoint y: 273, endPoint x: 1145, endPoint y: 283, distance: 10.0
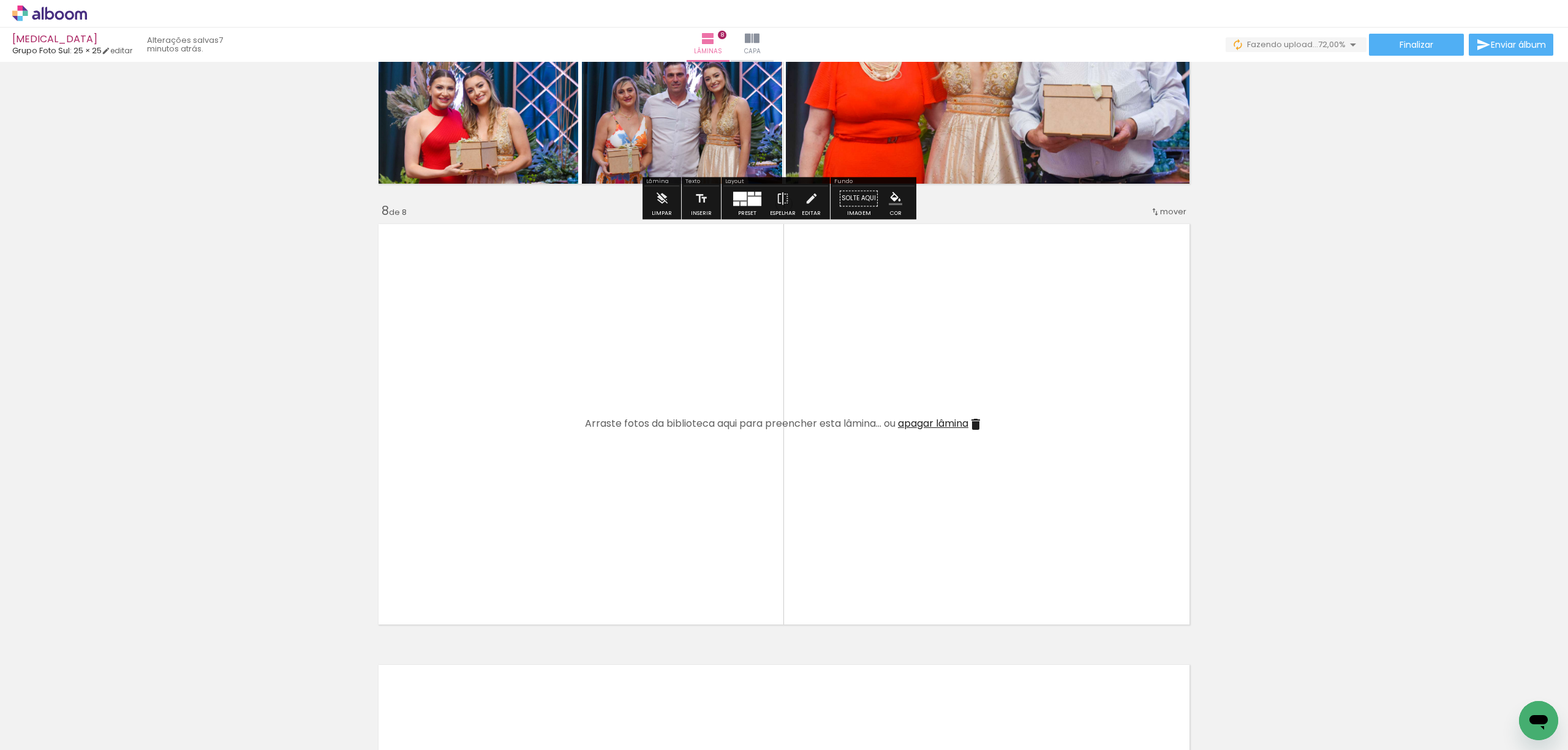
scroll to position [2989, 0]
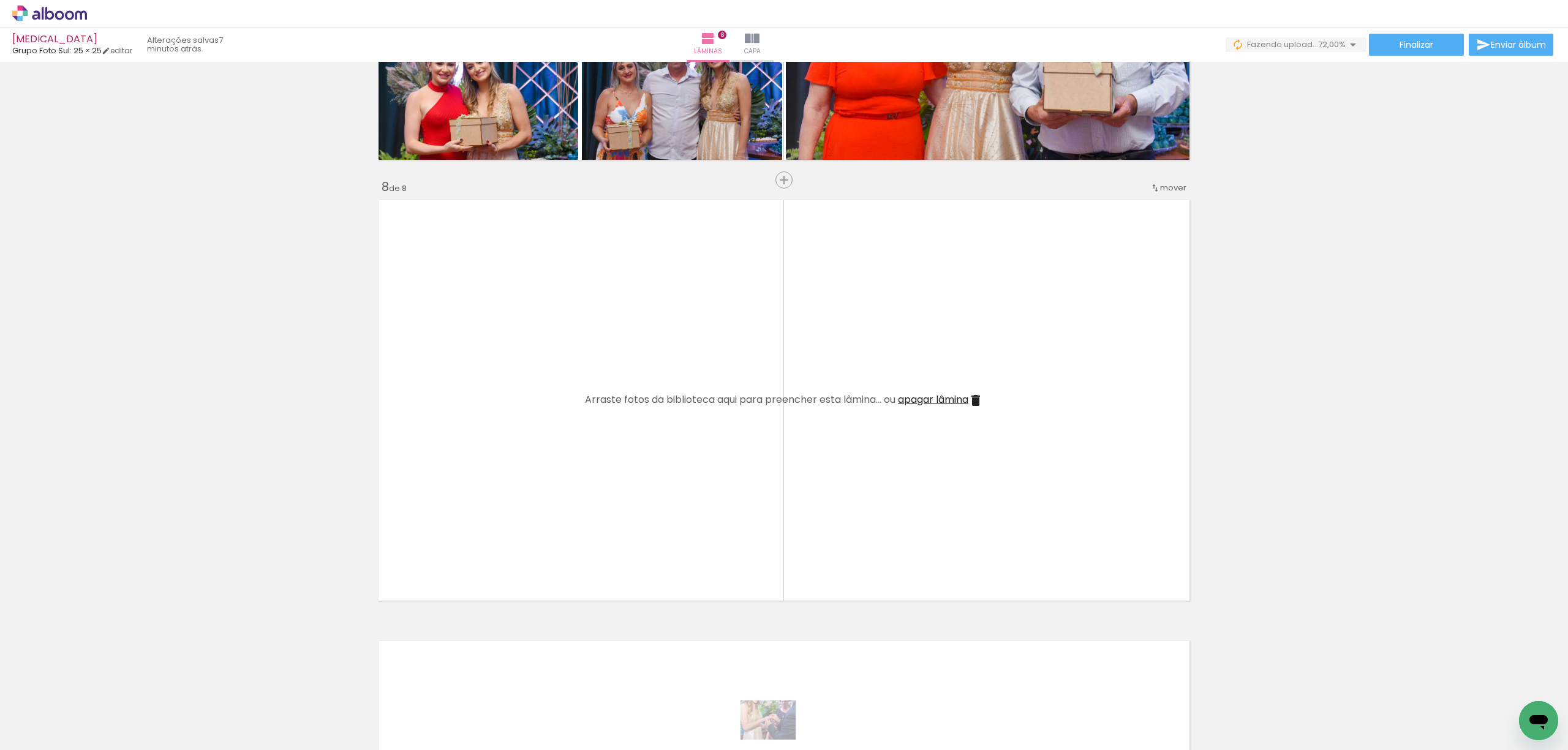
click at [769, 736] on quentale-thumb at bounding box center [734, 709] width 68 height 71
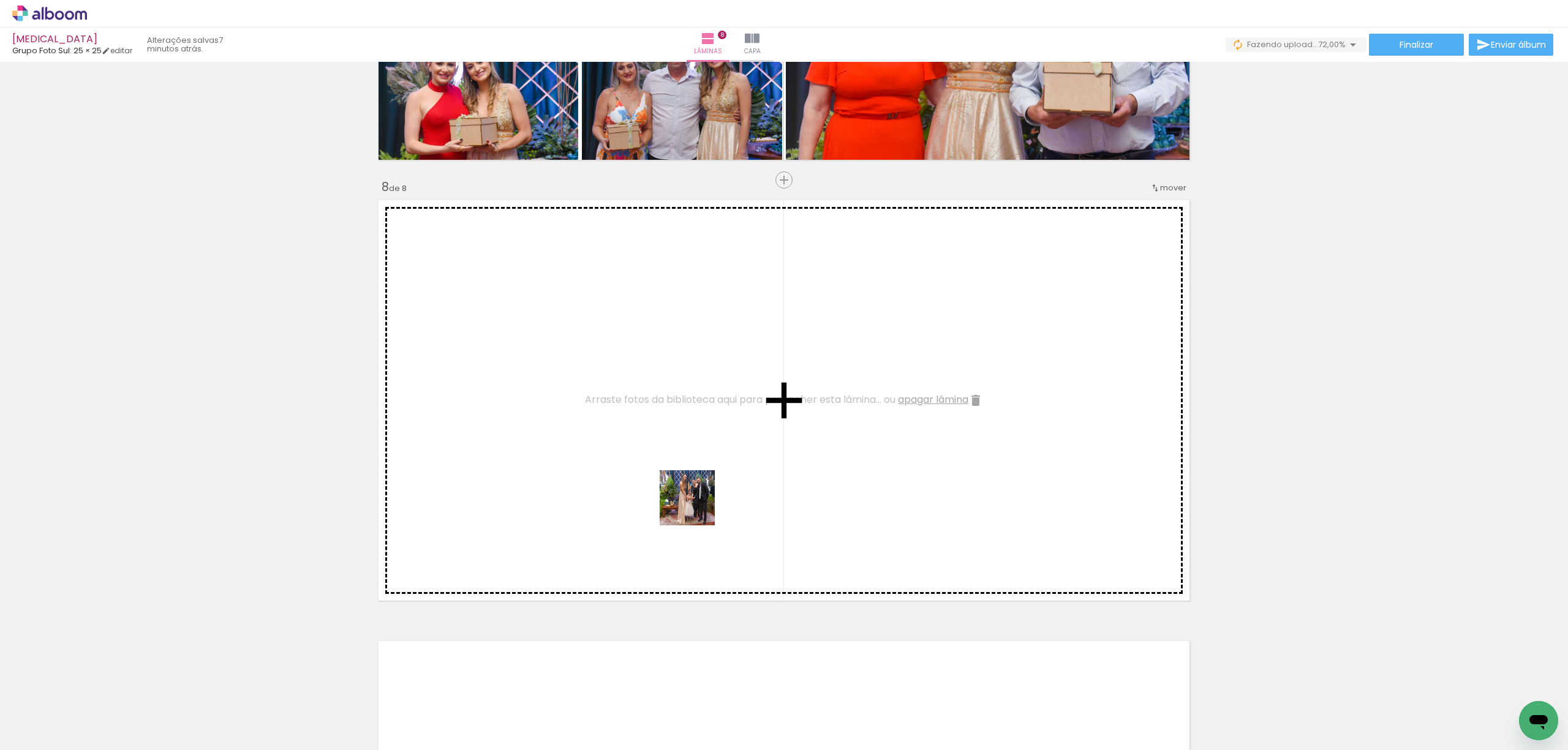
drag, startPoint x: 661, startPoint y: 711, endPoint x: 696, endPoint y: 501, distance: 212.9
click at [696, 501] on quentale-workspace at bounding box center [784, 375] width 1568 height 750
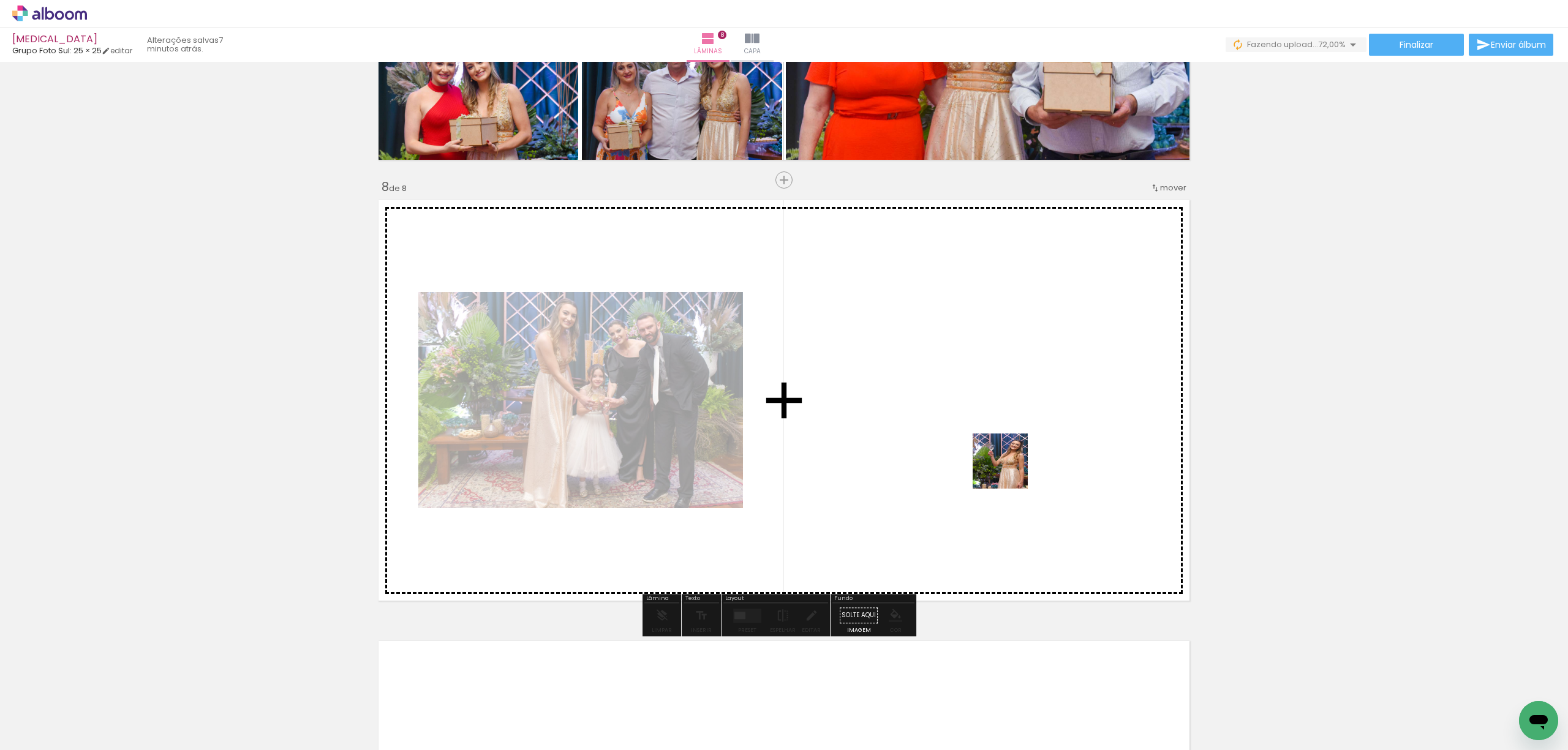
drag, startPoint x: 730, startPoint y: 712, endPoint x: 1010, endPoint y: 469, distance: 370.7
click at [1010, 469] on quentale-workspace at bounding box center [784, 375] width 1568 height 750
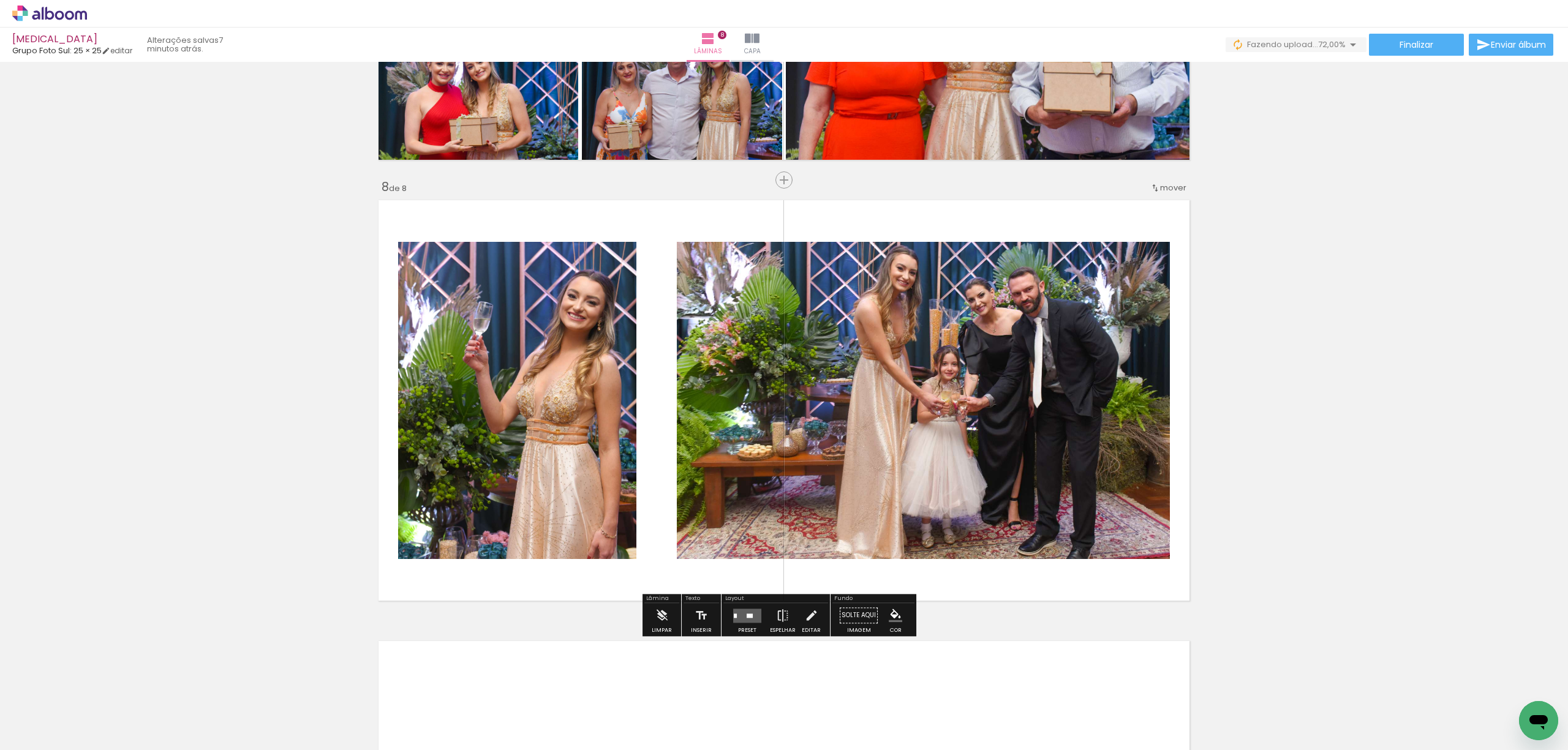
scroll to position [0, 1030]
click at [740, 618] on quentale-layouter at bounding box center [746, 615] width 28 height 14
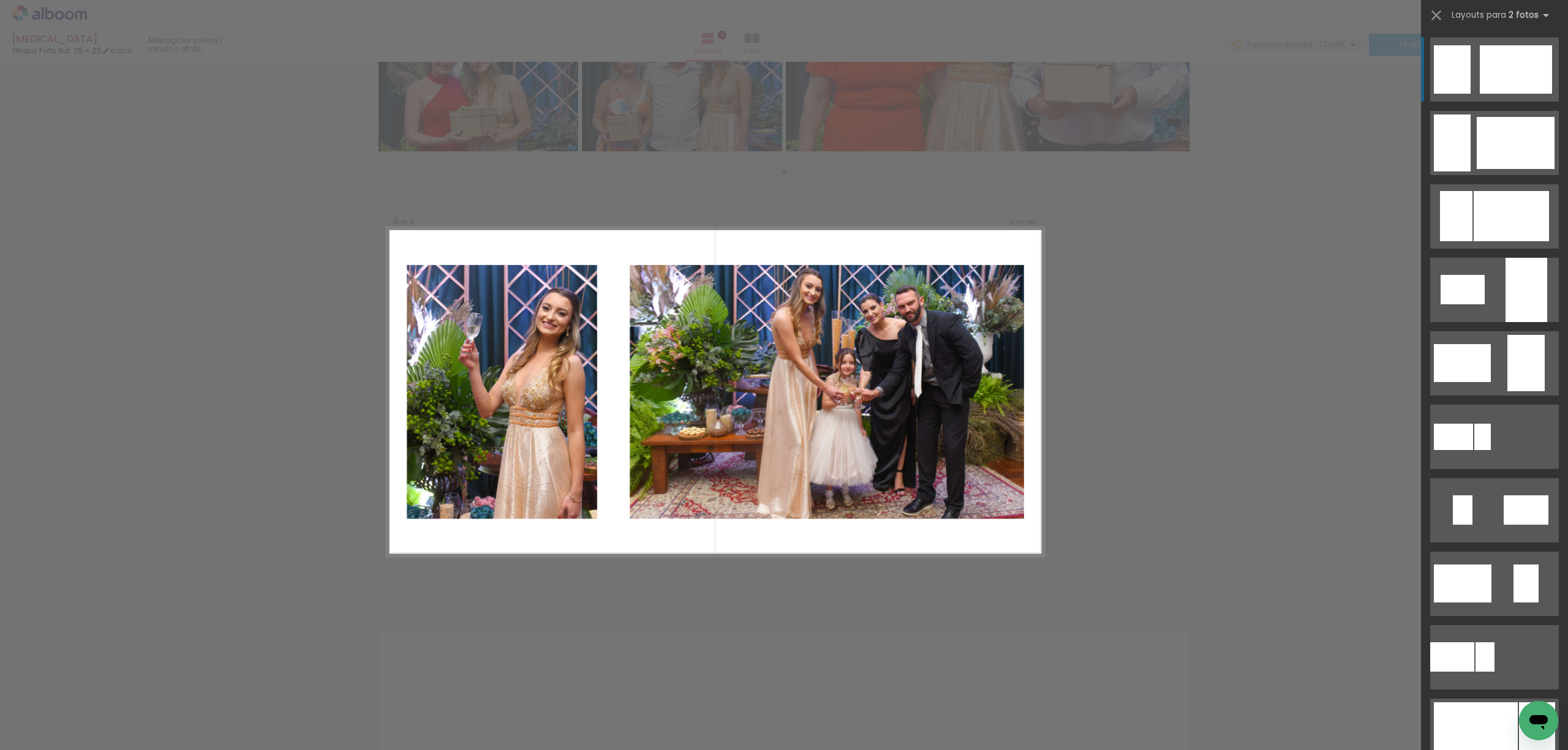
scroll to position [3021, 0]
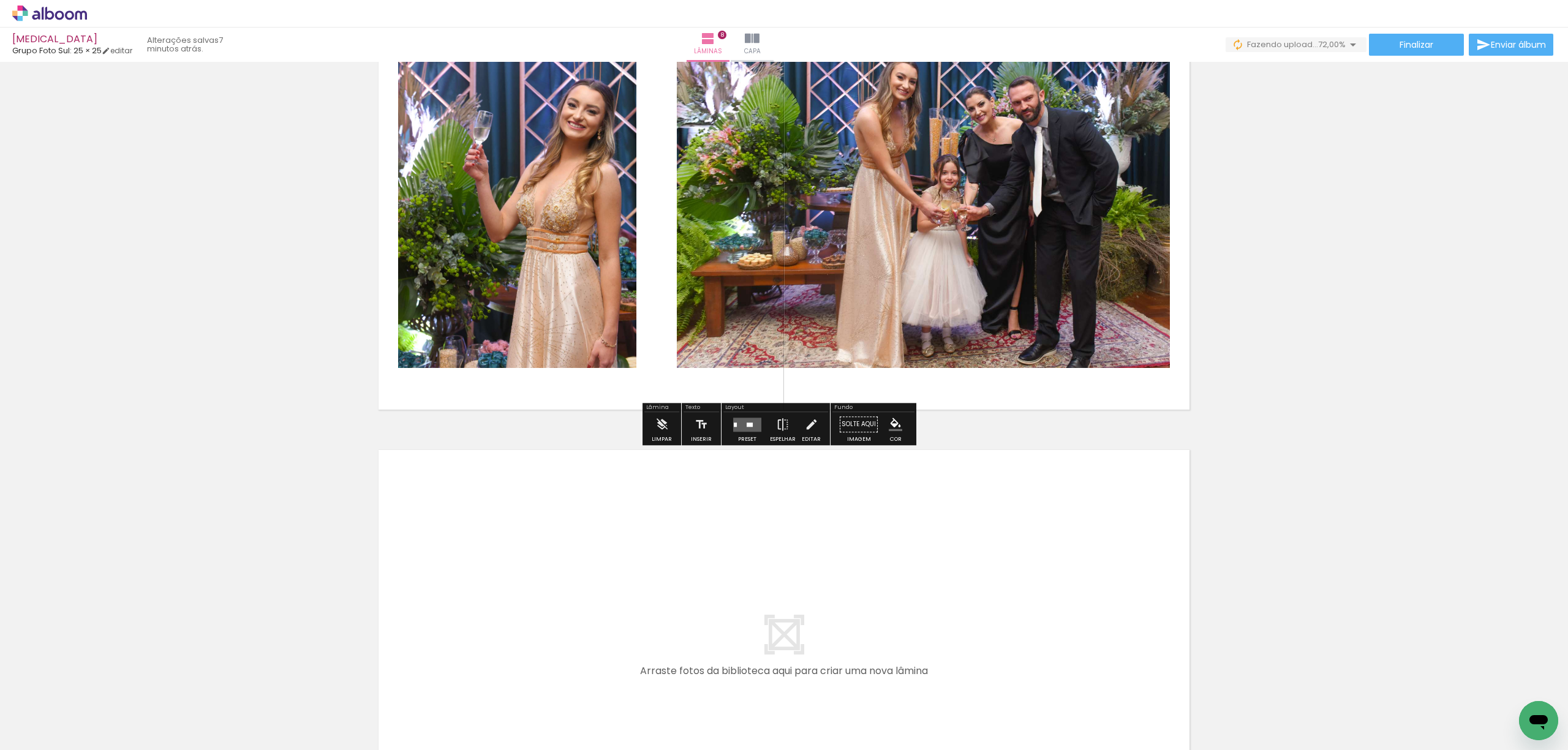
scroll to position [3266, 0]
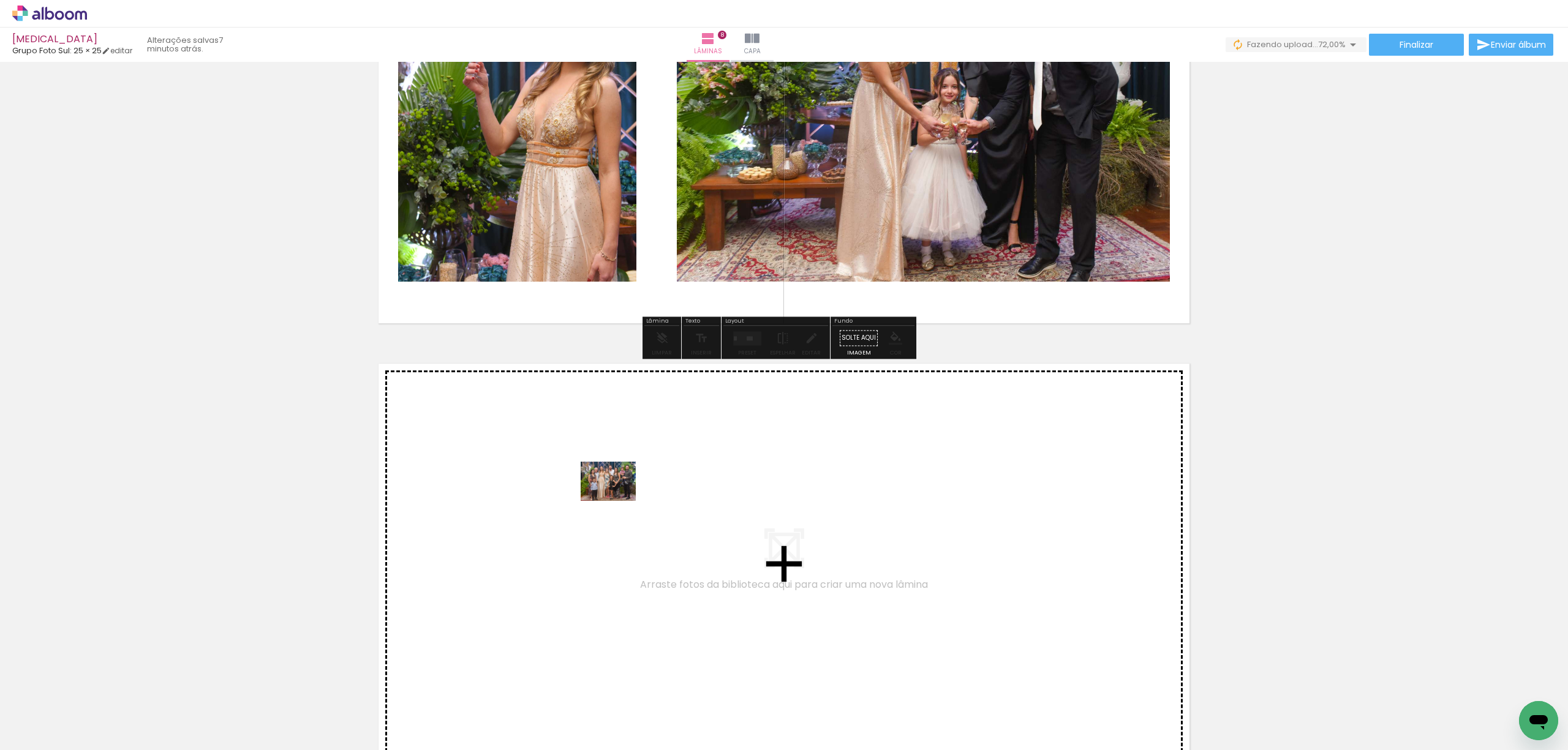
drag, startPoint x: 686, startPoint y: 713, endPoint x: 617, endPoint y: 498, distance: 225.8
click at [617, 498] on quentale-workspace at bounding box center [784, 375] width 1568 height 750
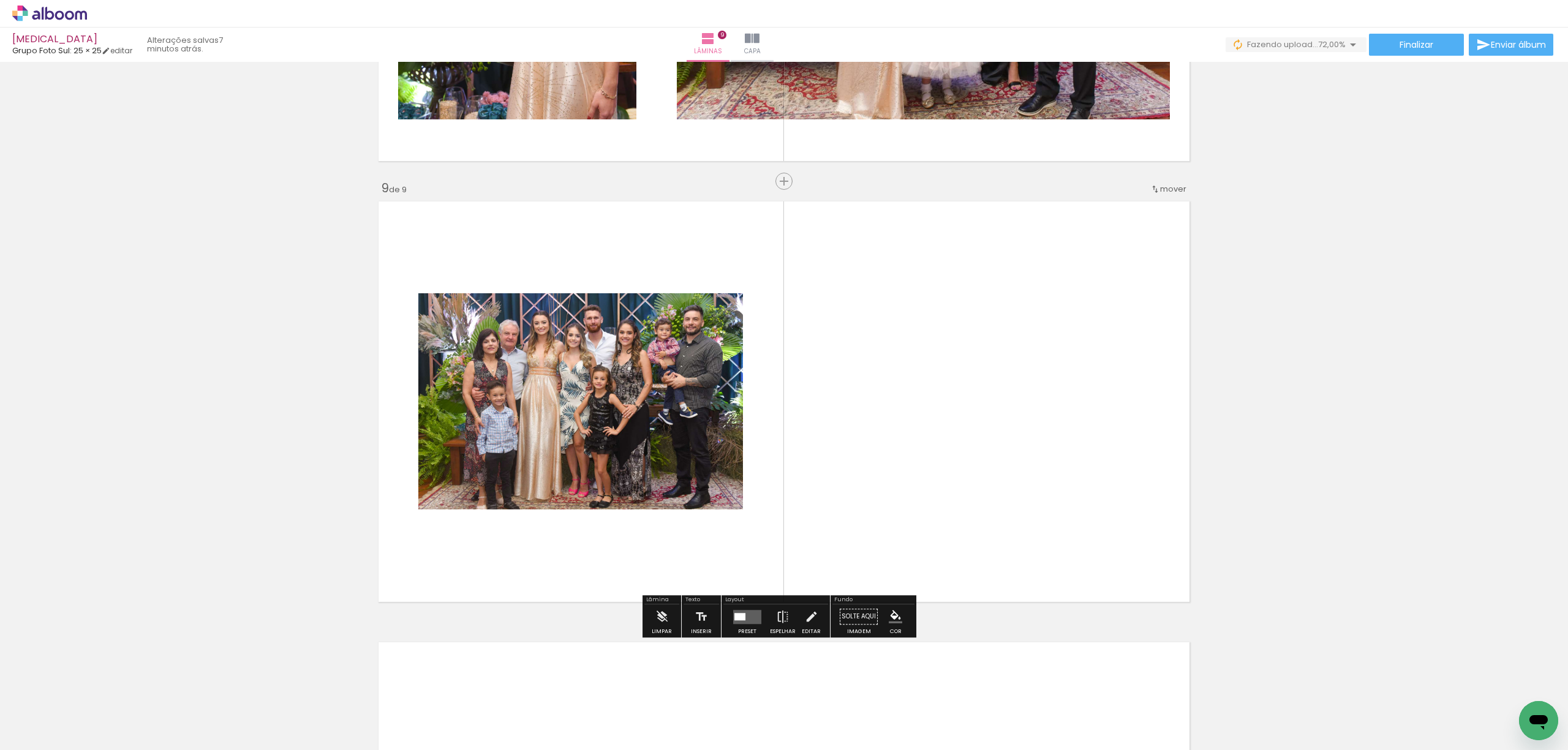
scroll to position [3461, 0]
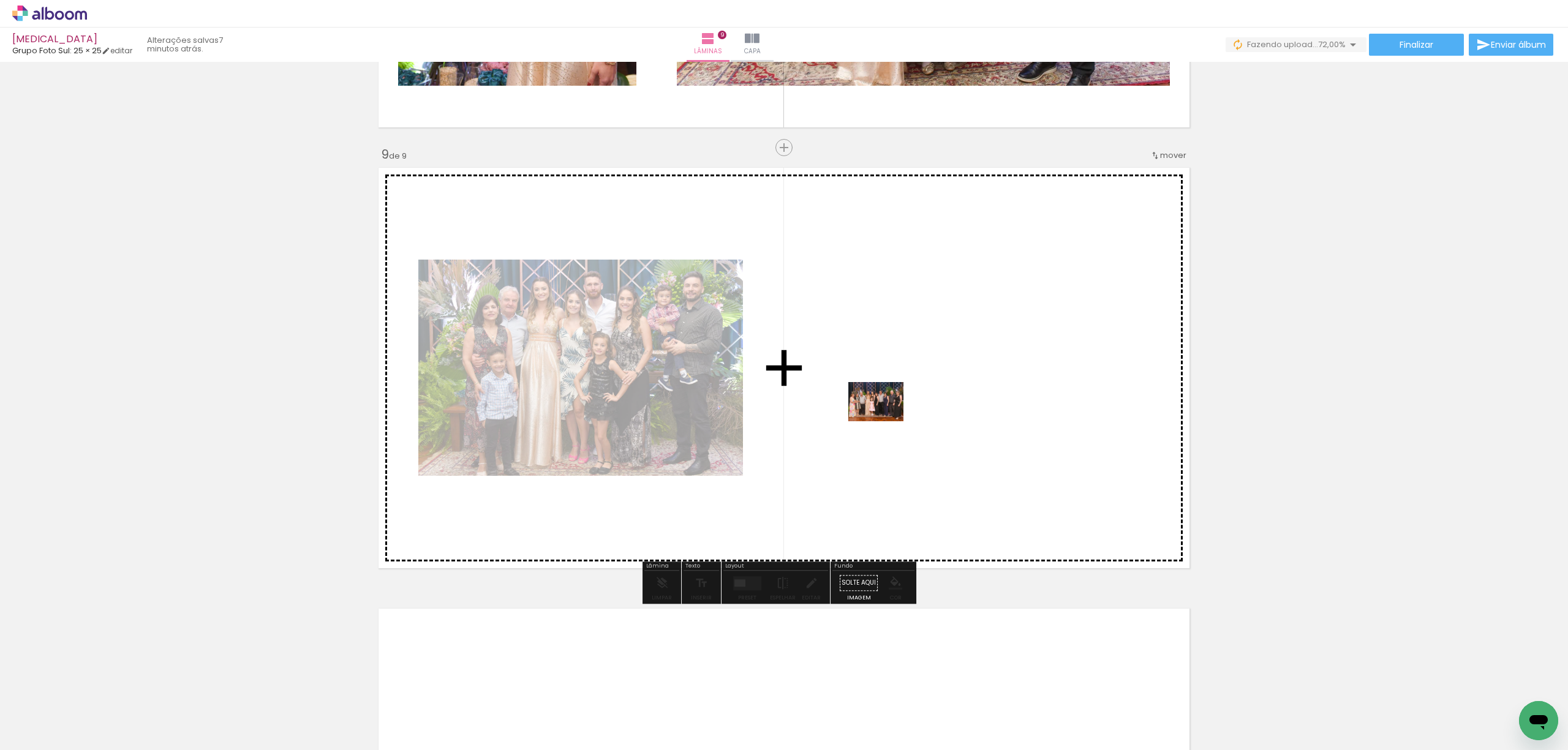
drag, startPoint x: 740, startPoint y: 713, endPoint x: 888, endPoint y: 413, distance: 334.5
click at [888, 413] on quentale-workspace at bounding box center [784, 375] width 1568 height 750
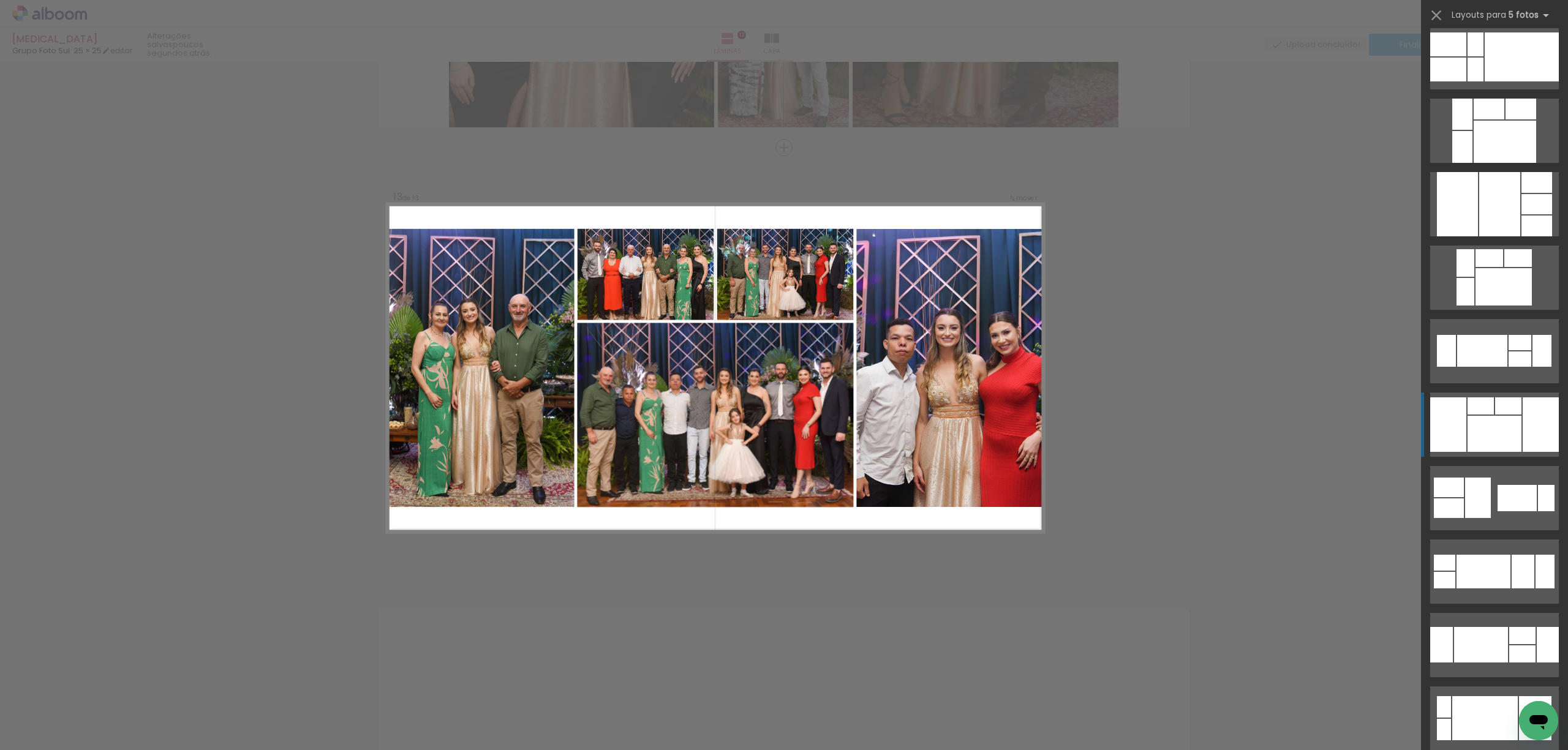
scroll to position [408, 0]
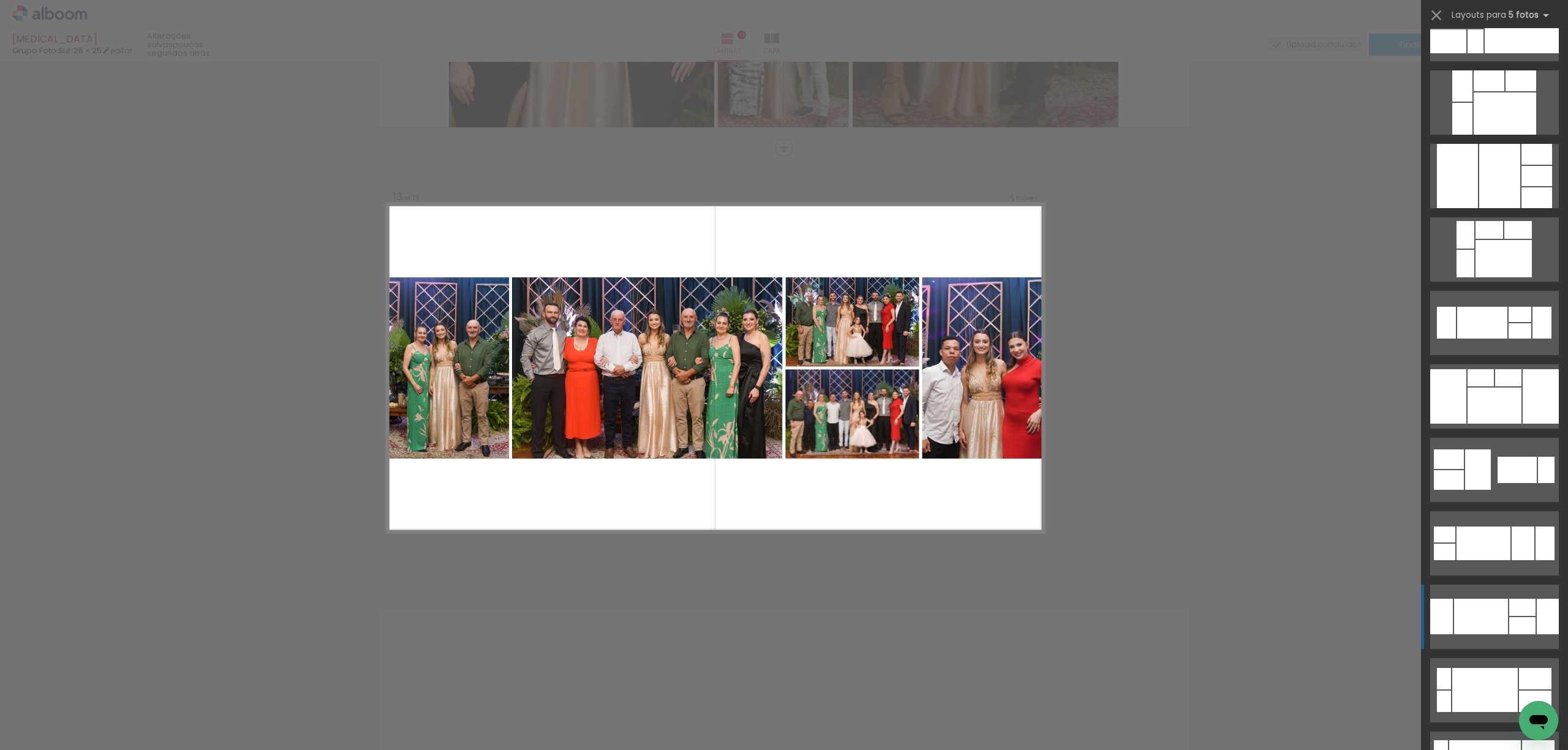
click at [1495, 605] on div at bounding box center [1481, 616] width 54 height 35
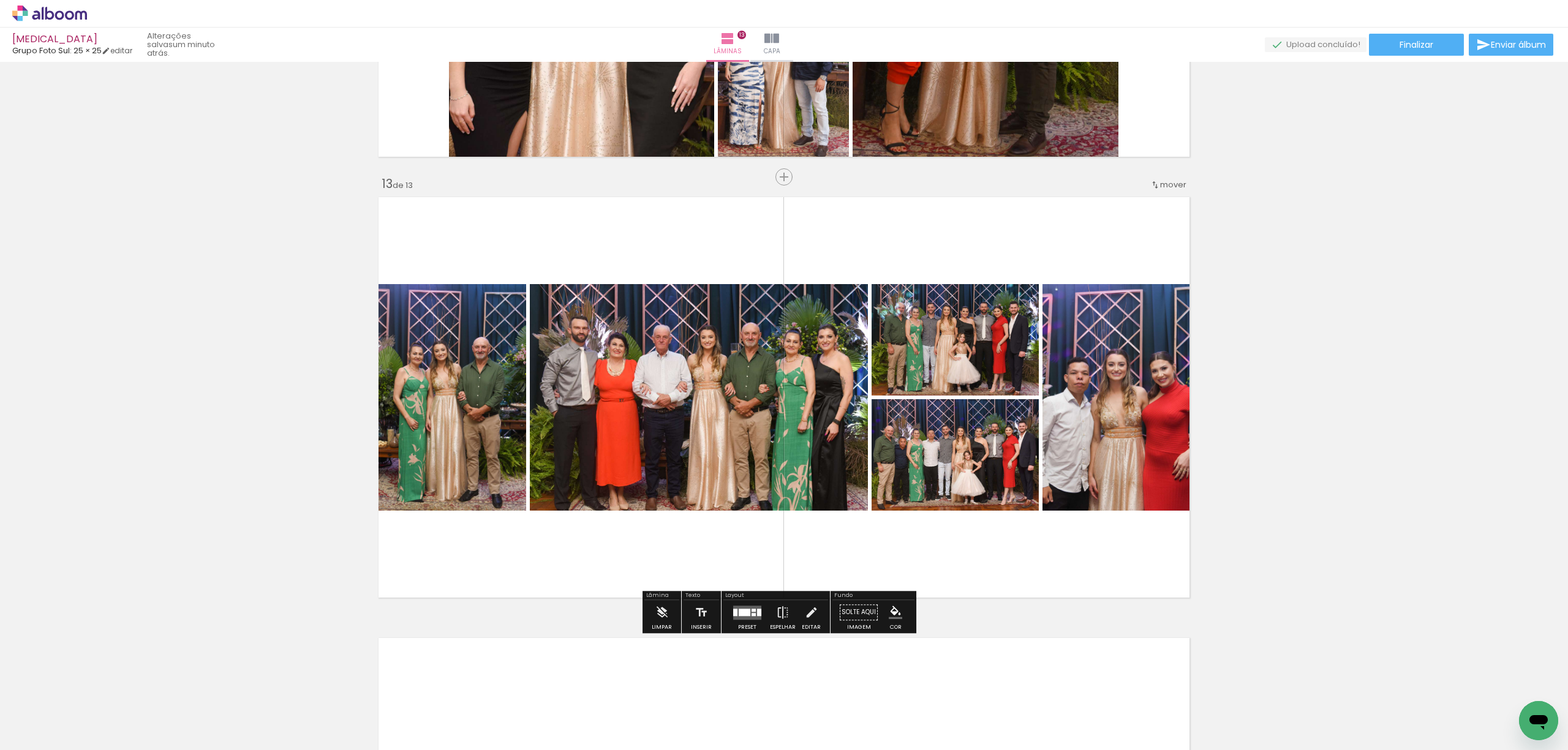
scroll to position [5225, 0]
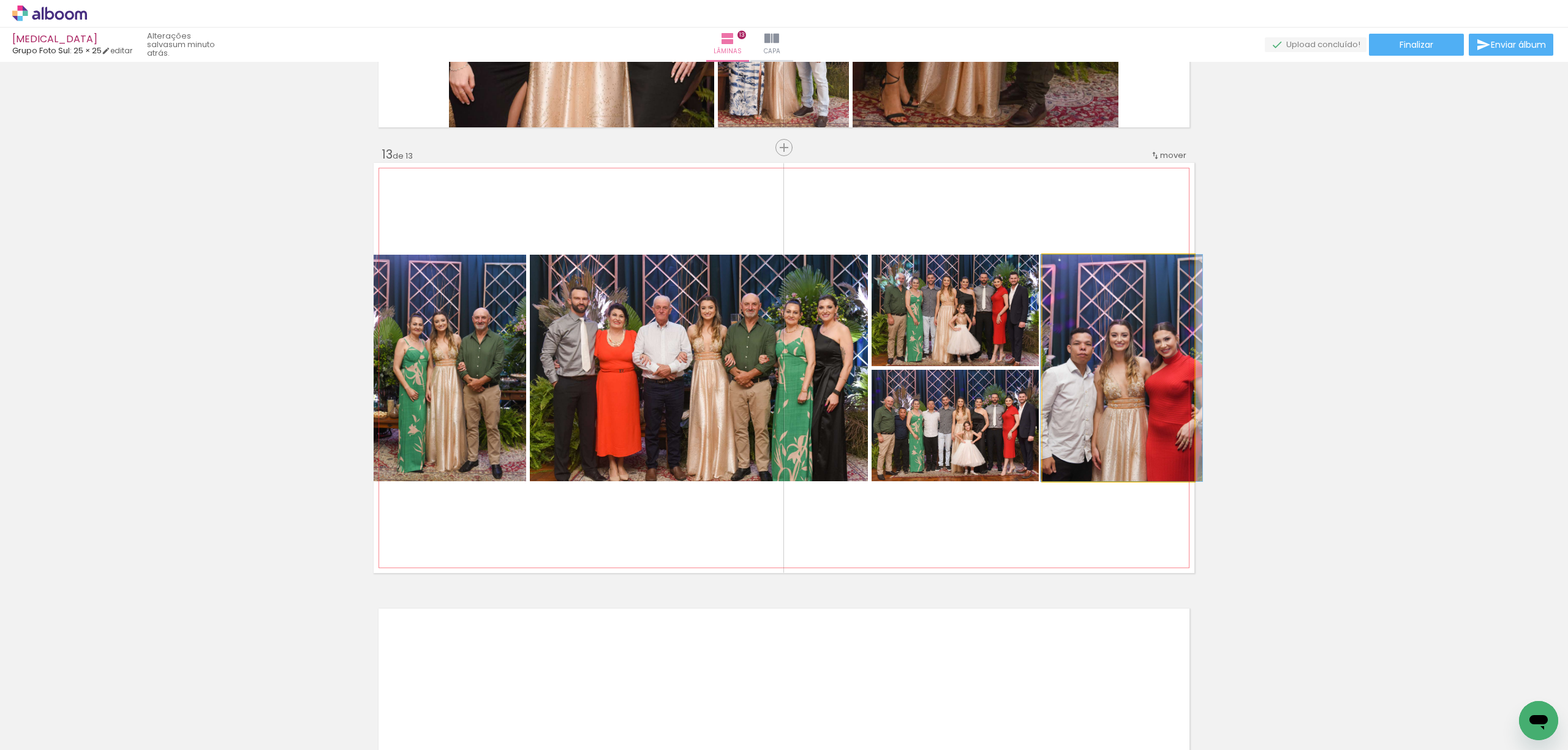
drag, startPoint x: 1110, startPoint y: 325, endPoint x: 1113, endPoint y: 310, distance: 15.3
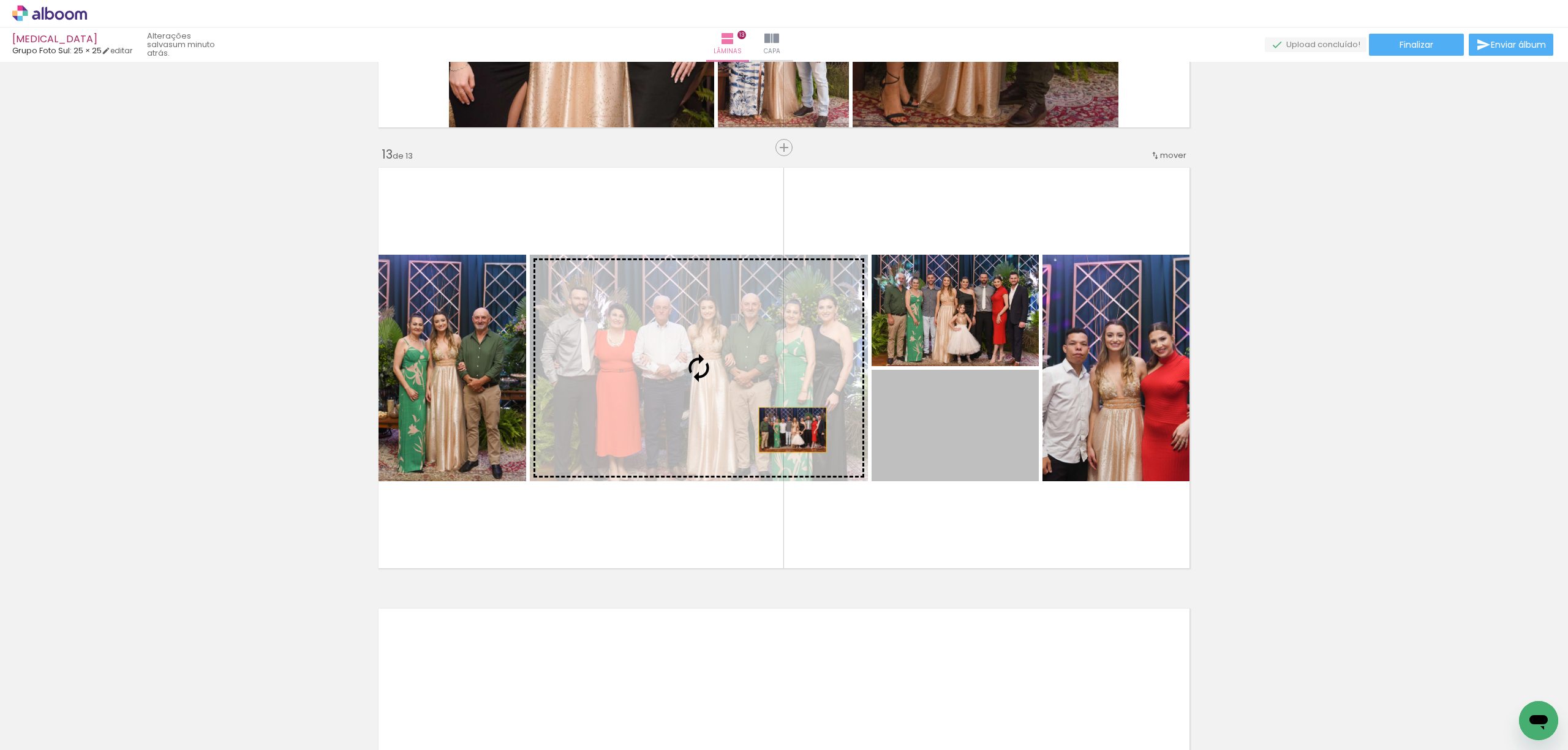
drag, startPoint x: 926, startPoint y: 453, endPoint x: 786, endPoint y: 430, distance: 141.9
click at [0, 0] on slot at bounding box center [0, 0] width 0 height 0
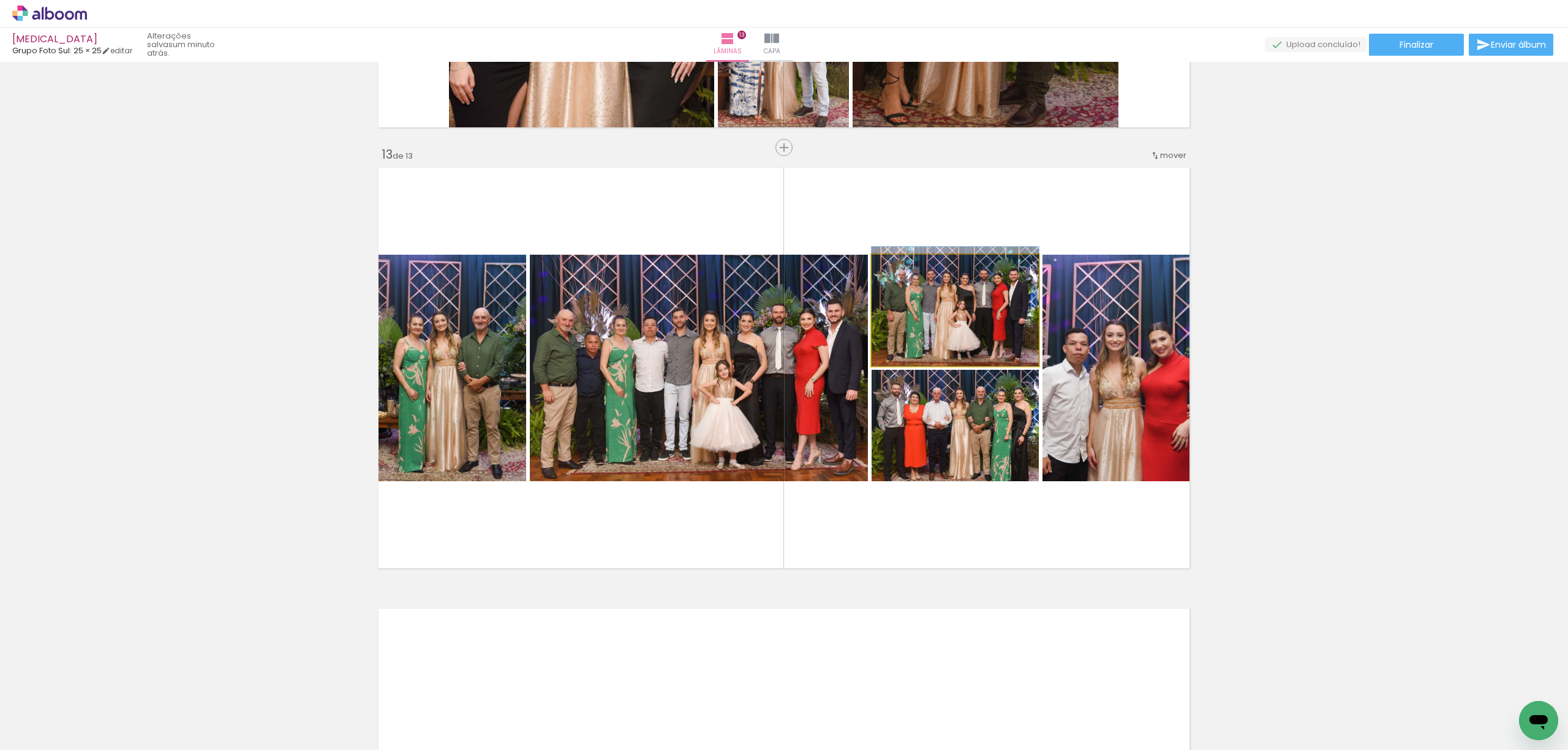
drag, startPoint x: 925, startPoint y: 317, endPoint x: 925, endPoint y: 307, distance: 10.0
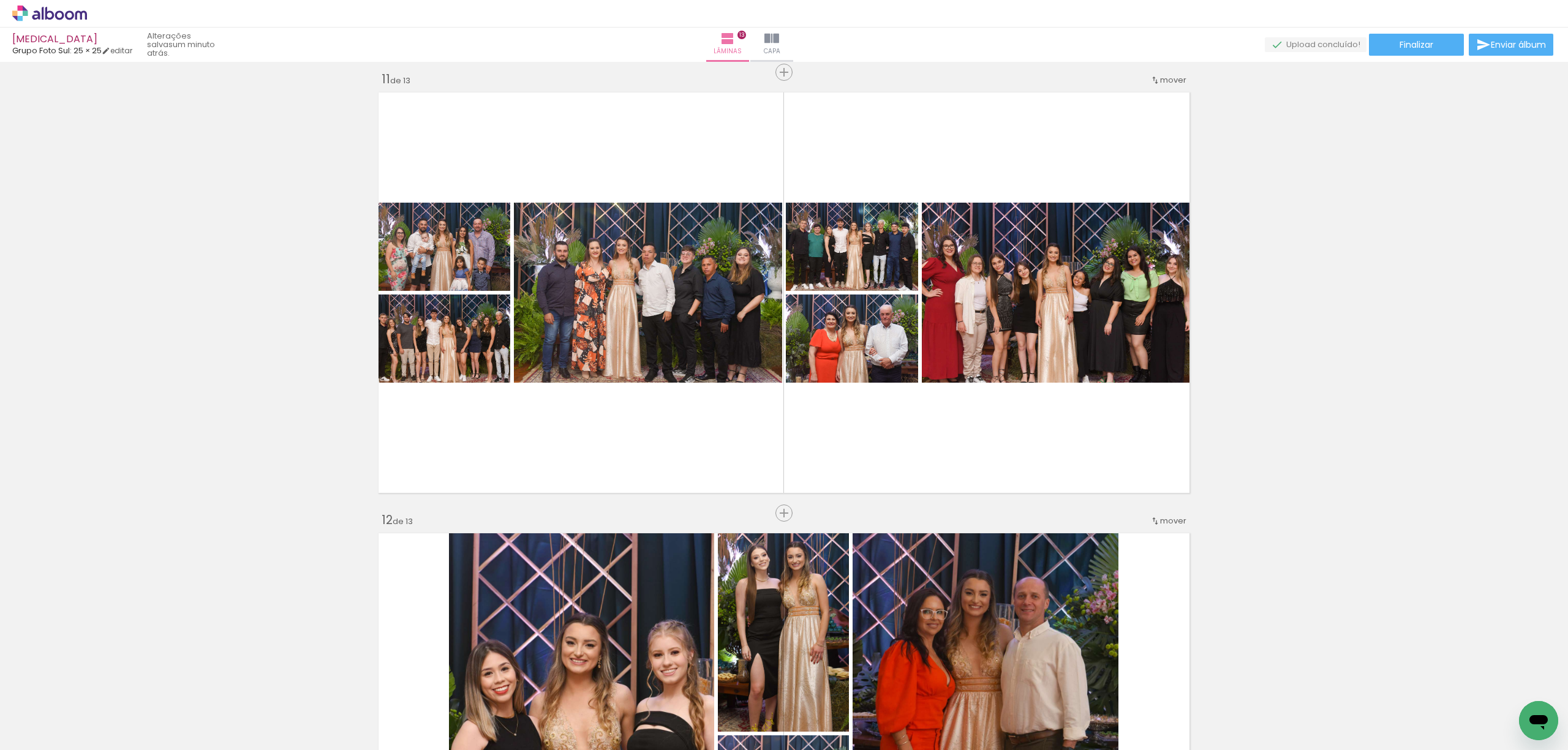
scroll to position [4409, 0]
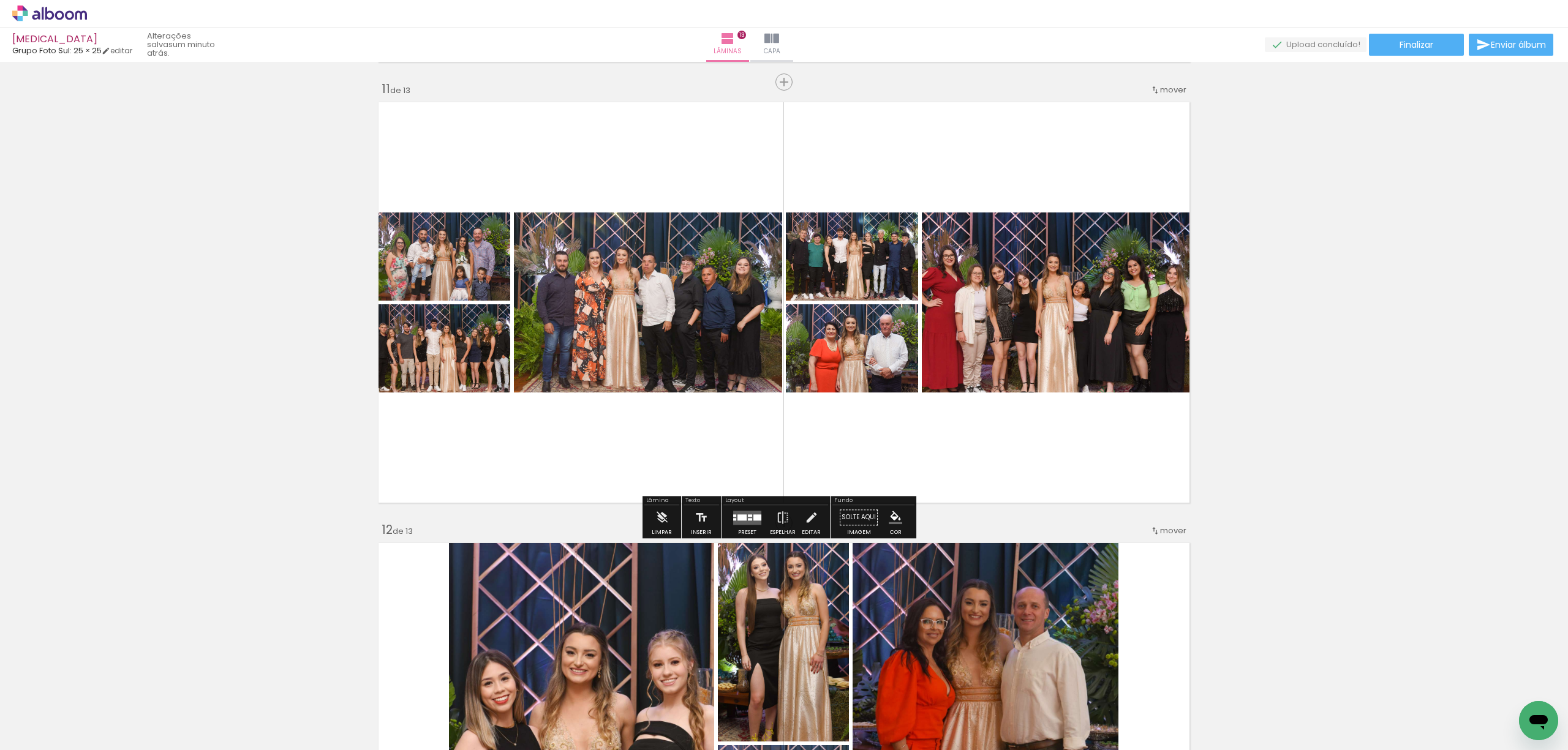
click at [748, 520] on div at bounding box center [750, 519] width 5 height 2
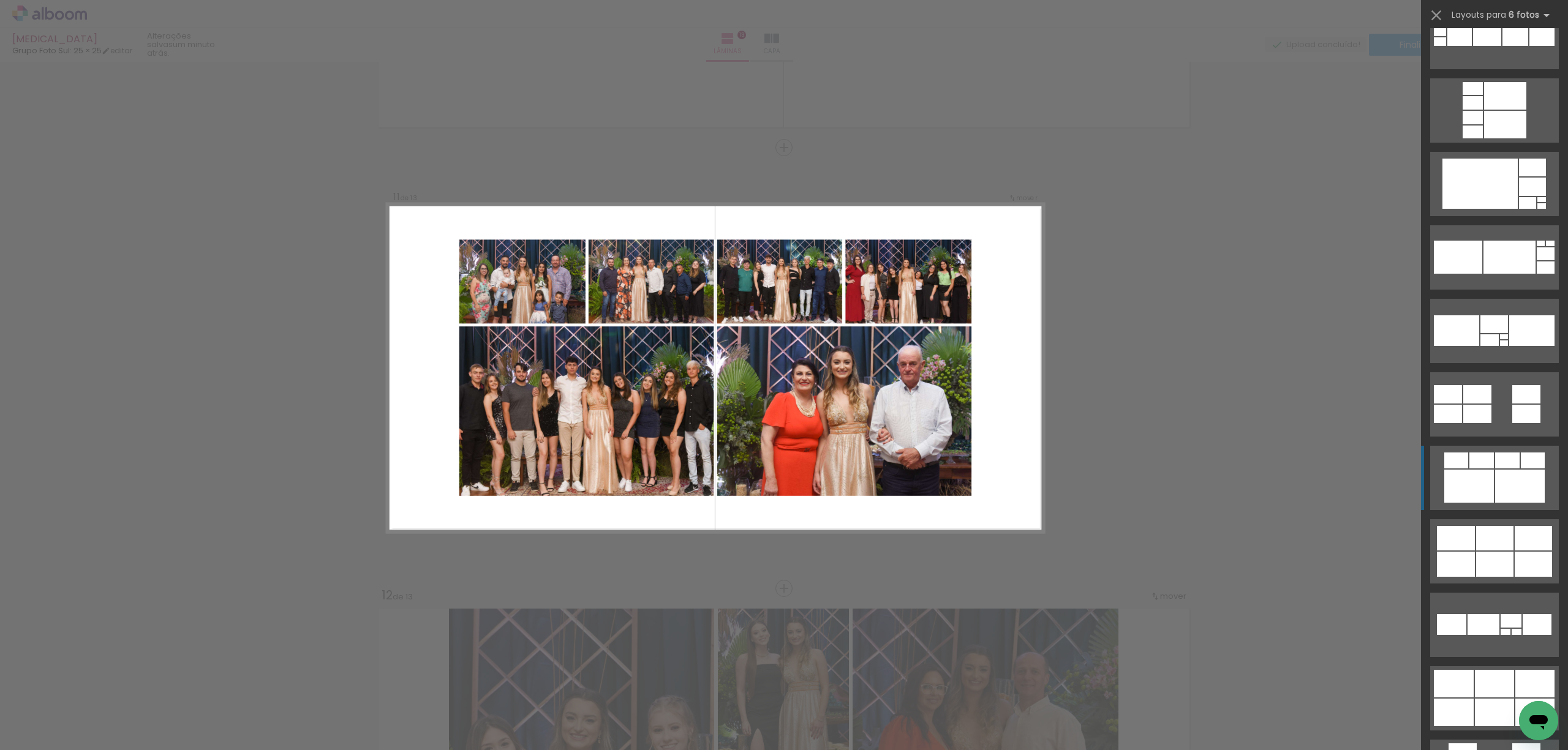
scroll to position [2776, 0]
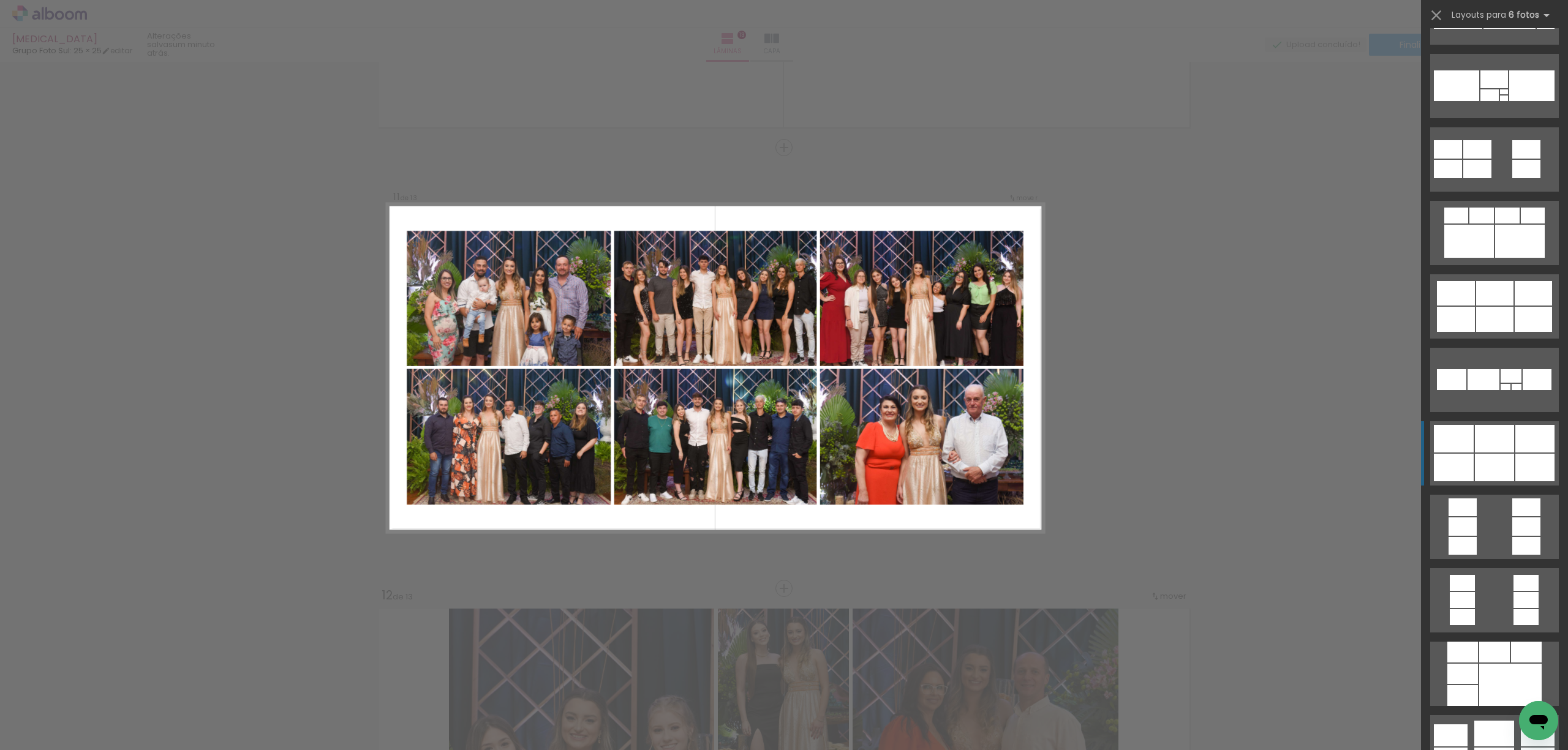
click at [1481, 443] on div at bounding box center [1494, 439] width 39 height 28
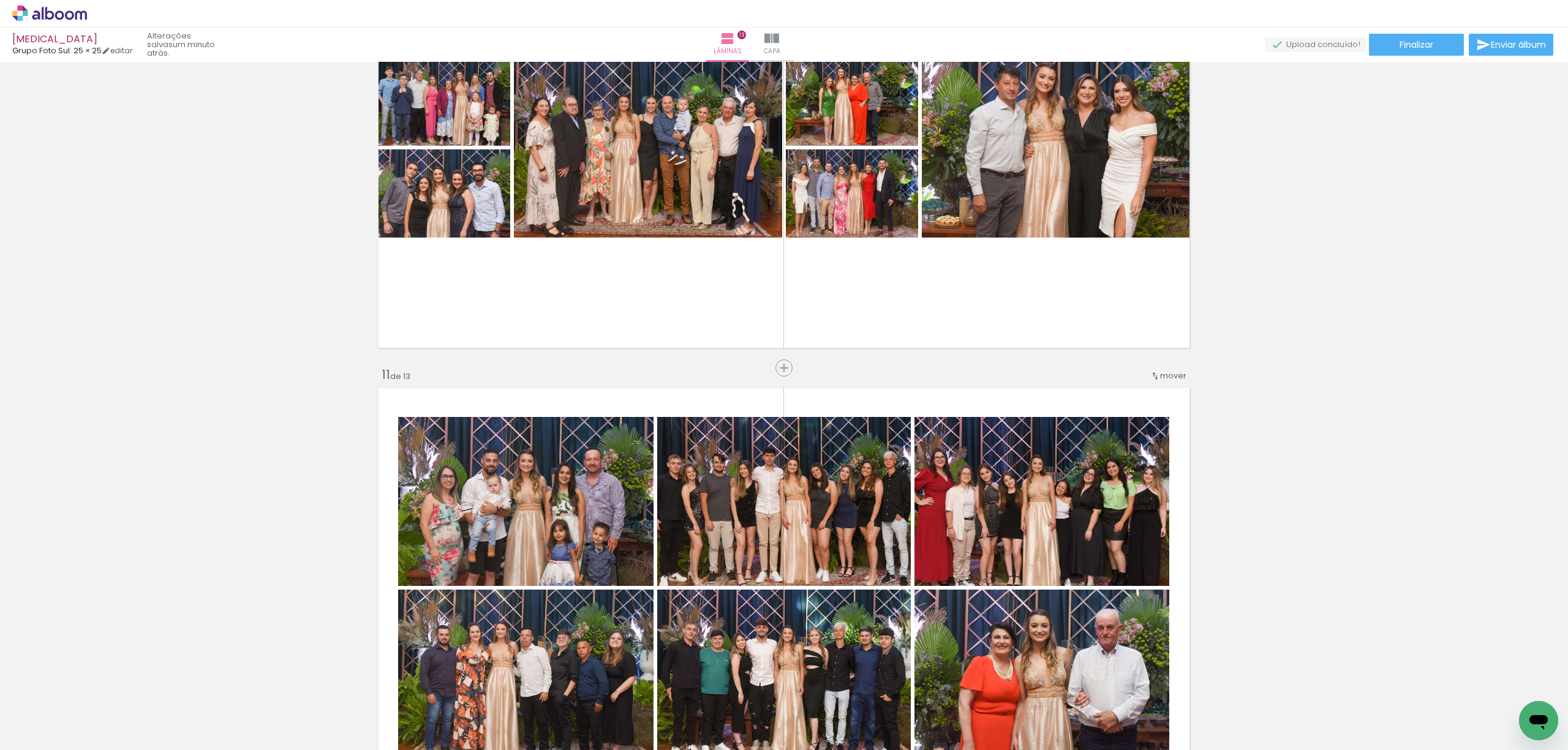
scroll to position [4017, 0]
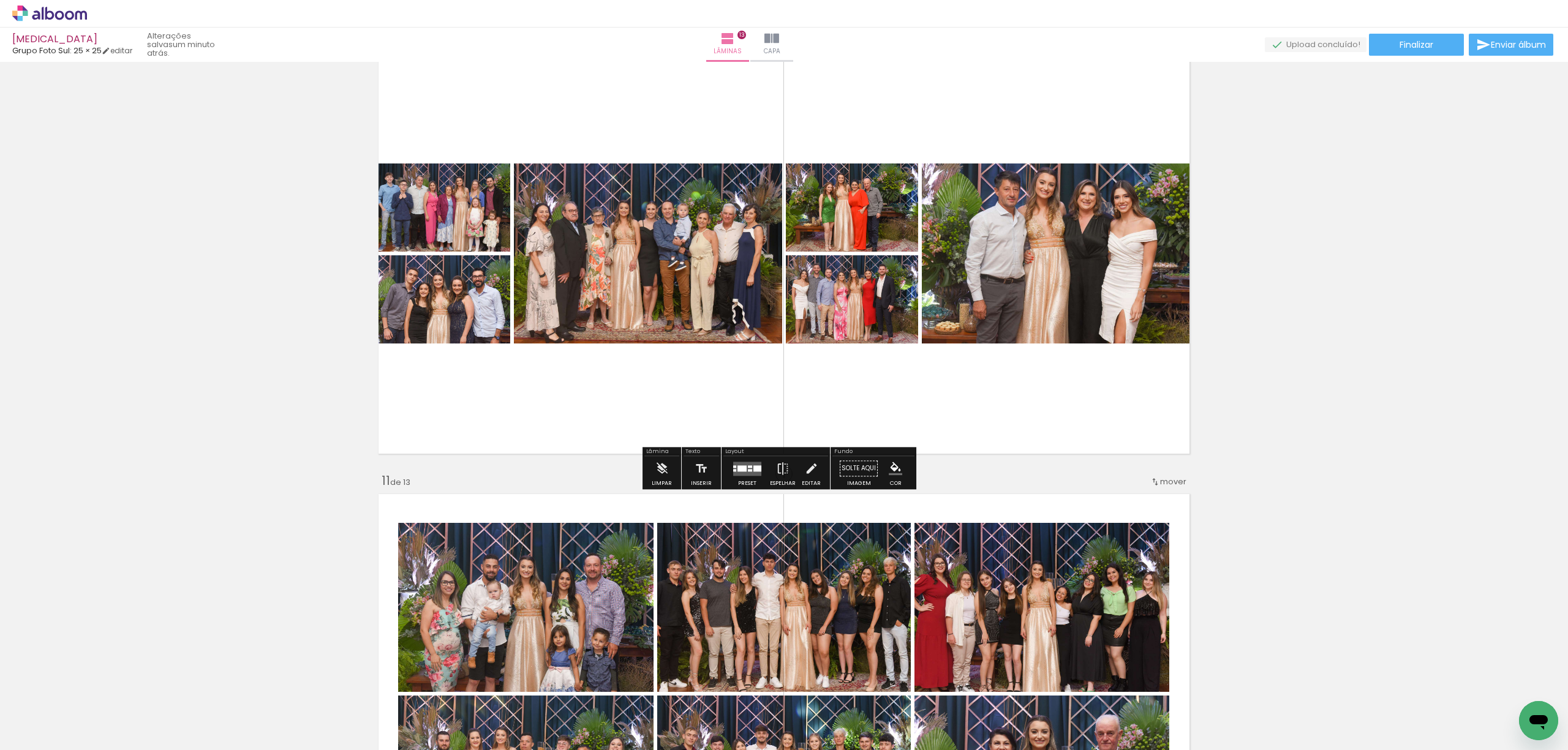
click at [741, 468] on div at bounding box center [742, 468] width 9 height 6
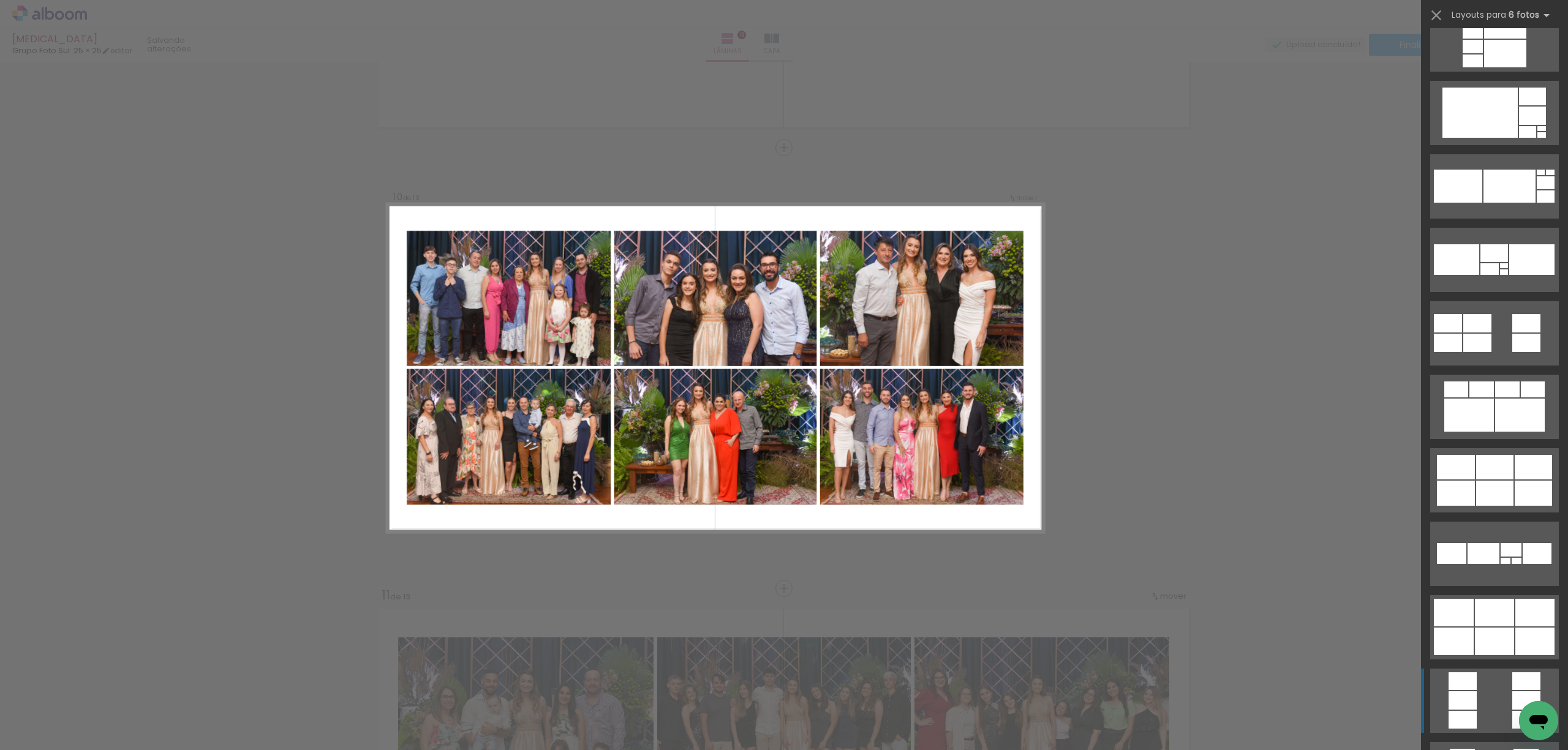
scroll to position [2694, 0]
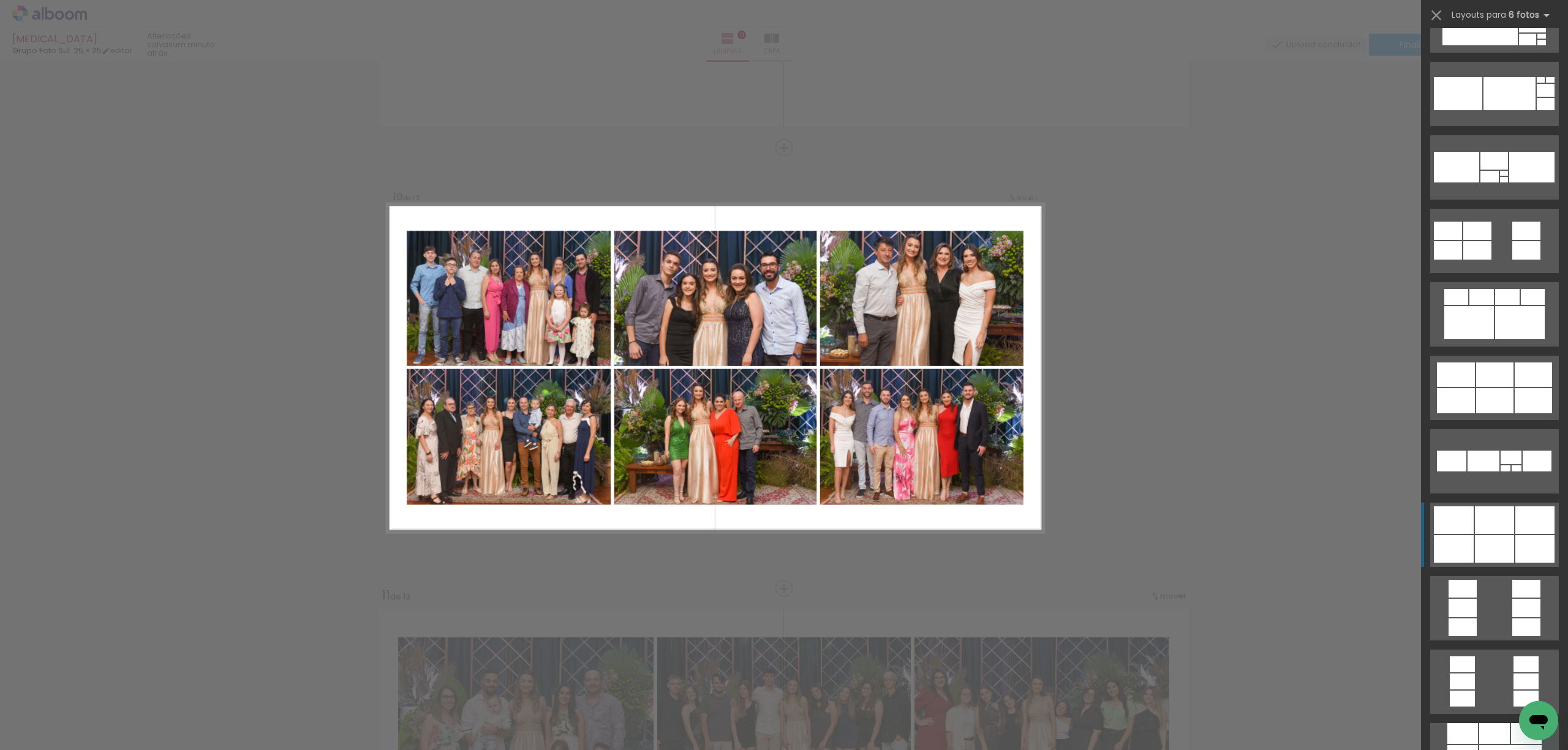
click at [1494, 534] on quentale-layouter at bounding box center [1494, 535] width 129 height 65
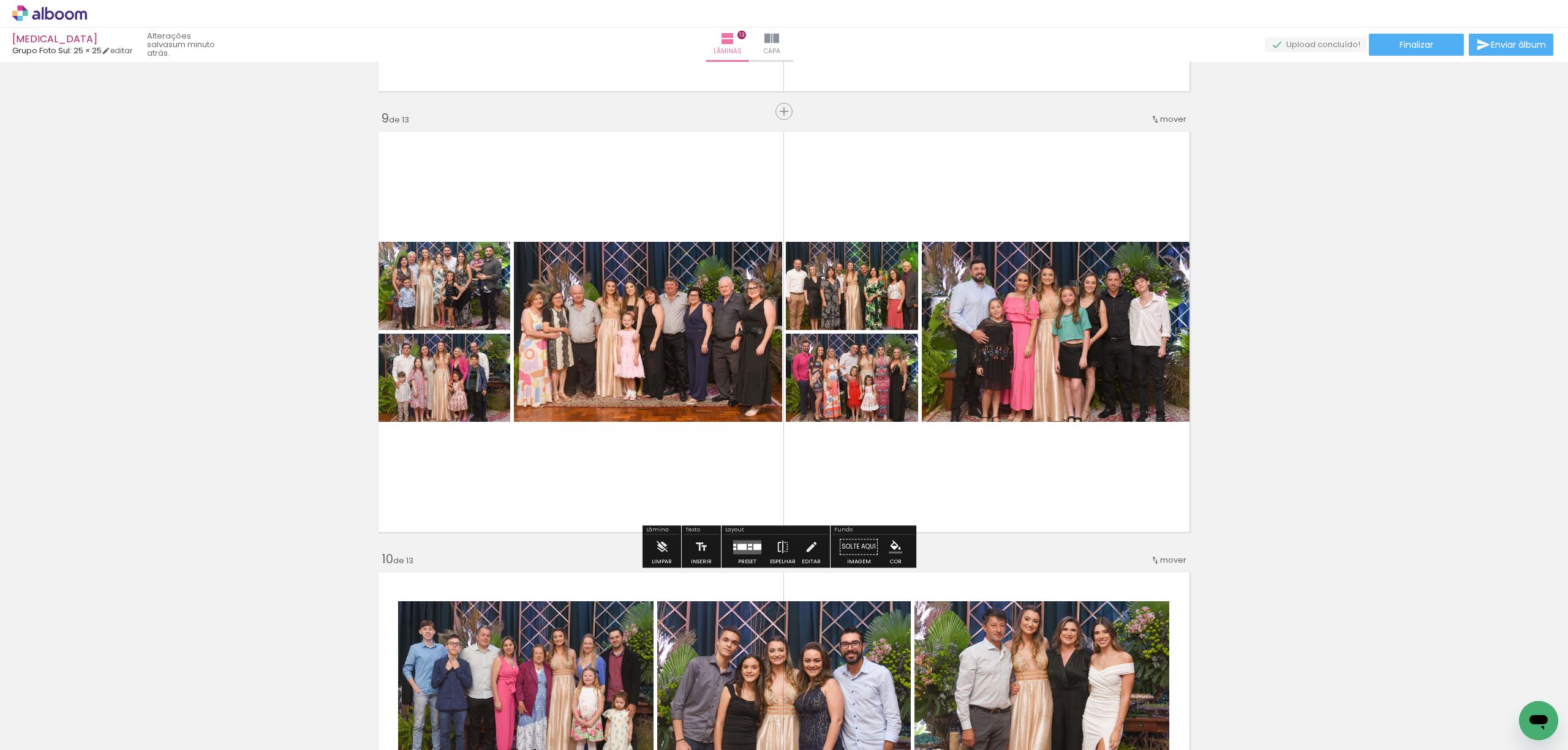
scroll to position [3494, 0]
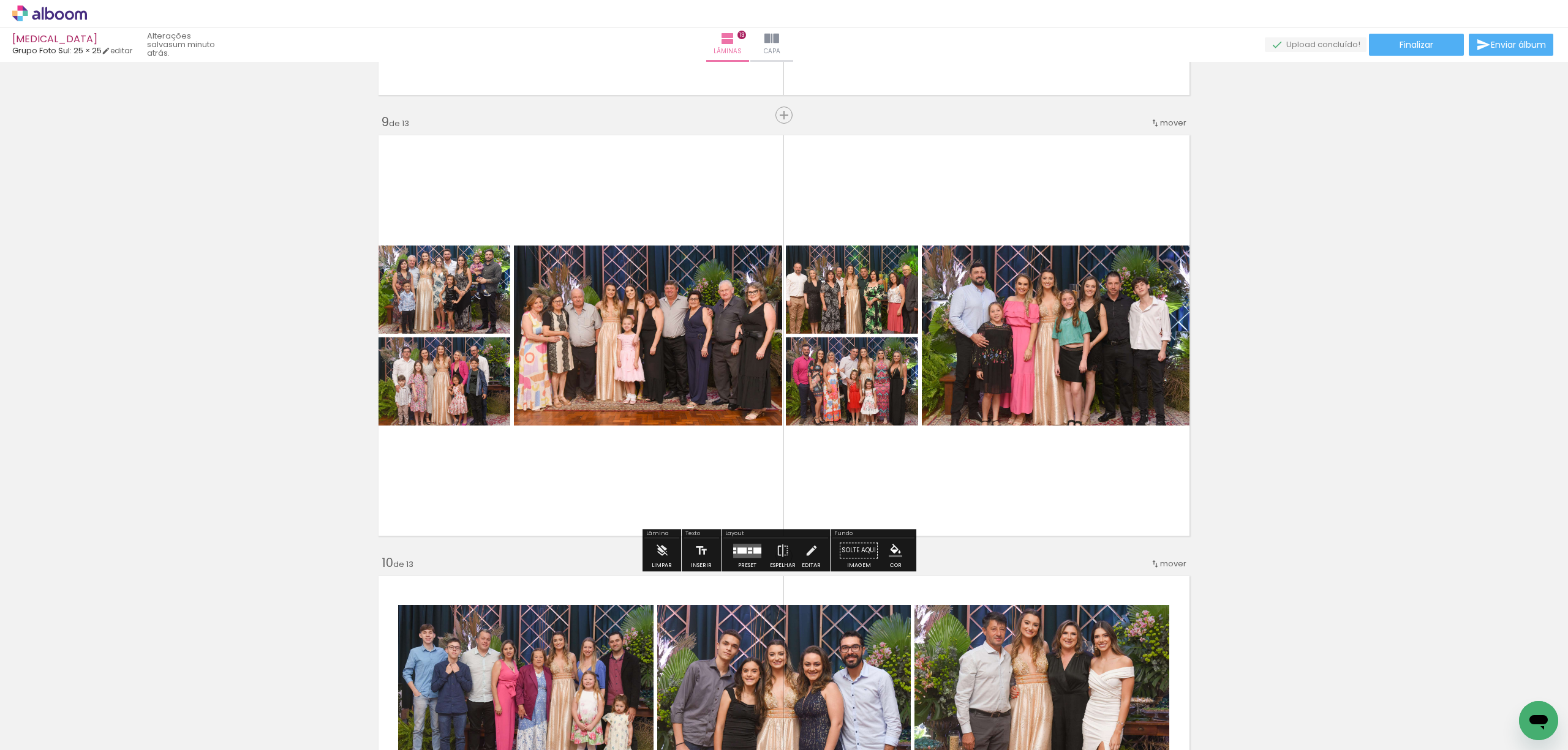
click at [739, 554] on quentale-layouter at bounding box center [746, 551] width 28 height 14
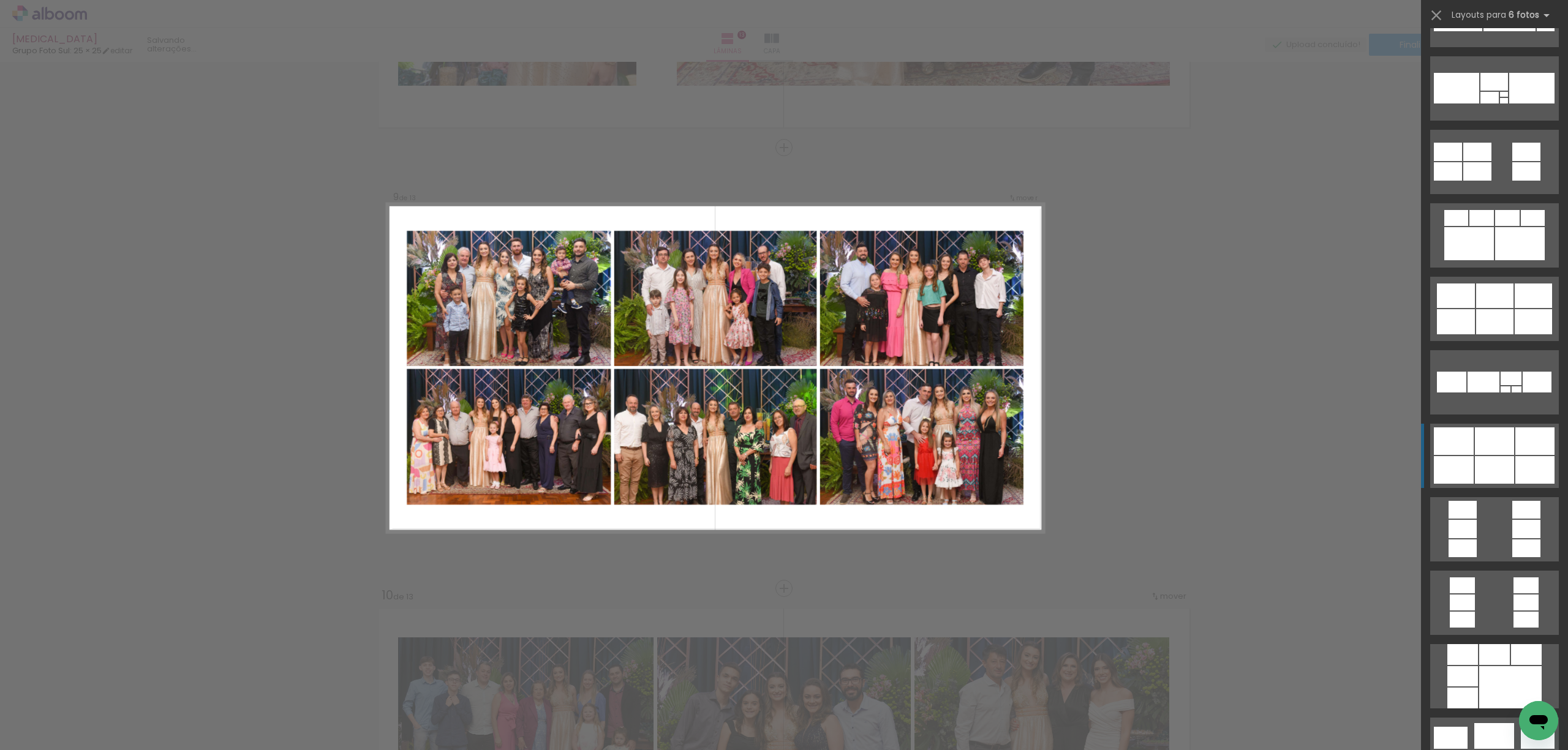
scroll to position [2776, 0]
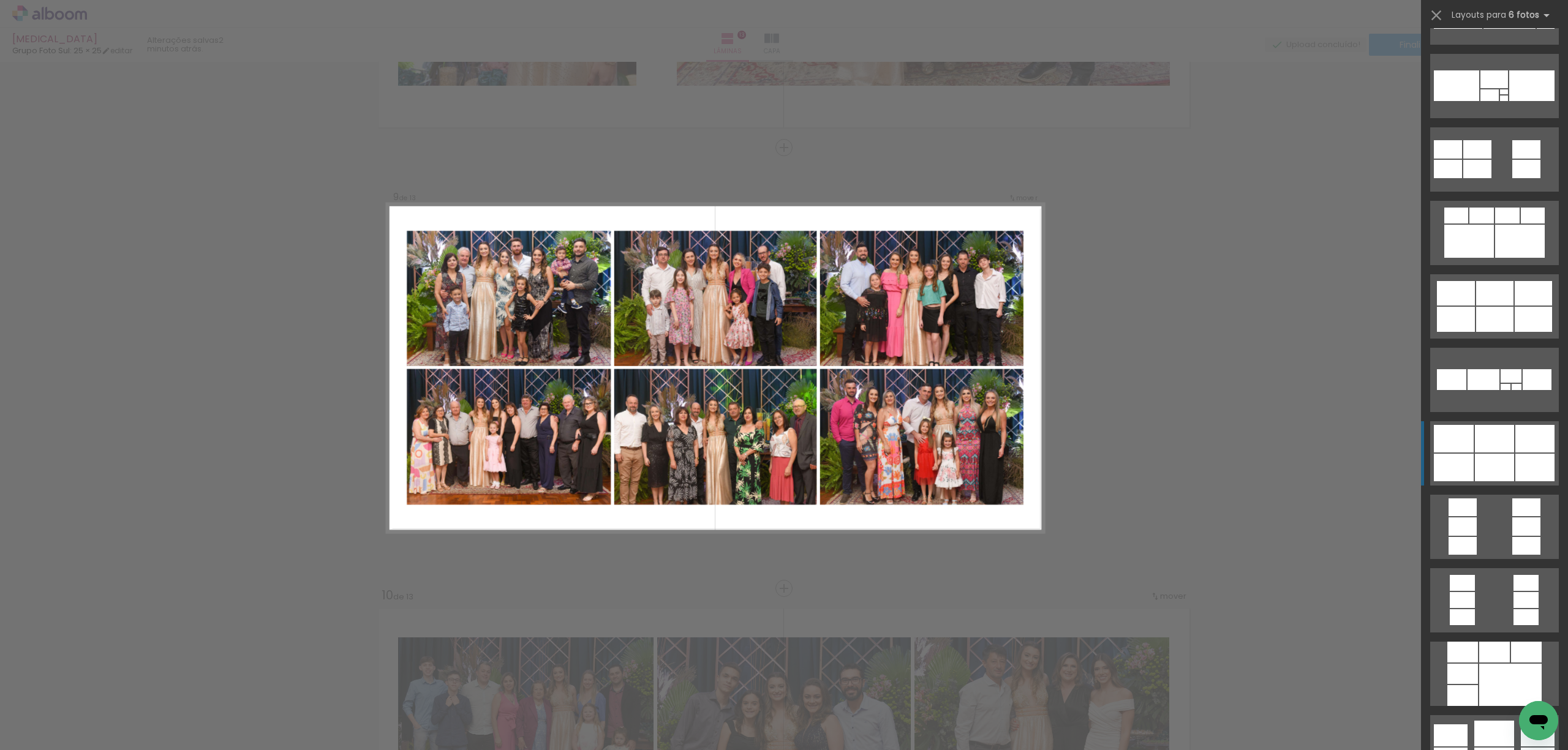
click at [1481, 440] on div at bounding box center [1494, 439] width 39 height 28
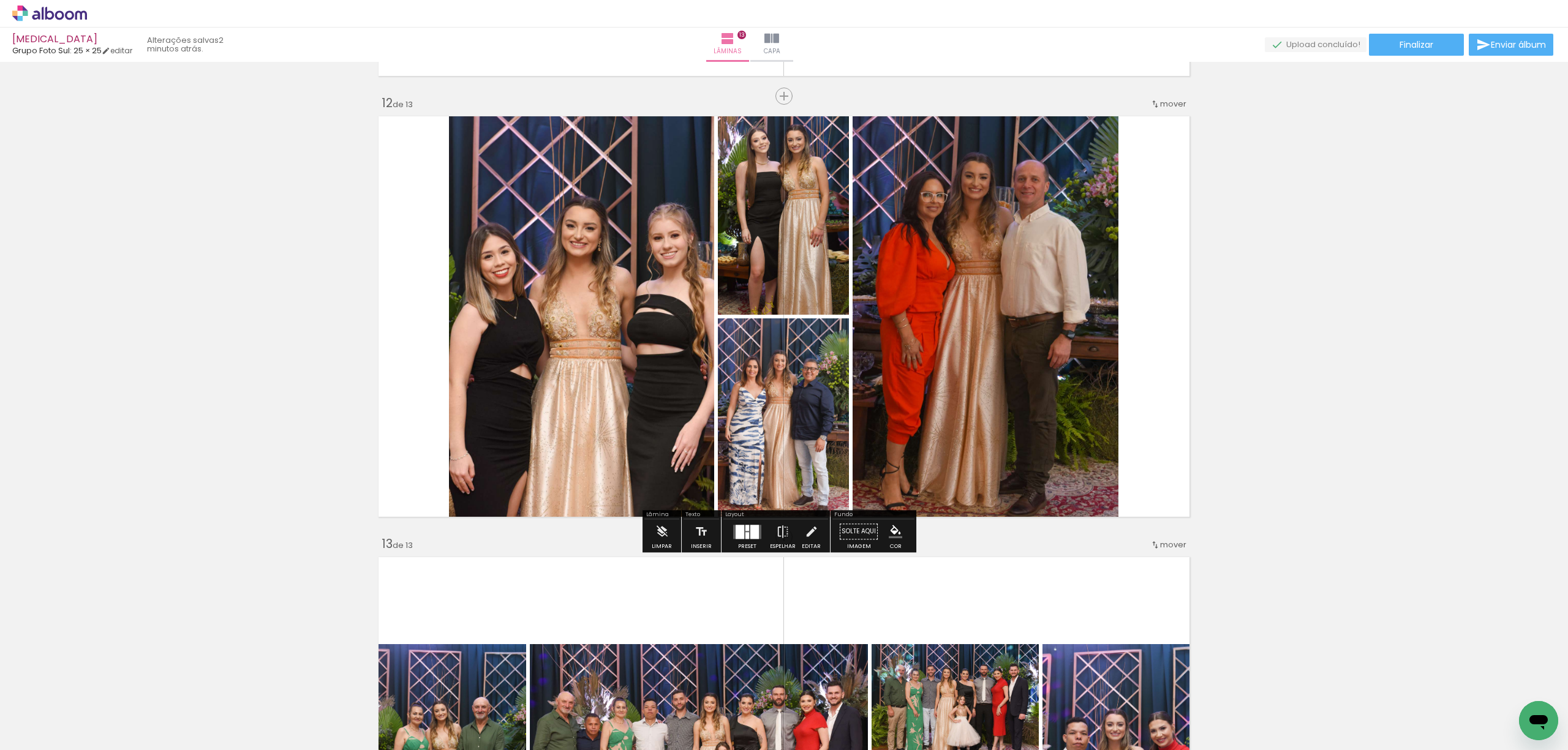
scroll to position [4850, 0]
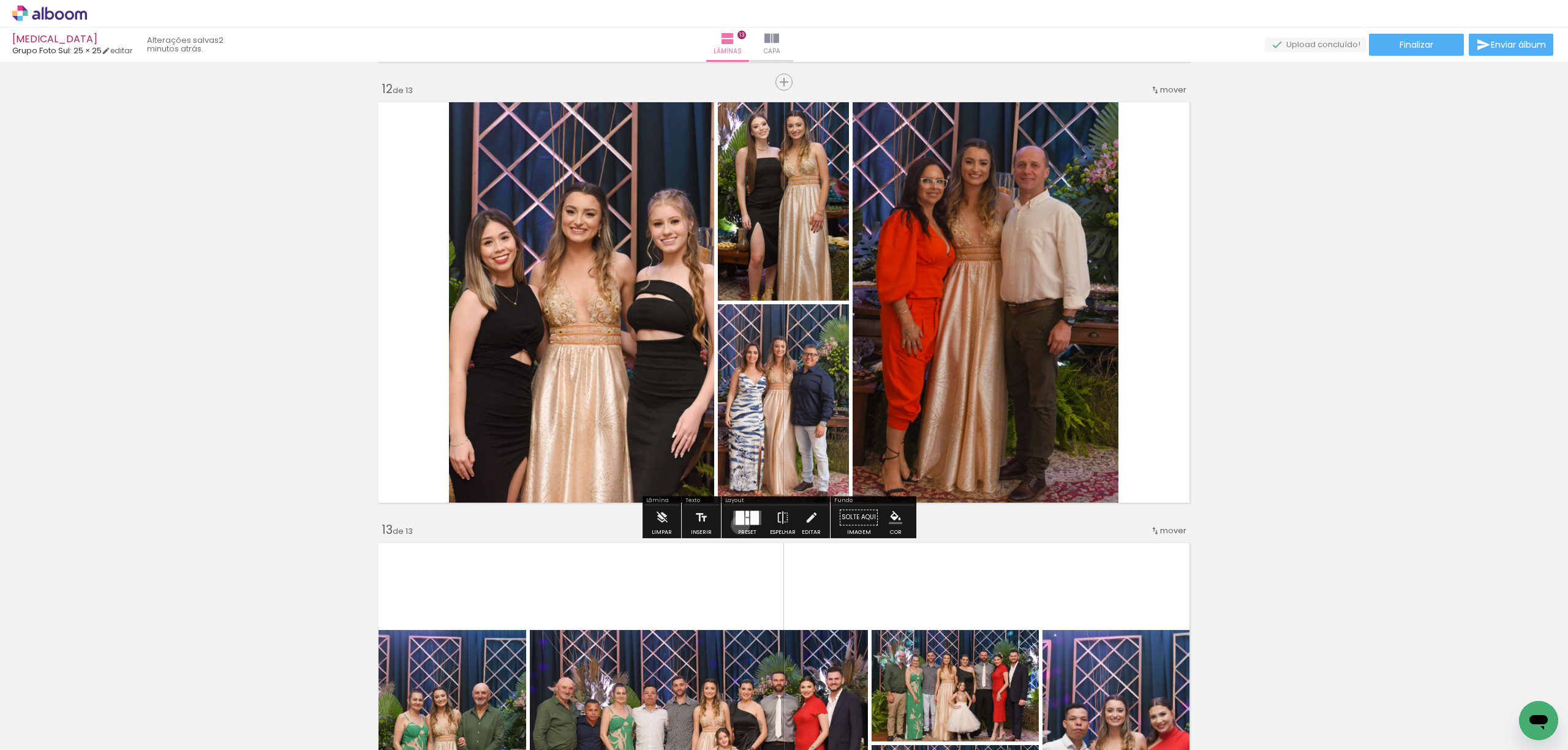
click at [737, 525] on div at bounding box center [747, 517] width 33 height 25
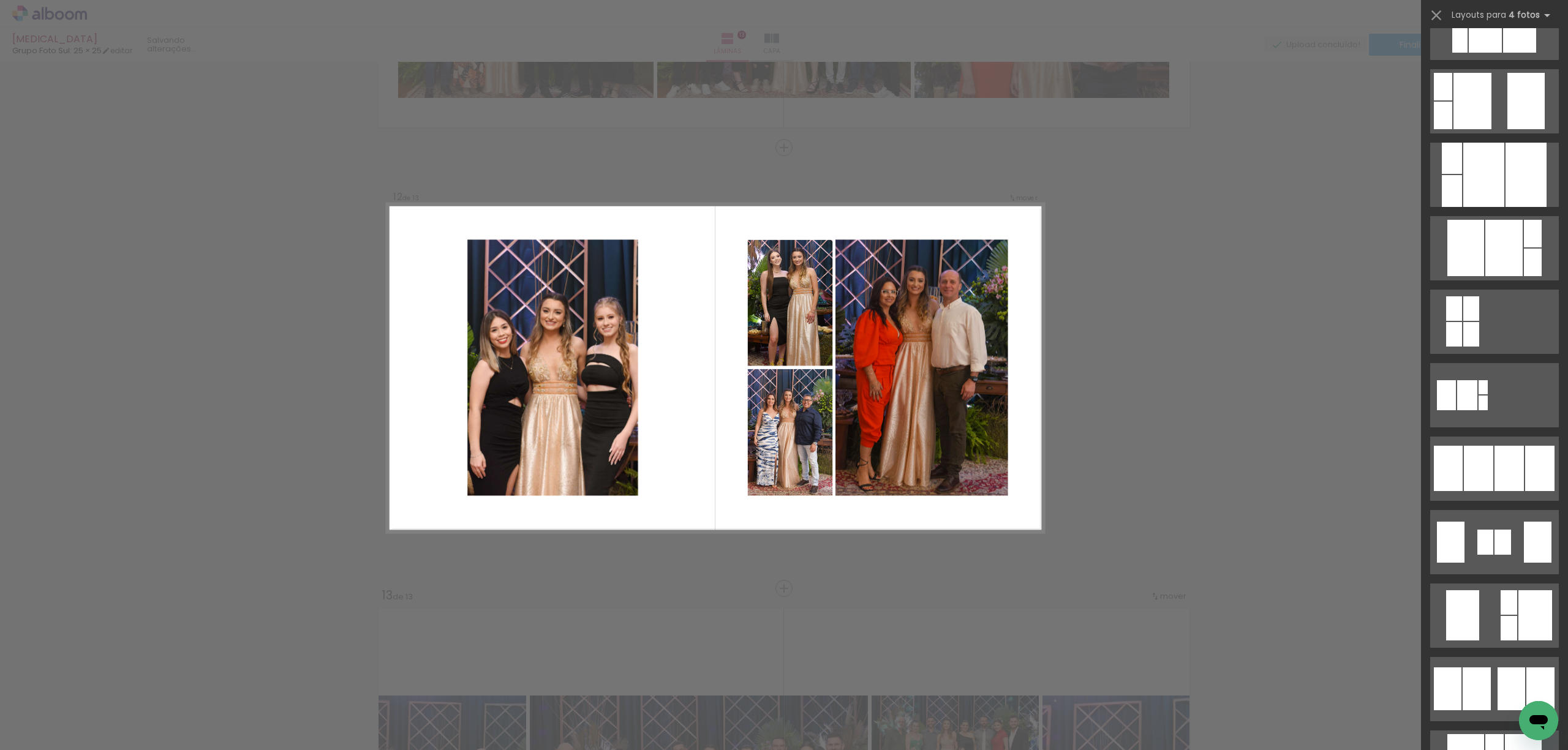
scroll to position [490, 0]
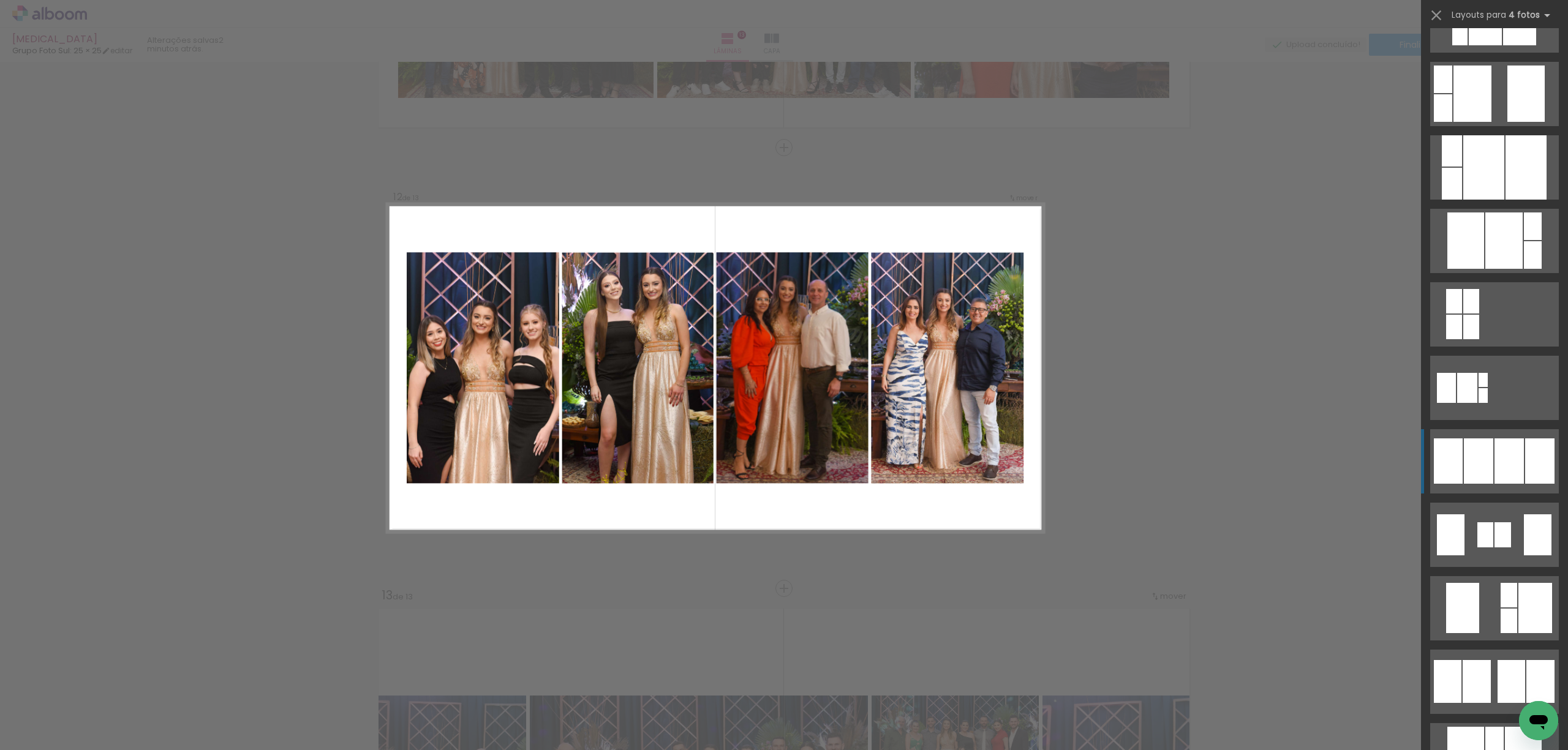
click at [1505, 463] on div at bounding box center [1509, 461] width 29 height 45
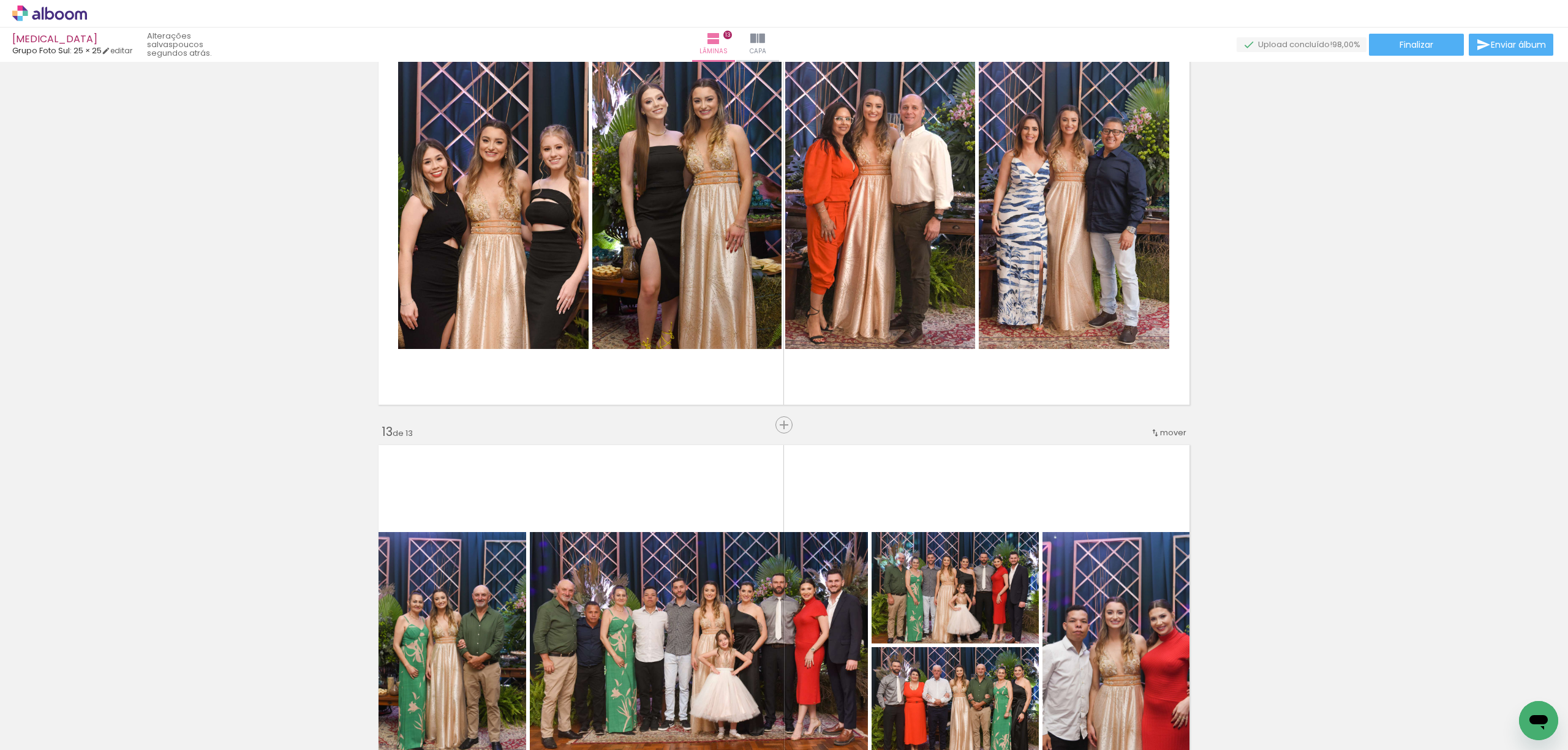
scroll to position [4866, 0]
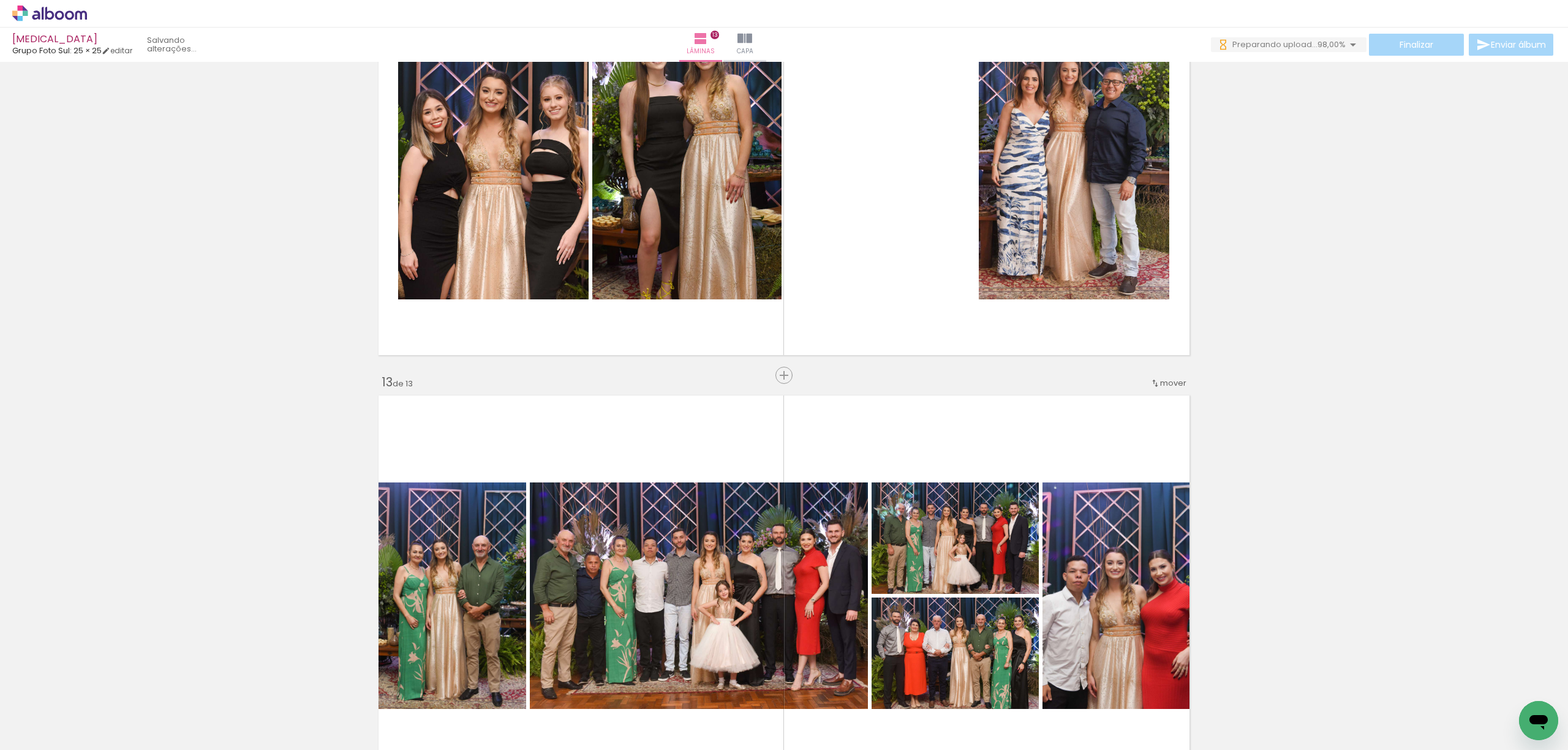
scroll to position [5111, 0]
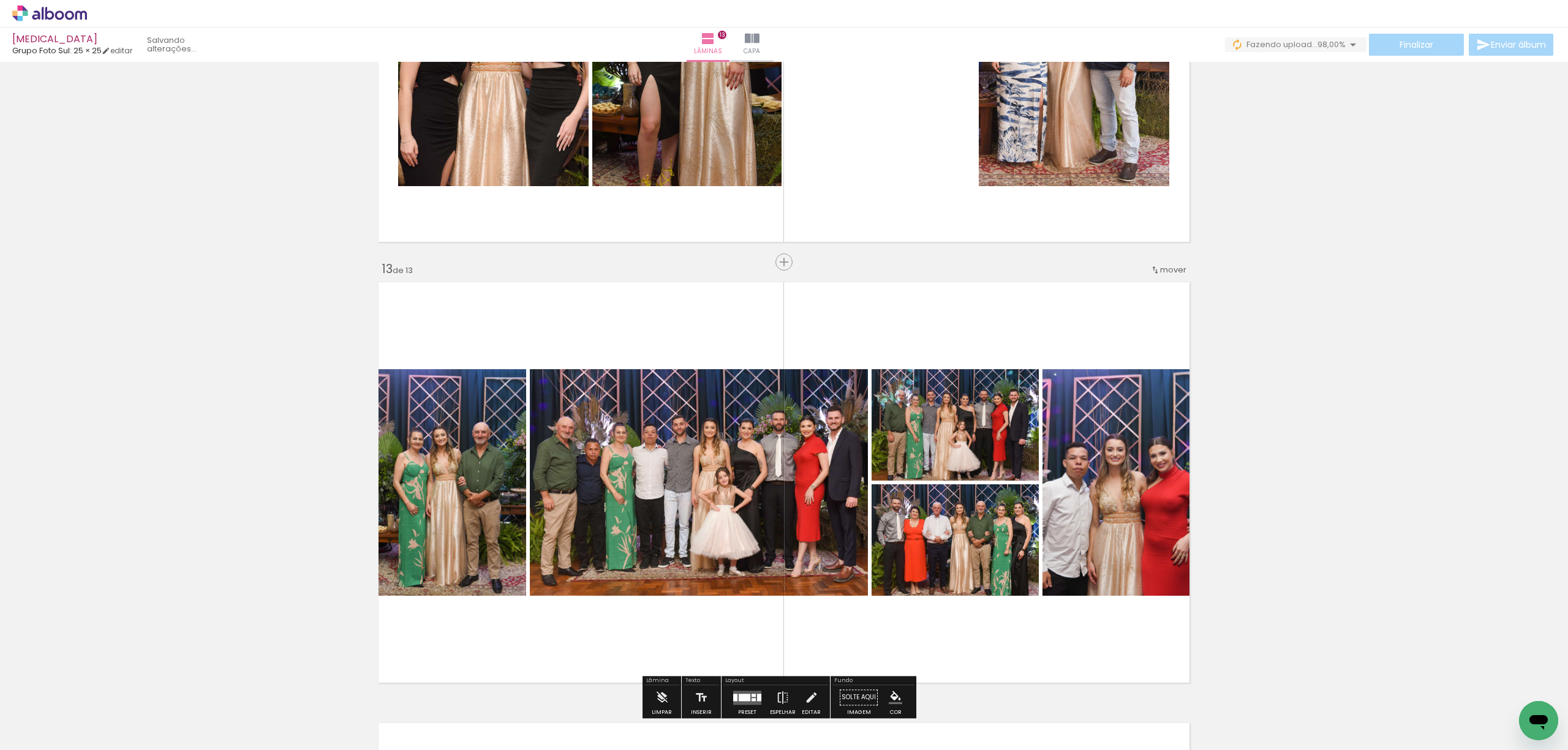
click at [1164, 273] on span "mover" at bounding box center [1173, 269] width 26 height 11
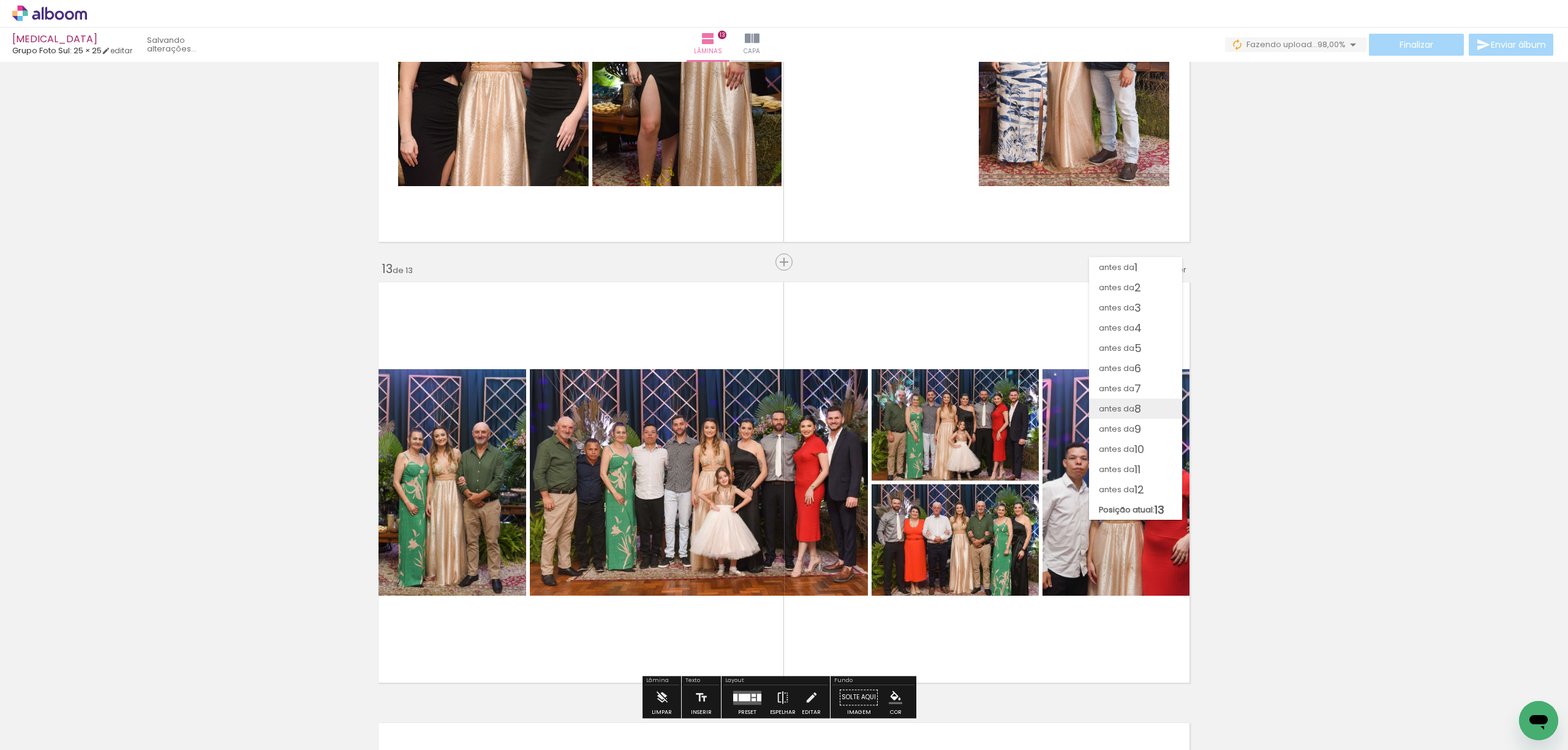
click at [1145, 399] on paper-item "antes da 8" at bounding box center [1136, 408] width 93 height 20
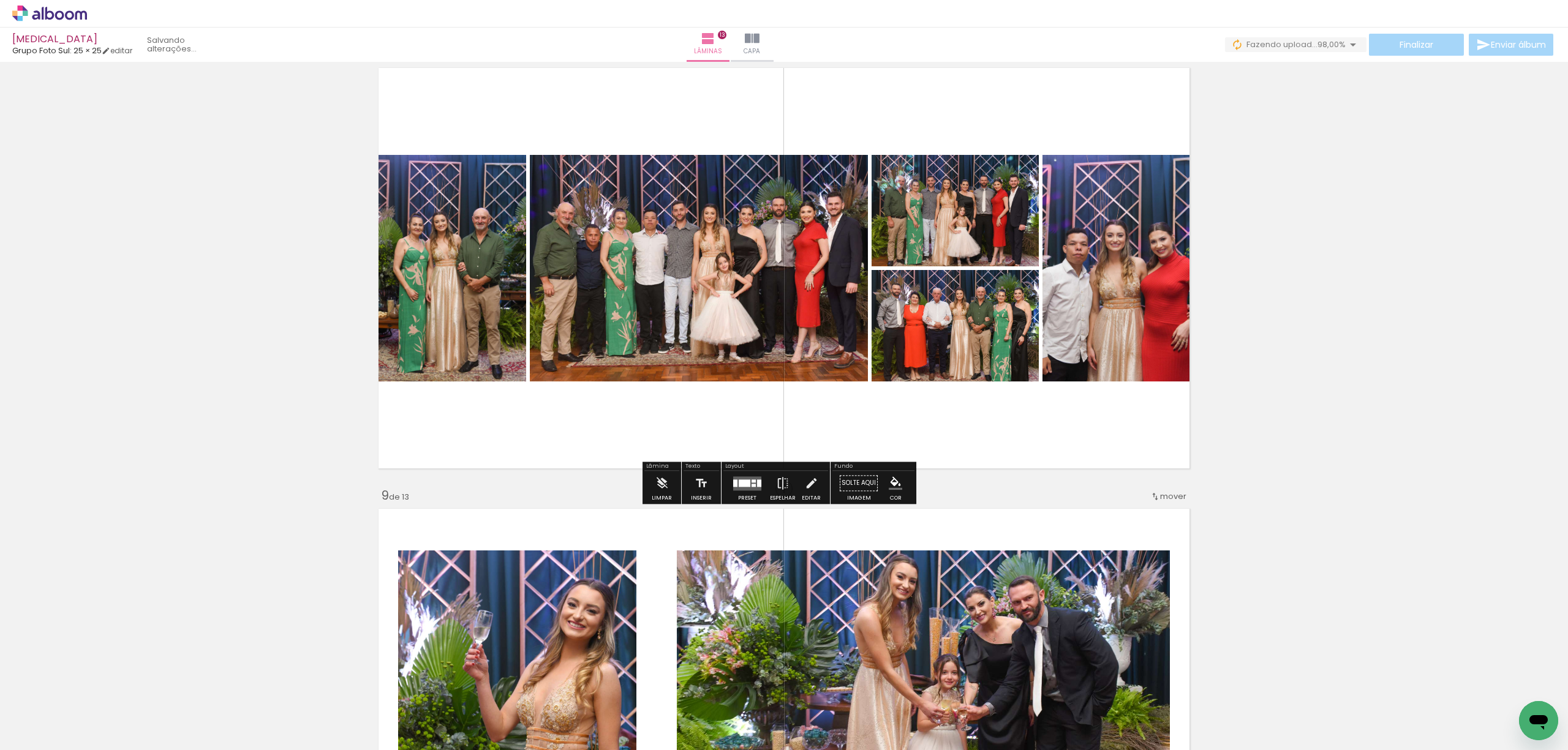
scroll to position [3102, 0]
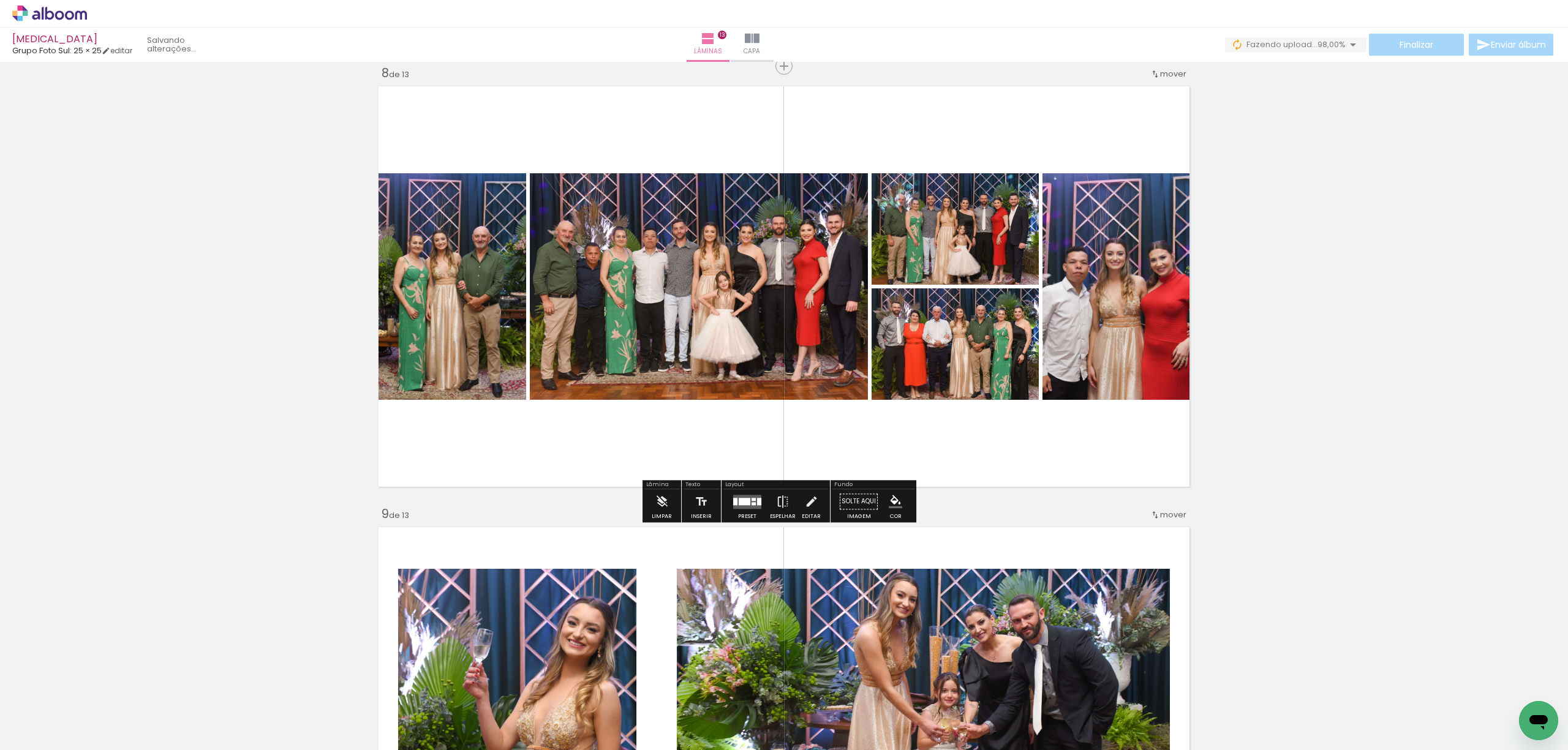
click at [1170, 69] on span "mover" at bounding box center [1173, 73] width 26 height 11
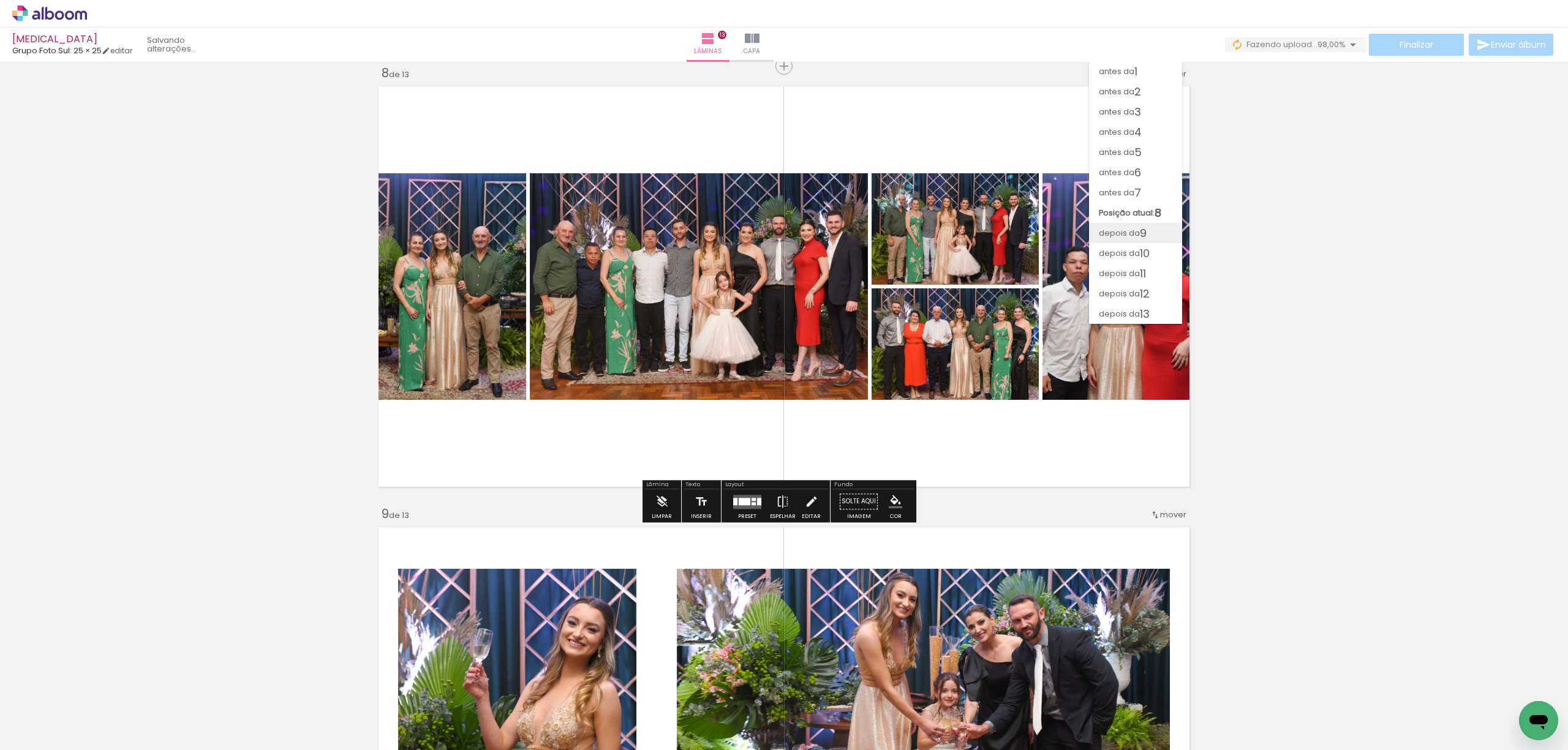
click at [1145, 240] on span "9" at bounding box center [1143, 233] width 7 height 20
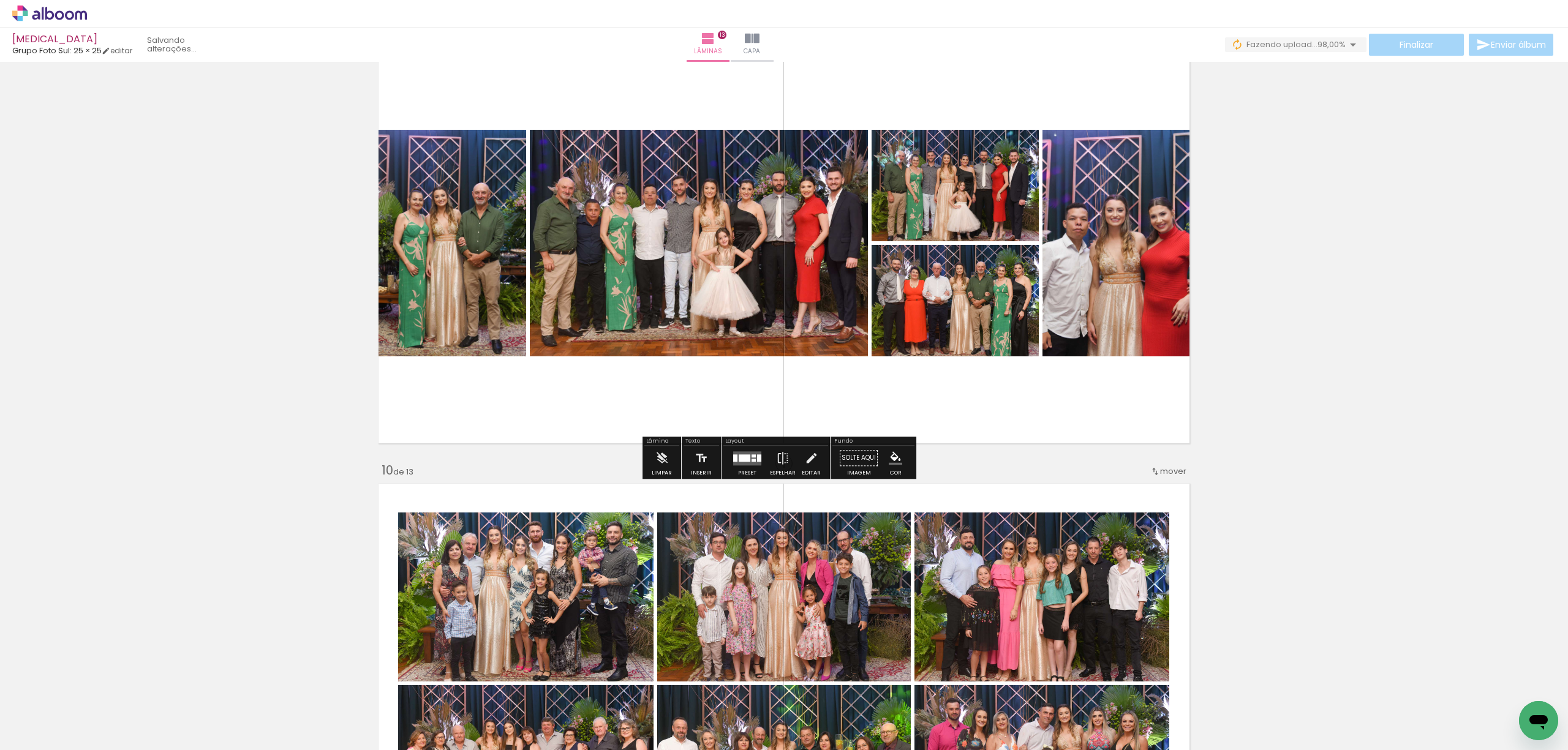
scroll to position [3625, 0]
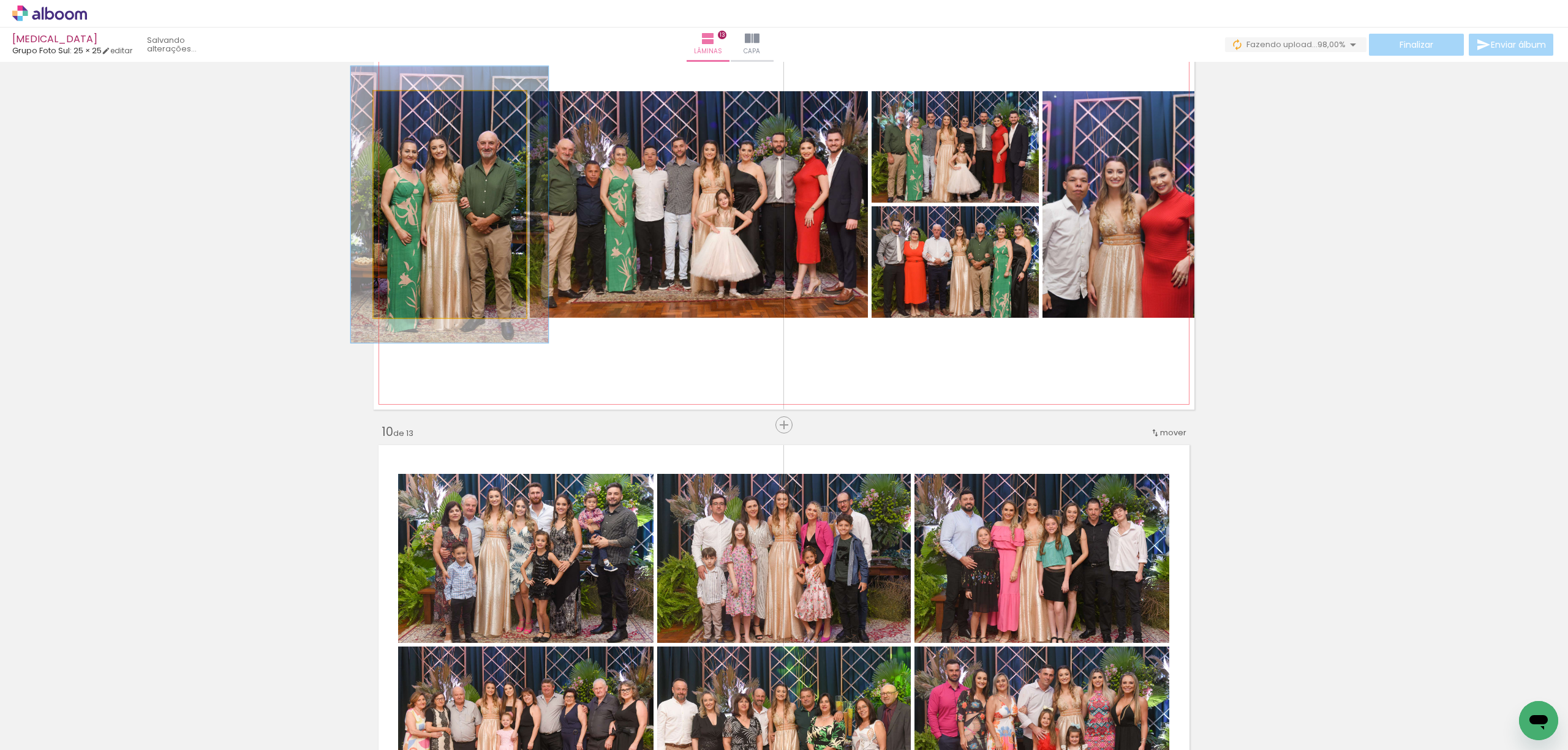
drag, startPoint x: 398, startPoint y: 107, endPoint x: 407, endPoint y: 107, distance: 9.0
type paper-slider "122"
click at [407, 107] on div at bounding box center [411, 104] width 11 height 11
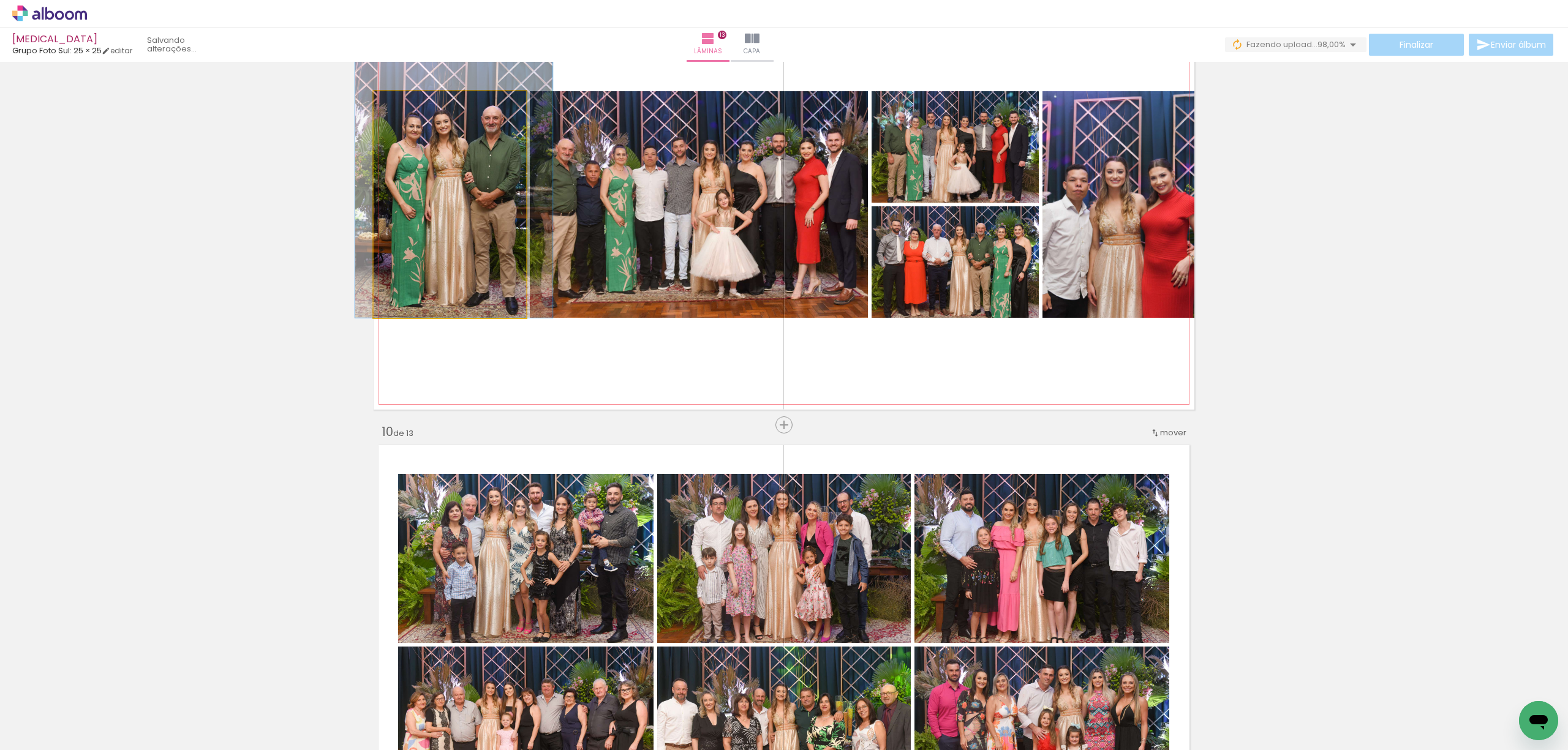
drag, startPoint x: 427, startPoint y: 174, endPoint x: 431, endPoint y: 147, distance: 27.3
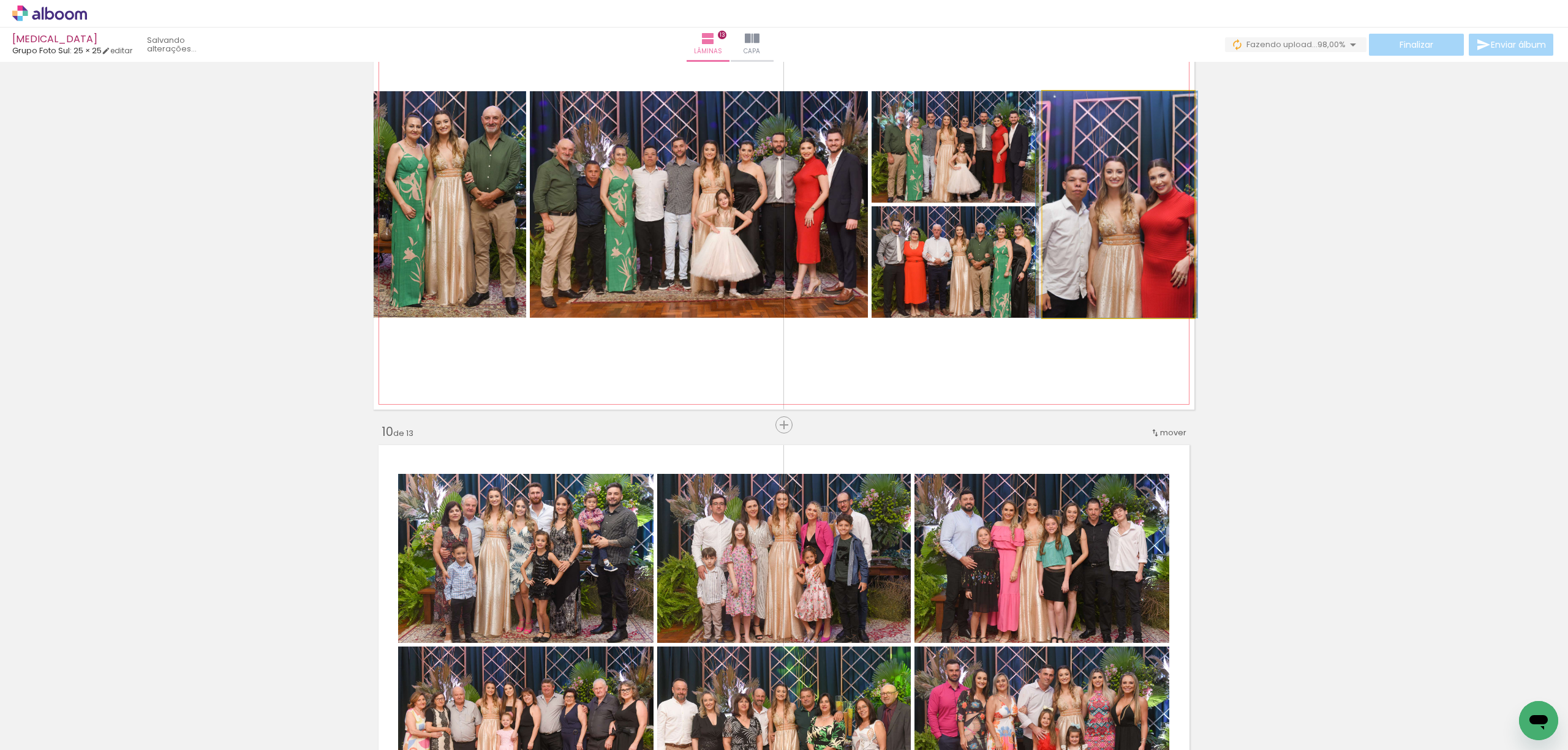
drag, startPoint x: 1121, startPoint y: 201, endPoint x: 1120, endPoint y: 169, distance: 32.0
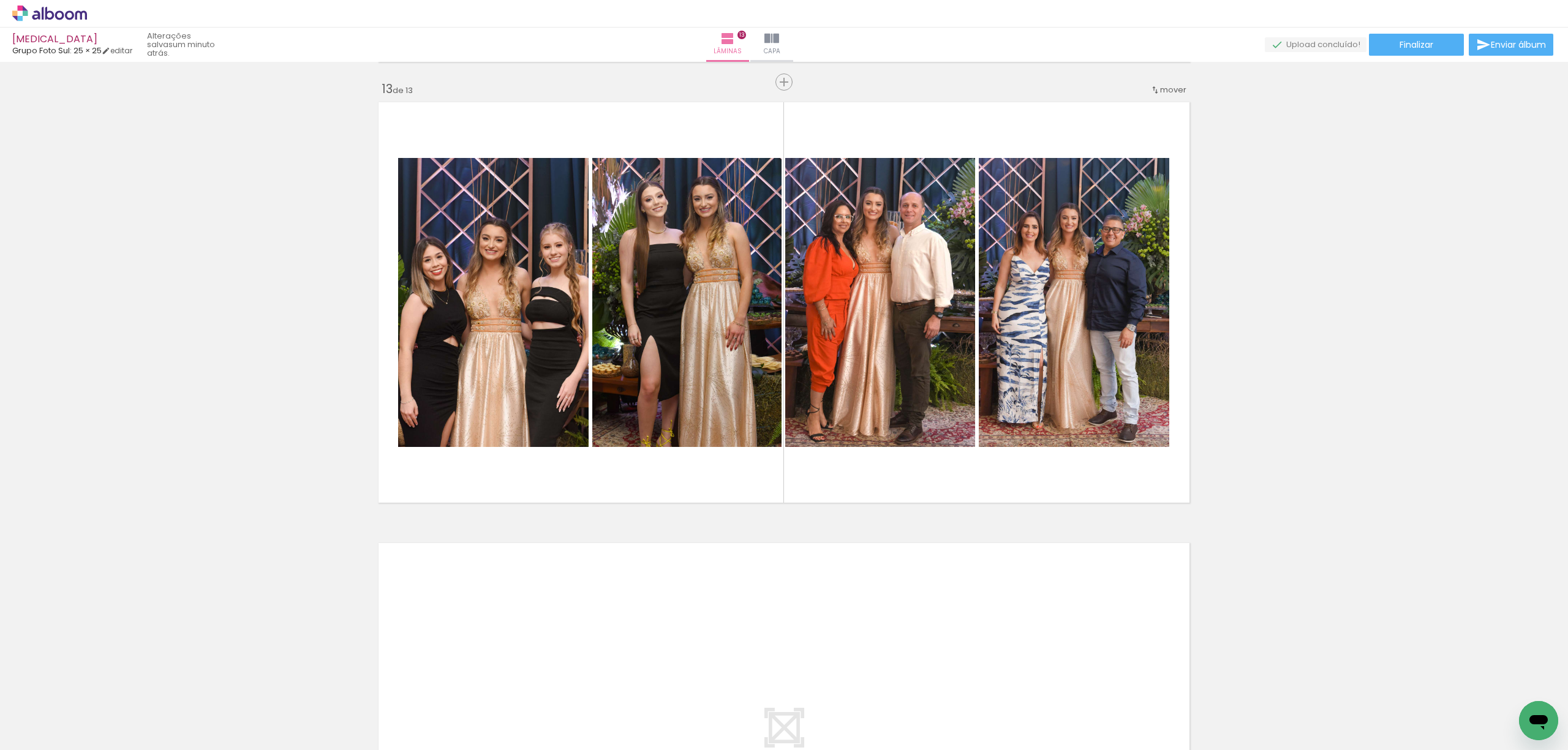
scroll to position [5608, 0]
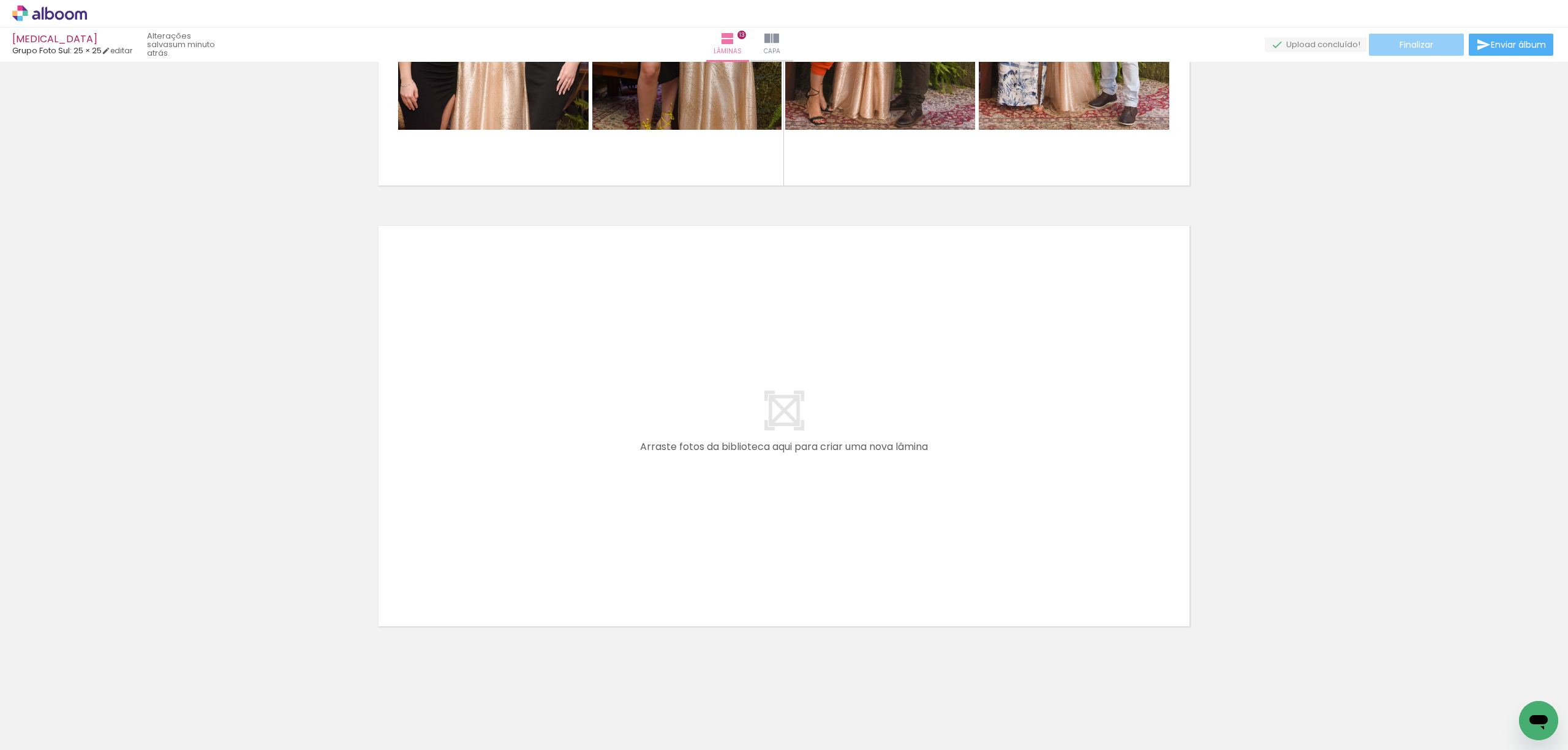
click at [1439, 45] on paper-button "Finalizar" at bounding box center [1416, 44] width 95 height 22
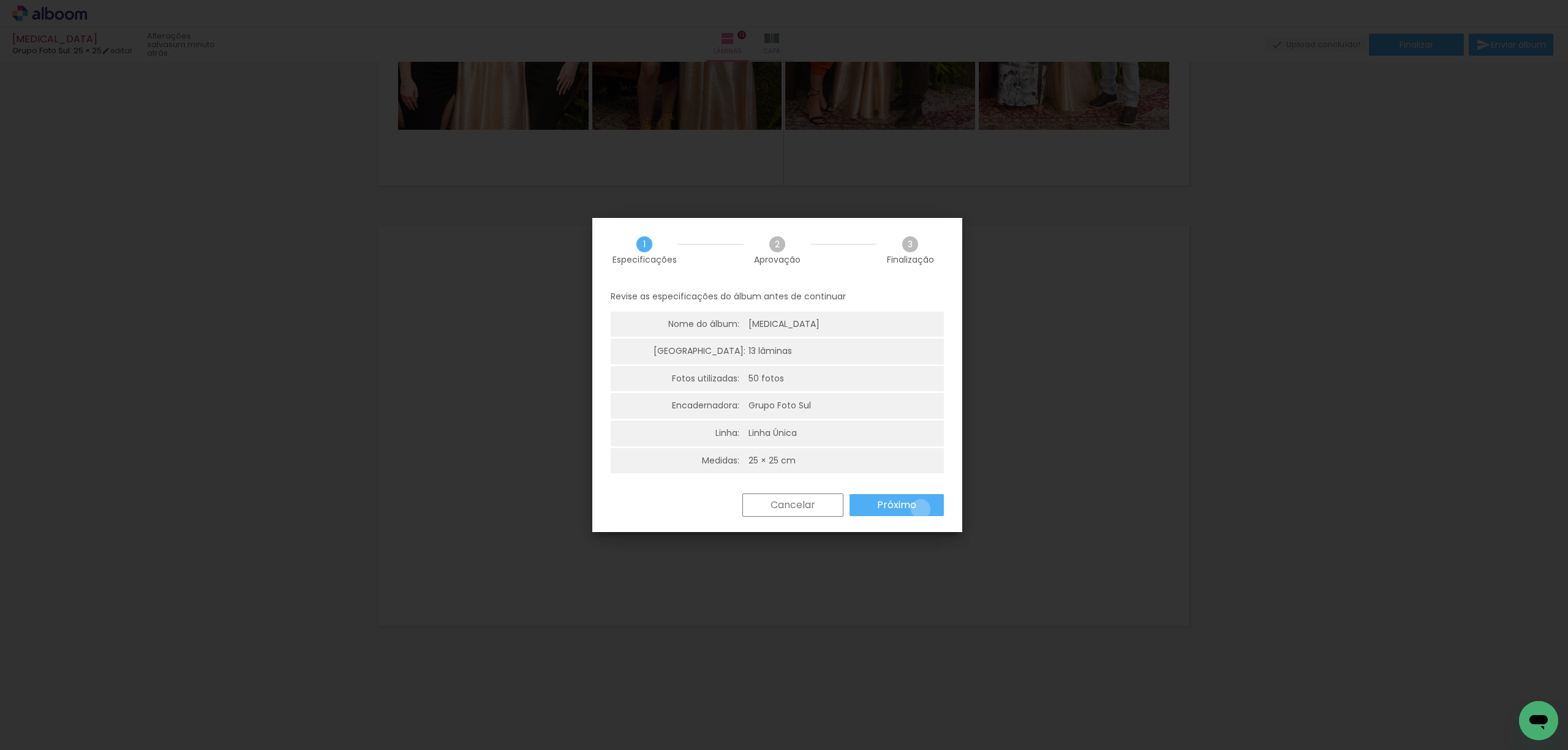
click at [922, 510] on paper-button "Próximo" at bounding box center [896, 505] width 94 height 22
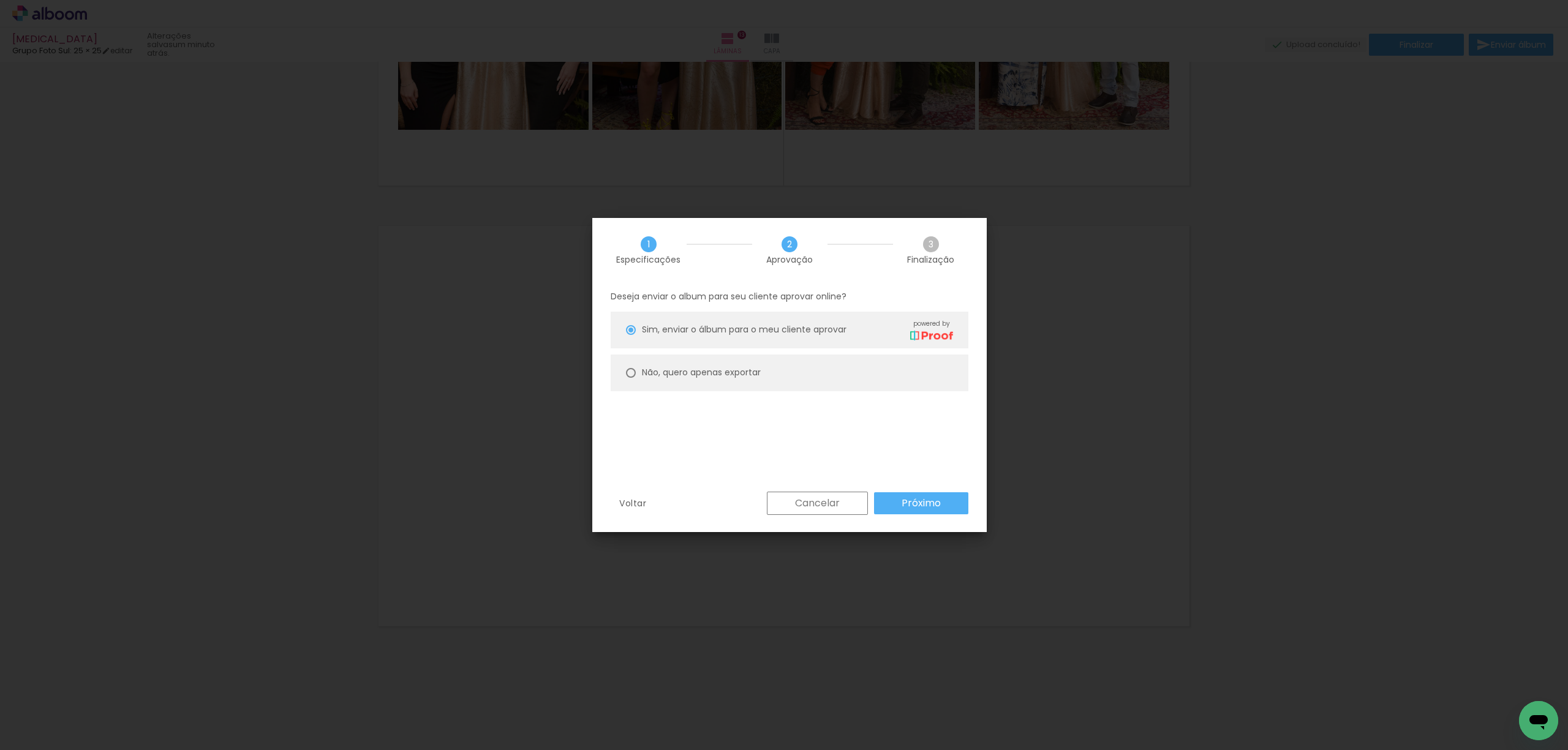
click at [0, 0] on slot "Não, quero apenas exportar" at bounding box center [0, 0] width 0 height 0
type paper-radio-button "on"
click at [946, 503] on paper-button "Próximo" at bounding box center [921, 503] width 94 height 22
type input "Alta, 300 DPI"
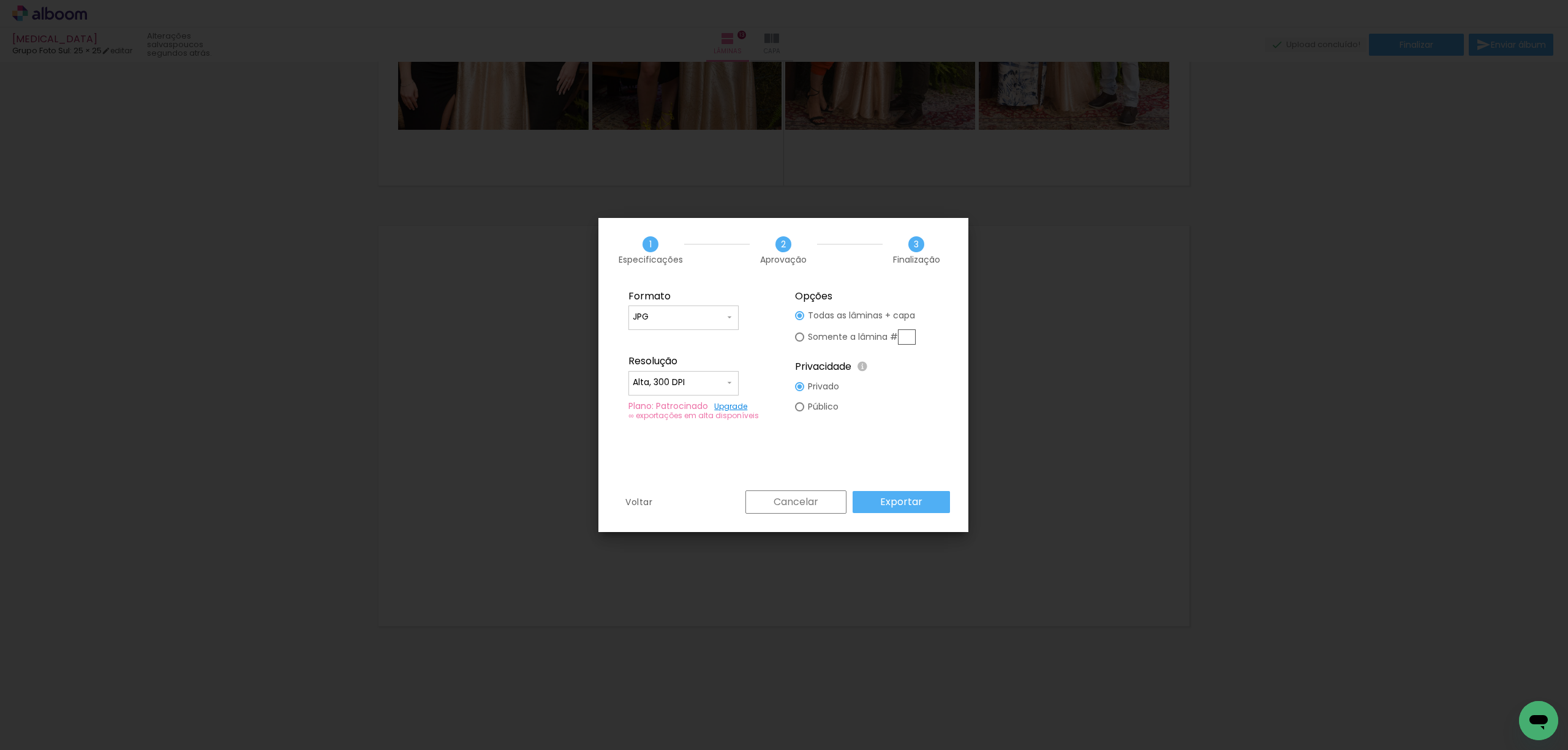
click at [0, 0] on slot "Exportar" at bounding box center [0, 0] width 0 height 0
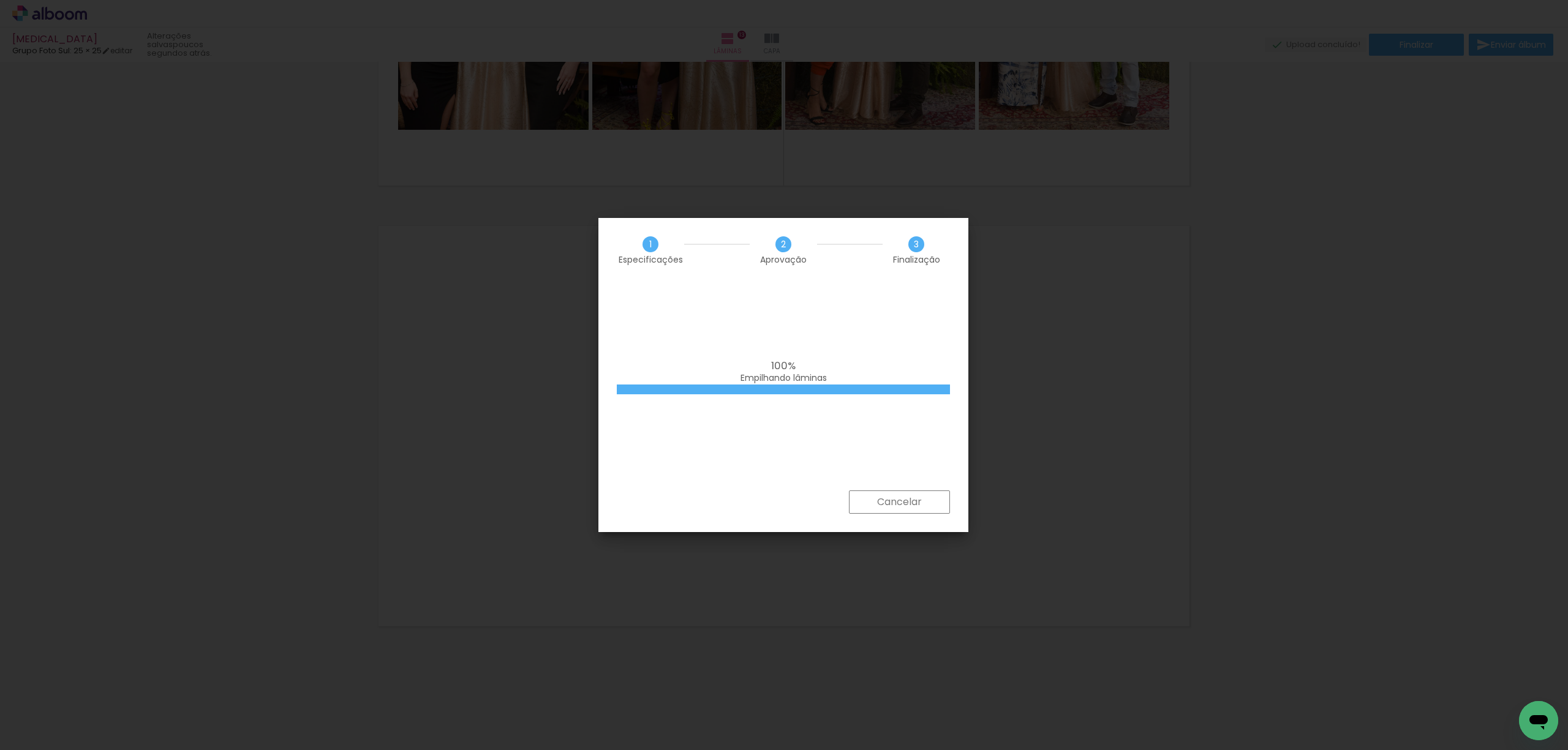
scroll to position [0, 1966]
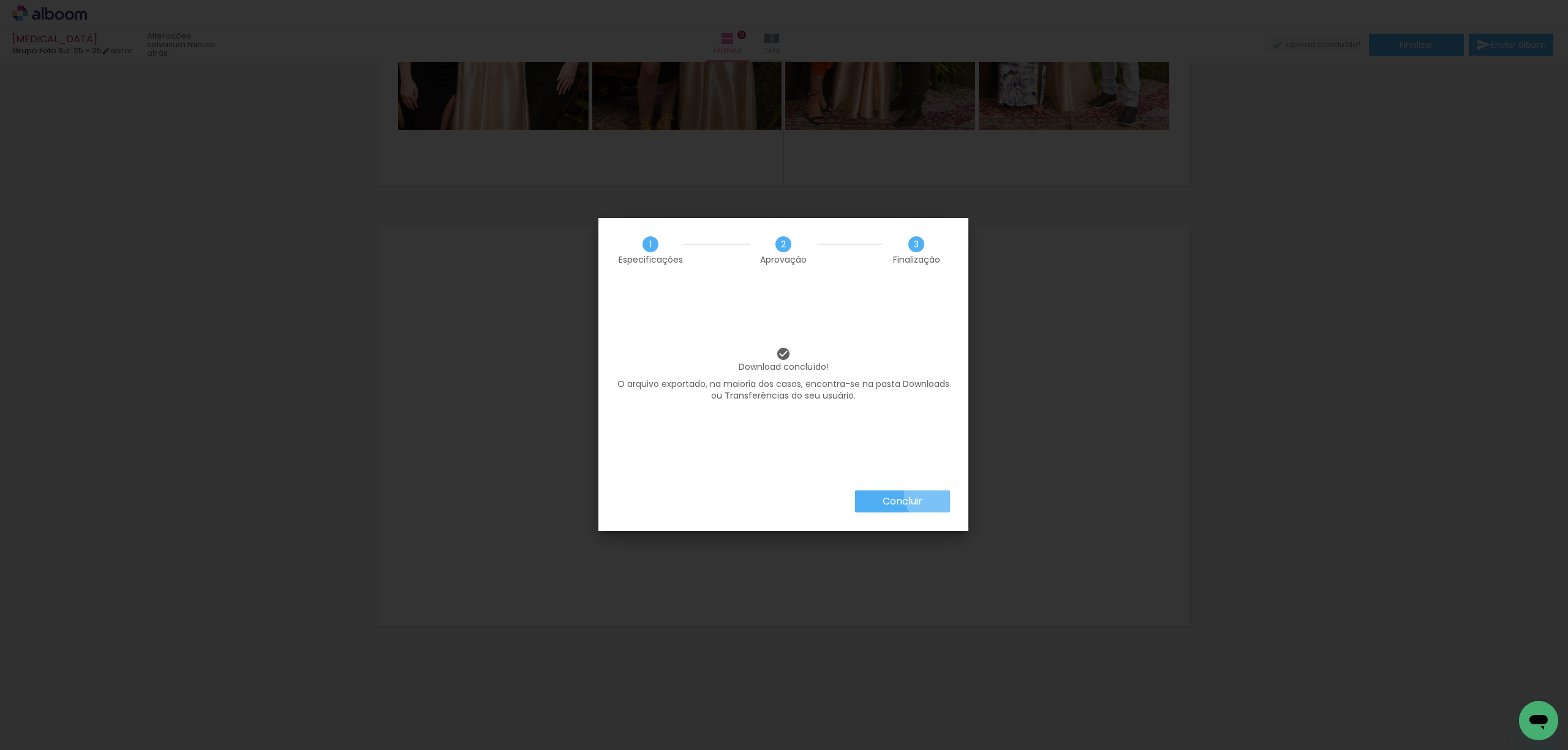
click at [938, 495] on paper-button "Concluir" at bounding box center [903, 501] width 95 height 22
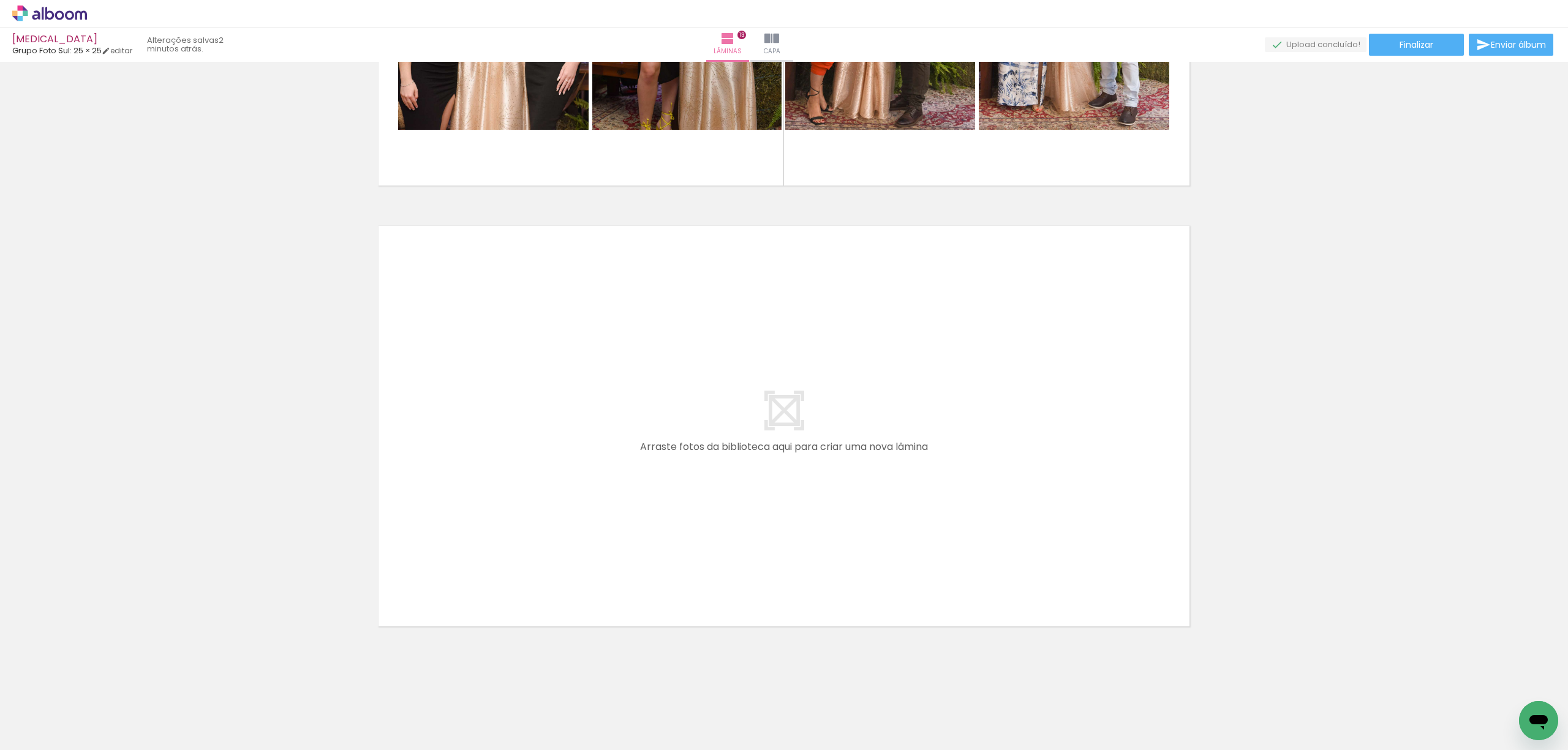
scroll to position [0, 1966]
